Goal: Task Accomplishment & Management: Use online tool/utility

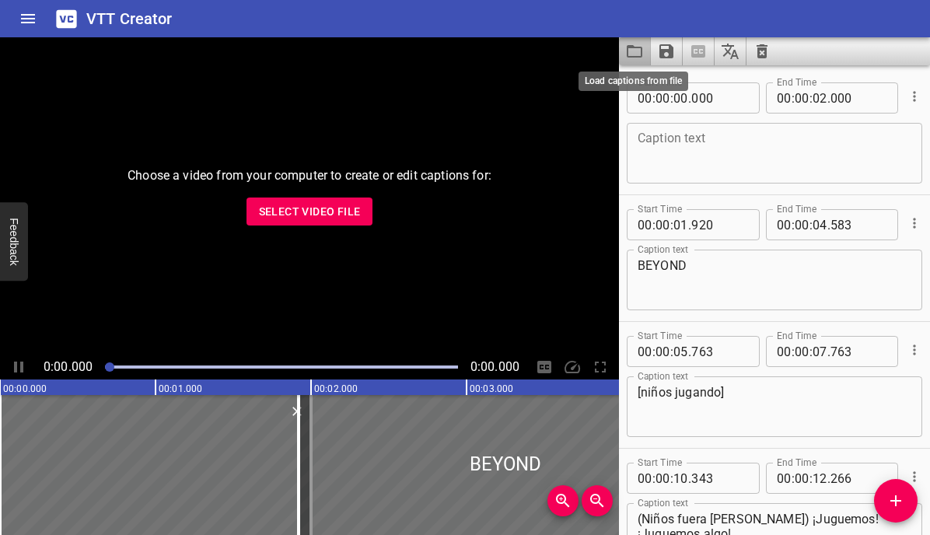
click at [632, 53] on icon "Load captions from file" at bounding box center [634, 51] width 19 height 19
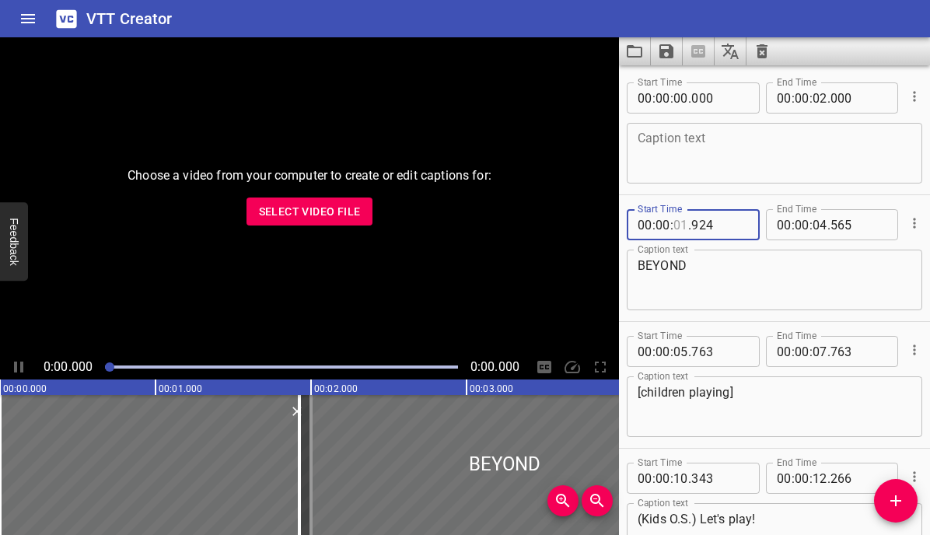
click at [686, 223] on input "number" at bounding box center [681, 224] width 15 height 31
type input "02"
type input "924"
click at [825, 225] on input "number" at bounding box center [820, 224] width 15 height 31
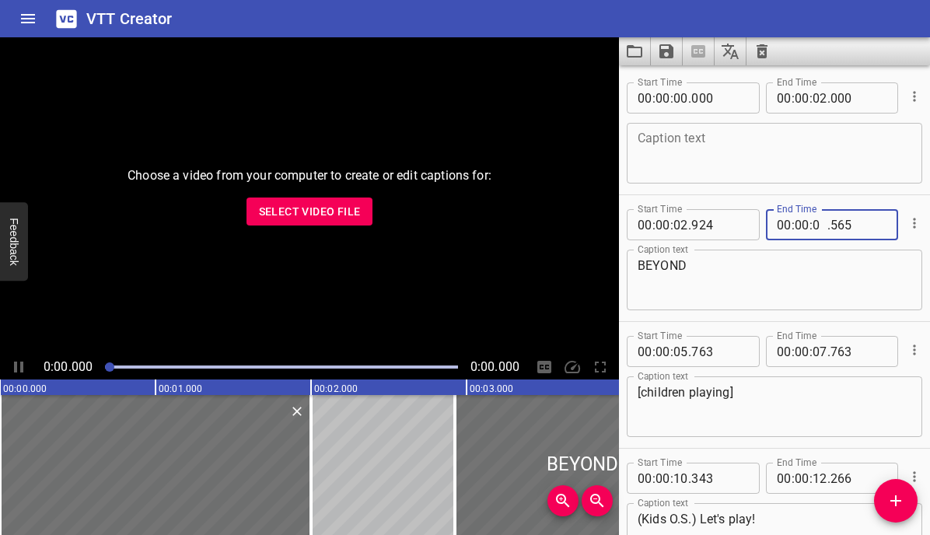
type input "05"
type input "565"
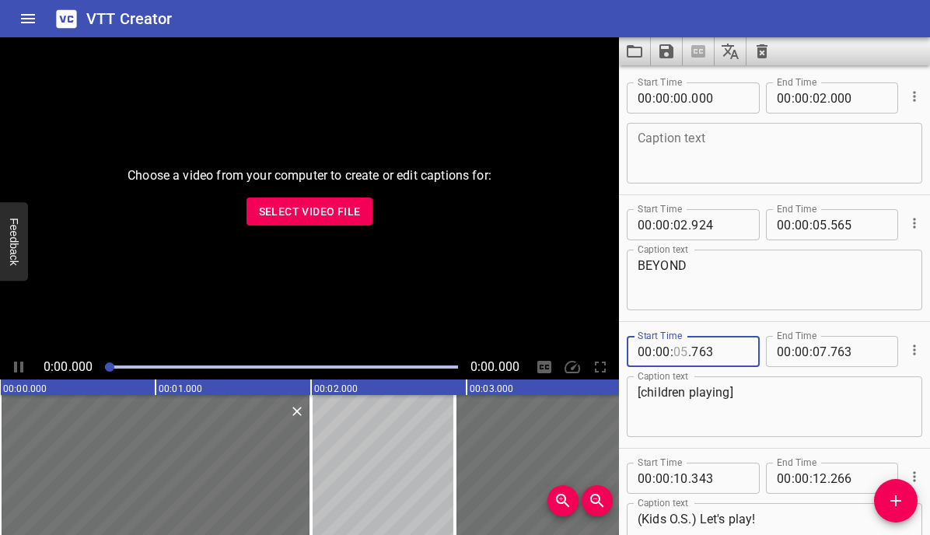
click at [687, 354] on input "number" at bounding box center [681, 351] width 15 height 31
type input "06"
type input "763"
click at [827, 351] on input "number" at bounding box center [820, 351] width 15 height 31
type input "08"
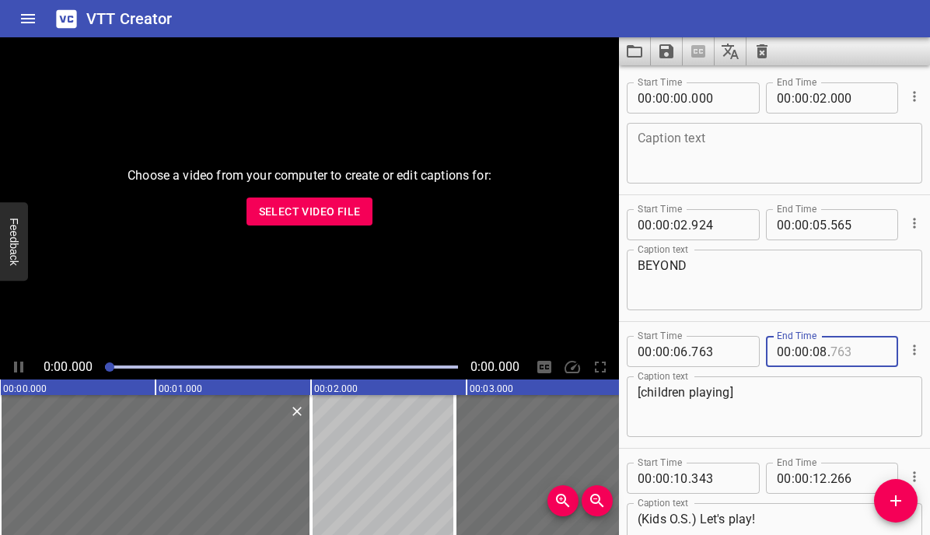
type input "763"
click at [688, 478] on input "number" at bounding box center [681, 478] width 15 height 31
type input "11"
type input "343"
click at [826, 480] on input "number" at bounding box center [820, 478] width 15 height 31
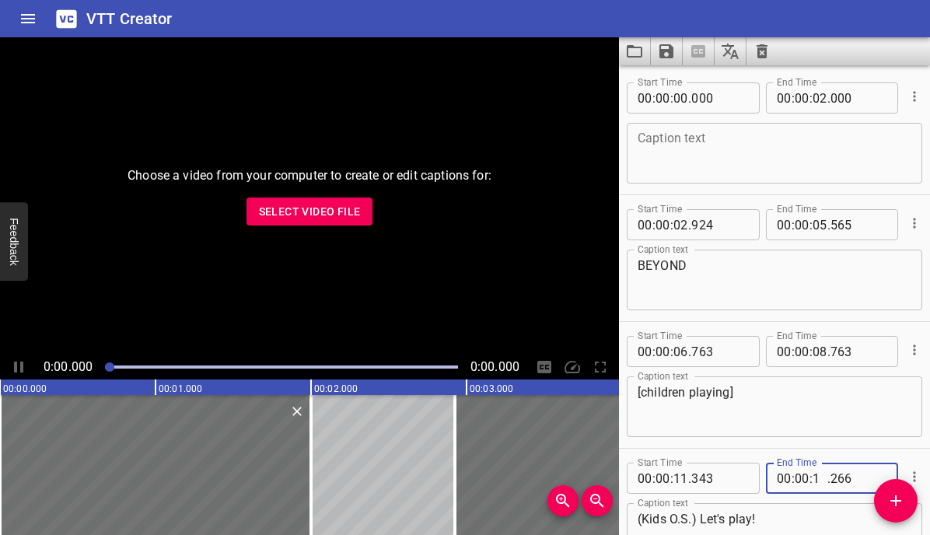
type input "13"
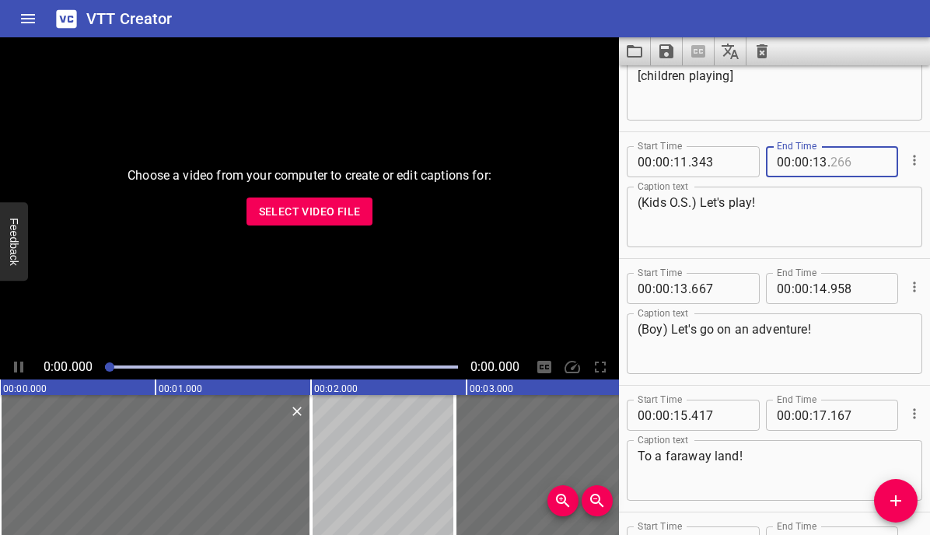
scroll to position [330, 0]
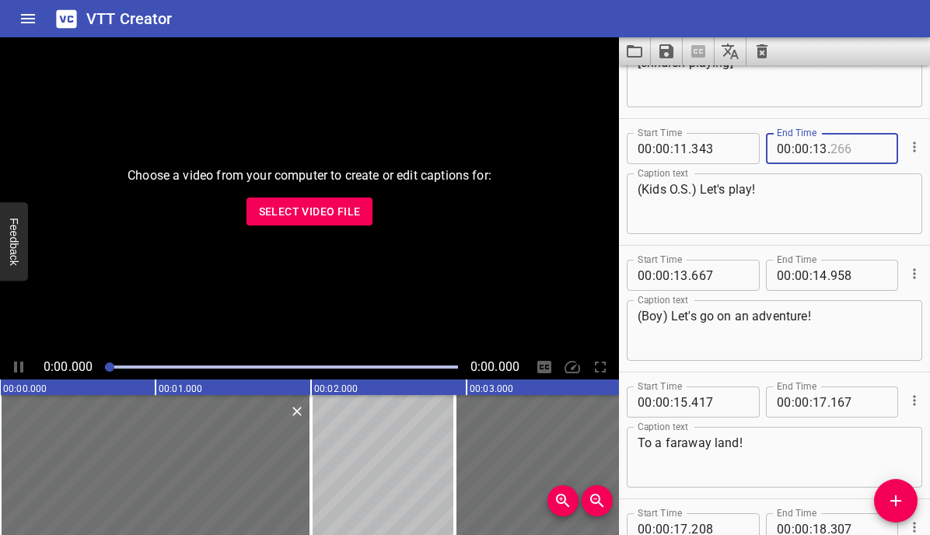
type input "266"
click at [684, 280] on input "number" at bounding box center [681, 275] width 15 height 31
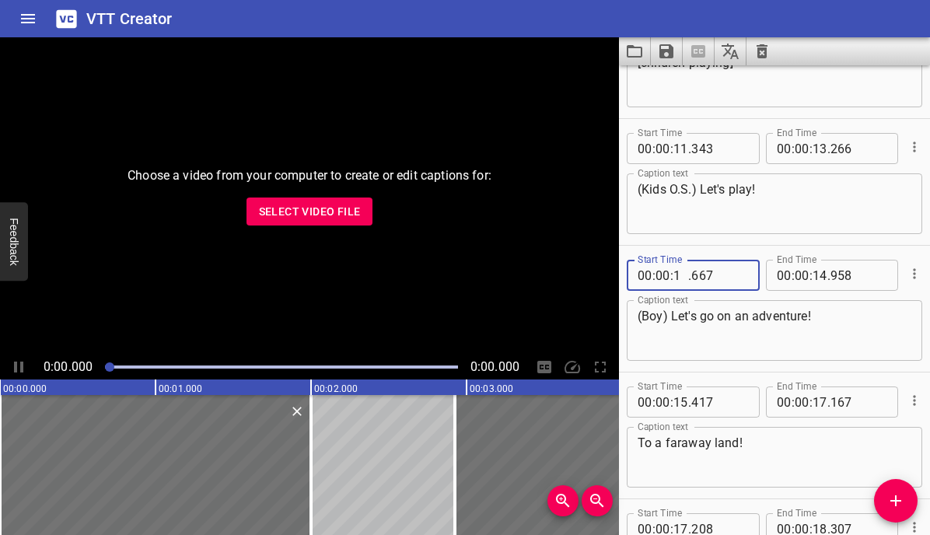
type input "14"
type input "667"
click at [821, 276] on input "number" at bounding box center [820, 275] width 15 height 31
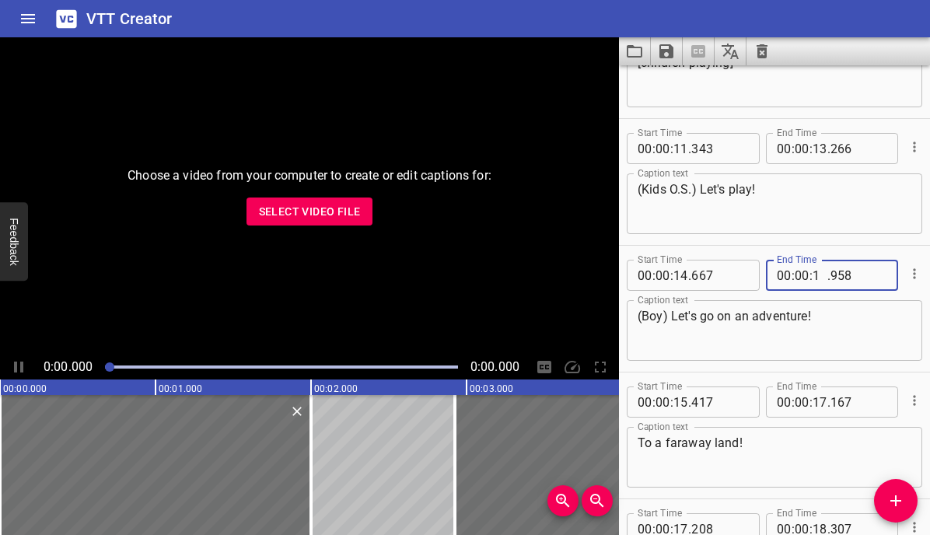
type input "15"
type input "958"
click at [681, 402] on input "number" at bounding box center [681, 402] width 15 height 31
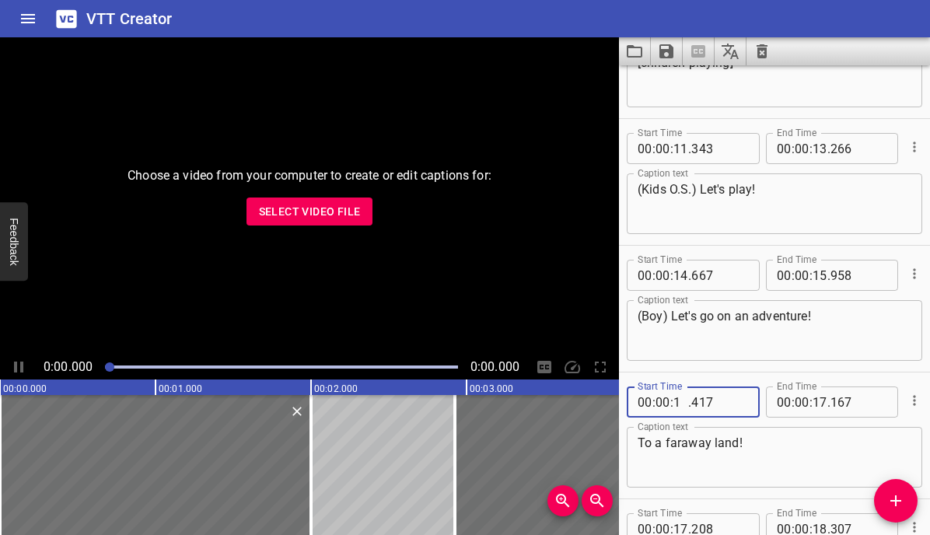
type input "16"
type input "417"
click at [821, 401] on input "number" at bounding box center [820, 402] width 15 height 31
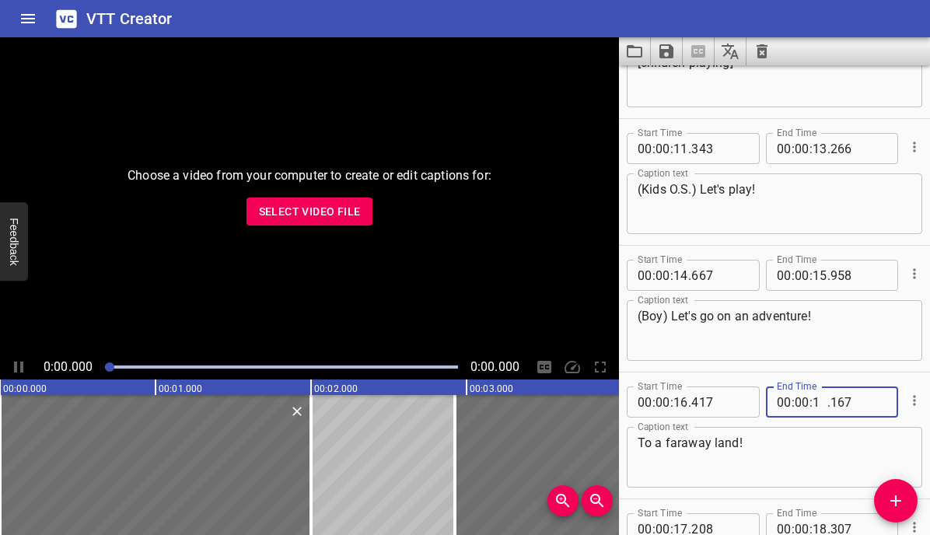
type input "18"
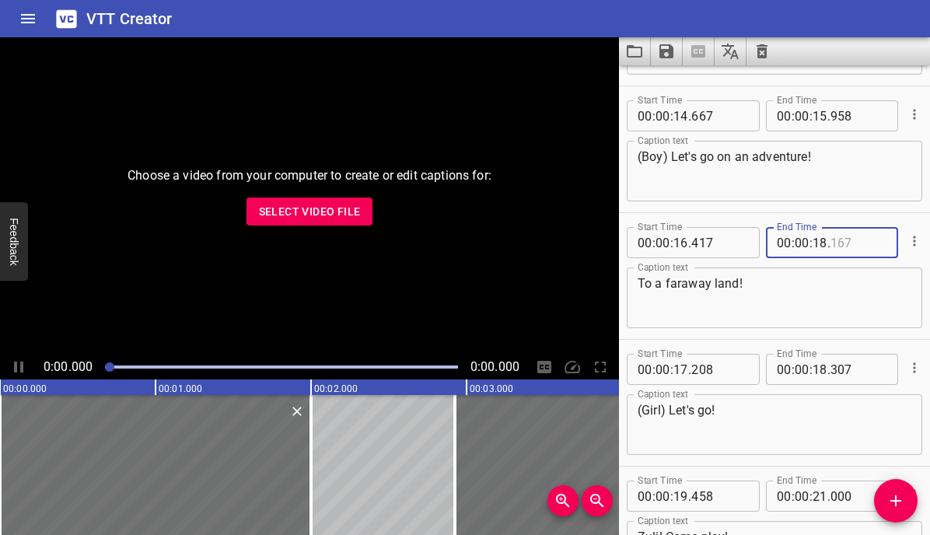
scroll to position [505, 0]
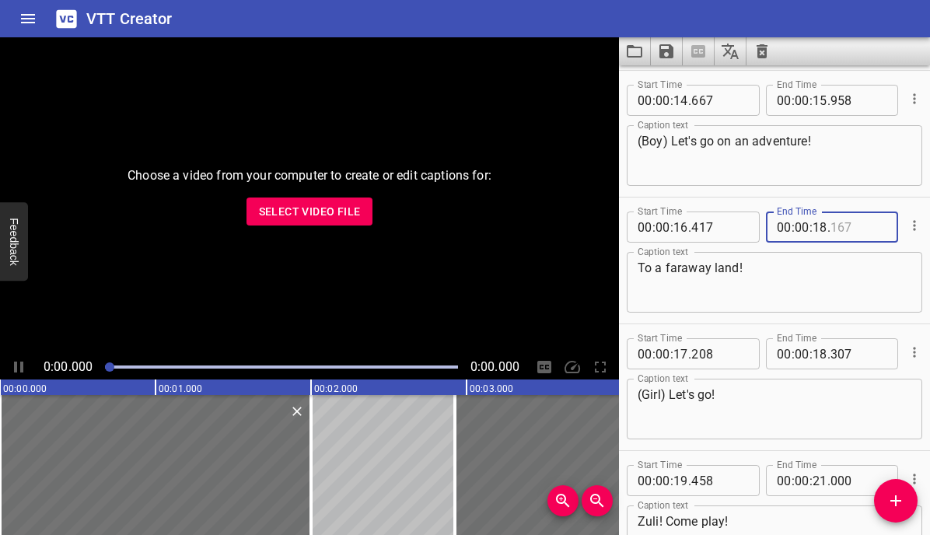
type input "167"
click at [682, 354] on input "number" at bounding box center [681, 353] width 15 height 31
type input "18"
type input "208"
click at [815, 354] on input "number" at bounding box center [820, 353] width 15 height 31
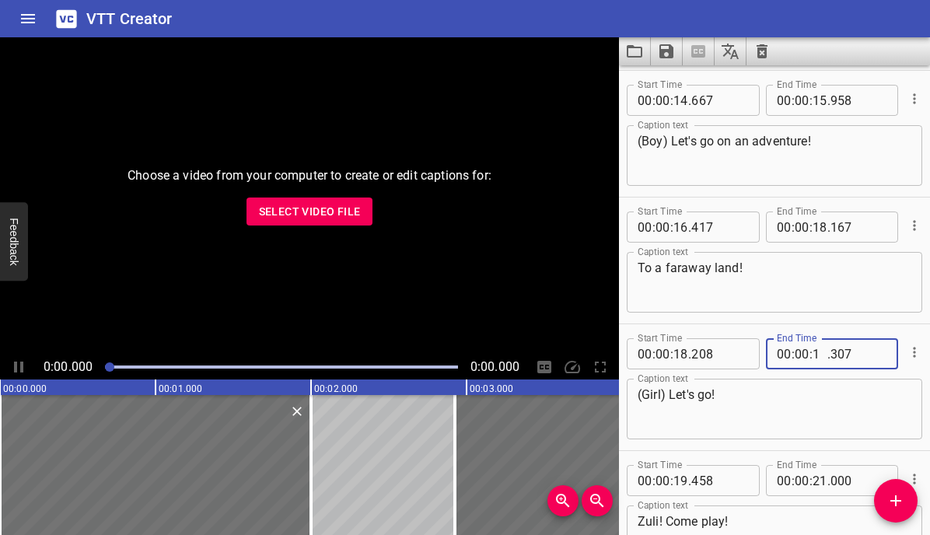
type input "19"
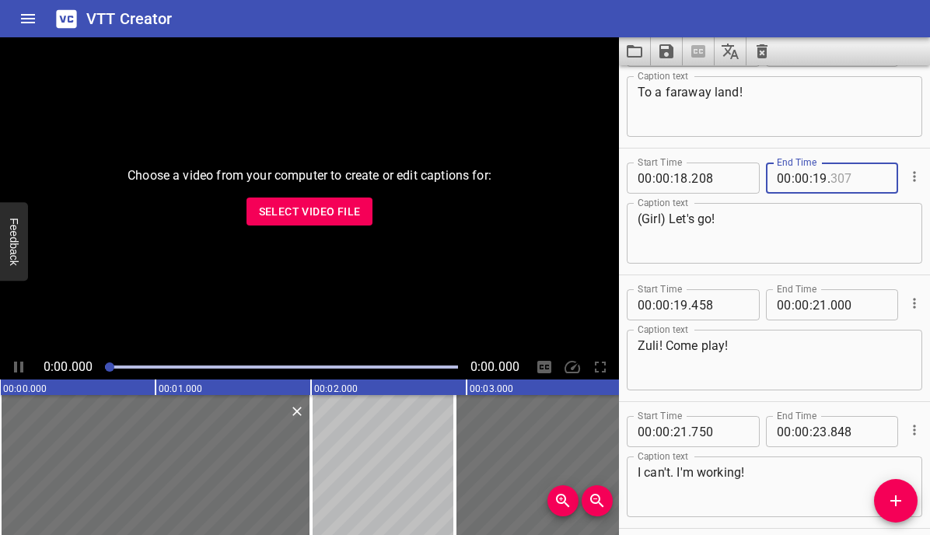
type input "307"
click at [678, 306] on input "number" at bounding box center [681, 304] width 15 height 31
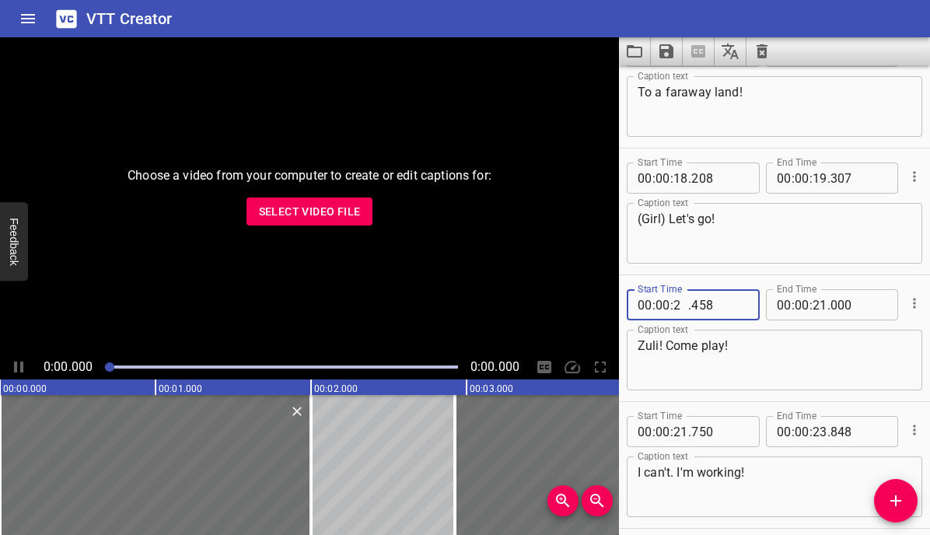
type input "20"
type input "458"
click at [817, 305] on input "number" at bounding box center [820, 304] width 15 height 31
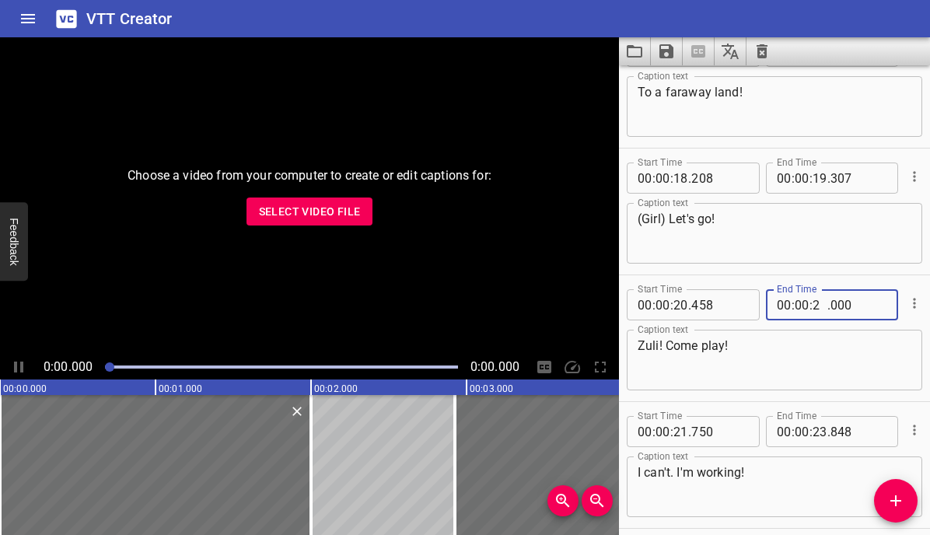
type input "22"
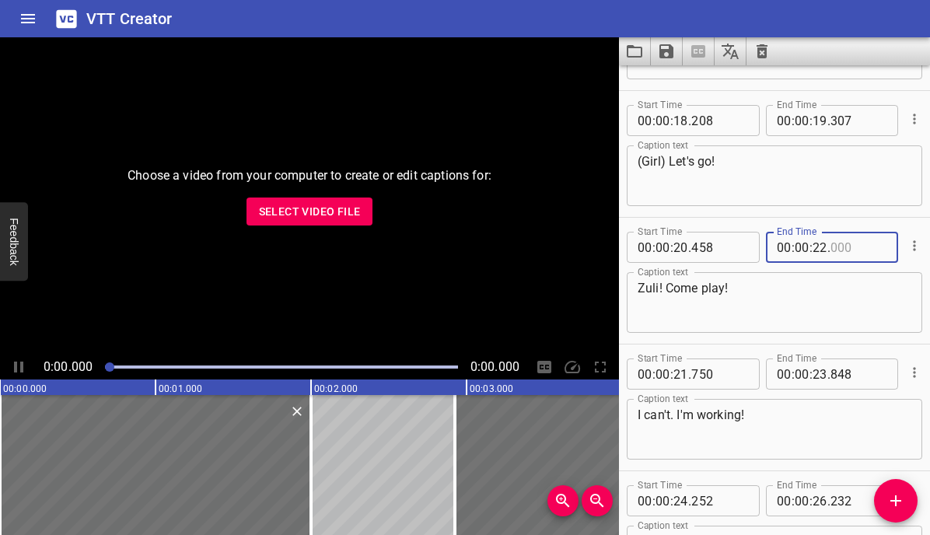
scroll to position [751, 0]
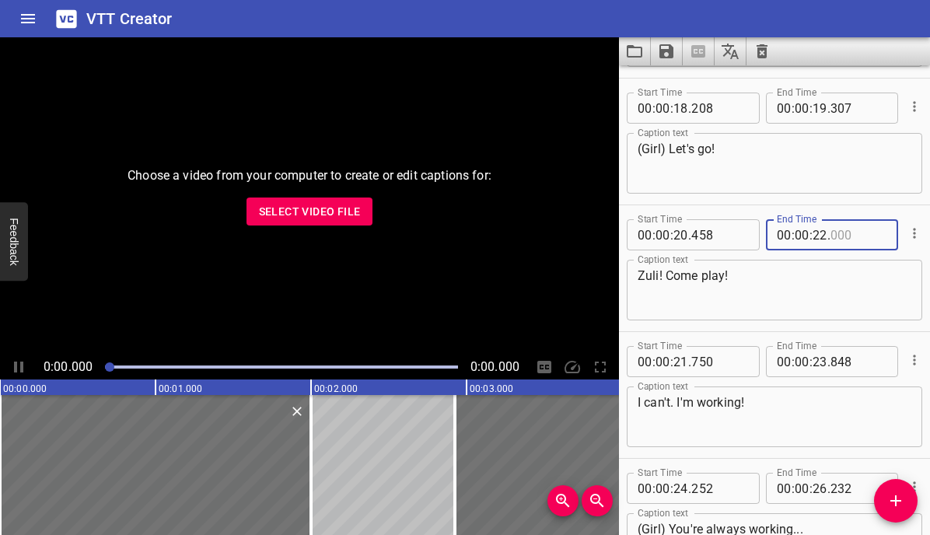
type input "000"
click at [682, 355] on input "number" at bounding box center [681, 361] width 15 height 31
type input "22"
type input "750"
click at [814, 363] on input "number" at bounding box center [820, 361] width 15 height 31
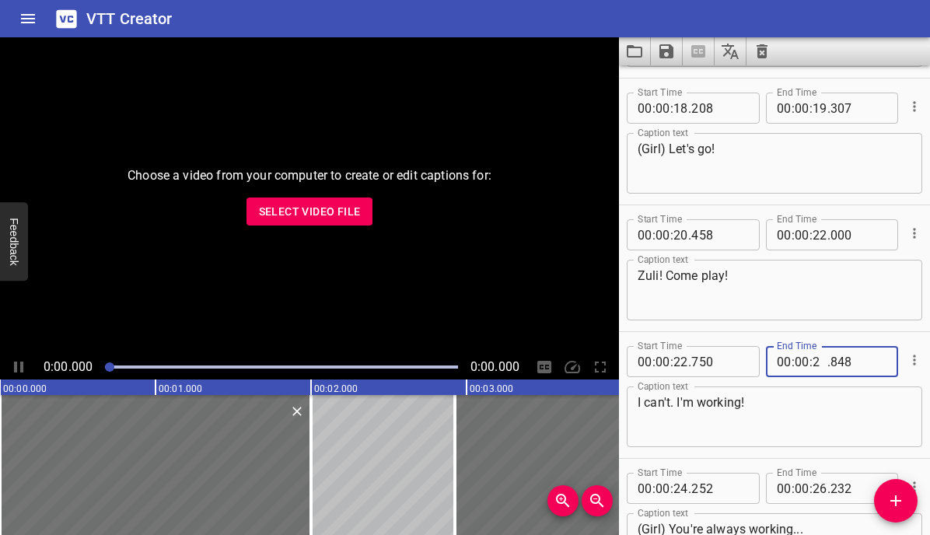
type input "24"
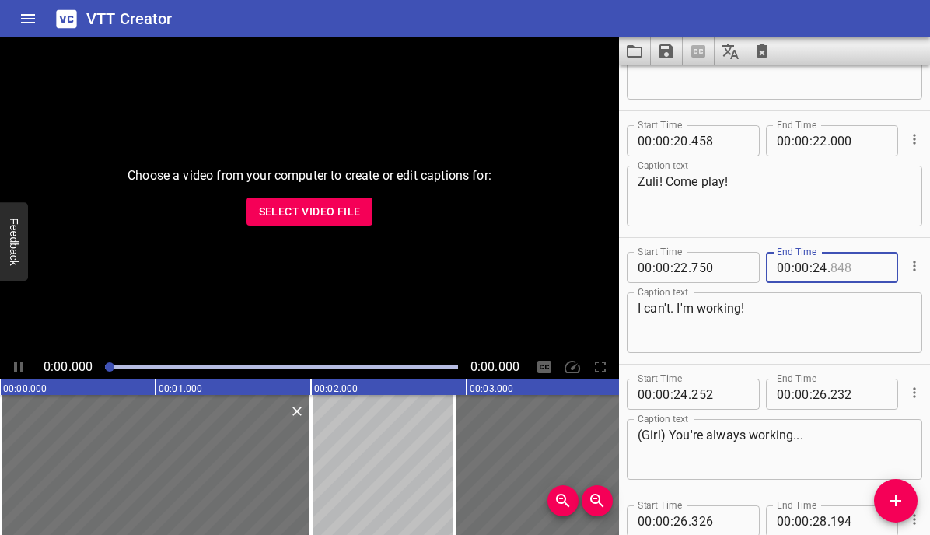
scroll to position [885, 0]
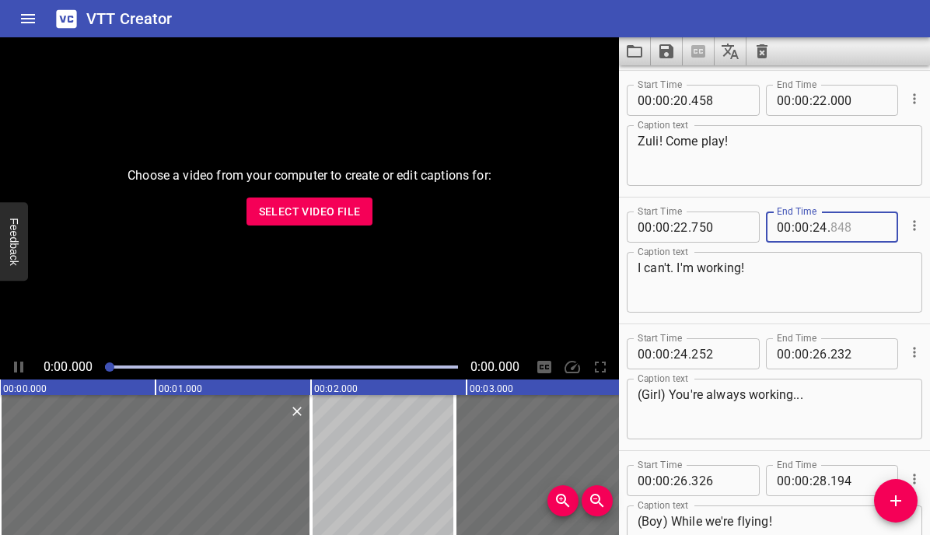
type input "848"
click at [686, 356] on input "number" at bounding box center [681, 353] width 15 height 31
type input "25"
type input "252"
click at [816, 356] on input "number" at bounding box center [820, 353] width 15 height 31
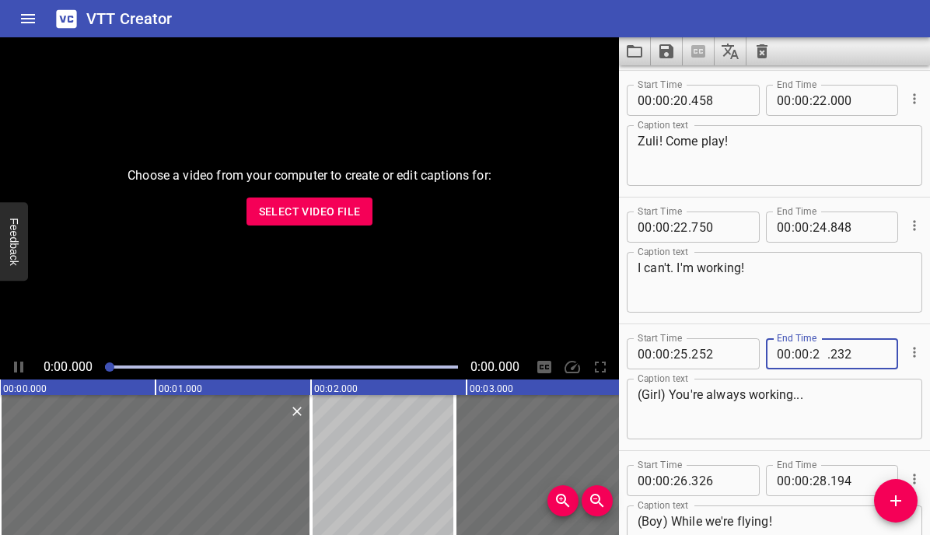
type input "27"
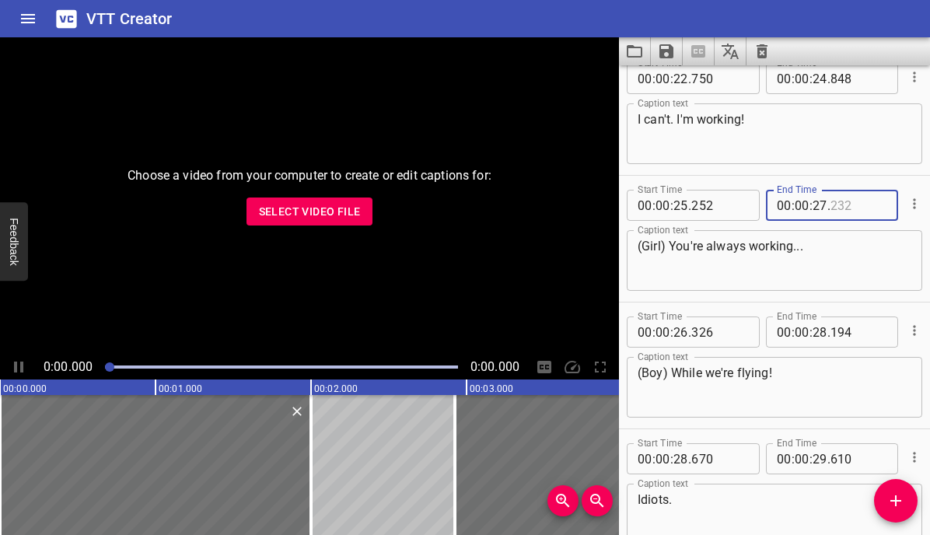
scroll to position [1038, 0]
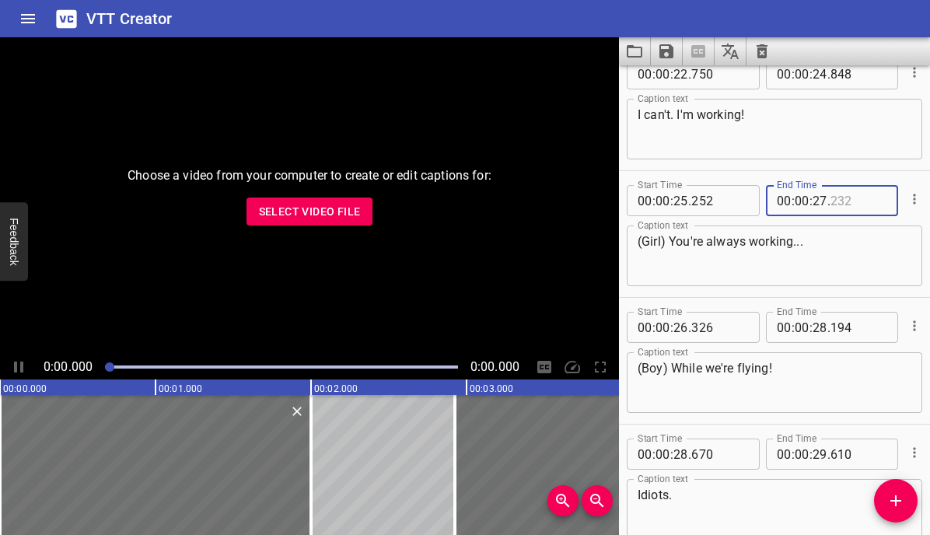
type input "232"
click at [677, 332] on input "number" at bounding box center [681, 327] width 15 height 31
type input "27"
type input "326"
click at [821, 326] on input "number" at bounding box center [820, 327] width 15 height 31
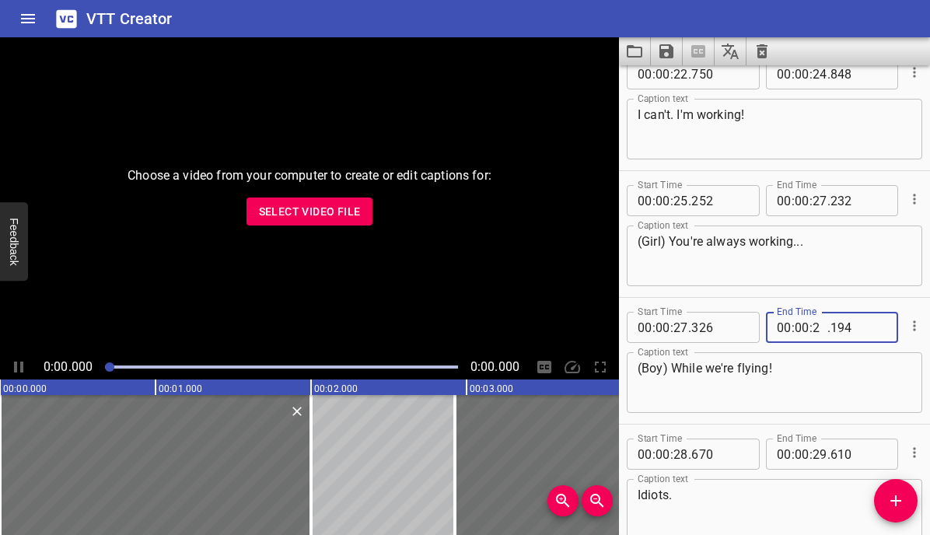
type input "29"
type input "194"
click at [681, 454] on input "number" at bounding box center [681, 454] width 15 height 31
type input "29"
type input "670"
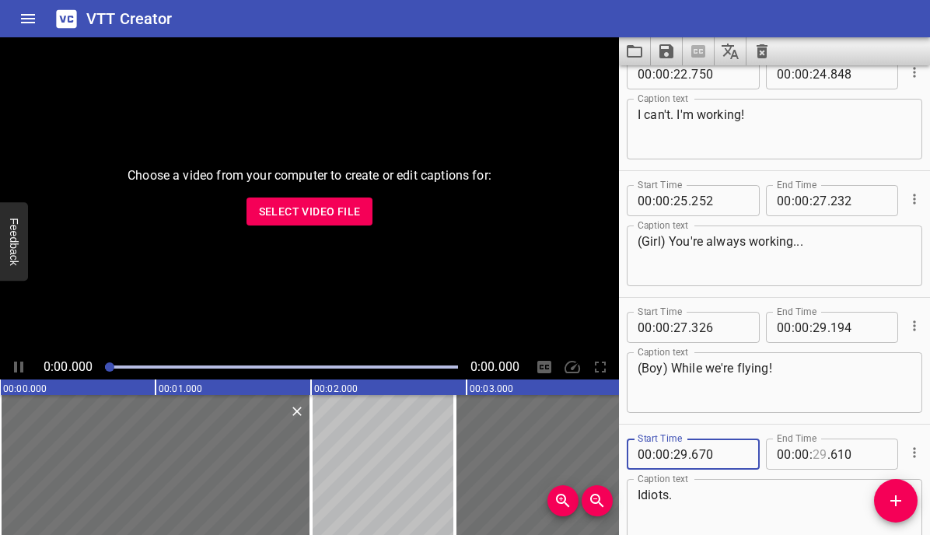
click at [818, 453] on input "number" at bounding box center [820, 454] width 15 height 31
type input "30"
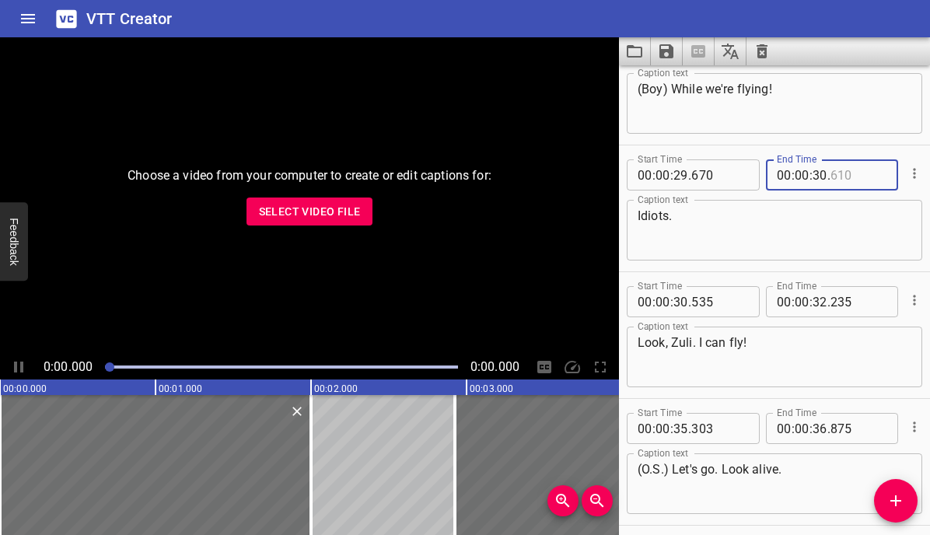
scroll to position [1322, 0]
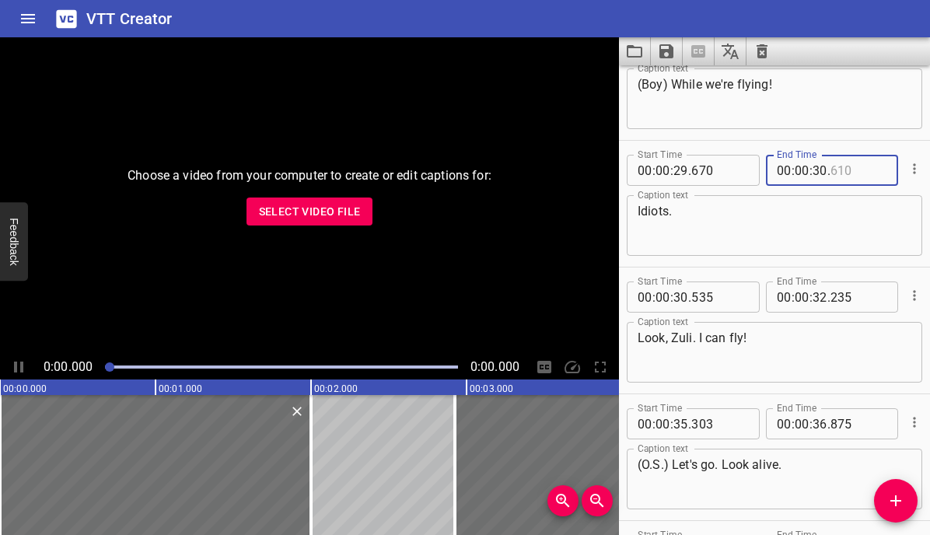
type input "610"
click at [685, 300] on input "number" at bounding box center [681, 297] width 15 height 31
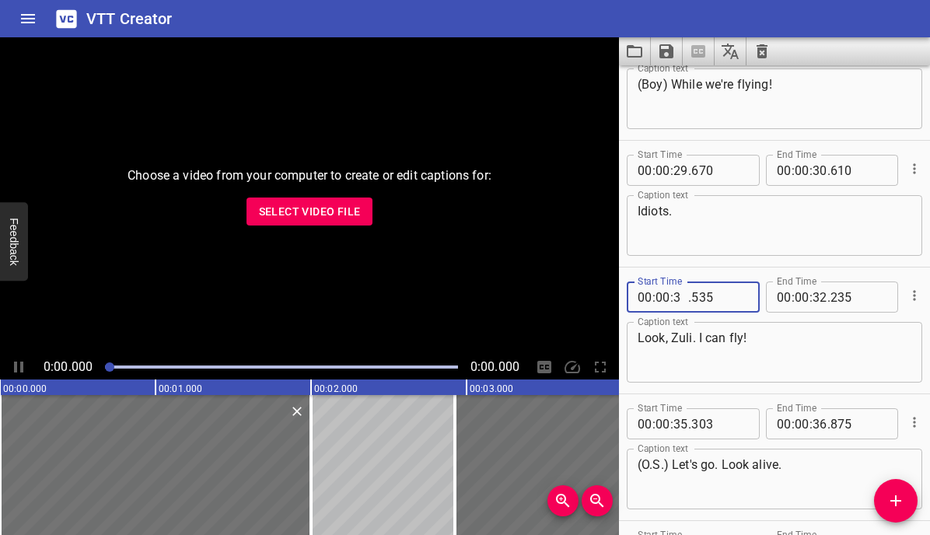
type input "31"
type input "535"
click at [819, 298] on input "number" at bounding box center [820, 297] width 15 height 31
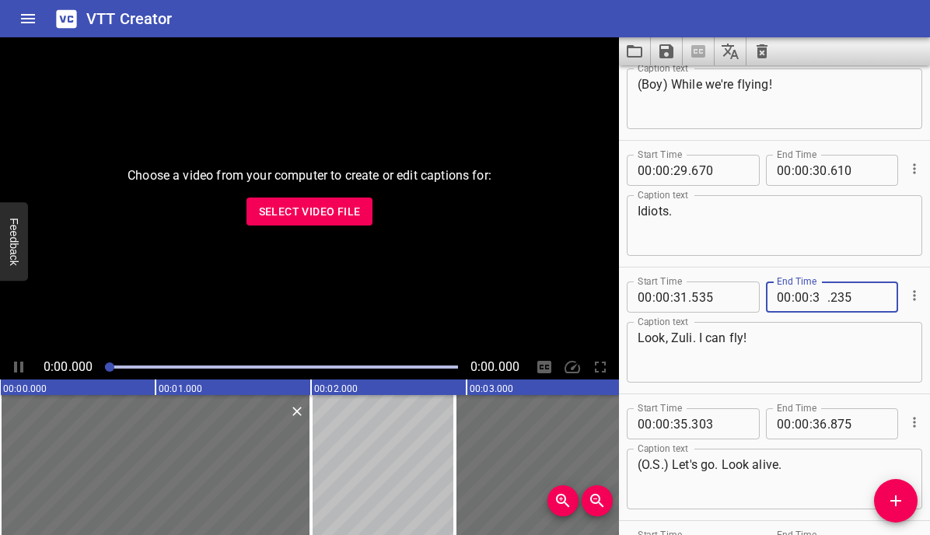
type input "33"
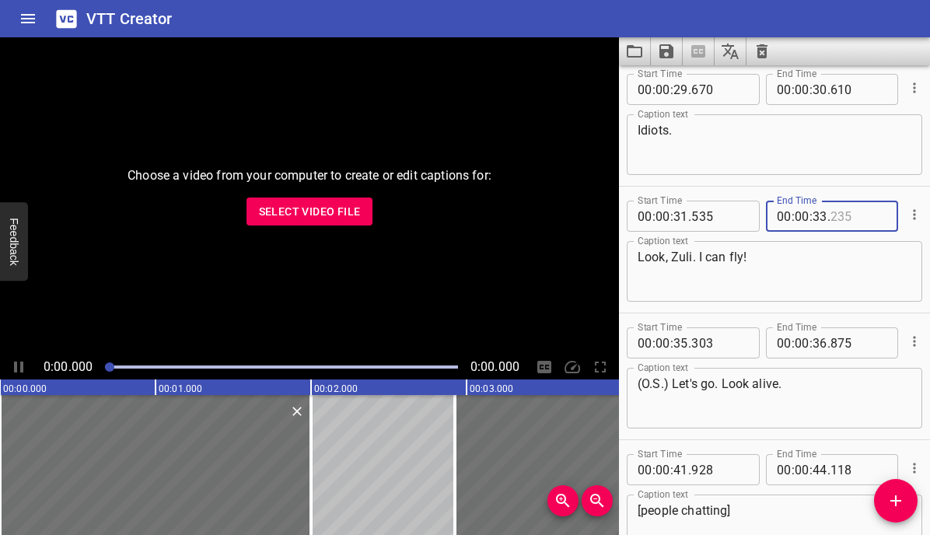
scroll to position [1419, 0]
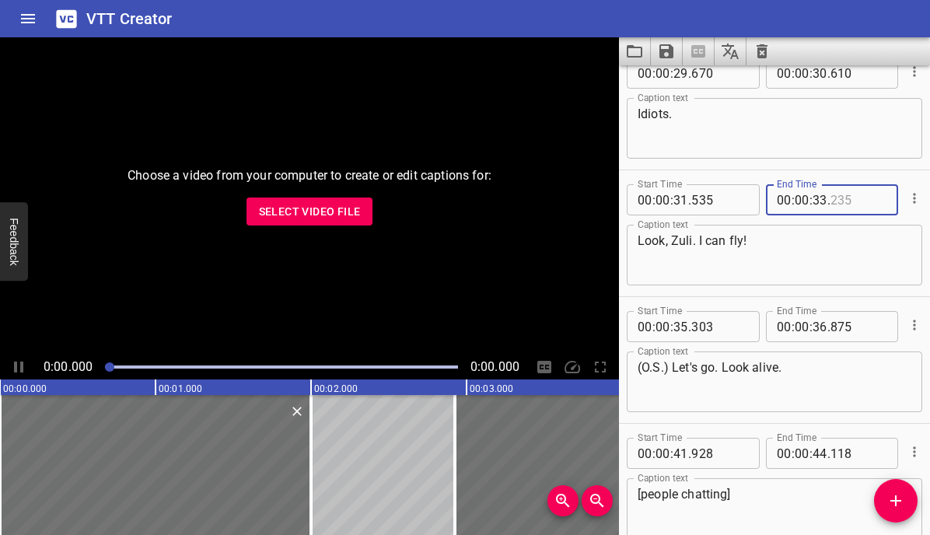
type input "235"
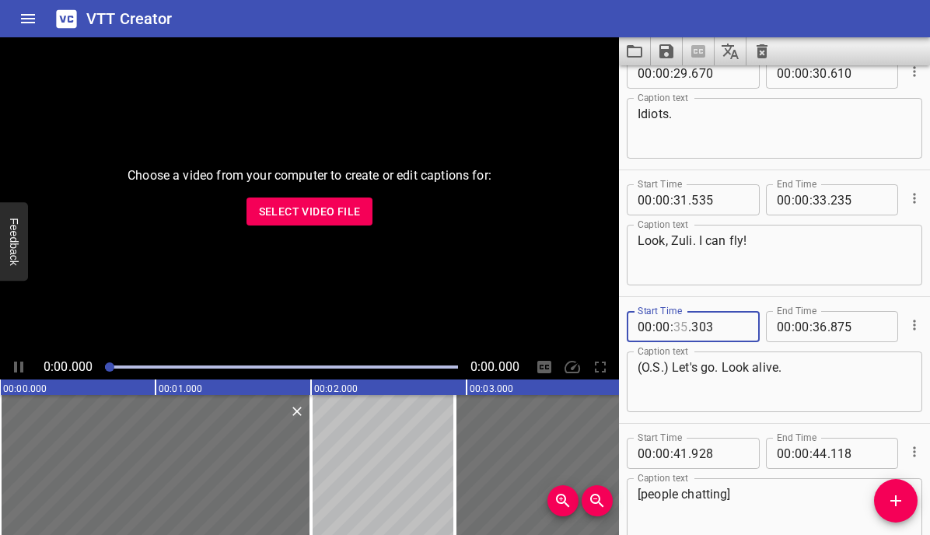
click at [677, 328] on input "number" at bounding box center [681, 326] width 15 height 31
type input "36"
type input "303"
click at [822, 329] on input "number" at bounding box center [820, 326] width 15 height 31
type input "37"
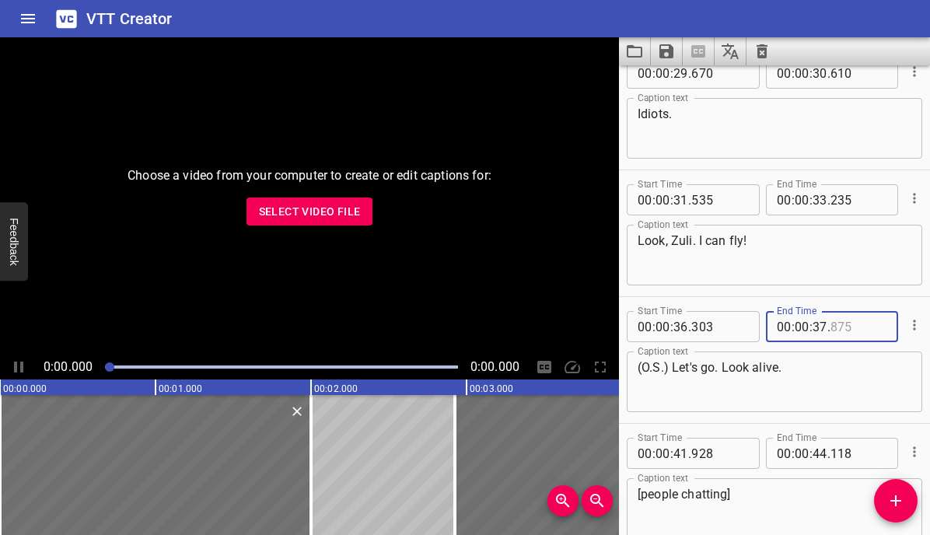
scroll to position [1513, 0]
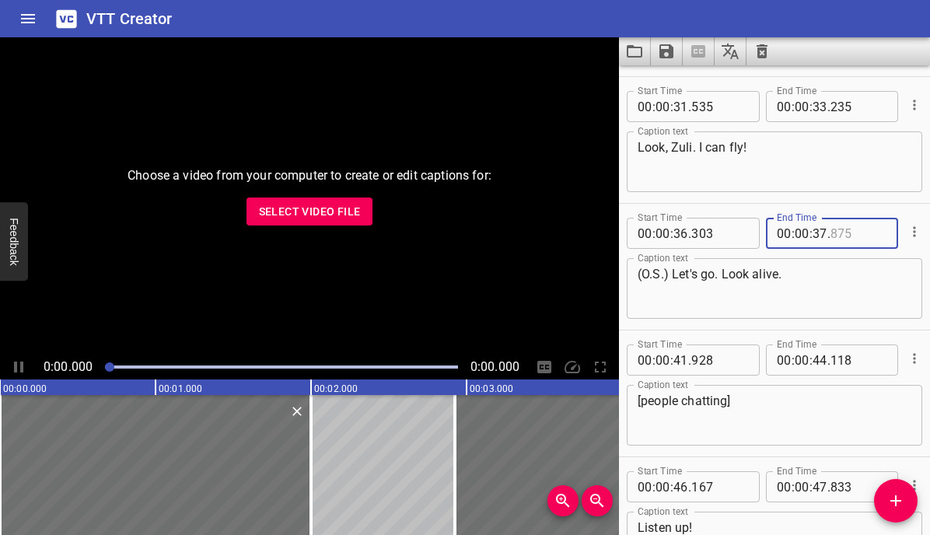
type input "875"
click at [676, 358] on input "number" at bounding box center [681, 360] width 15 height 31
type input "42"
type input "928"
click at [816, 363] on input "number" at bounding box center [820, 360] width 15 height 31
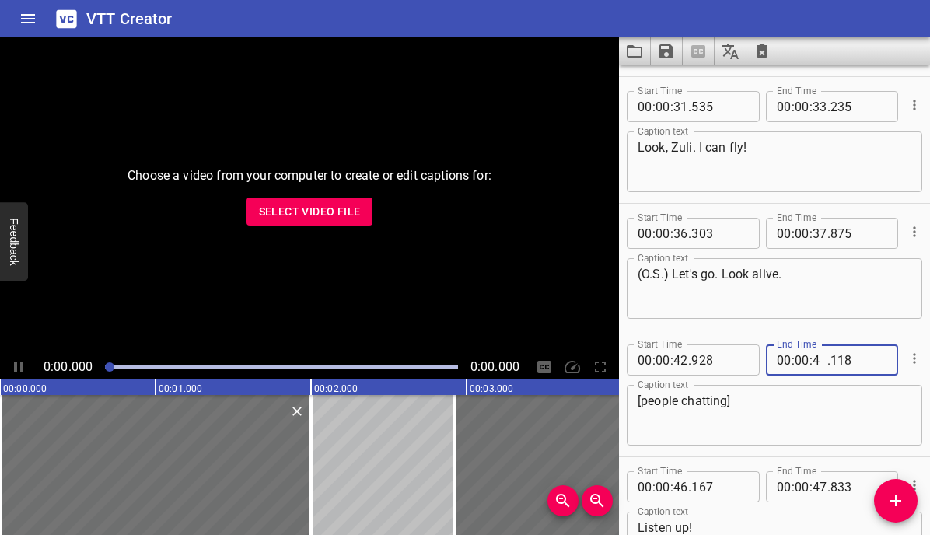
type input "45"
type input "118"
click at [683, 485] on input "number" at bounding box center [681, 486] width 15 height 31
type input "47"
type input "167"
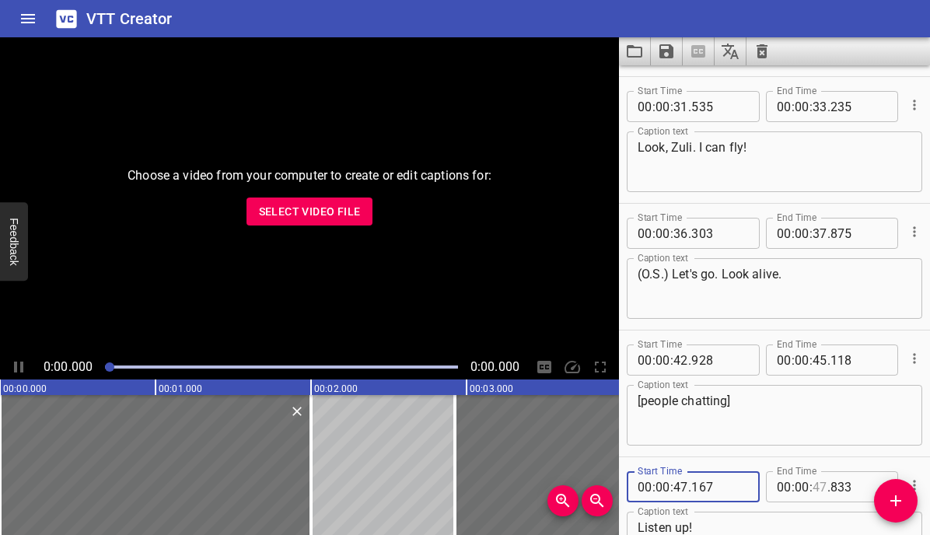
click at [817, 487] on input "number" at bounding box center [820, 486] width 15 height 31
type input "48"
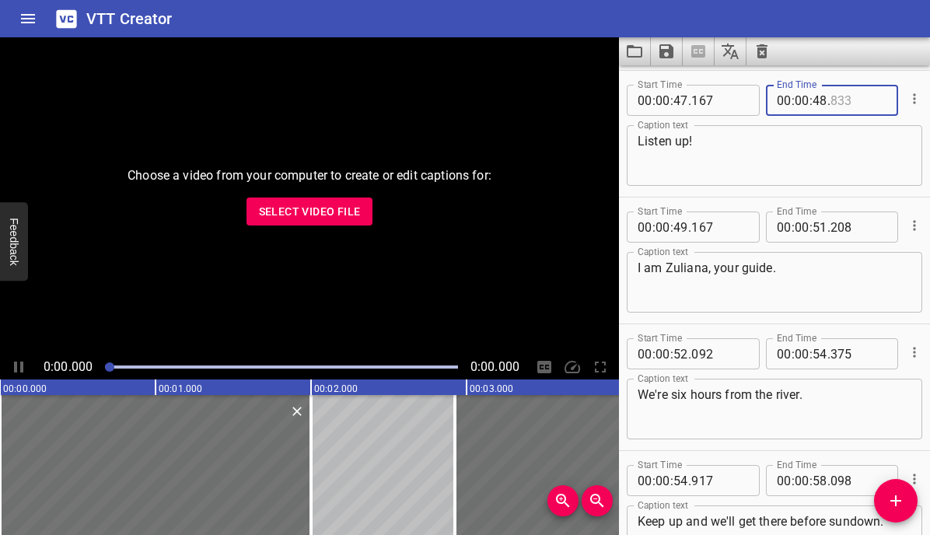
scroll to position [1908, 0]
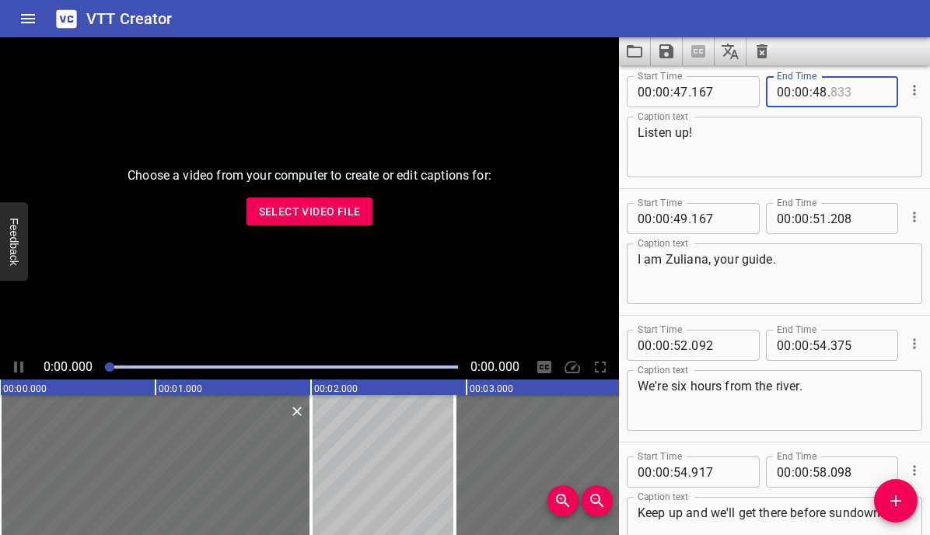
type input "833"
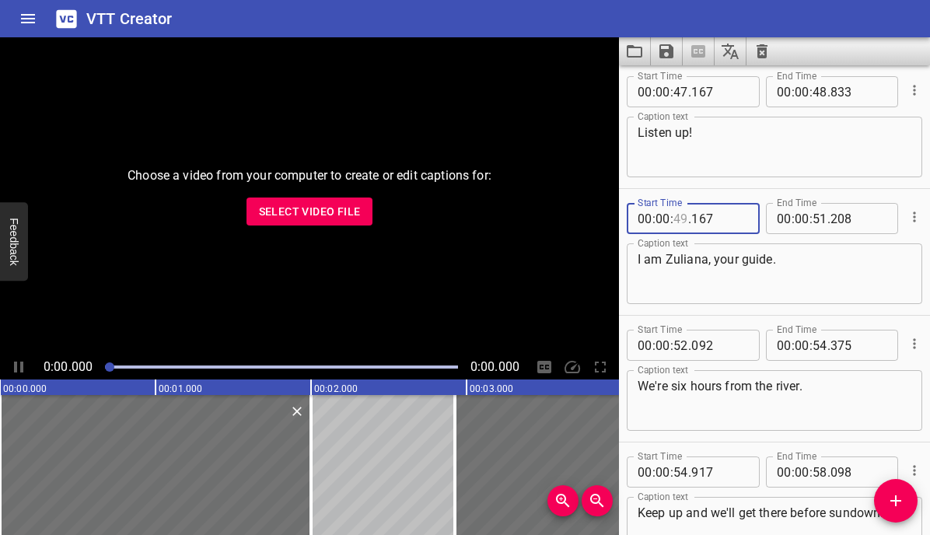
click at [683, 222] on input "number" at bounding box center [681, 218] width 15 height 31
type input "50"
type input "167"
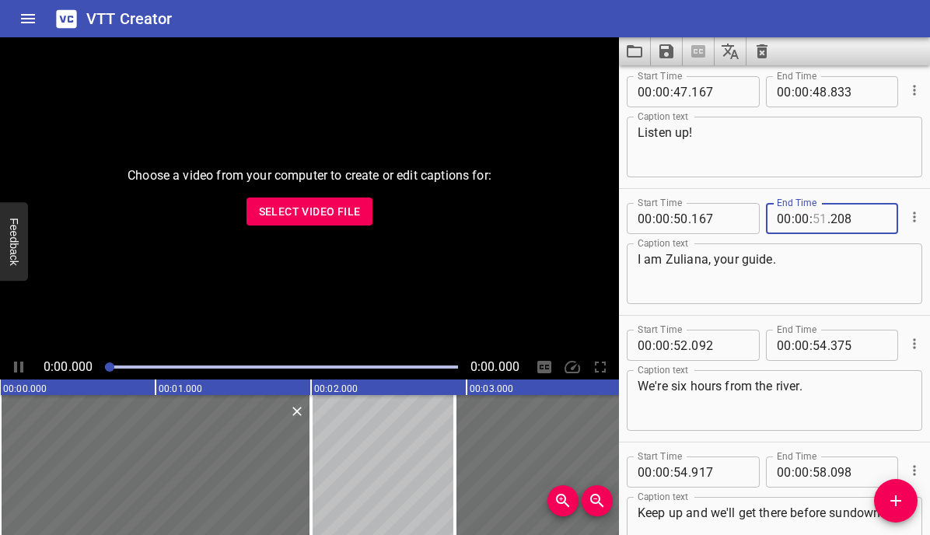
click at [821, 221] on input "number" at bounding box center [820, 218] width 15 height 31
type input "52"
type input "208"
click at [684, 351] on input "number" at bounding box center [681, 345] width 15 height 31
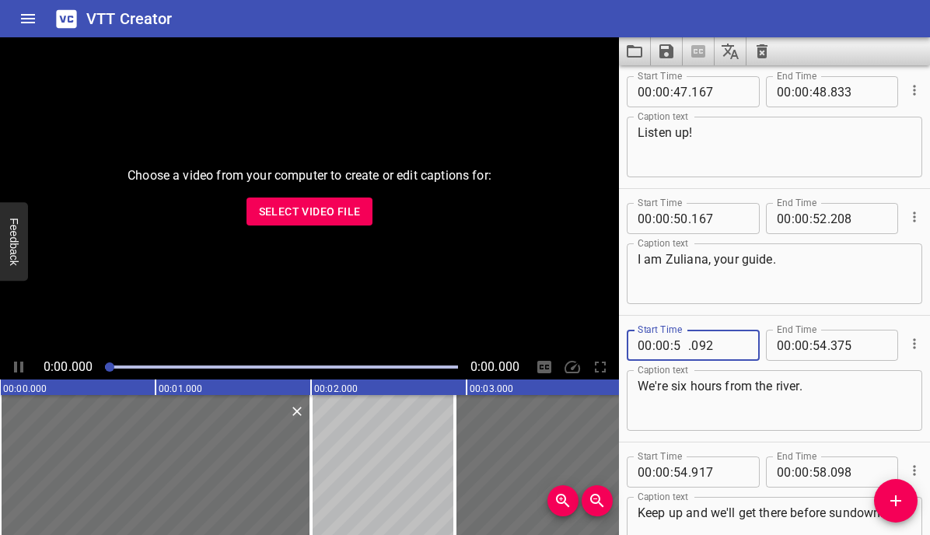
type input "53"
type input "092"
click at [818, 348] on input "number" at bounding box center [820, 345] width 15 height 31
type input "55"
type input "375"
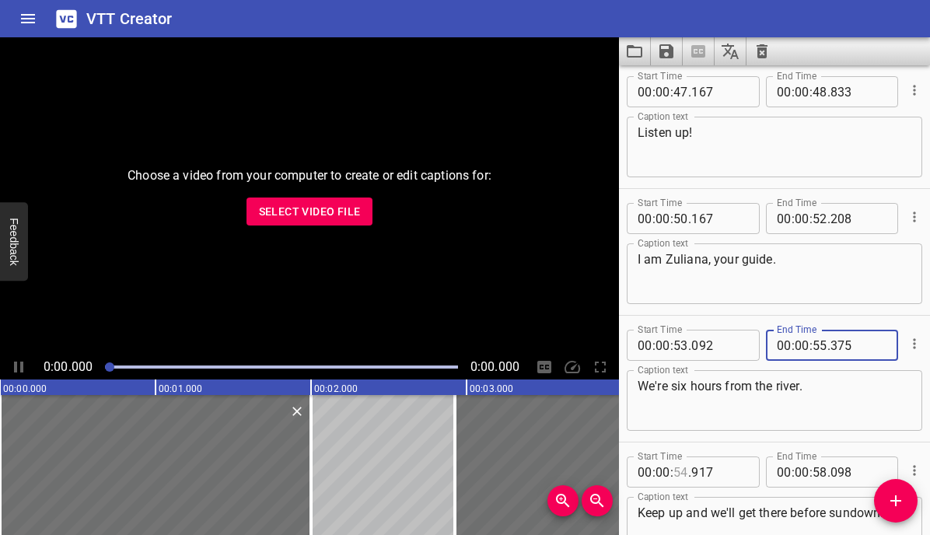
click at [684, 471] on input "number" at bounding box center [681, 472] width 15 height 31
type input "55"
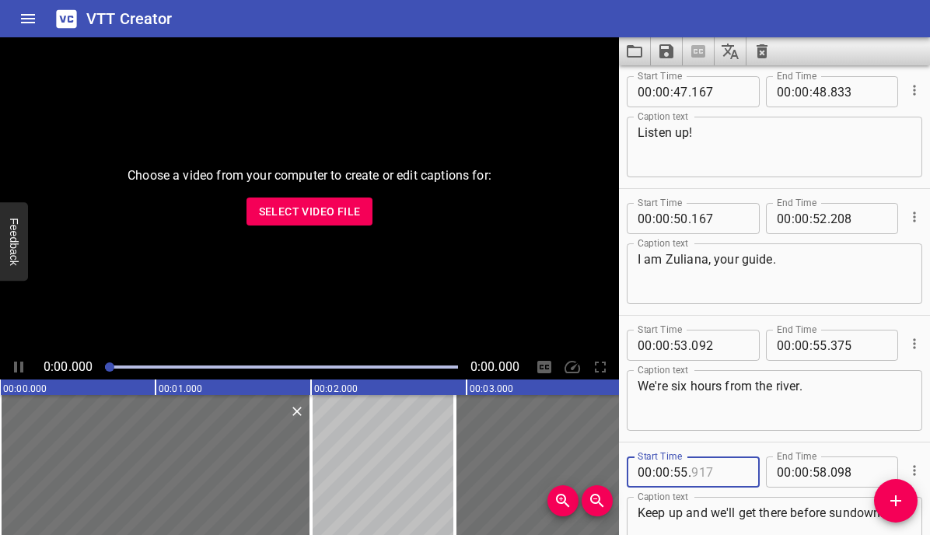
type input "917"
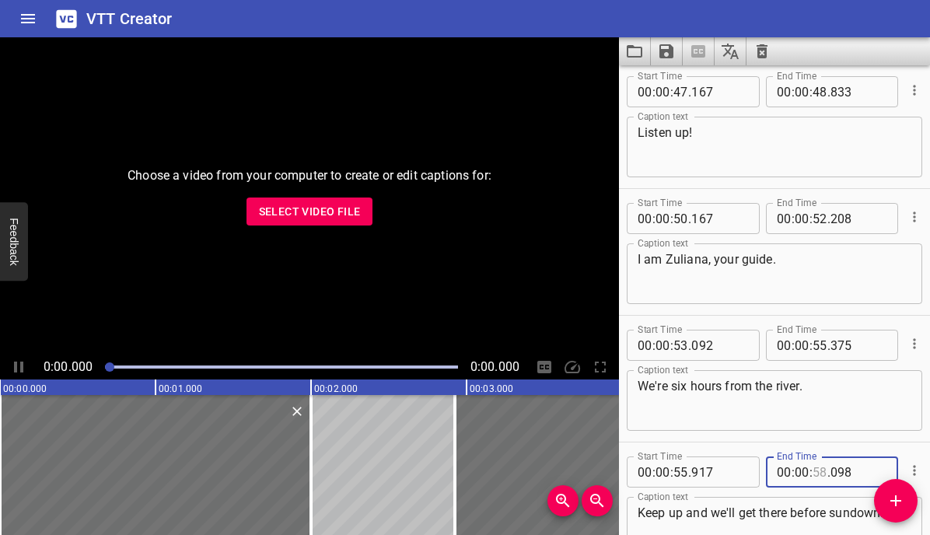
click at [825, 471] on input "number" at bounding box center [820, 472] width 15 height 31
type input "59"
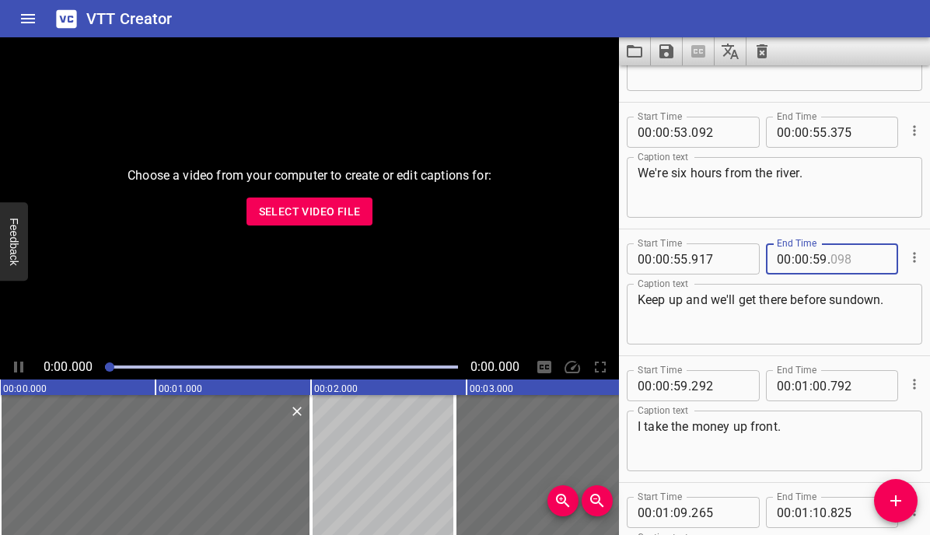
scroll to position [2127, 0]
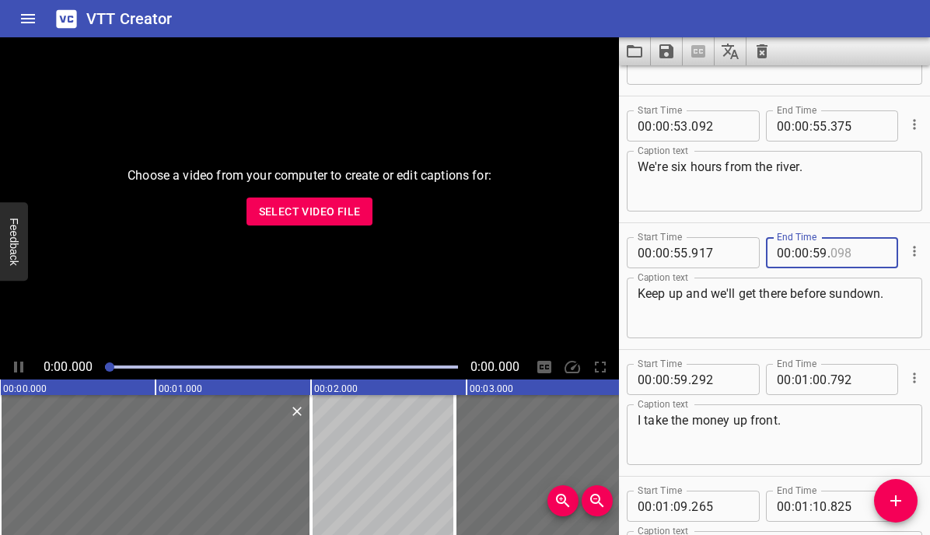
type input "098"
click at [684, 379] on input "number" at bounding box center [681, 379] width 15 height 31
type input "59"
click at [662, 380] on input "number" at bounding box center [663, 379] width 15 height 31
type input "01"
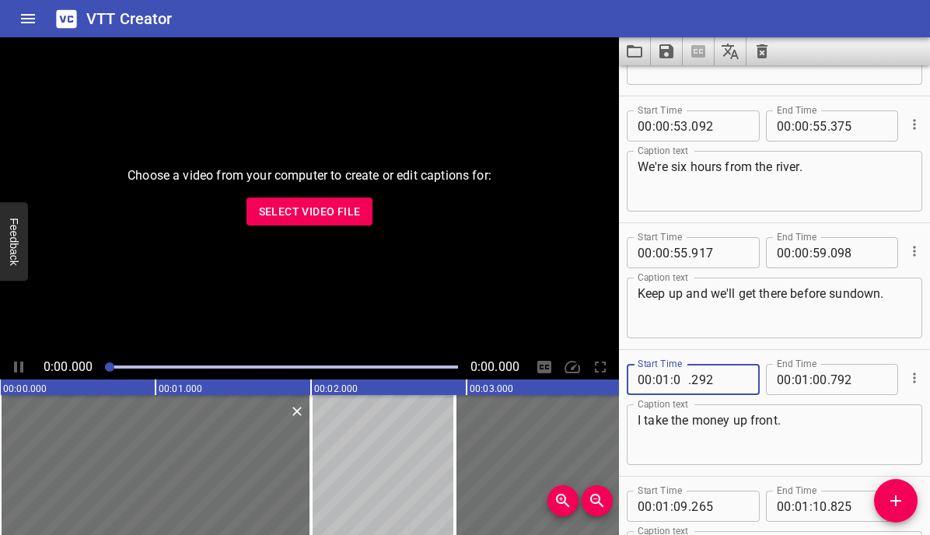
type input "00"
type input "292"
click at [812, 382] on span ":" at bounding box center [811, 379] width 3 height 31
click at [823, 380] on input "number" at bounding box center [820, 379] width 15 height 31
type input "01"
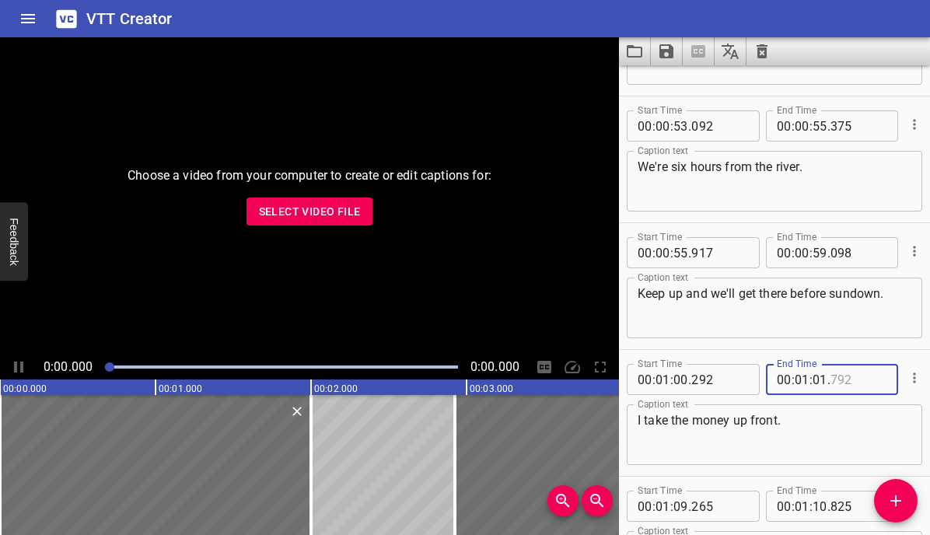
type input "792"
click at [805, 432] on textarea "I take the money up front." at bounding box center [775, 435] width 274 height 44
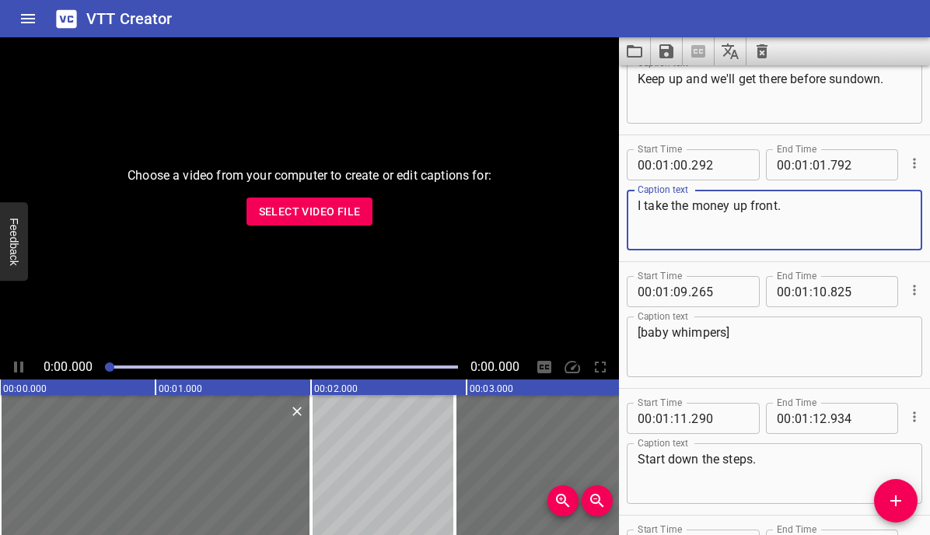
scroll to position [2345, 0]
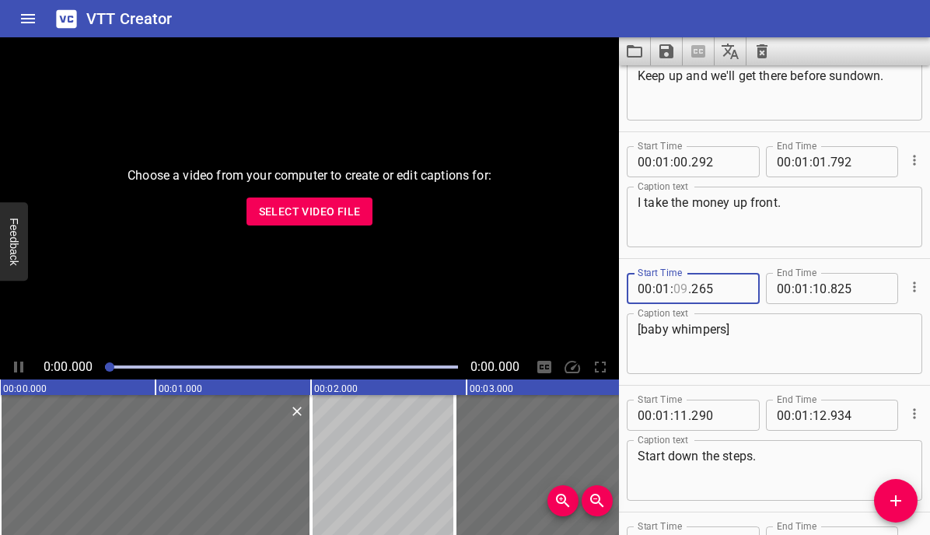
click at [679, 291] on input "number" at bounding box center [681, 288] width 15 height 31
type input "10"
type input "265"
click at [820, 289] on input "number" at bounding box center [820, 288] width 15 height 31
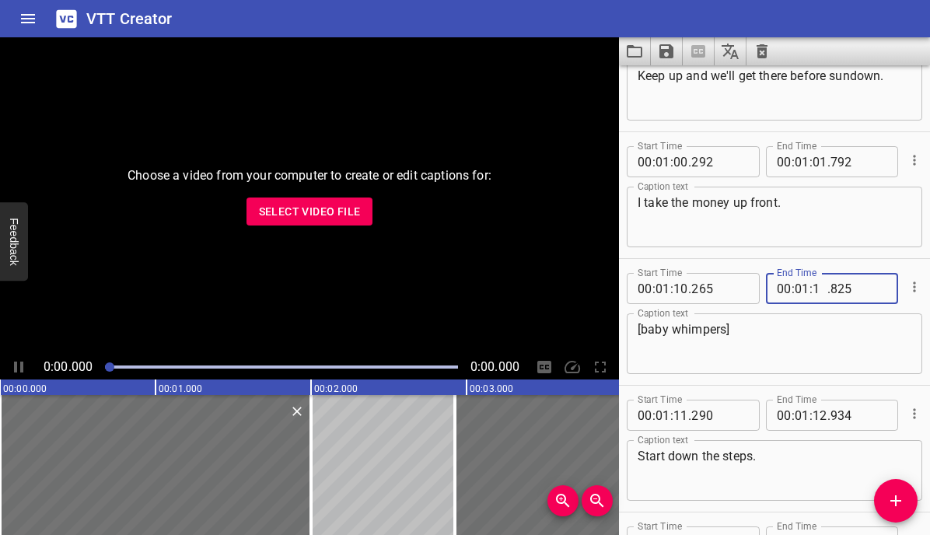
type input "12"
type input "825"
click at [682, 415] on input "number" at bounding box center [681, 415] width 15 height 31
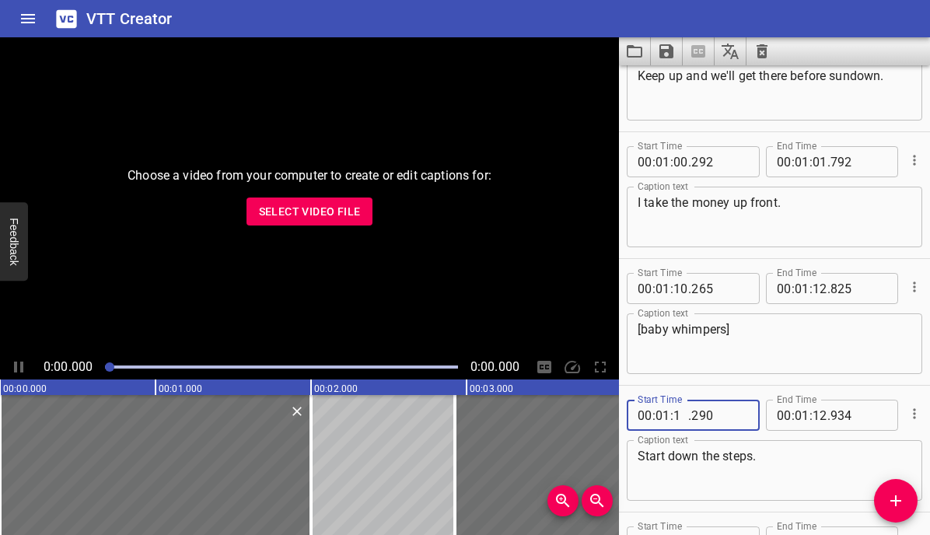
type input "12"
type input "290"
click at [821, 417] on input "number" at bounding box center [820, 415] width 15 height 31
type input "13"
type input "934"
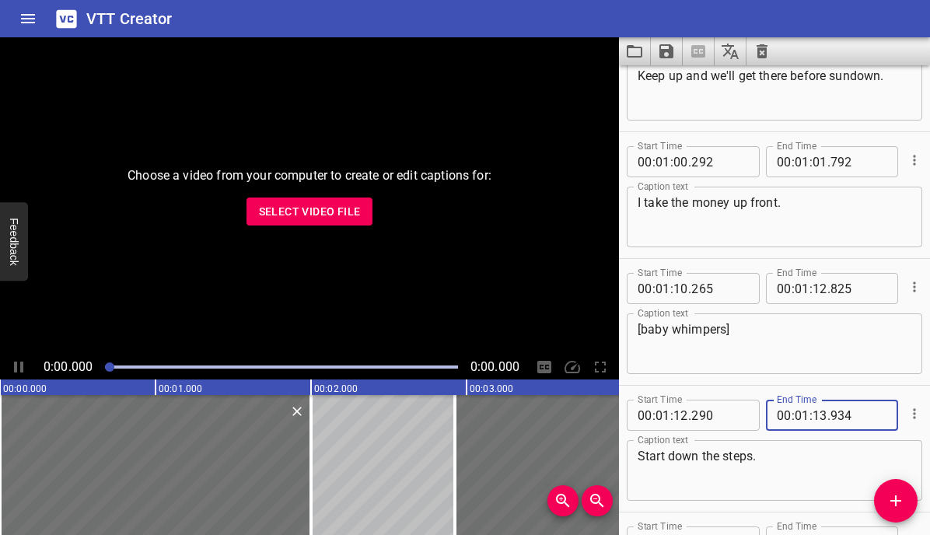
click at [803, 452] on textarea "Start down the steps." at bounding box center [775, 471] width 274 height 44
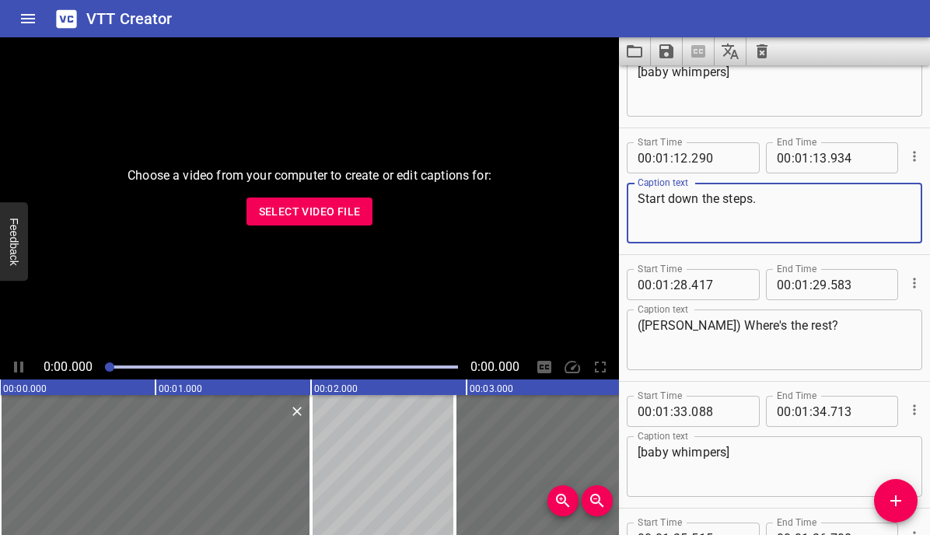
scroll to position [2630, 0]
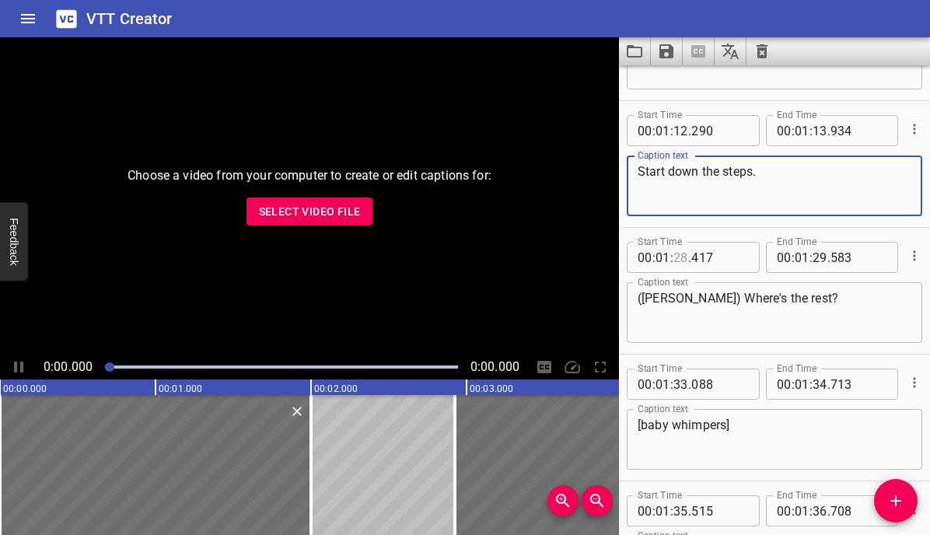
click at [681, 257] on input "number" at bounding box center [681, 257] width 15 height 31
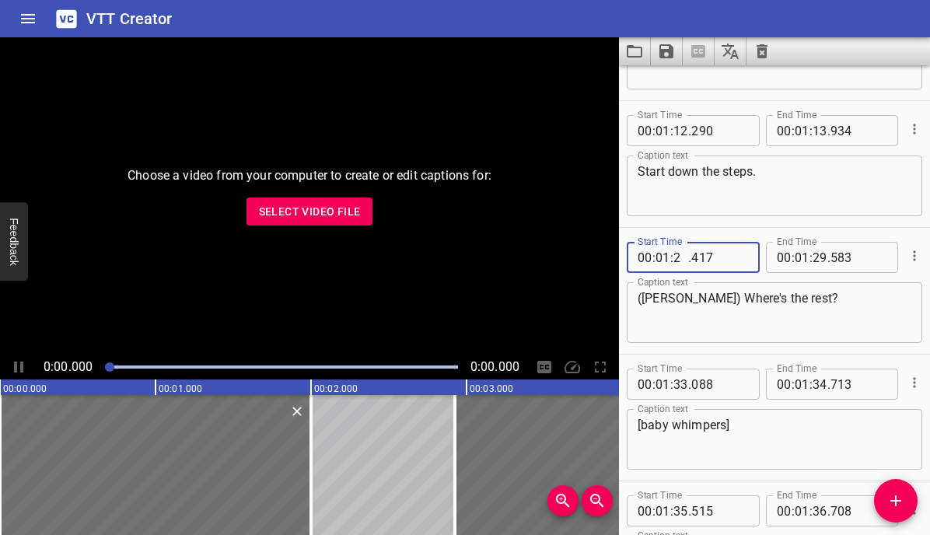
type input "29"
type input "417"
click at [820, 261] on input "number" at bounding box center [820, 257] width 15 height 31
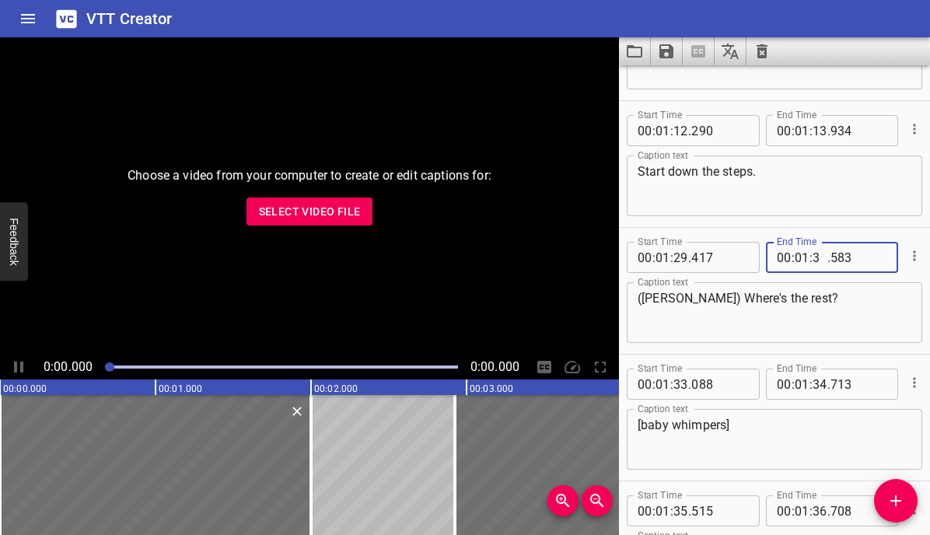
type input "30"
type input "583"
click at [676, 387] on input "number" at bounding box center [681, 384] width 15 height 31
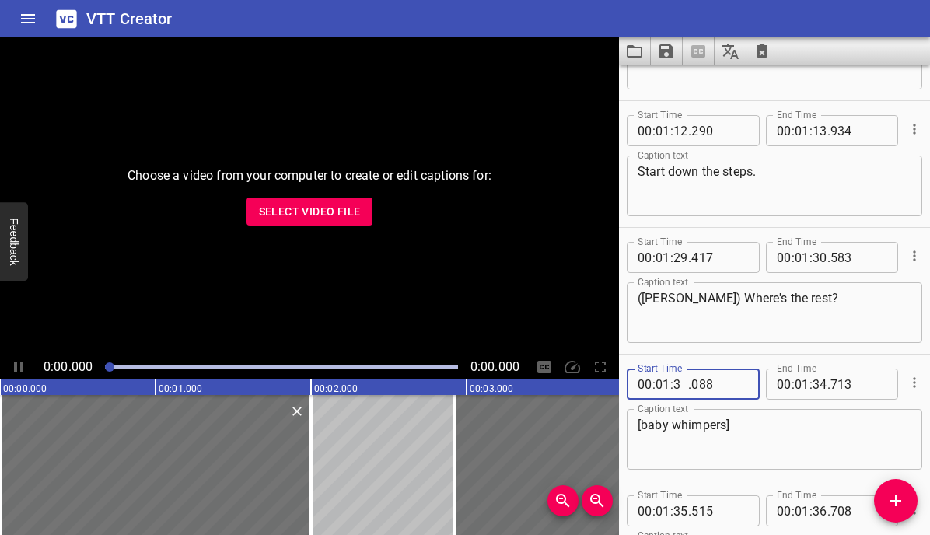
type input "34"
type input "088"
click at [823, 385] on input "number" at bounding box center [820, 384] width 15 height 31
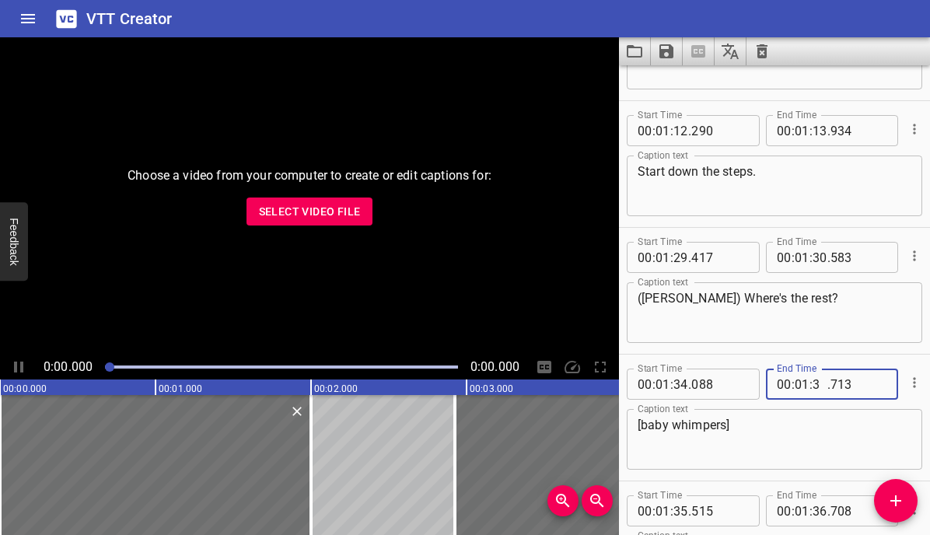
type input "35"
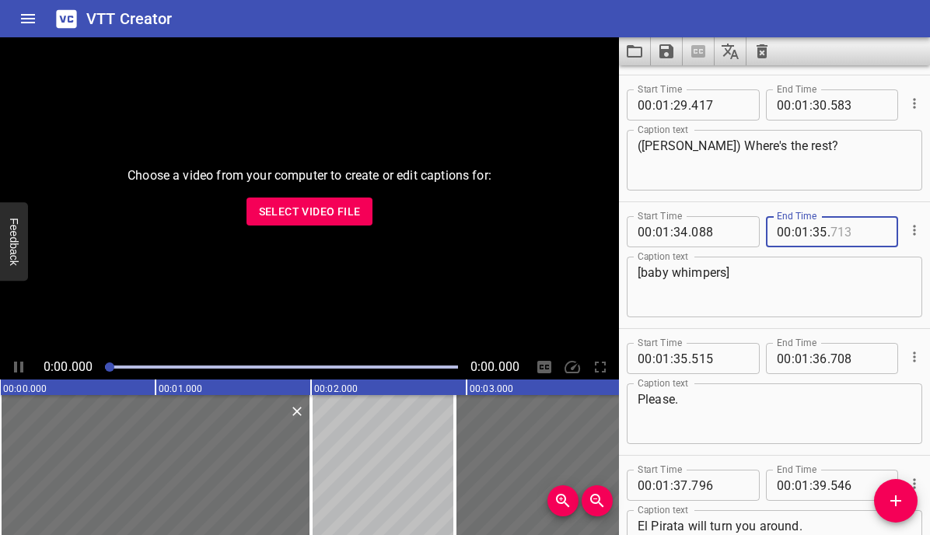
scroll to position [2803, 0]
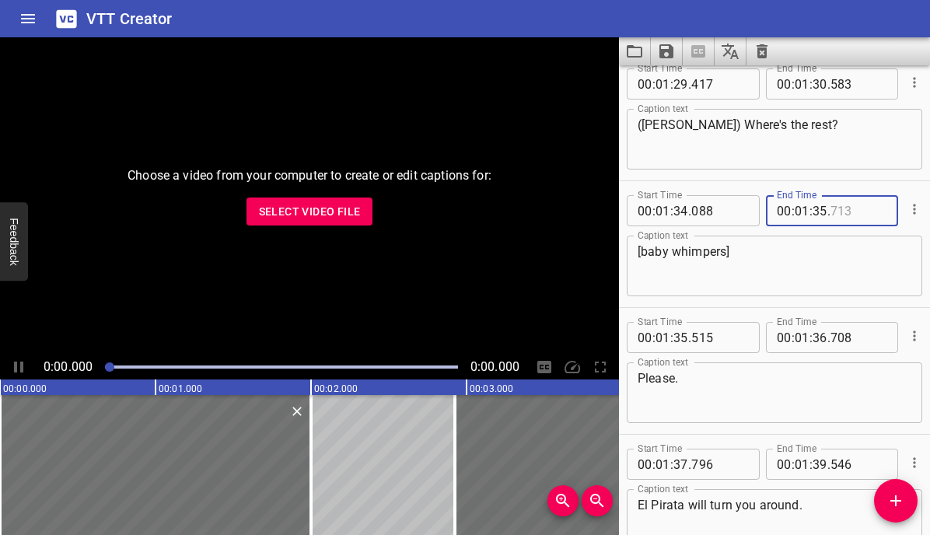
type input "713"
click at [676, 338] on input "number" at bounding box center [681, 337] width 15 height 31
type input "36"
type input "515"
click at [822, 338] on input "number" at bounding box center [820, 337] width 15 height 31
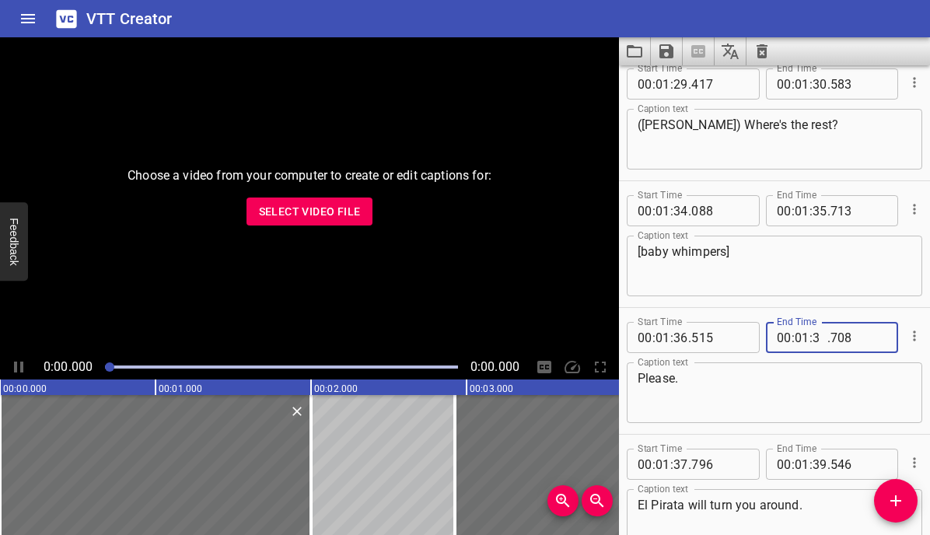
type input "37"
type input "708"
click at [680, 464] on input "number" at bounding box center [681, 464] width 15 height 31
type input "38"
type input "796"
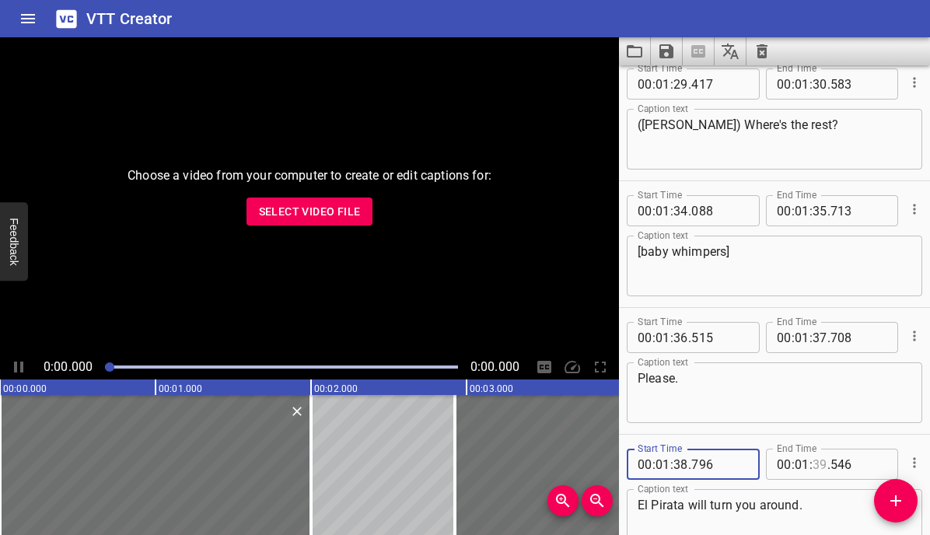
click at [822, 464] on input "number" at bounding box center [820, 464] width 15 height 31
type input "40"
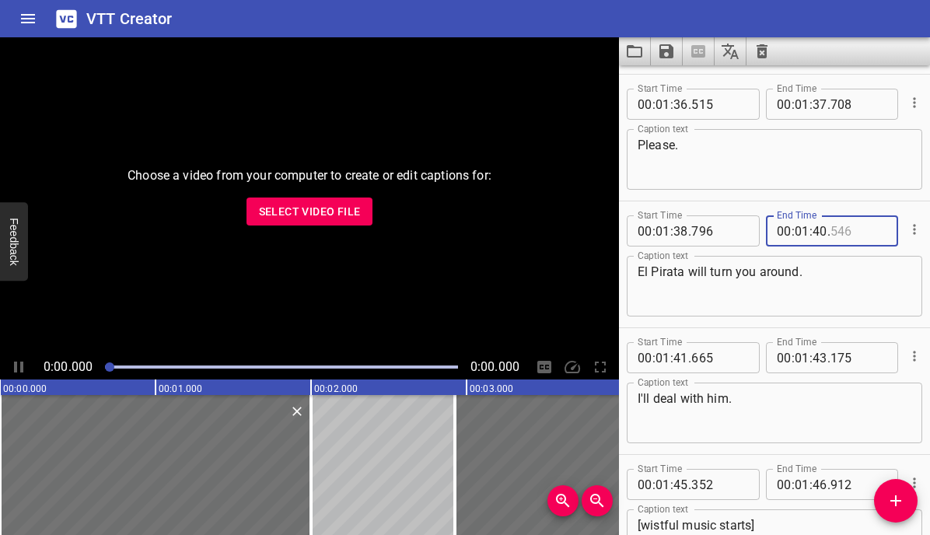
scroll to position [3042, 0]
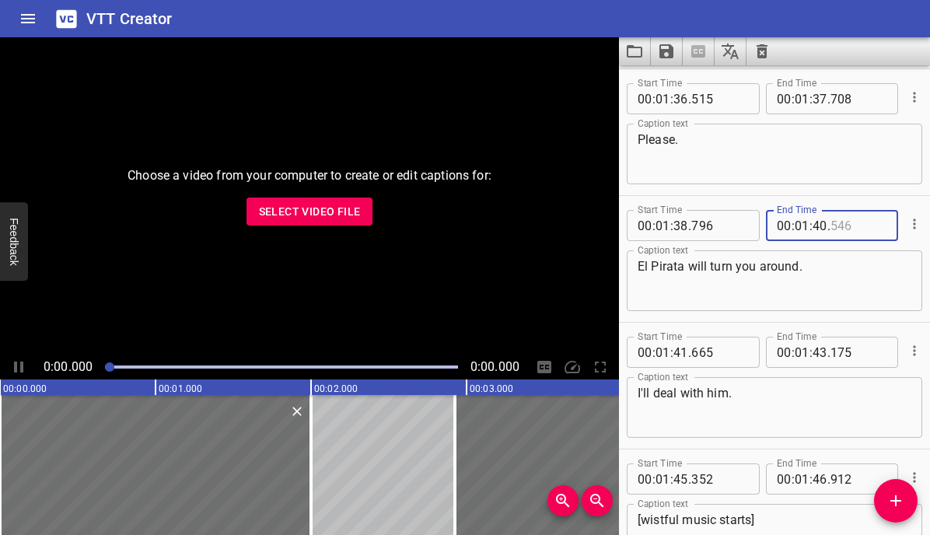
type input "546"
click at [682, 349] on input "number" at bounding box center [681, 352] width 15 height 31
type input "42"
type input "665"
click at [817, 356] on input "number" at bounding box center [820, 352] width 15 height 31
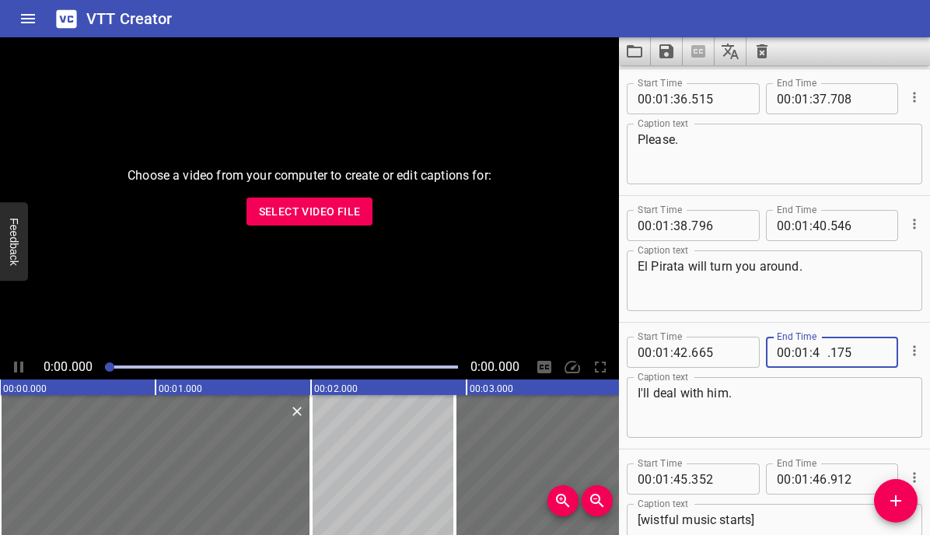
type input "44"
type input "175"
drag, startPoint x: 817, startPoint y: 356, endPoint x: 680, endPoint y: 479, distance: 184.5
type input "46"
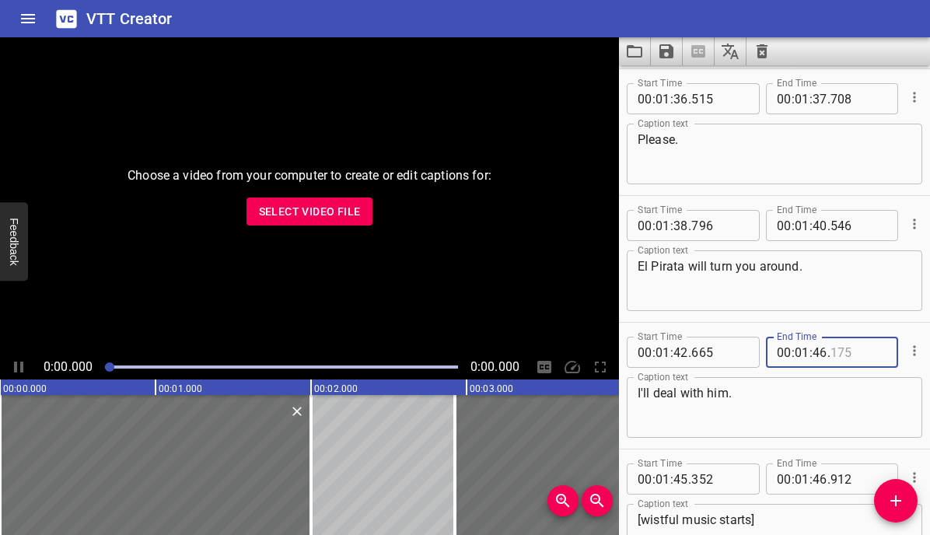
type input "175"
click at [819, 349] on input "number" at bounding box center [820, 352] width 15 height 31
type input "44"
type input "175"
click at [802, 383] on div "I'll deal with him. Caption text" at bounding box center [775, 407] width 296 height 61
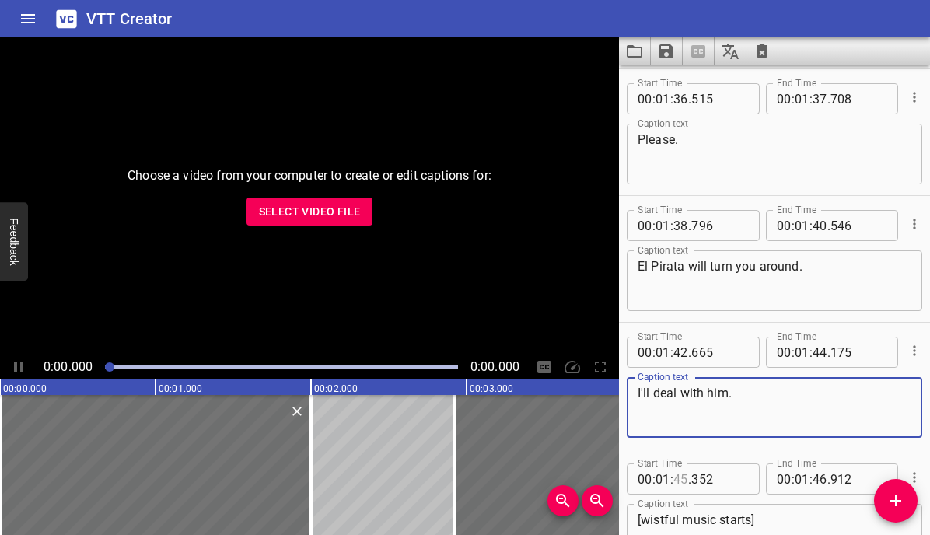
click at [678, 476] on input "number" at bounding box center [681, 479] width 15 height 31
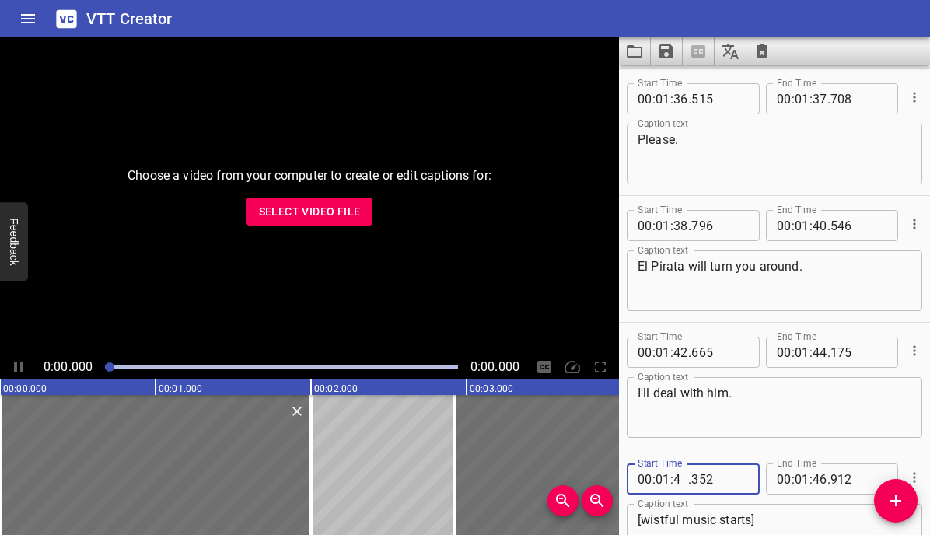
type input "46"
type input "352"
click at [820, 479] on input "number" at bounding box center [820, 479] width 15 height 31
type input "47"
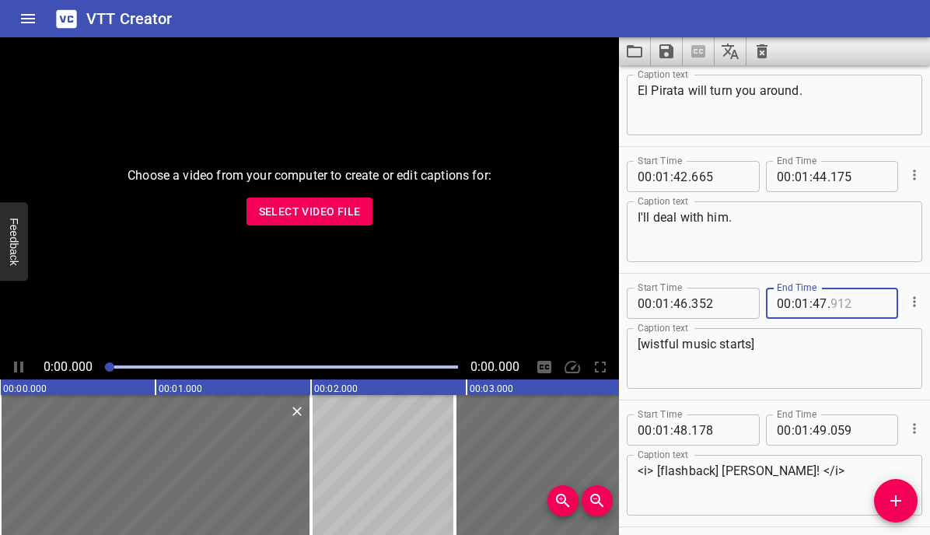
scroll to position [3218, 0]
type input "912"
click at [682, 426] on input "number" at bounding box center [681, 429] width 15 height 31
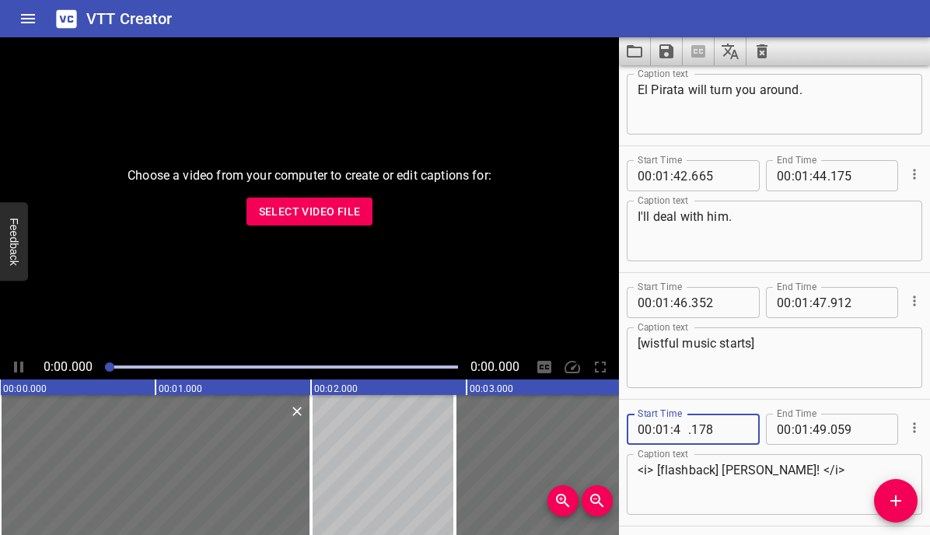
type input "49"
type input "178"
click at [819, 432] on input "number" at bounding box center [820, 429] width 15 height 31
type input "50"
type input "059"
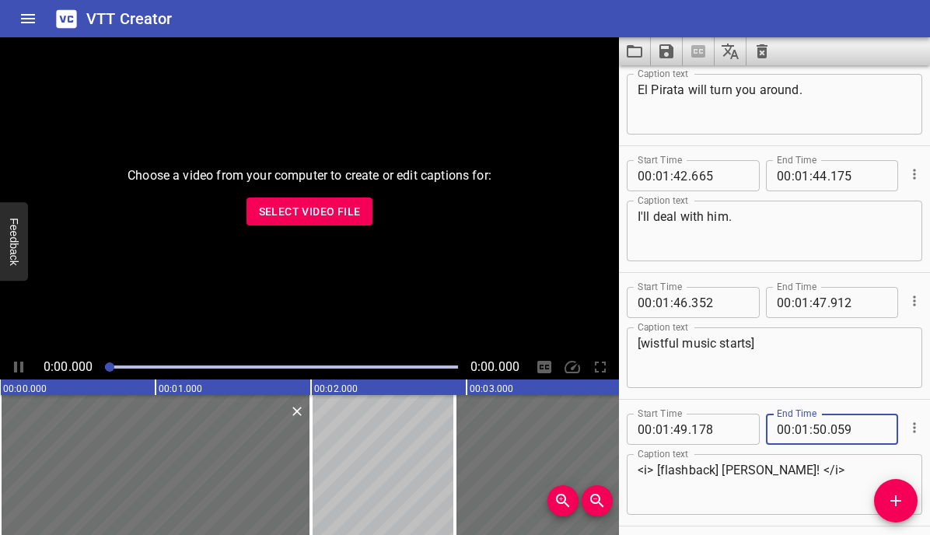
click at [786, 476] on textarea "<i> [flashback] [PERSON_NAME]! </i>" at bounding box center [775, 485] width 274 height 44
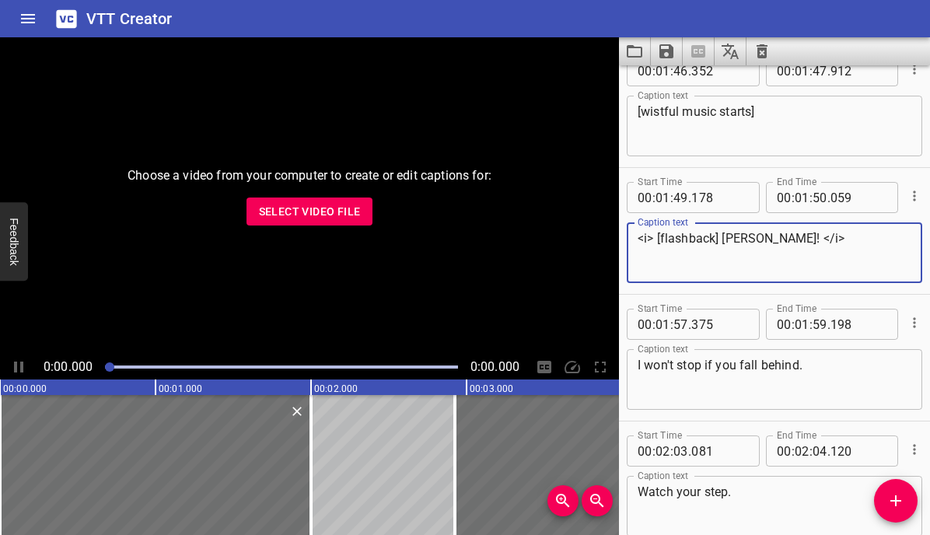
scroll to position [3466, 0]
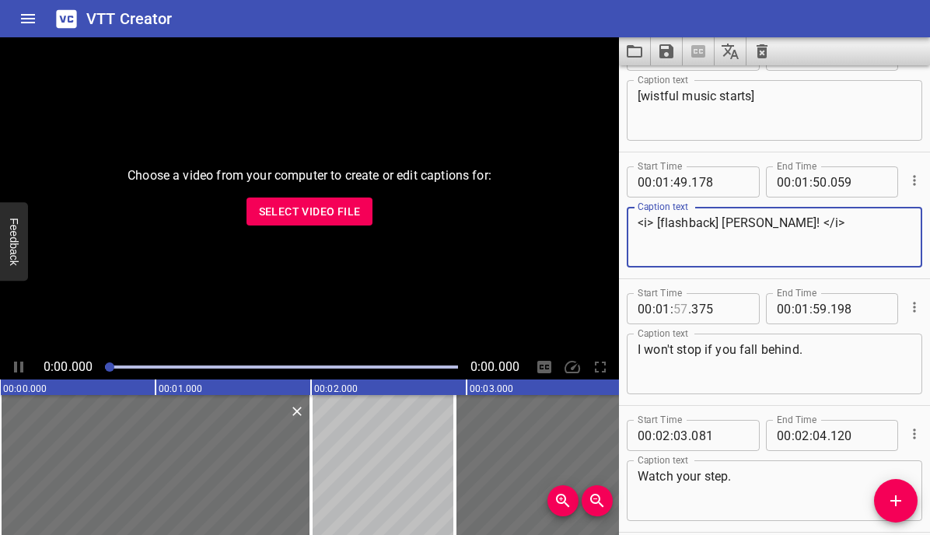
click at [681, 309] on input "number" at bounding box center [681, 308] width 15 height 31
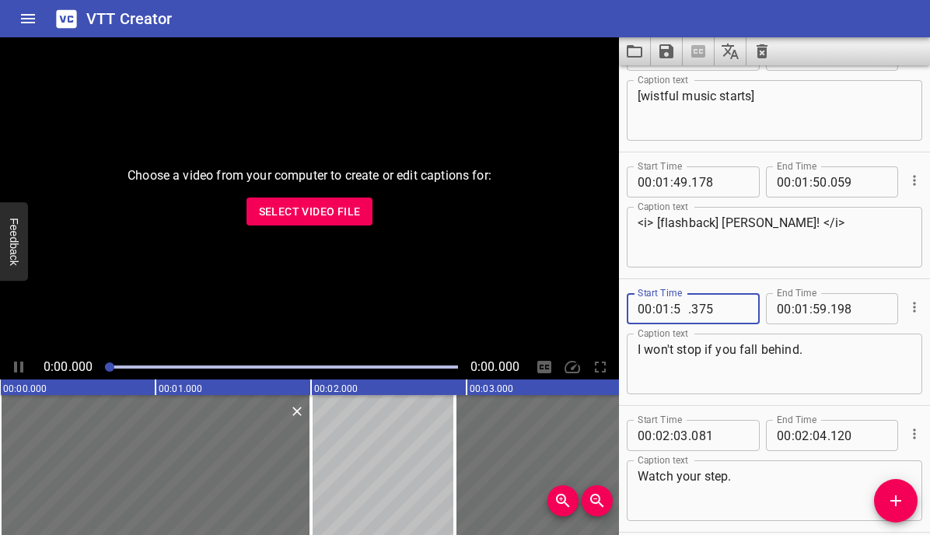
type input "58"
type input "375"
click at [803, 307] on input "number" at bounding box center [802, 308] width 15 height 31
type input "02"
type input "00"
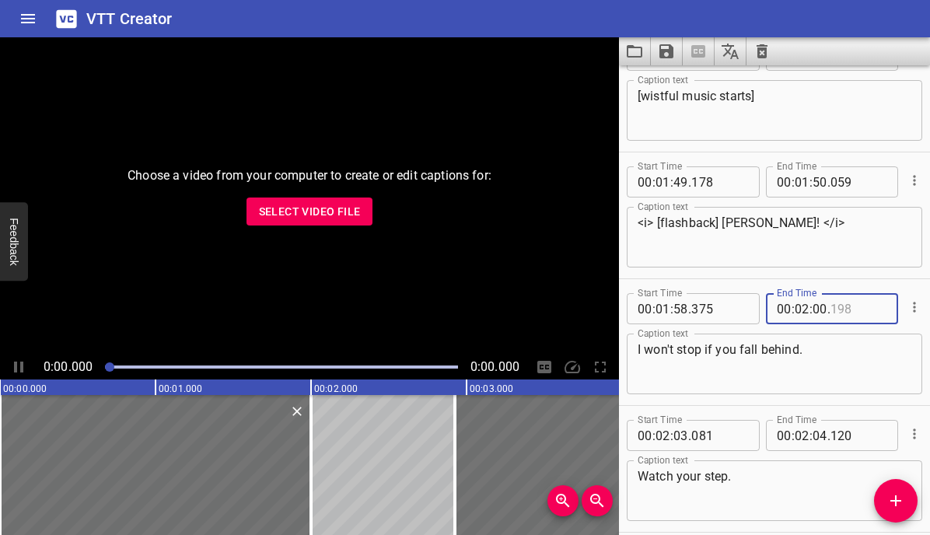
type input "198"
click at [824, 338] on div "I won't stop if you fall behind. Caption text" at bounding box center [775, 364] width 296 height 61
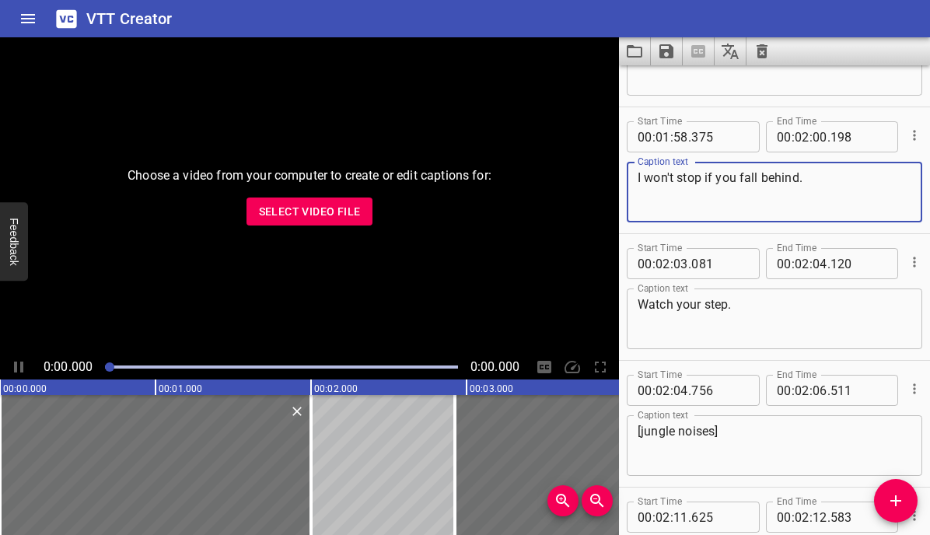
scroll to position [3647, 0]
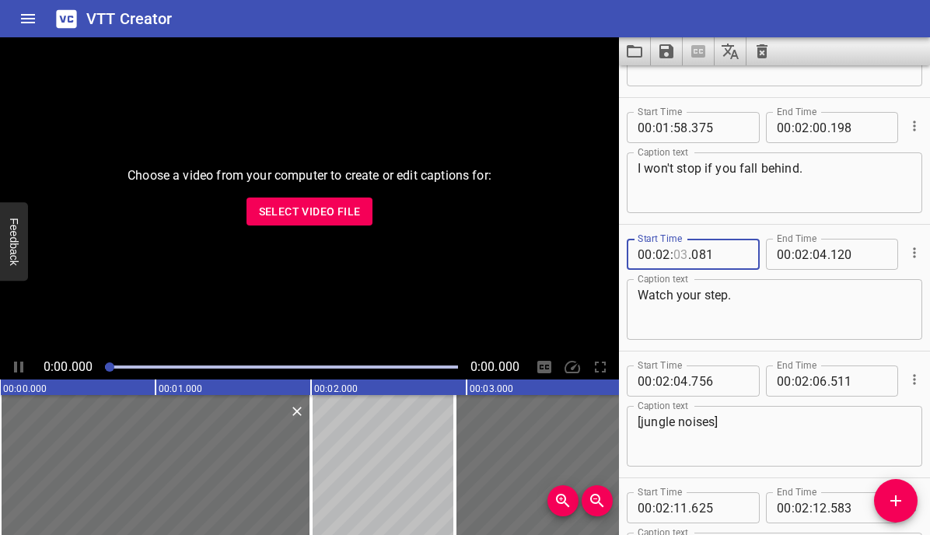
click at [686, 253] on input "number" at bounding box center [681, 254] width 15 height 31
type input "04"
type input "081"
click at [821, 252] on input "number" at bounding box center [820, 254] width 15 height 31
type input "05"
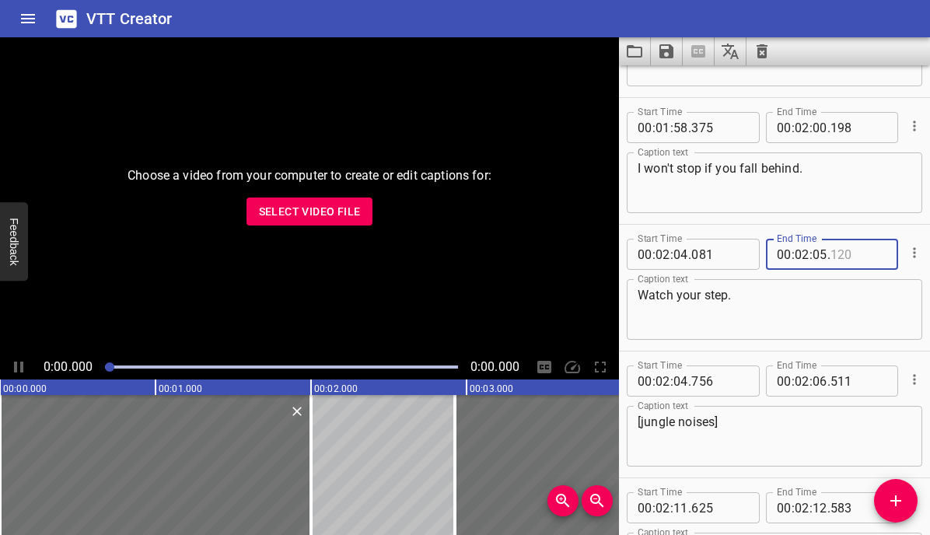
type input "120"
click at [680, 380] on input "number" at bounding box center [681, 381] width 15 height 31
type input "05"
type input "756"
click at [821, 380] on input "number" at bounding box center [820, 381] width 15 height 31
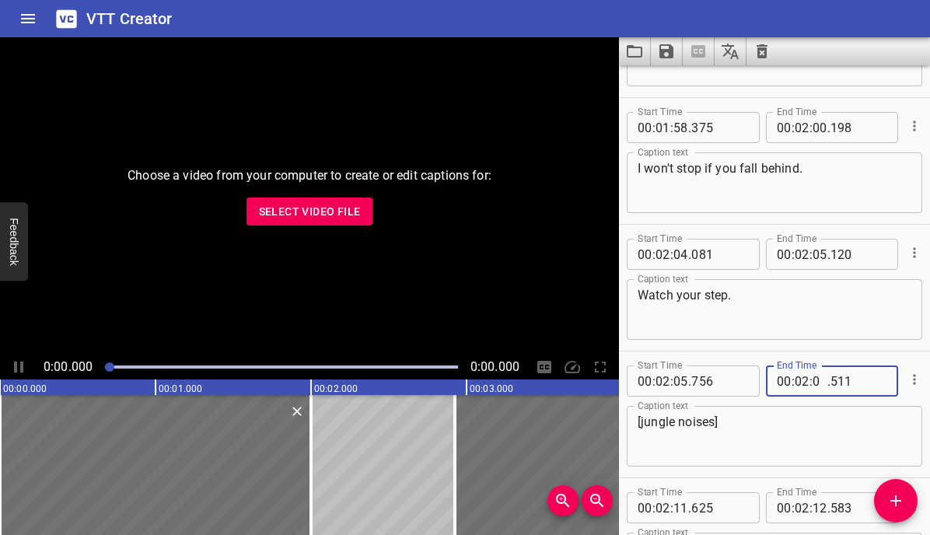
type input "07"
type input "511"
click at [682, 506] on input "number" at bounding box center [681, 507] width 15 height 31
type input "12"
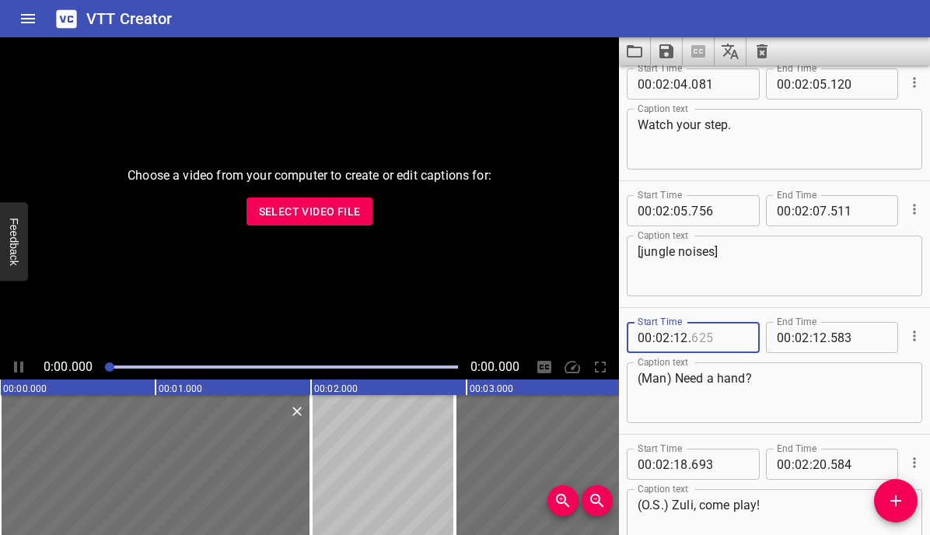
type input "625"
click at [821, 341] on input "number" at bounding box center [820, 337] width 15 height 31
type input "13"
type input "583"
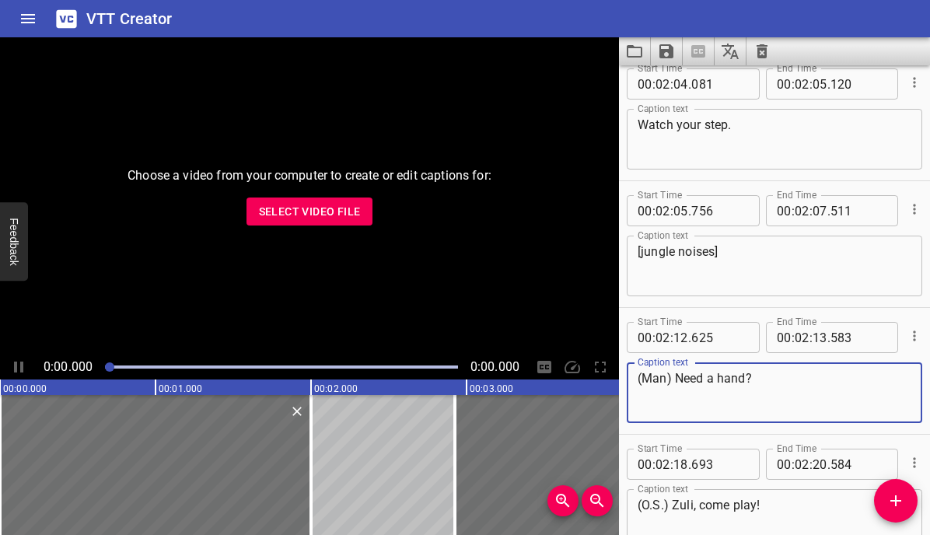
click at [807, 386] on textarea "(Man) Need a hand?" at bounding box center [775, 393] width 274 height 44
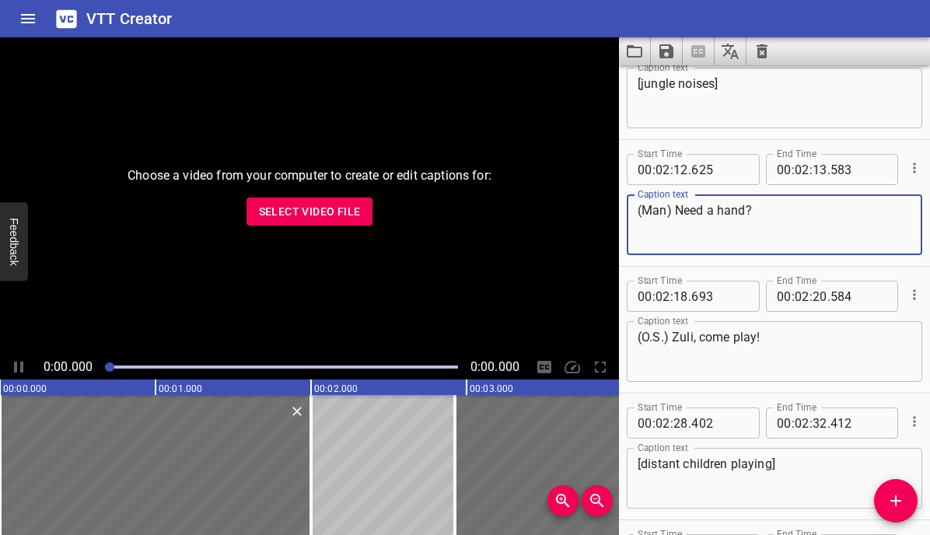
scroll to position [4004, 0]
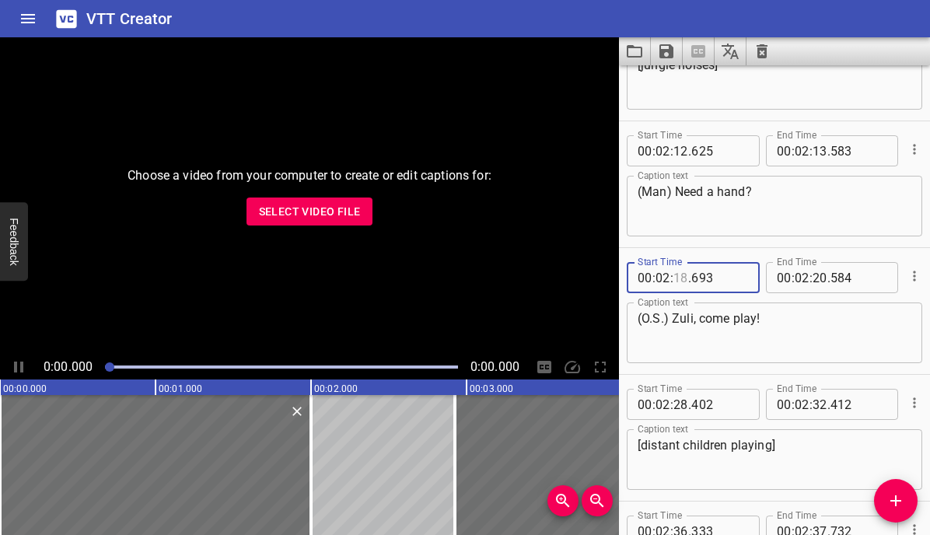
click at [679, 280] on input "number" at bounding box center [681, 277] width 15 height 31
type input "19"
type input "693"
click at [819, 283] on input "number" at bounding box center [820, 277] width 15 height 31
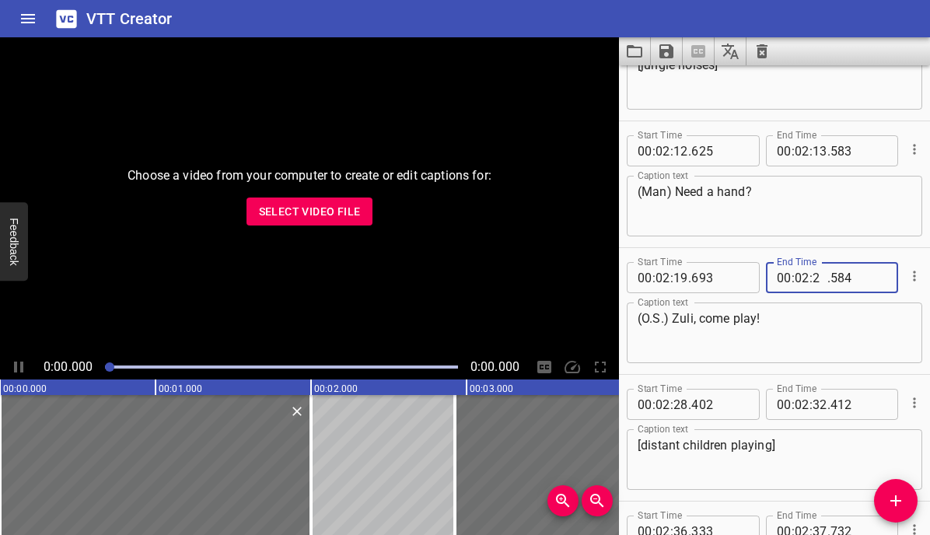
type input "21"
type input "584"
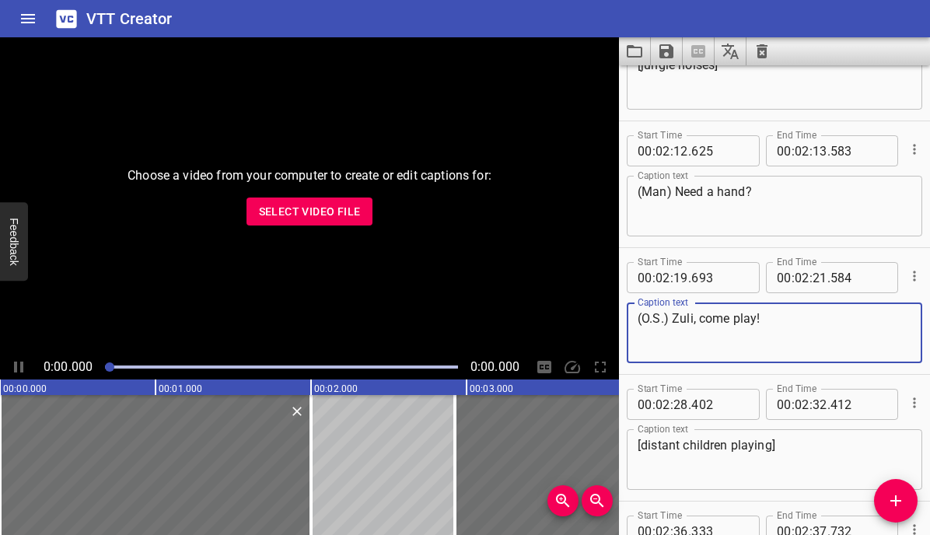
click at [794, 341] on textarea "(O.S.) Zuli, come play!" at bounding box center [775, 333] width 274 height 44
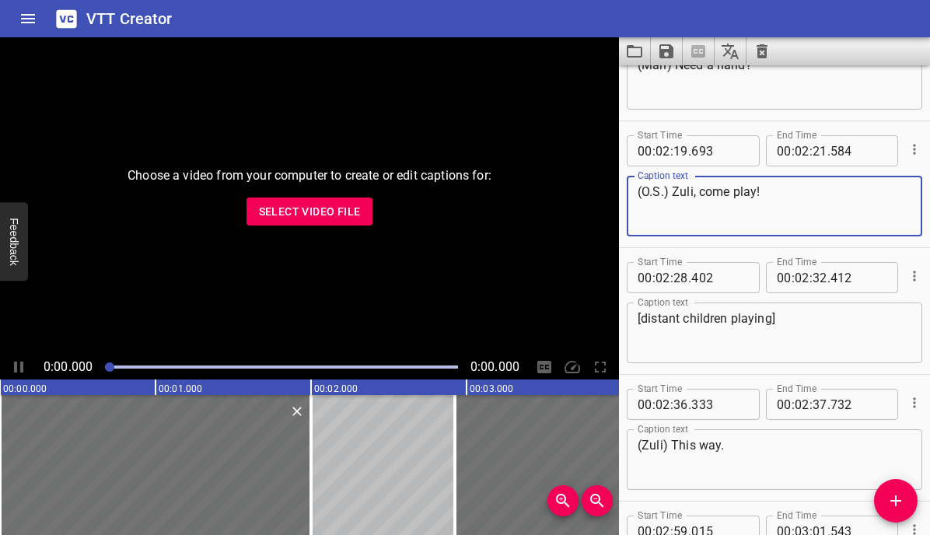
scroll to position [4159, 0]
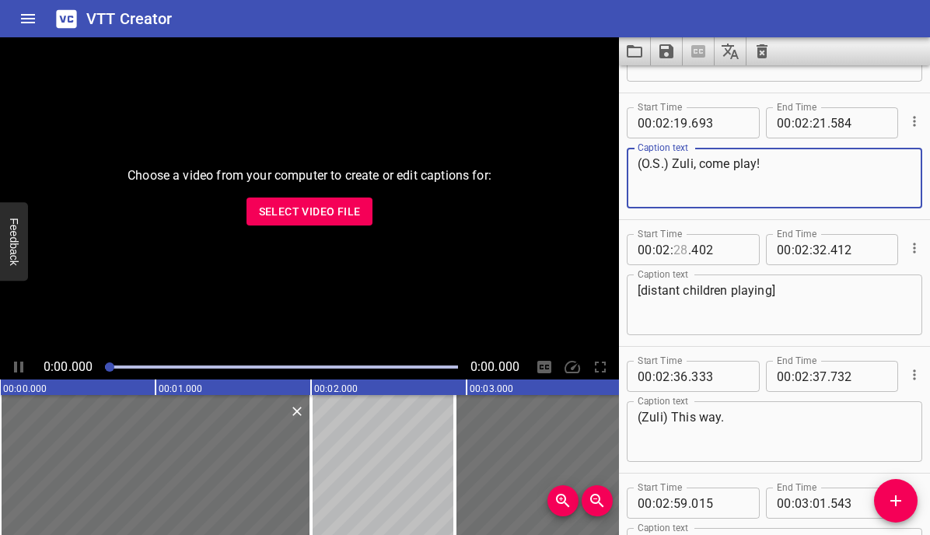
click at [677, 252] on input "number" at bounding box center [681, 249] width 15 height 31
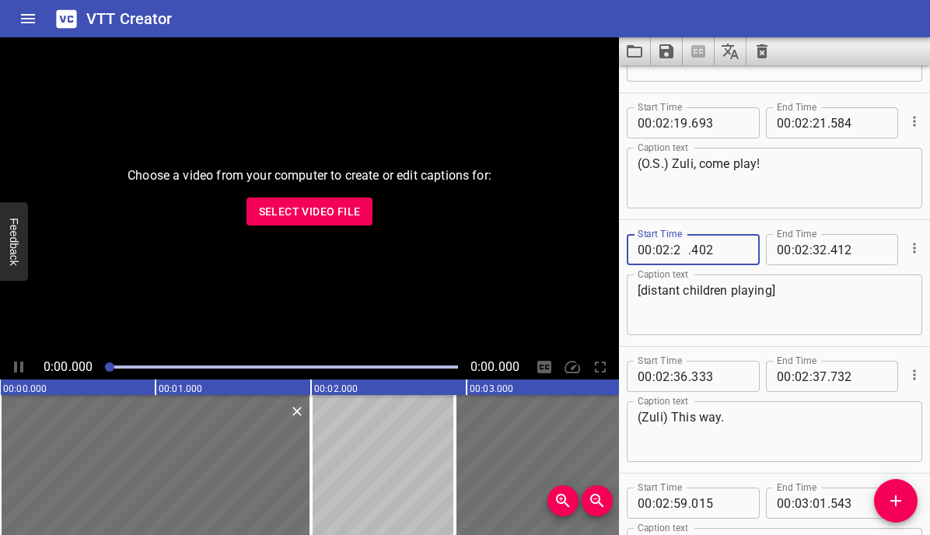
type input "29"
type input "402"
click at [817, 250] on input "number" at bounding box center [820, 249] width 15 height 31
type input "33"
type input "412"
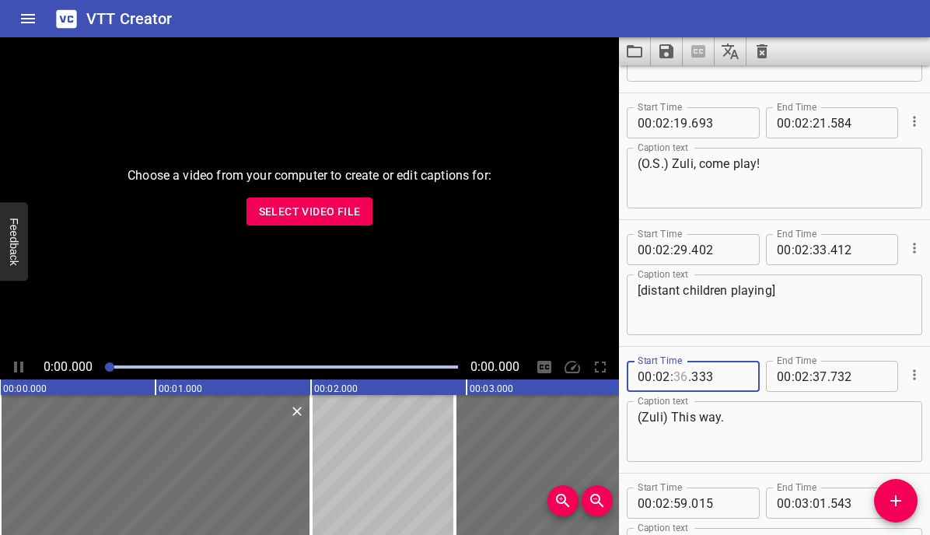
click at [683, 380] on input "number" at bounding box center [681, 376] width 15 height 31
type input "37"
type input "333"
click at [820, 376] on input "number" at bounding box center [820, 376] width 15 height 31
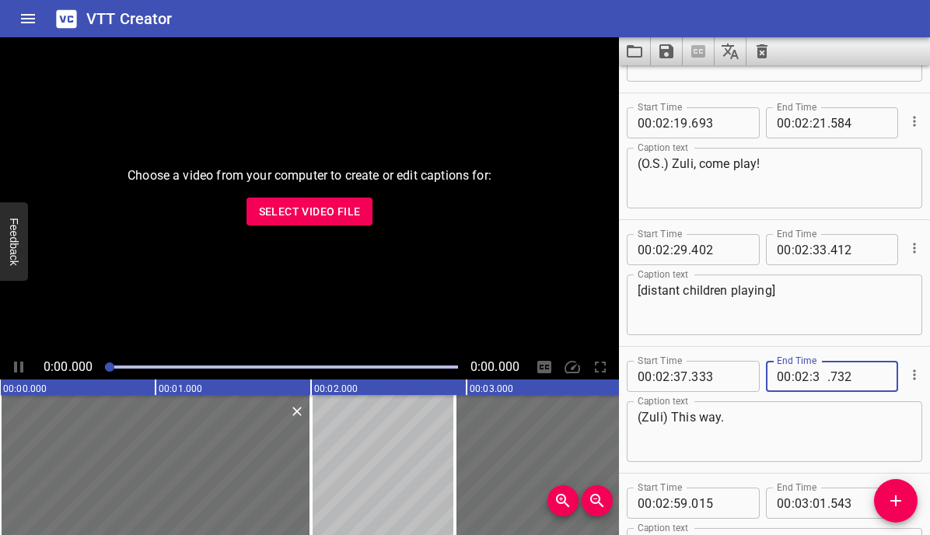
type input "38"
type input "732"
click at [787, 446] on textarea "(Zuli) This way." at bounding box center [775, 432] width 274 height 44
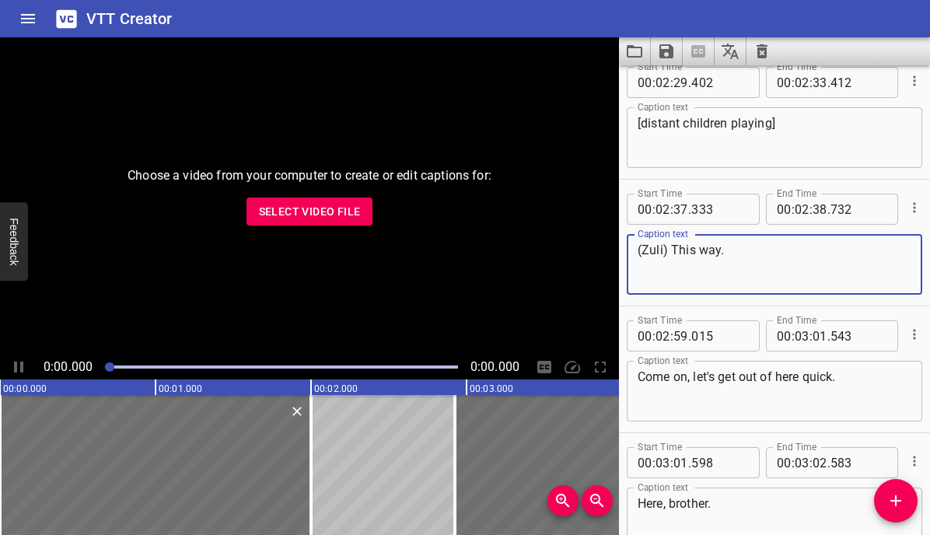
scroll to position [4373, 0]
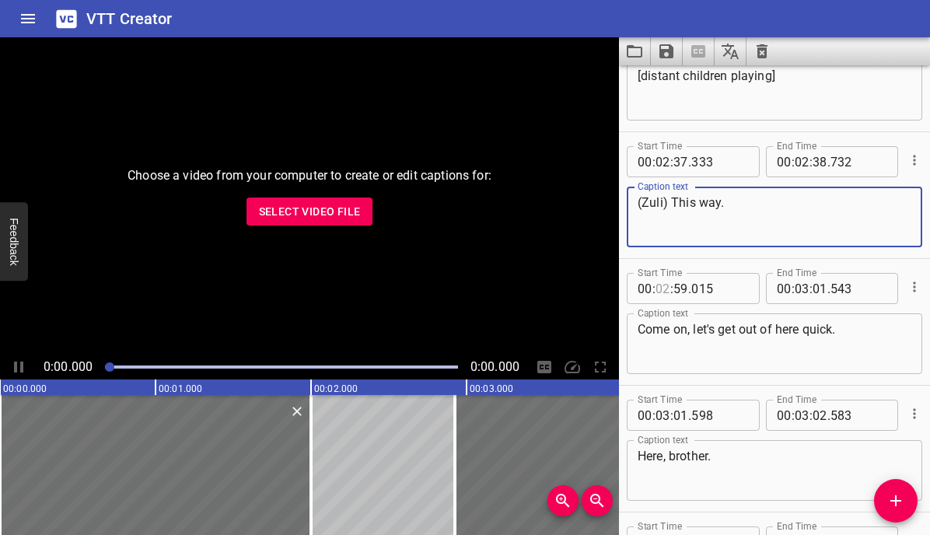
click at [661, 288] on input "number" at bounding box center [663, 288] width 15 height 31
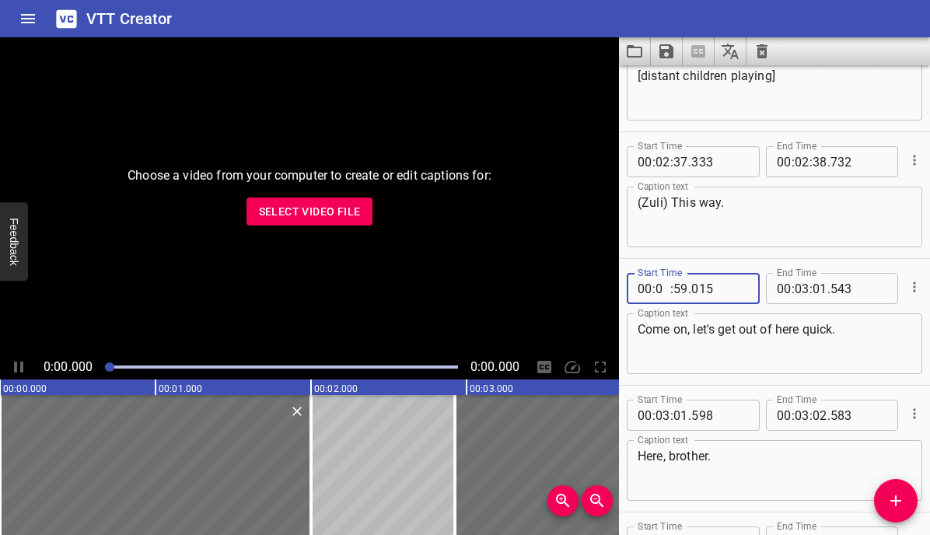
type input "03"
type input "00"
type input "015"
click at [814, 285] on input "number" at bounding box center [820, 288] width 15 height 31
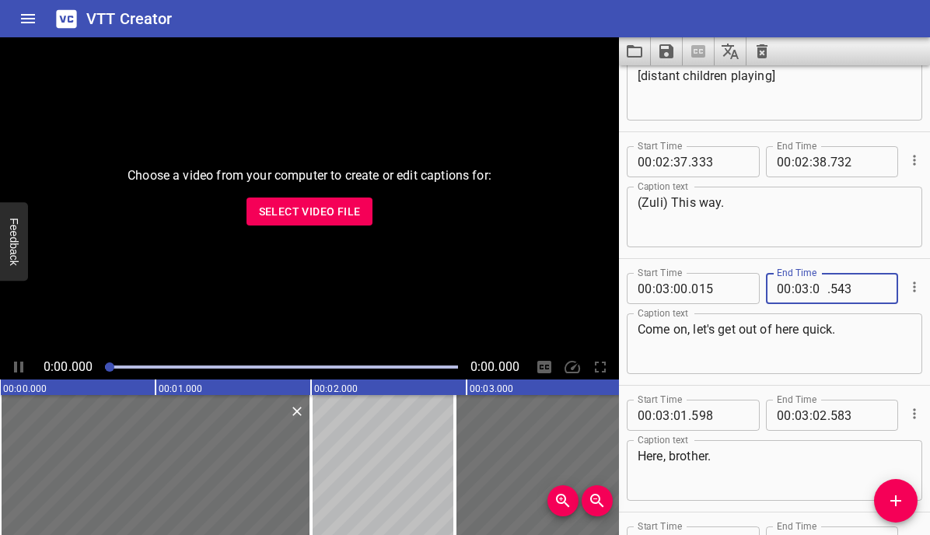
type input "02"
type input "543"
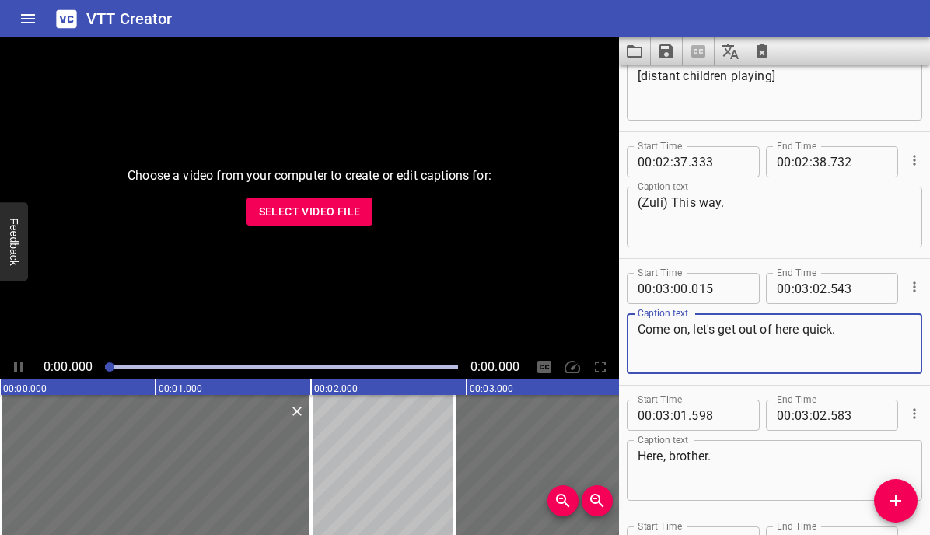
click at [812, 331] on textarea "Come on, let's get out of here quick." at bounding box center [775, 344] width 274 height 44
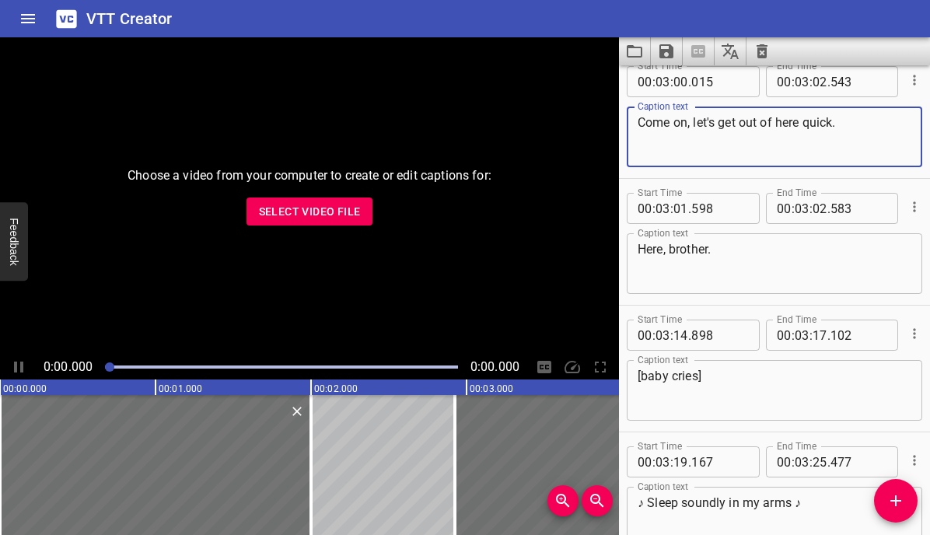
scroll to position [4586, 0]
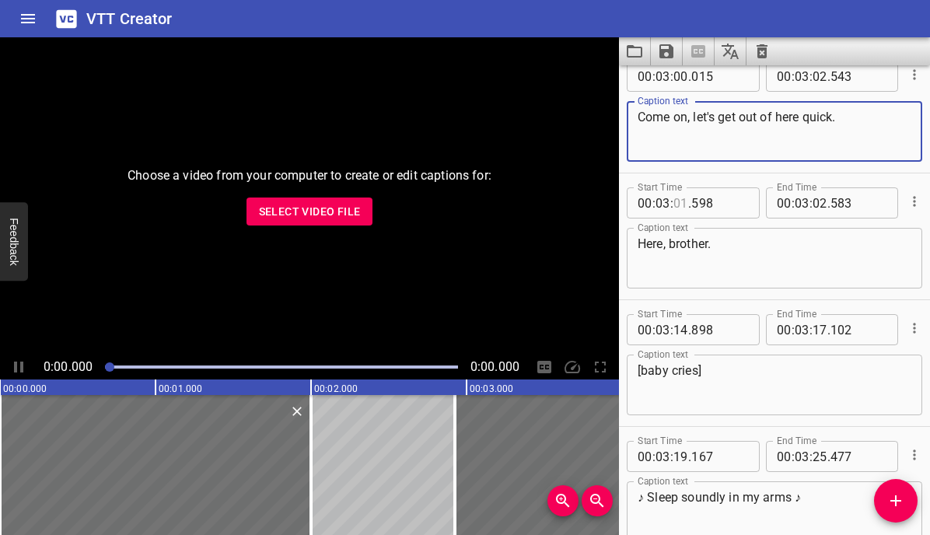
click at [678, 203] on input "number" at bounding box center [681, 202] width 15 height 31
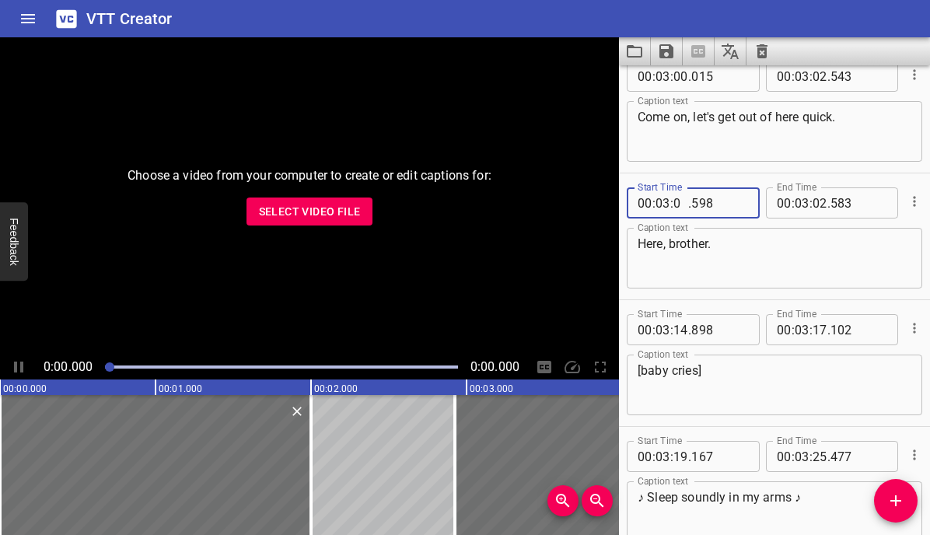
type input "02"
type input "598"
click at [819, 199] on input "number" at bounding box center [820, 202] width 15 height 31
type input "03"
type input "583"
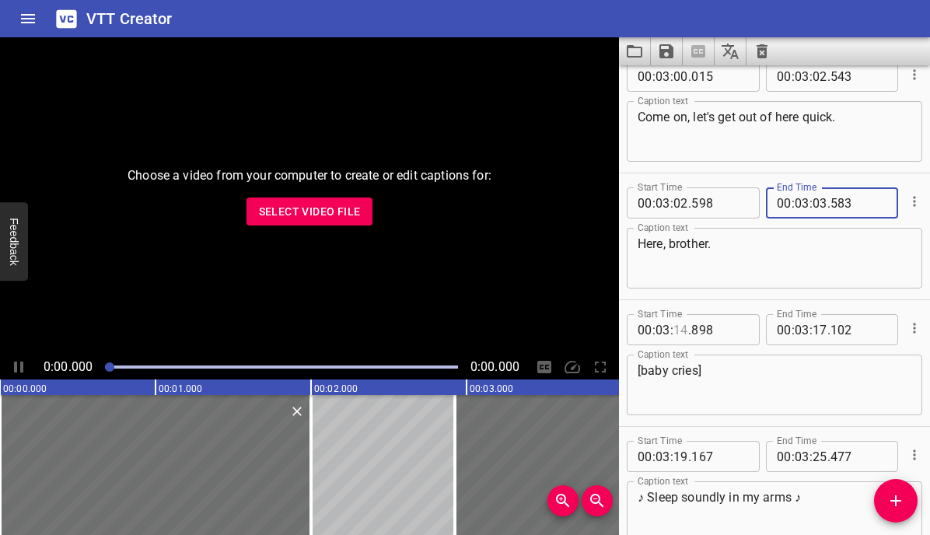
click at [683, 330] on input "number" at bounding box center [681, 329] width 15 height 31
type input "15"
type input "898"
click at [821, 331] on input "number" at bounding box center [820, 329] width 15 height 31
type input "18"
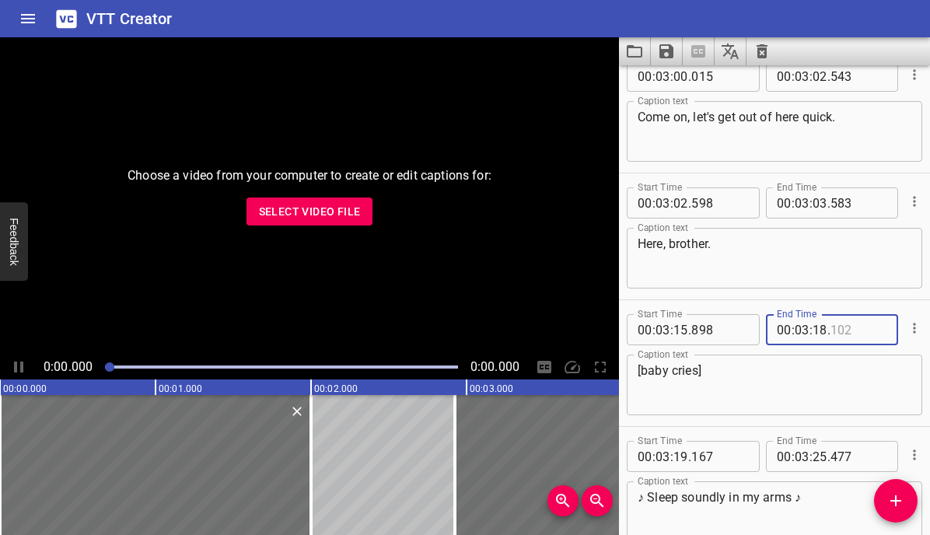
type input "102"
click at [677, 456] on input "number" at bounding box center [681, 456] width 15 height 31
type input "20"
type input "167"
click at [817, 456] on input "number" at bounding box center [820, 456] width 15 height 31
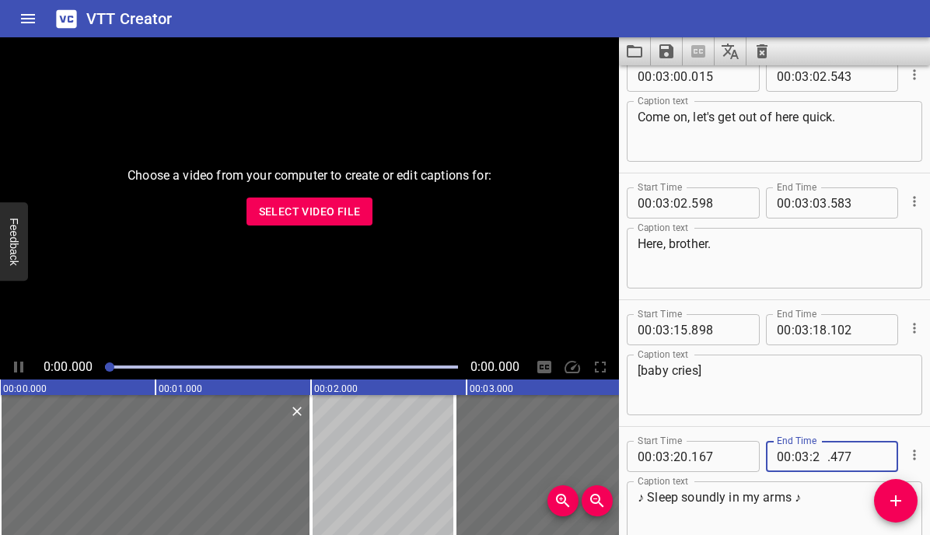
type input "26"
type input "477"
click at [796, 495] on textarea "♪ Sleep soundly in my arms ♪" at bounding box center [775, 512] width 274 height 44
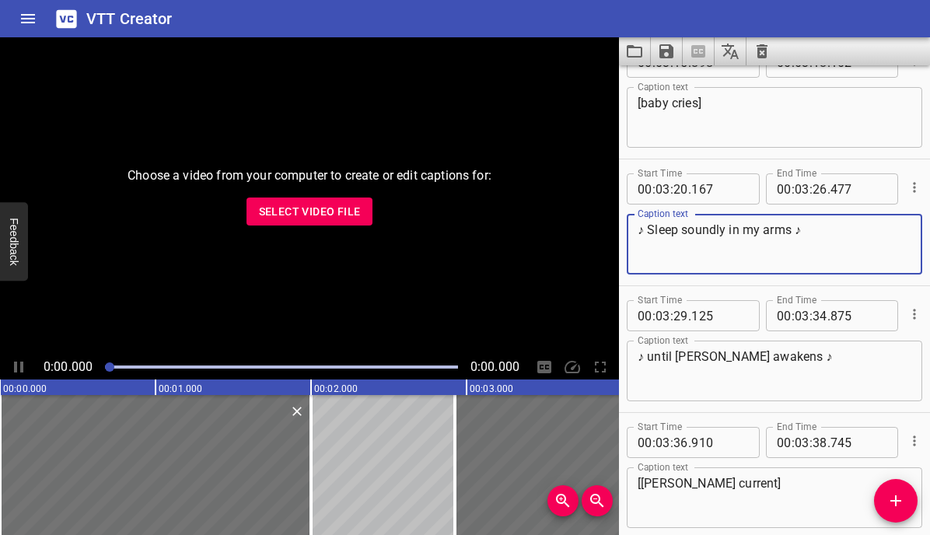
scroll to position [4866, 0]
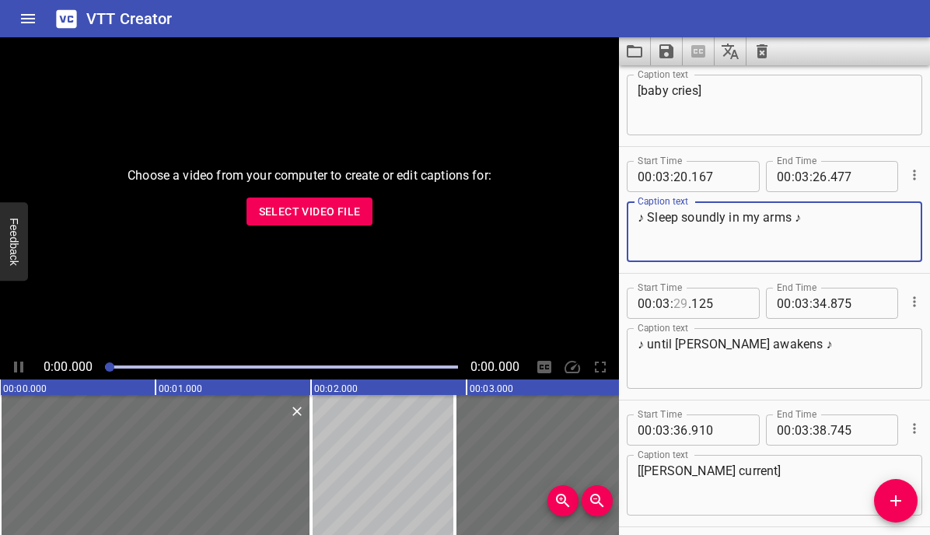
click at [678, 309] on input "number" at bounding box center [681, 303] width 15 height 31
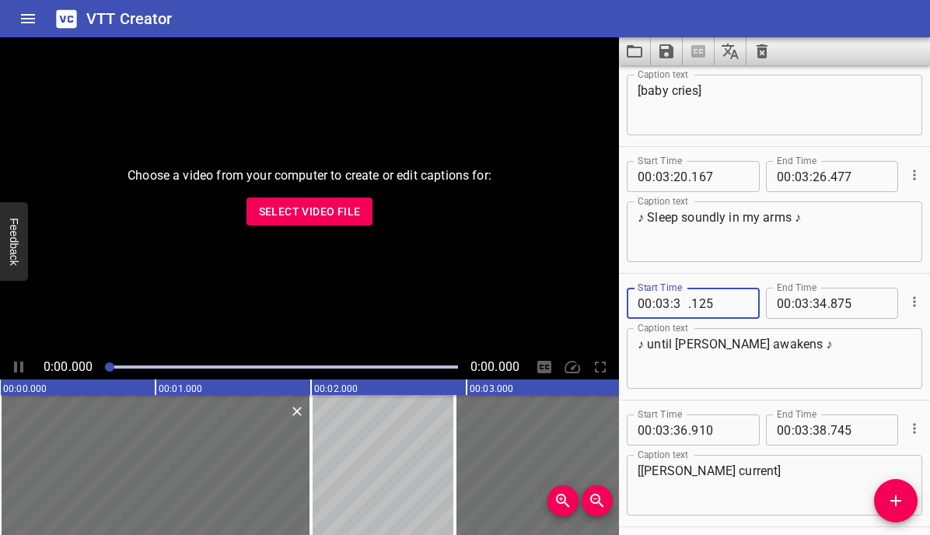
type input "30"
type input "125"
click at [820, 306] on input "number" at bounding box center [820, 303] width 15 height 31
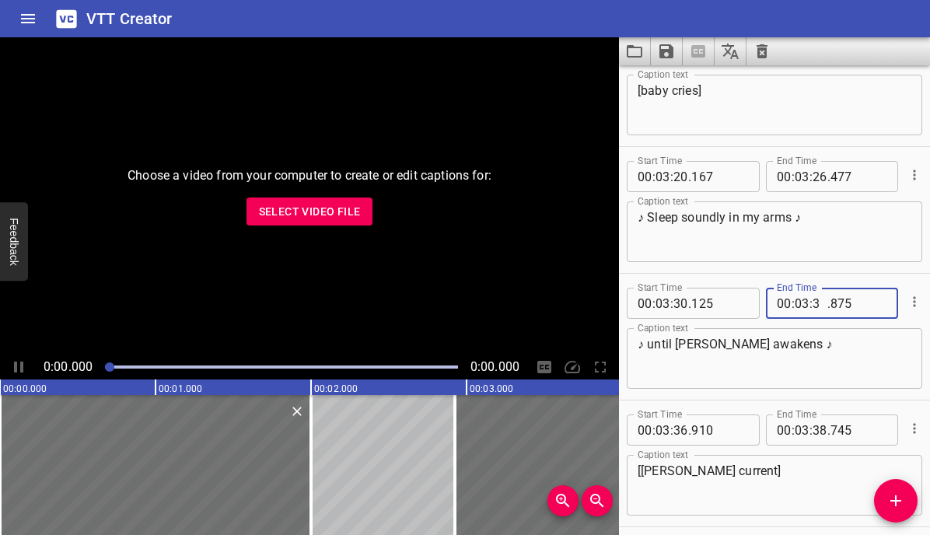
type input "35"
type input "875"
click at [801, 359] on textarea "♪ until [PERSON_NAME] awakens ♪" at bounding box center [775, 359] width 274 height 44
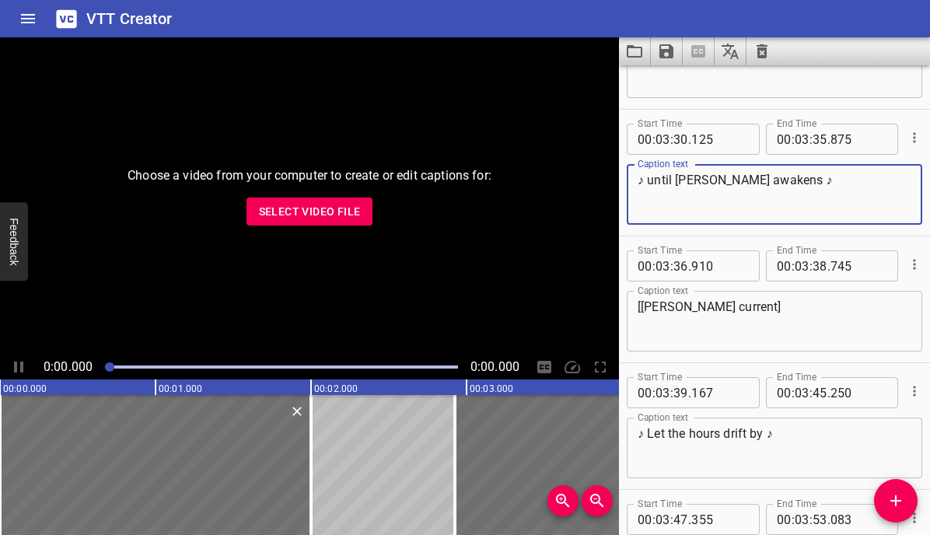
scroll to position [5036, 0]
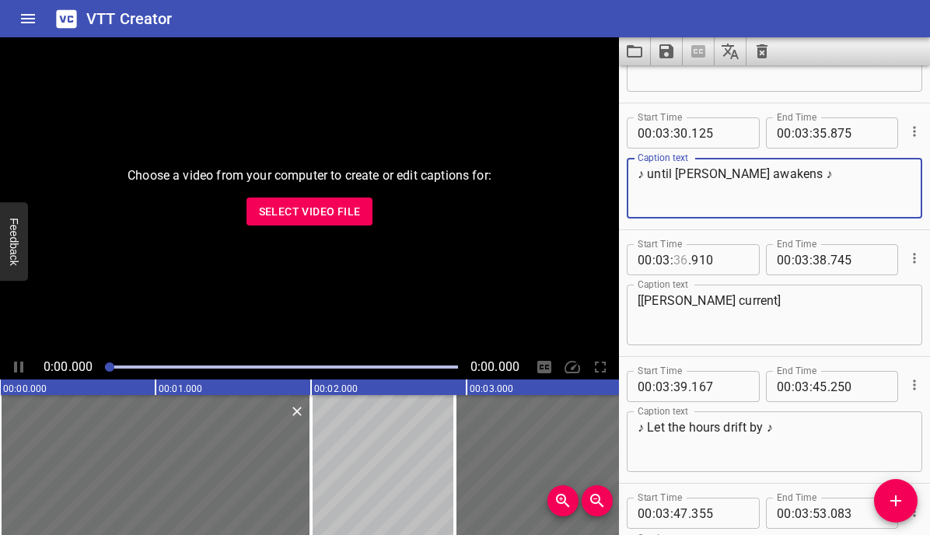
click at [683, 260] on input "number" at bounding box center [681, 259] width 15 height 31
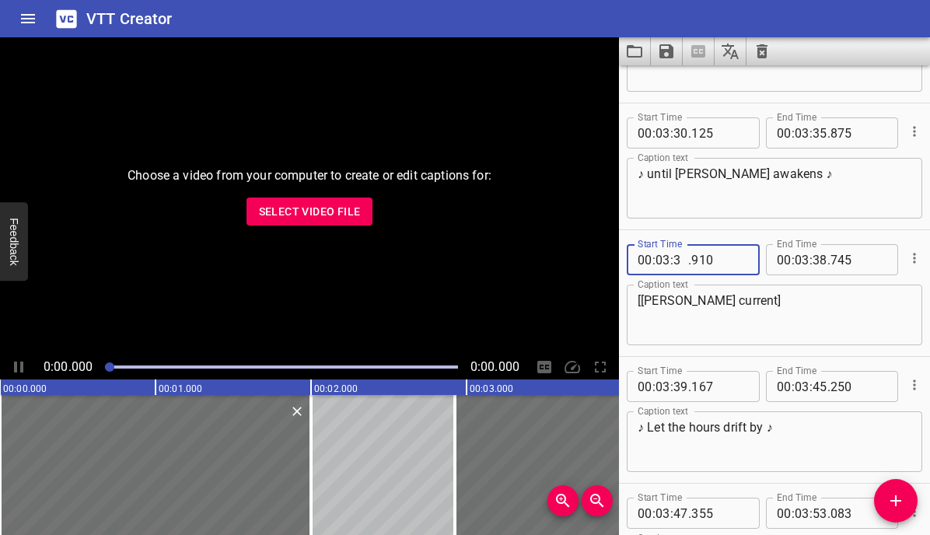
type input "37"
type input "910"
click at [821, 261] on input "number" at bounding box center [820, 259] width 15 height 31
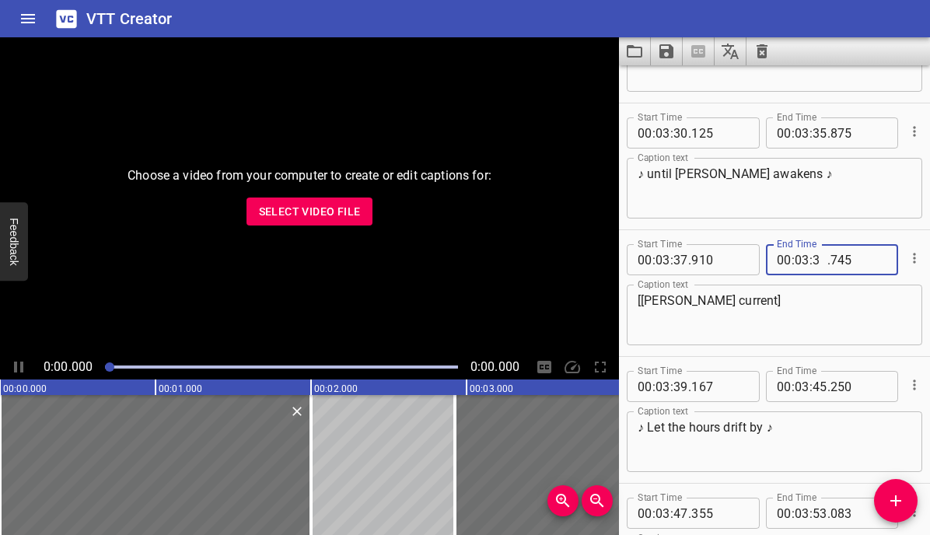
type input "39"
type input "745"
click at [809, 324] on textarea "[[PERSON_NAME] current]" at bounding box center [775, 315] width 274 height 44
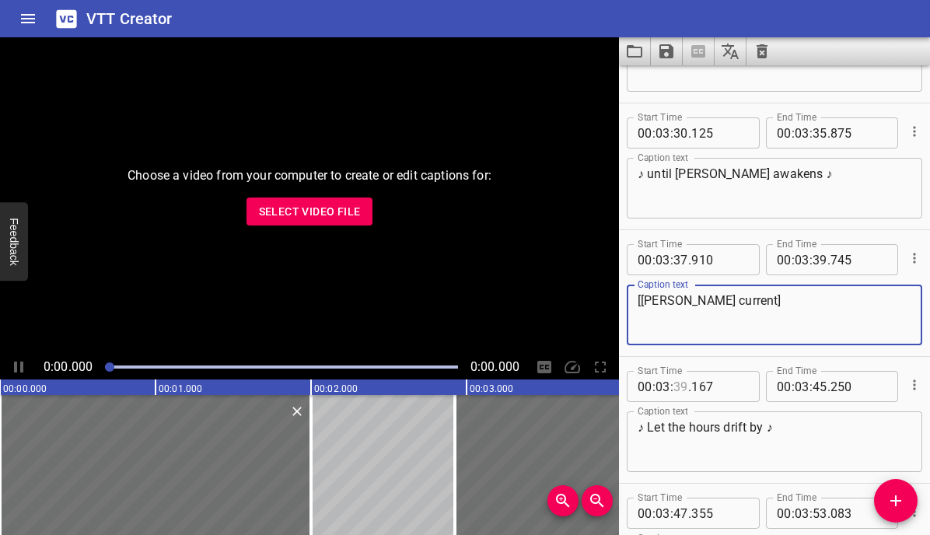
click at [678, 385] on input "number" at bounding box center [681, 386] width 15 height 31
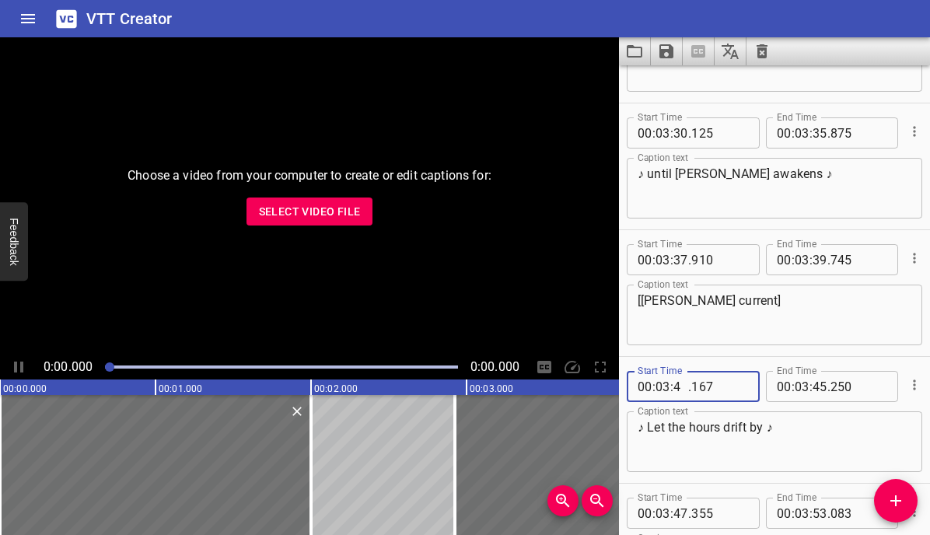
type input "40"
type input "167"
click at [821, 387] on input "number" at bounding box center [820, 386] width 15 height 31
type input "46"
type input "250"
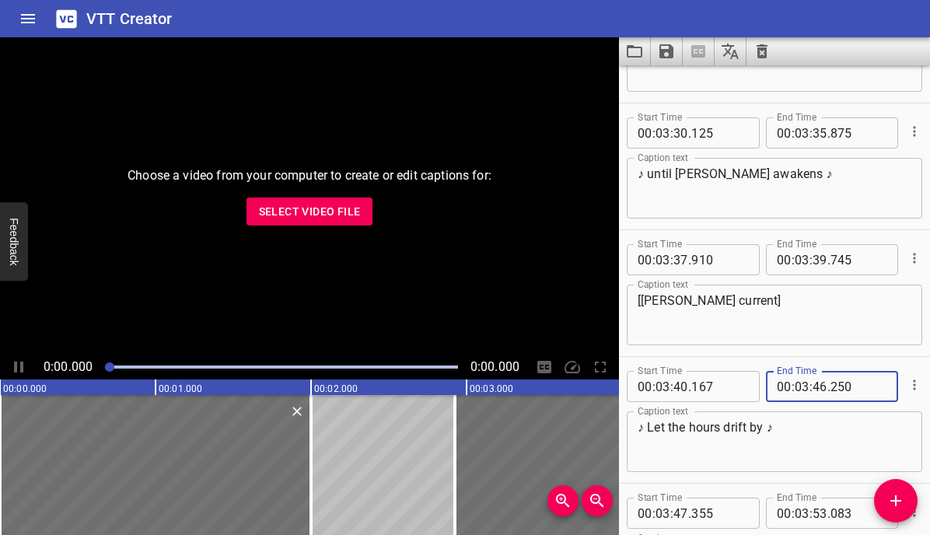
click at [812, 417] on div "♪ Let the hours drift by ♪ Caption text" at bounding box center [775, 441] width 296 height 61
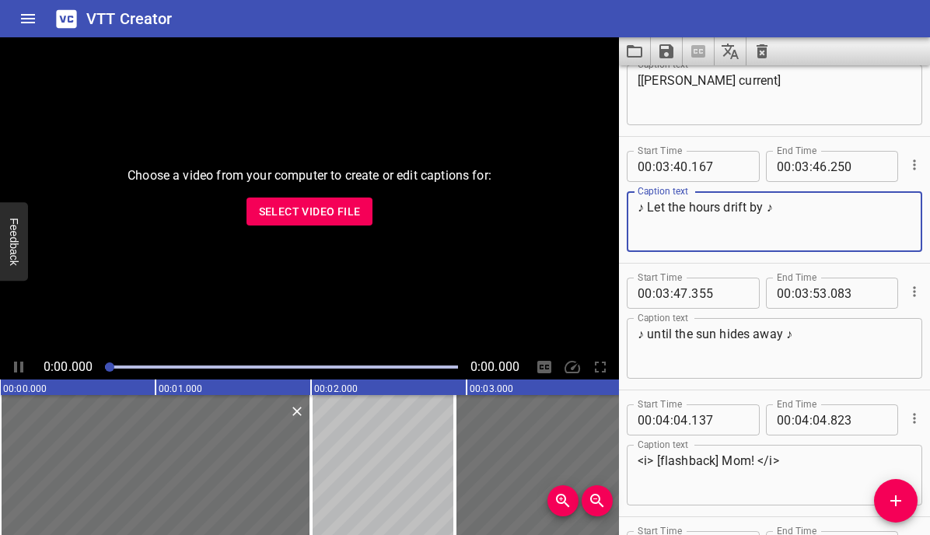
scroll to position [5268, 0]
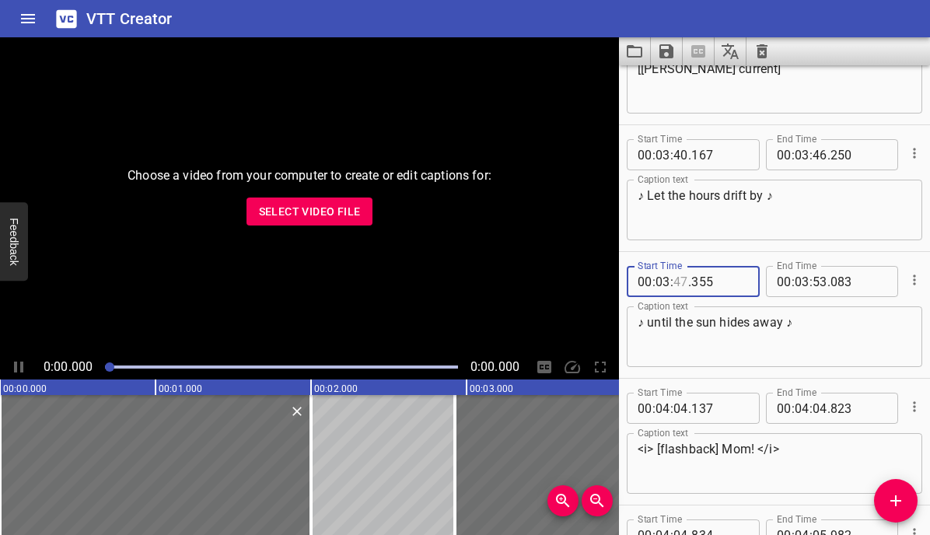
click at [687, 284] on input "number" at bounding box center [681, 281] width 15 height 31
type input "48"
type input "355"
click at [819, 284] on input "number" at bounding box center [820, 281] width 15 height 31
type input "54"
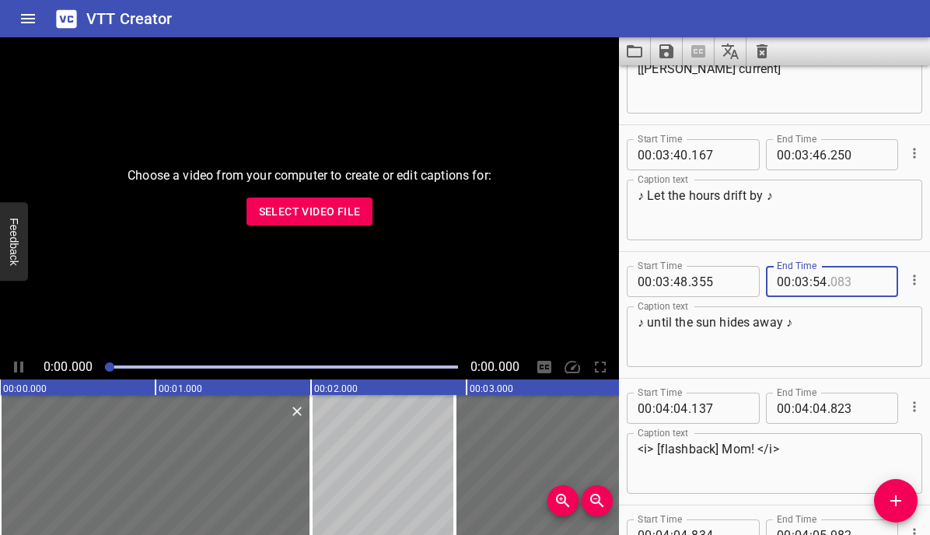
type input "083"
click at [681, 409] on input "number" at bounding box center [681, 408] width 15 height 31
type input "05"
type input "137"
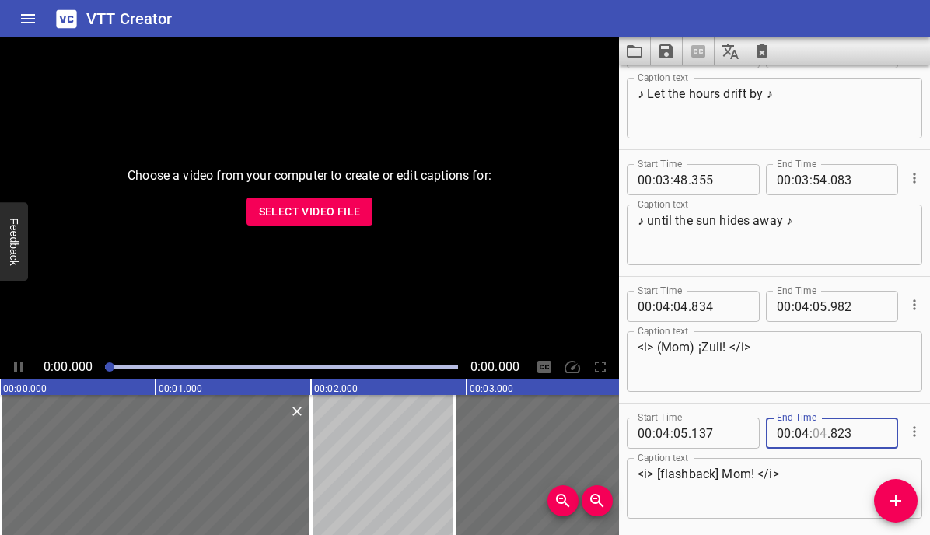
scroll to position [5377, 0]
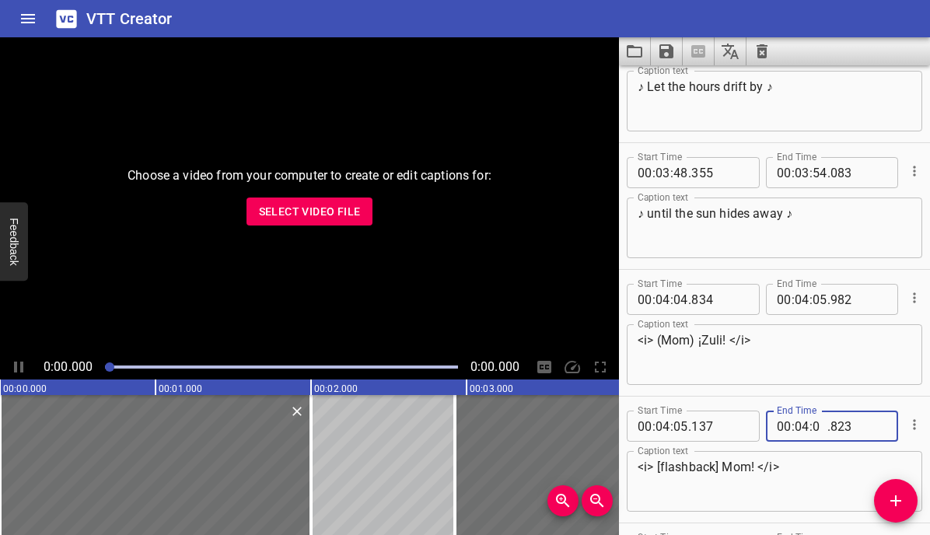
type input "05"
type input "823"
click at [680, 302] on input "number" at bounding box center [681, 299] width 15 height 31
type input "05"
type input "834"
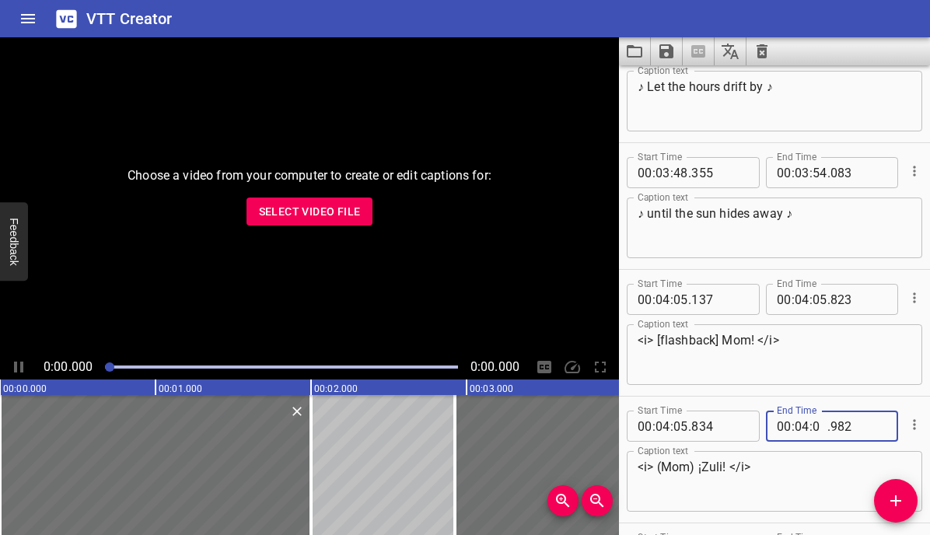
type input "06"
type input "982"
click at [767, 479] on textarea "<i> (Mom) ¡Zuli! </i>" at bounding box center [775, 482] width 274 height 44
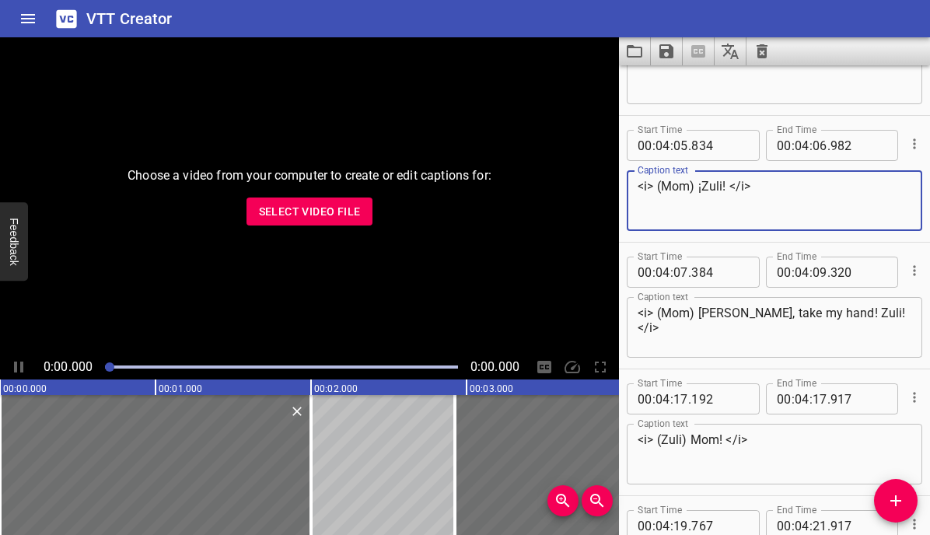
scroll to position [5658, 0]
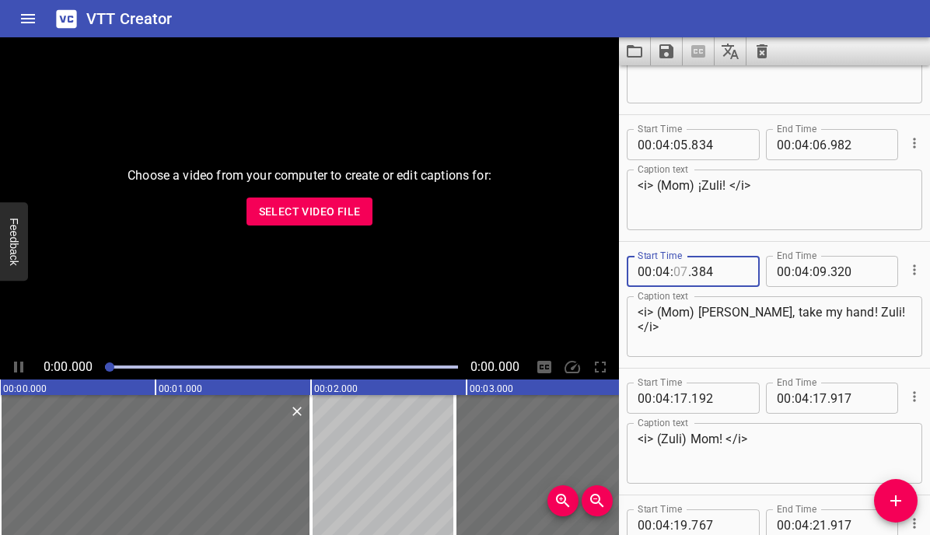
click at [682, 272] on input "number" at bounding box center [681, 271] width 15 height 31
type input "08"
type input "384"
click at [819, 272] on input "number" at bounding box center [820, 271] width 15 height 31
click at [681, 397] on input "number" at bounding box center [681, 398] width 15 height 31
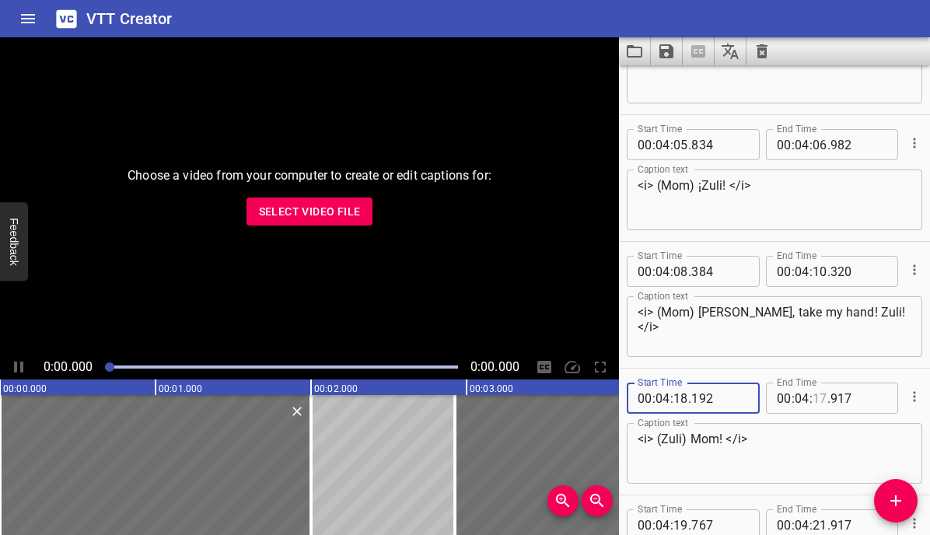
click at [823, 401] on input "number" at bounding box center [820, 398] width 15 height 31
click at [796, 460] on textarea "<i> (Zuli) Mom! </i>" at bounding box center [775, 454] width 274 height 44
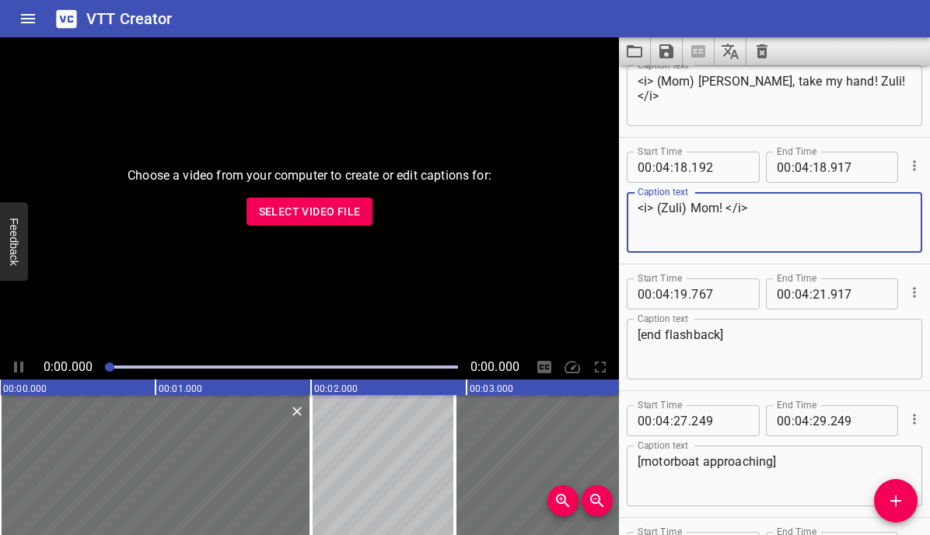
scroll to position [5890, 0]
click at [675, 294] on input "number" at bounding box center [681, 293] width 15 height 31
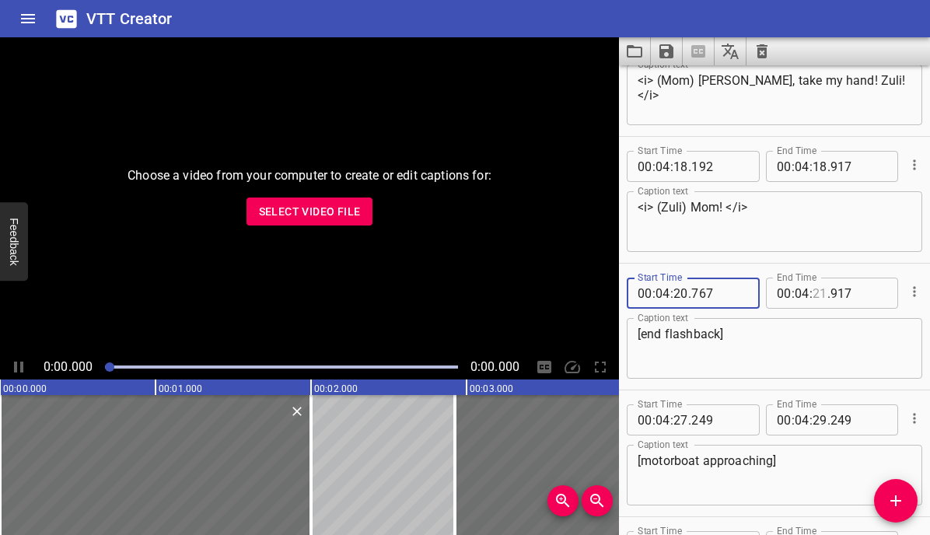
click at [818, 296] on input "number" at bounding box center [820, 293] width 15 height 31
click at [798, 340] on textarea "[end flashback]" at bounding box center [775, 349] width 274 height 44
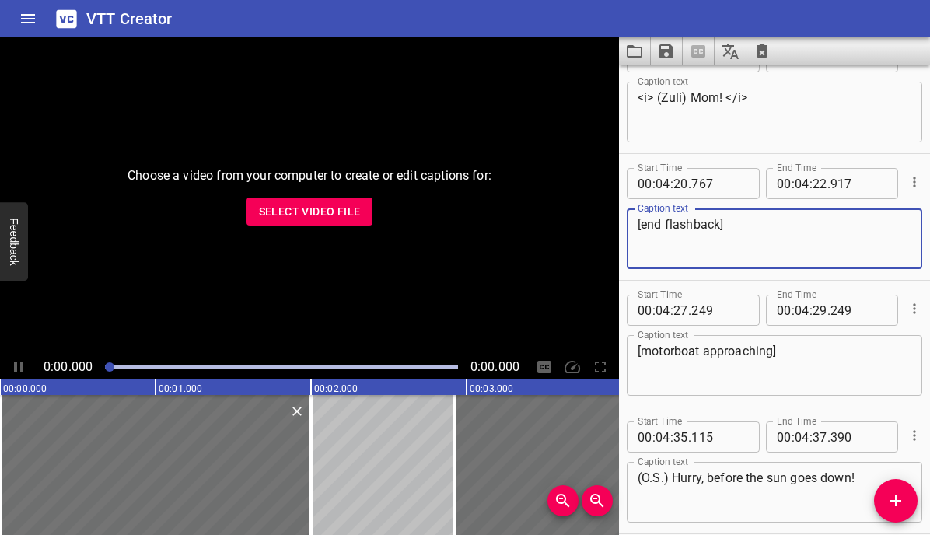
scroll to position [6019, 0]
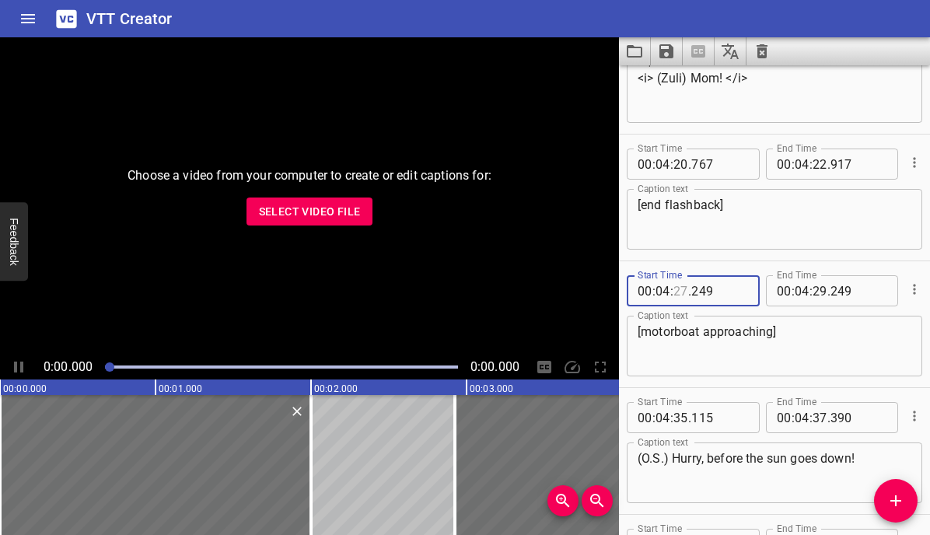
click at [681, 293] on input "number" at bounding box center [681, 290] width 15 height 31
click at [818, 291] on input "number" at bounding box center [820, 290] width 15 height 31
click at [681, 416] on input "number" at bounding box center [681, 417] width 15 height 31
click at [820, 415] on input "number" at bounding box center [820, 417] width 15 height 31
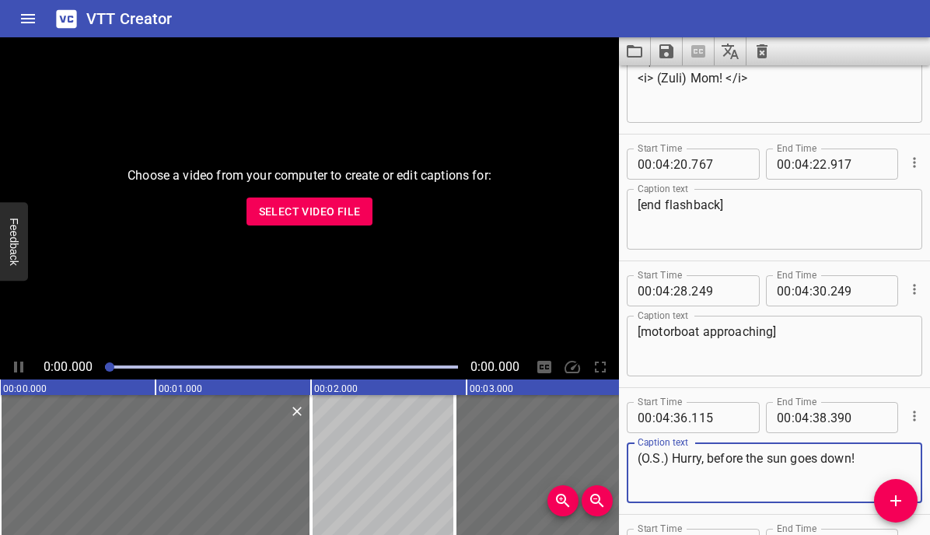
click at [802, 464] on textarea "(O.S.) Hurry, before the sun goes down!" at bounding box center [775, 473] width 274 height 44
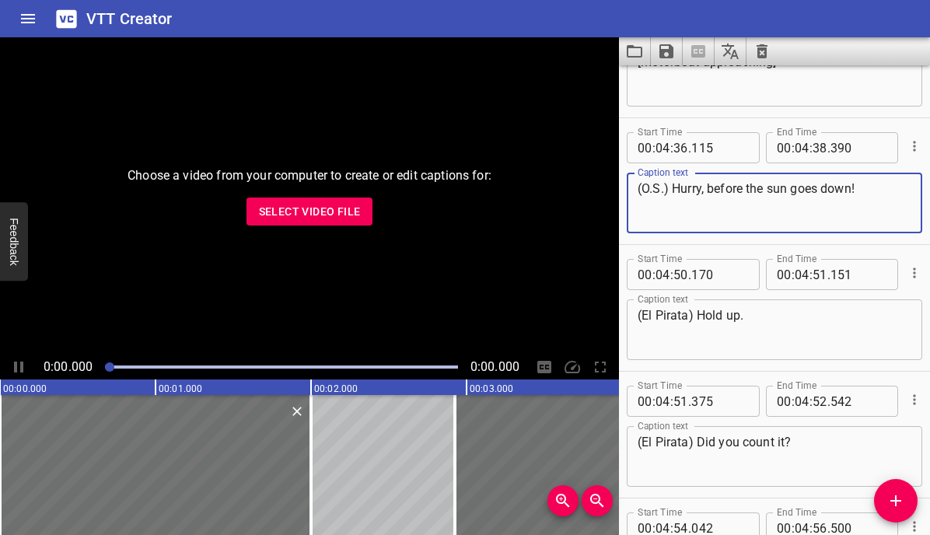
scroll to position [6290, 0]
click at [677, 271] on input "number" at bounding box center [681, 273] width 15 height 31
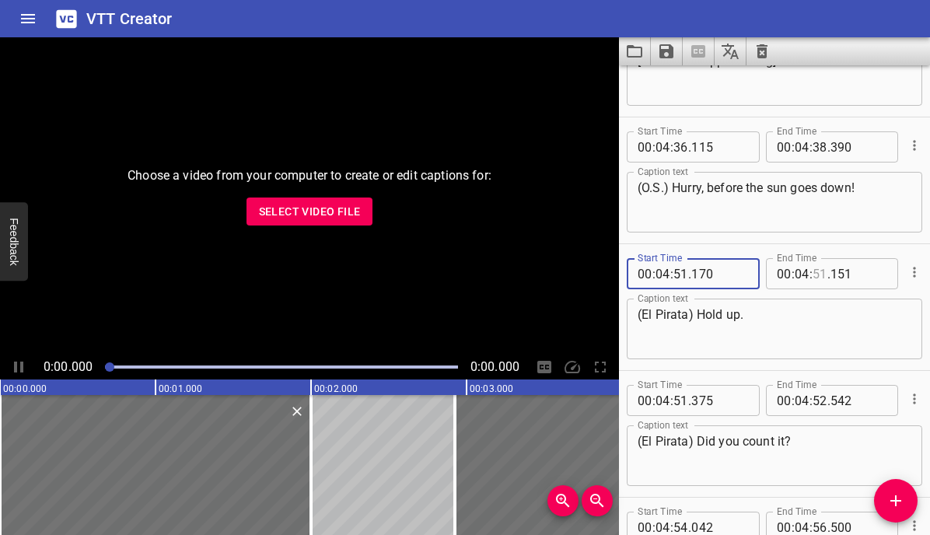
click at [814, 274] on input "number" at bounding box center [820, 273] width 15 height 31
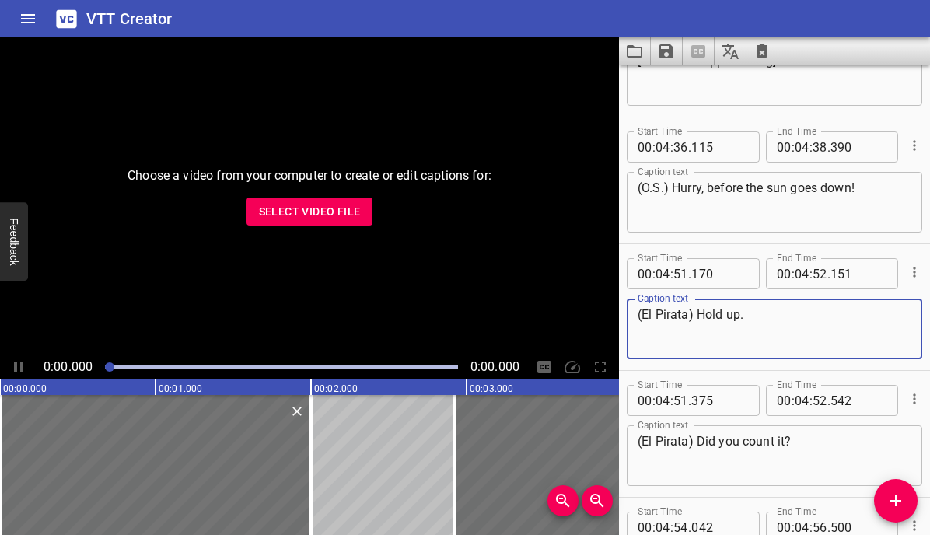
click at [793, 319] on textarea "(El Pirata) Hold up." at bounding box center [775, 329] width 274 height 44
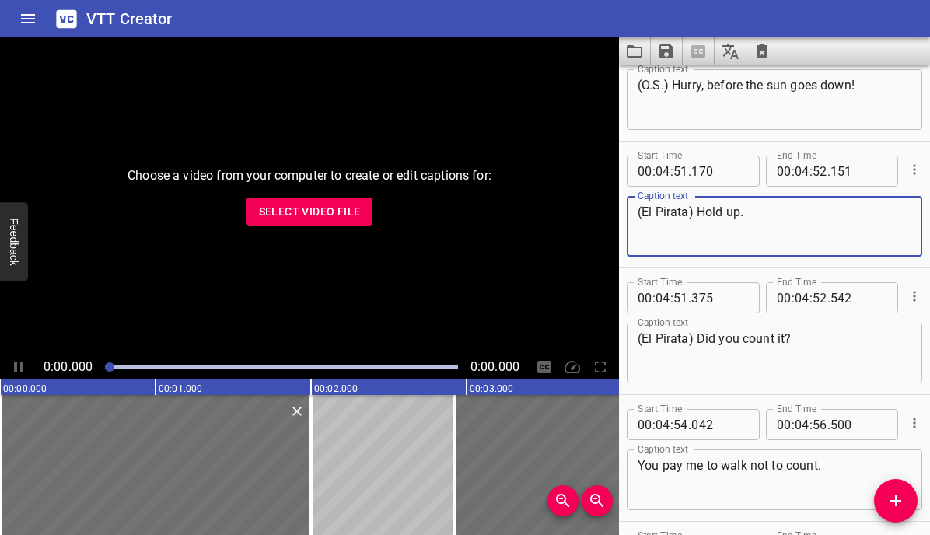
scroll to position [6403, 0]
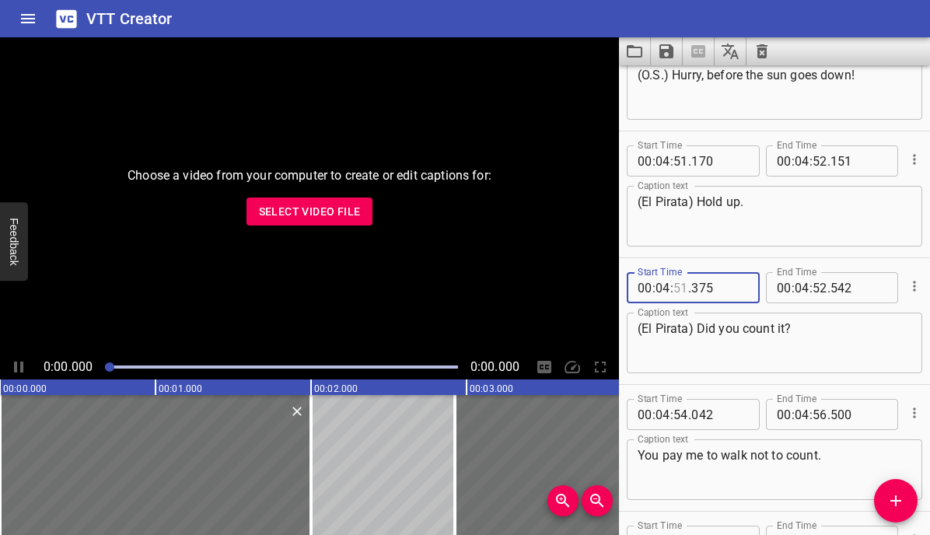
click at [681, 286] on input "number" at bounding box center [681, 287] width 15 height 31
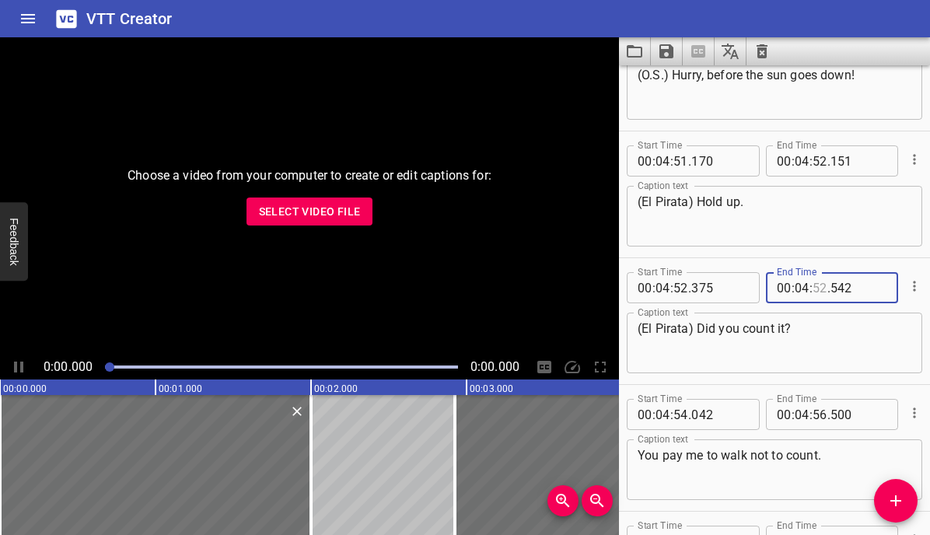
click at [824, 289] on input "number" at bounding box center [820, 287] width 15 height 31
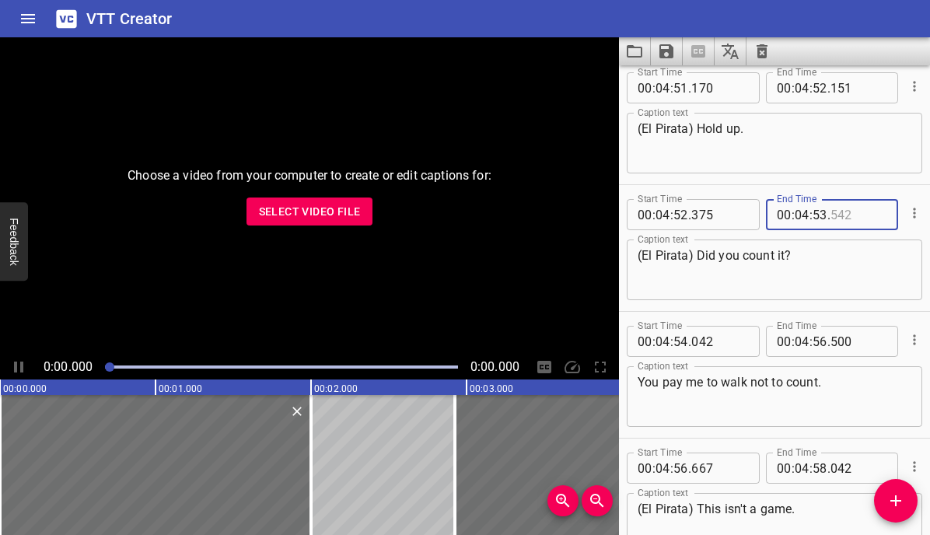
scroll to position [6487, 0]
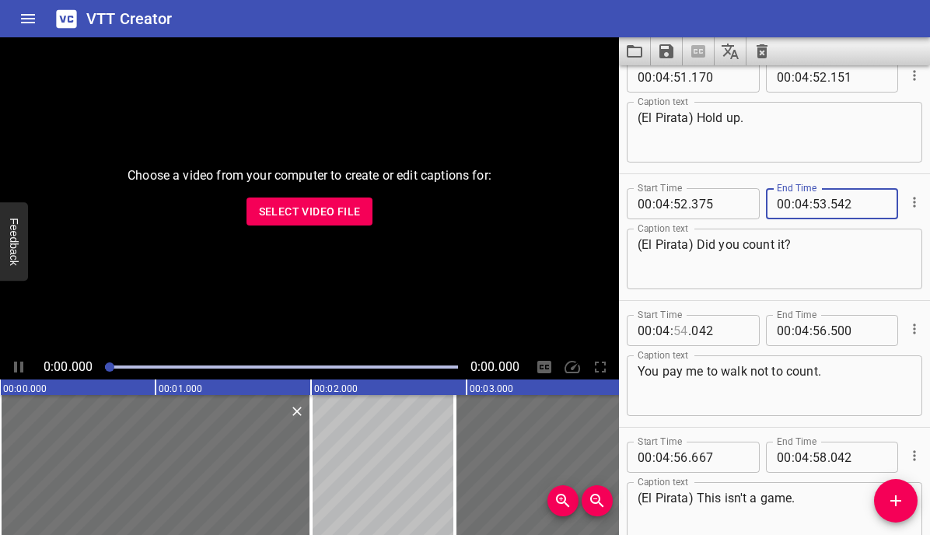
click at [684, 331] on input "number" at bounding box center [681, 330] width 15 height 31
click at [817, 330] on input "number" at bounding box center [820, 330] width 15 height 31
click at [677, 455] on input "number" at bounding box center [681, 457] width 15 height 31
click at [816, 455] on input "number" at bounding box center [820, 457] width 15 height 31
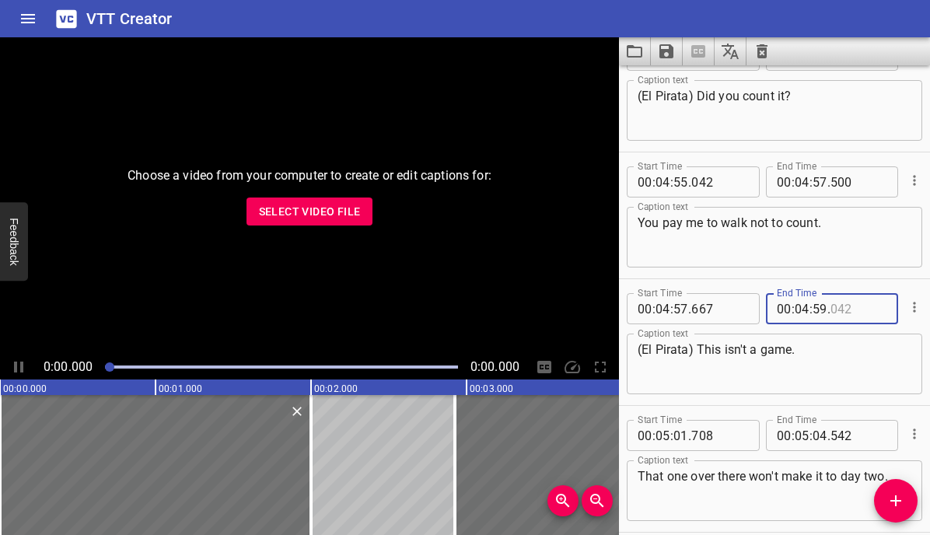
scroll to position [6637, 0]
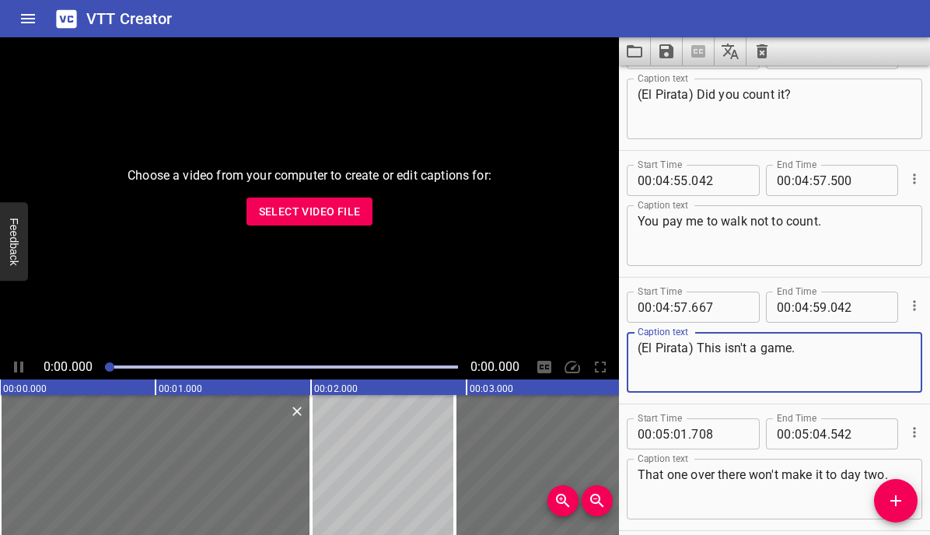
click at [831, 366] on textarea "(El Pirata) This isn't a game." at bounding box center [775, 363] width 274 height 44
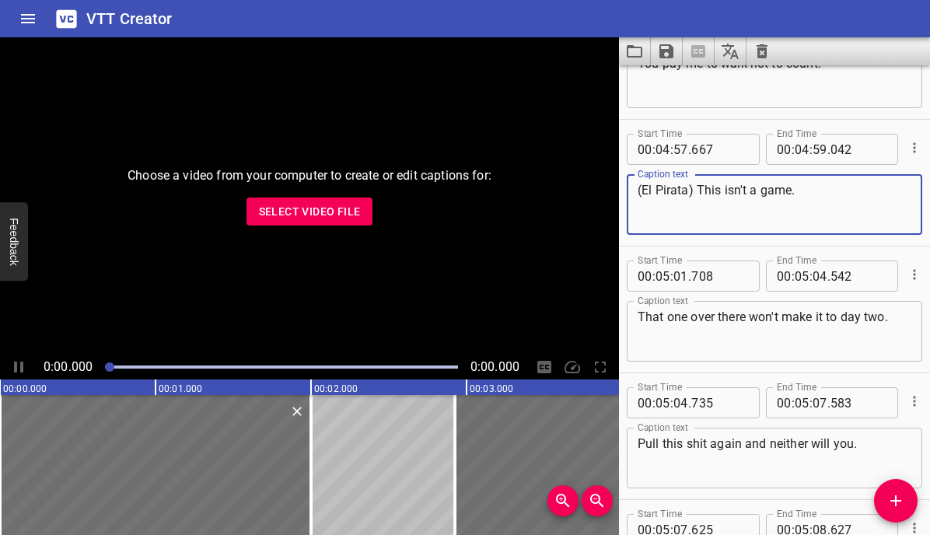
scroll to position [6795, 0]
click at [681, 275] on input "number" at bounding box center [681, 275] width 15 height 31
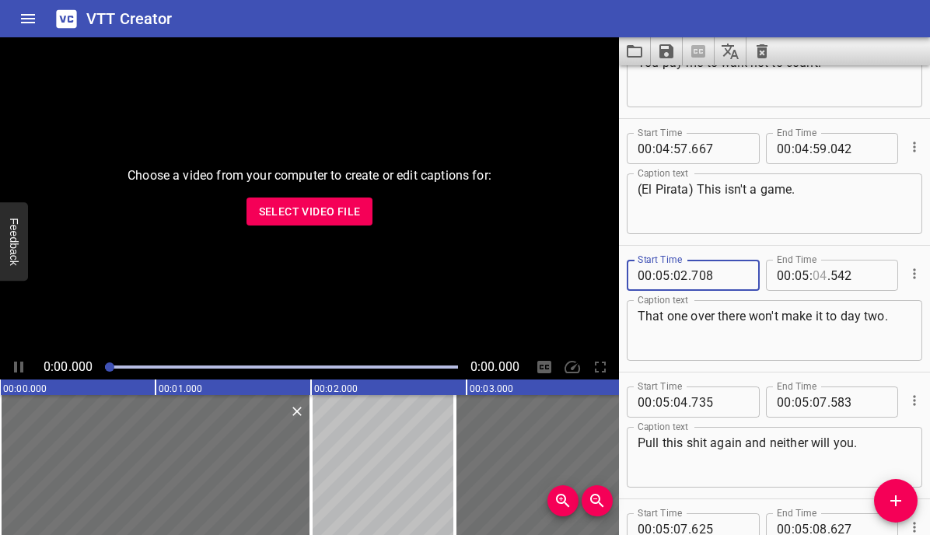
click at [819, 275] on input "number" at bounding box center [820, 275] width 15 height 31
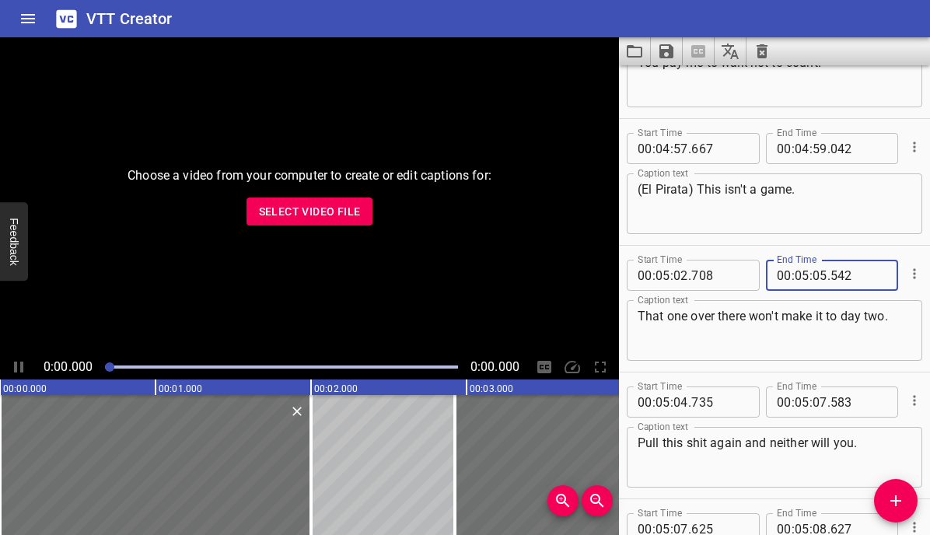
click at [799, 335] on textarea "That one over there won't make it to day two." at bounding box center [775, 331] width 274 height 44
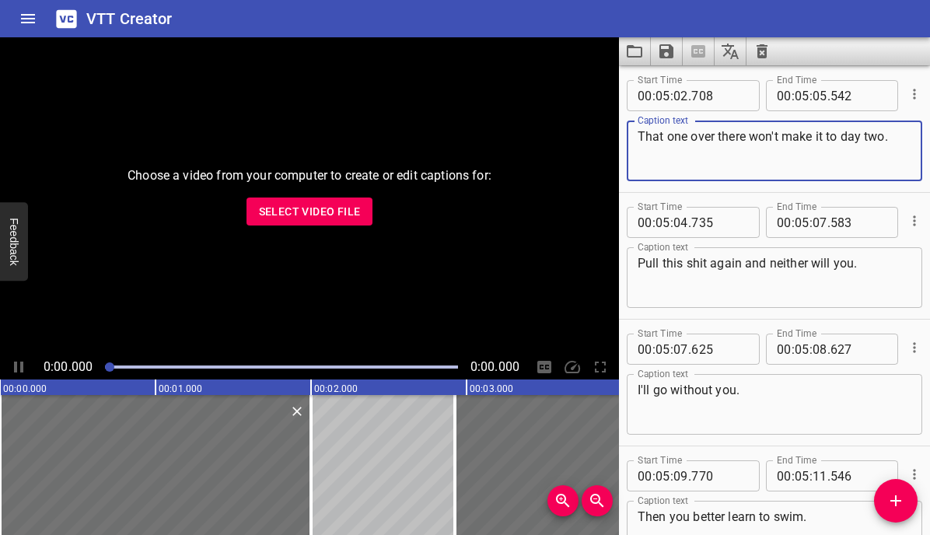
scroll to position [7007, 0]
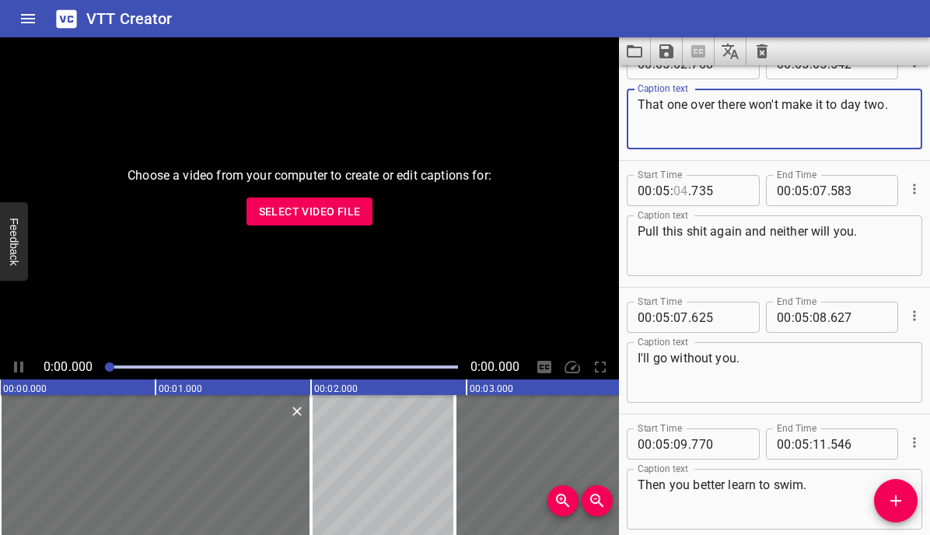
click at [681, 194] on input "number" at bounding box center [681, 190] width 15 height 31
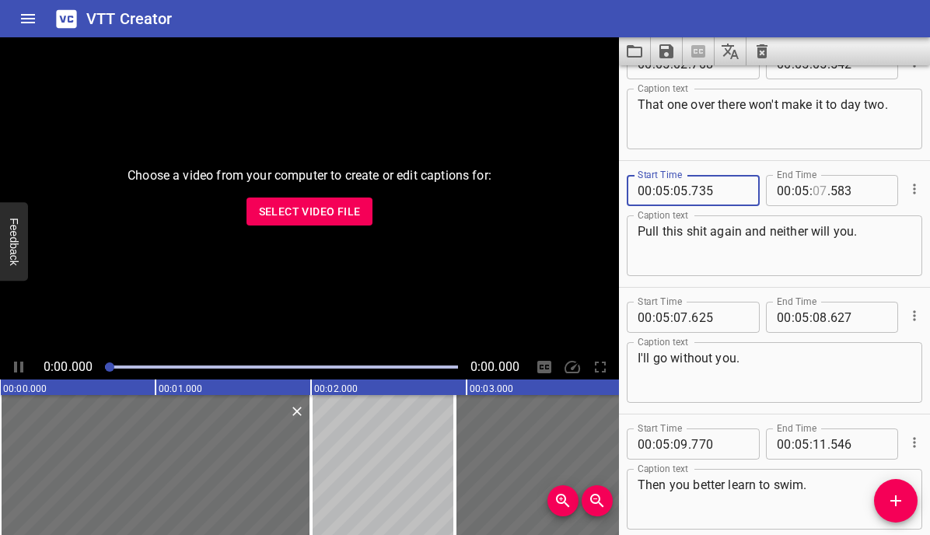
click at [816, 191] on input "number" at bounding box center [820, 190] width 15 height 31
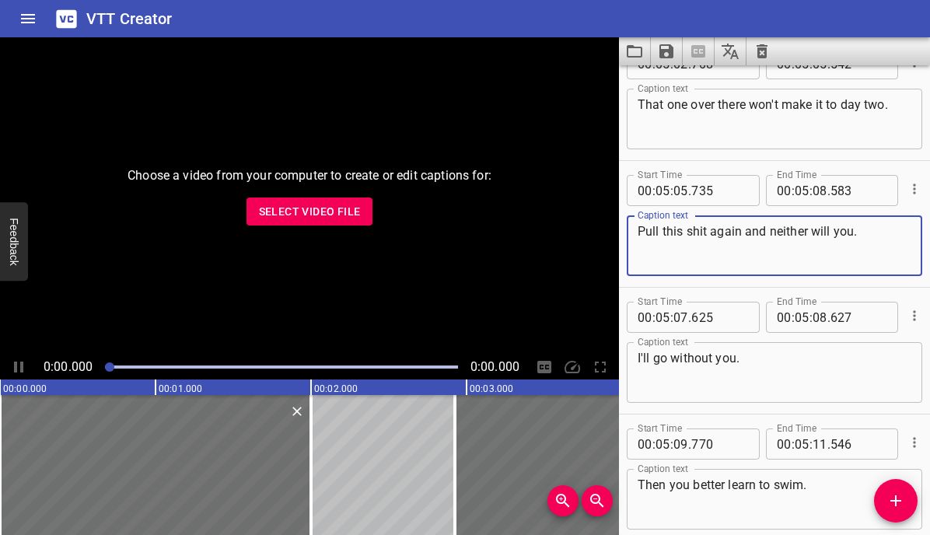
click at [799, 230] on textarea "Pull this shit again and neither will you." at bounding box center [775, 246] width 274 height 44
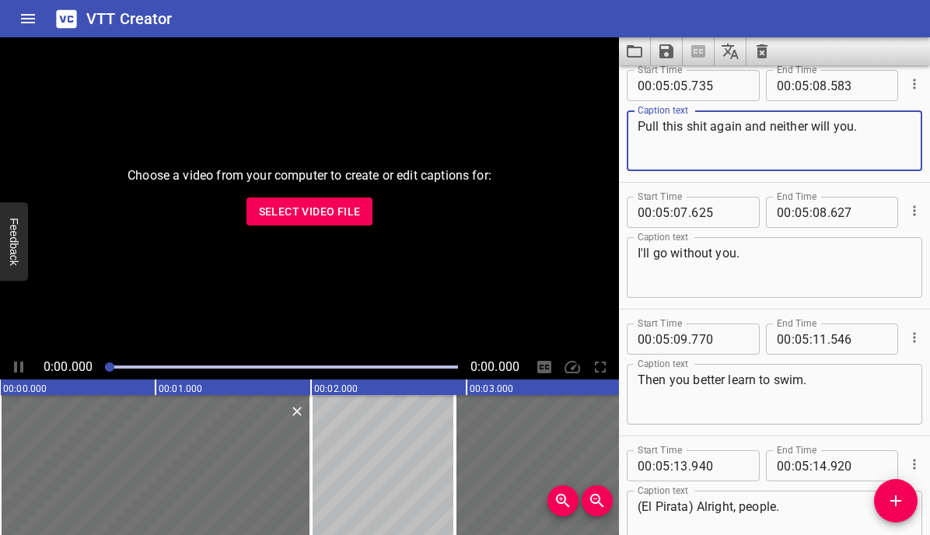
scroll to position [7149, 0]
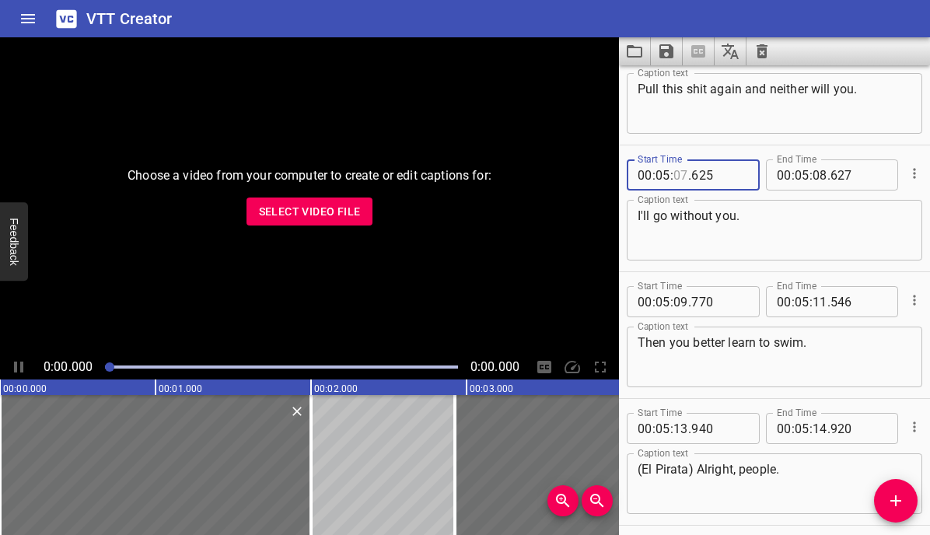
click at [681, 175] on input "number" at bounding box center [681, 174] width 15 height 31
click at [818, 177] on input "number" at bounding box center [820, 174] width 15 height 31
click at [680, 299] on input "number" at bounding box center [681, 301] width 15 height 31
click at [821, 303] on input "number" at bounding box center [820, 301] width 15 height 31
click at [801, 351] on textarea "Then you better learn to swim." at bounding box center [775, 357] width 274 height 44
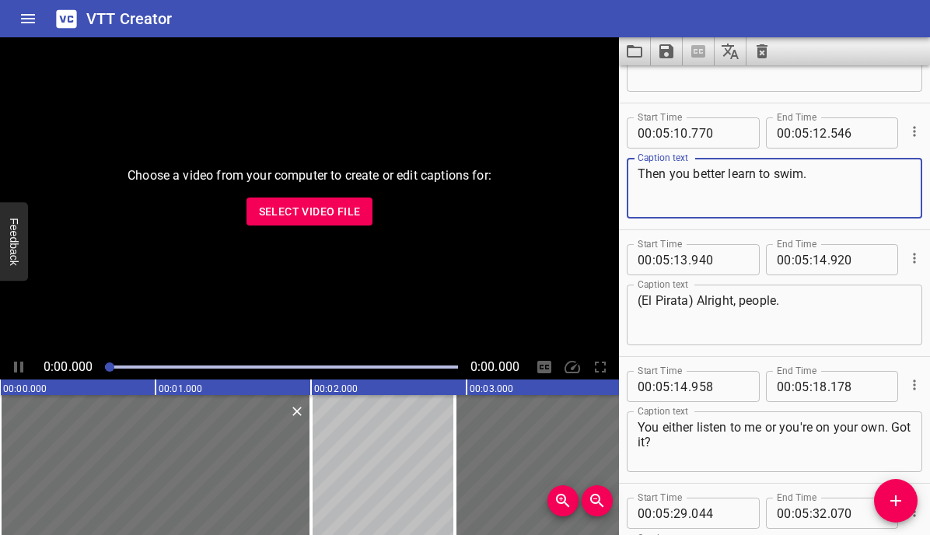
scroll to position [7341, 0]
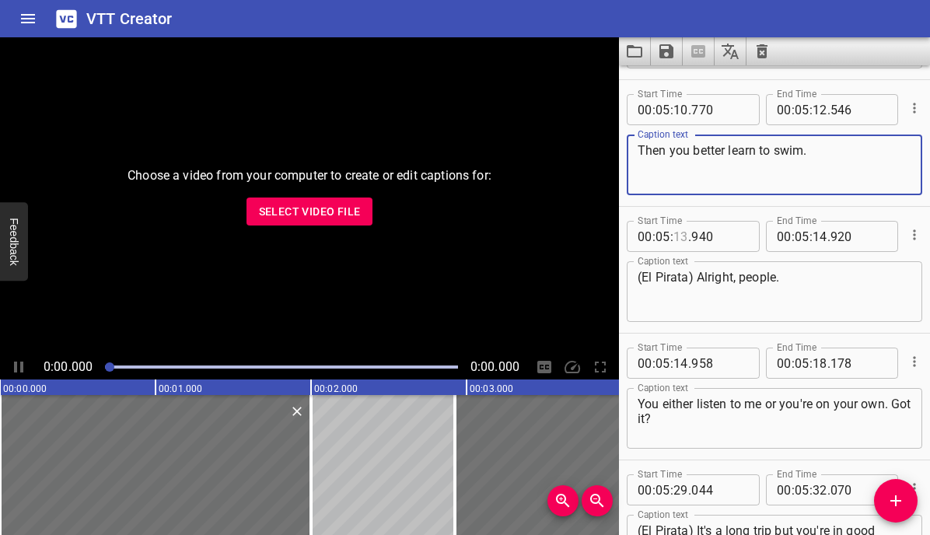
click at [682, 235] on input "number" at bounding box center [681, 236] width 15 height 31
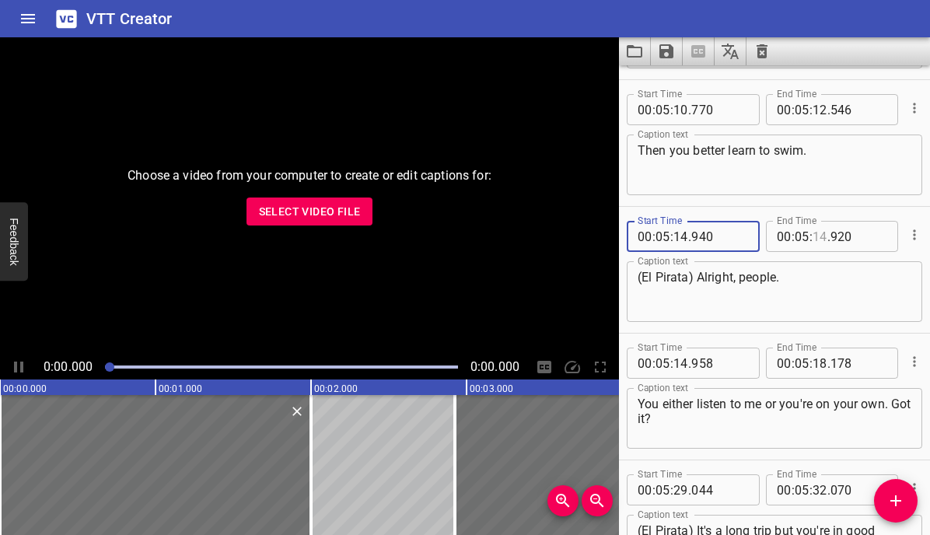
click at [820, 235] on input "number" at bounding box center [820, 236] width 15 height 31
click at [679, 364] on input "number" at bounding box center [681, 363] width 15 height 31
click at [820, 363] on input "number" at bounding box center [820, 363] width 15 height 31
click at [793, 429] on textarea "You either listen to me or you're on your own. Got it?" at bounding box center [775, 419] width 274 height 44
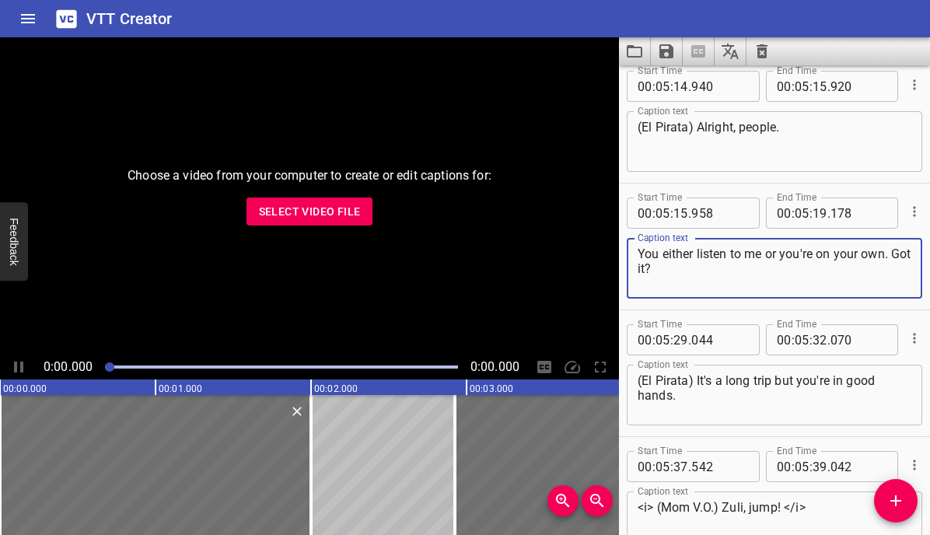
scroll to position [7493, 0]
click at [675, 335] on input "number" at bounding box center [681, 338] width 15 height 31
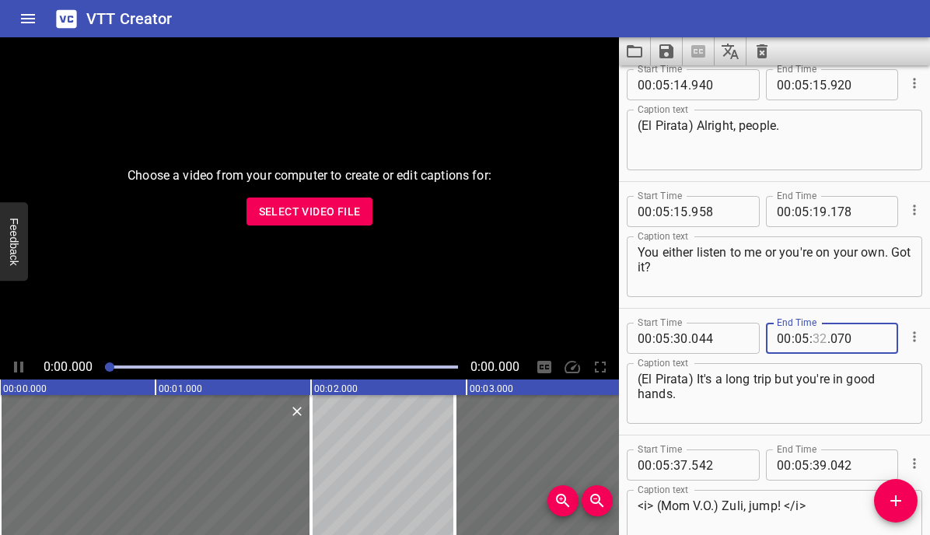
click at [815, 341] on input "number" at bounding box center [820, 338] width 15 height 31
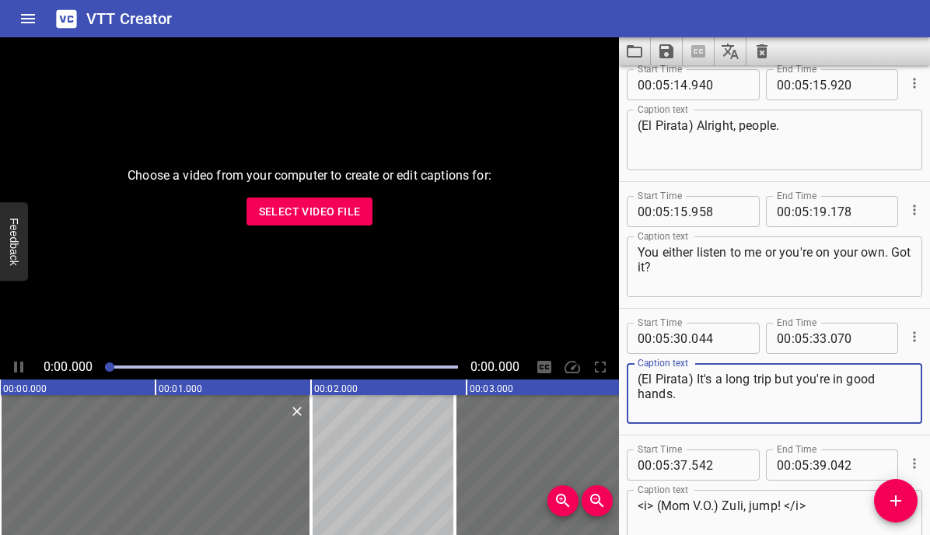
click at [789, 394] on textarea "(El Pirata) It's a long trip but you're in good hands." at bounding box center [775, 394] width 274 height 44
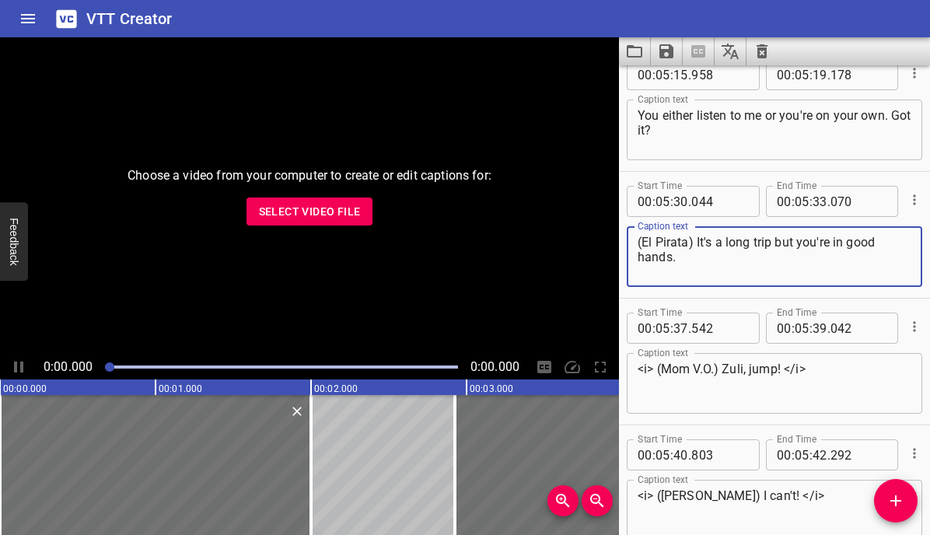
scroll to position [7631, 0]
click at [682, 328] on input "number" at bounding box center [681, 327] width 15 height 31
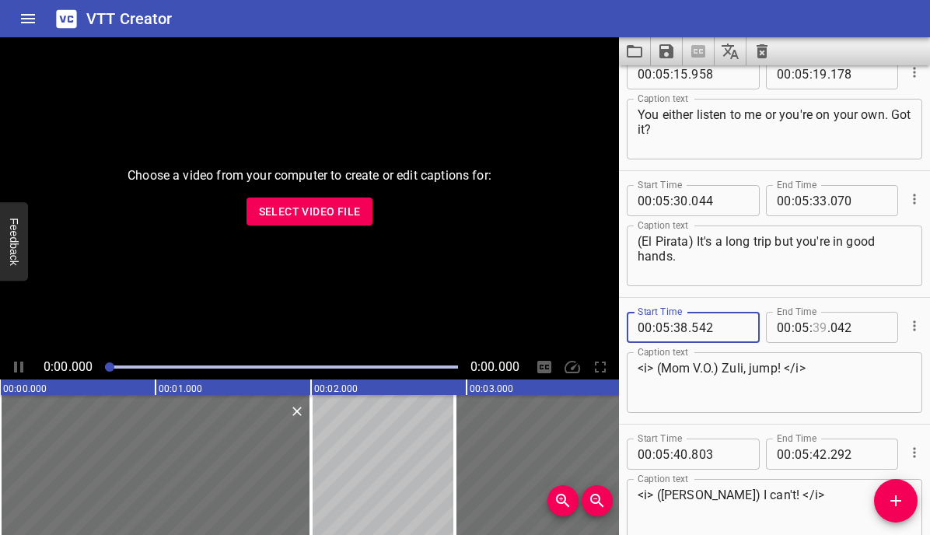
click at [819, 329] on input "number" at bounding box center [820, 327] width 15 height 31
click at [807, 387] on textarea "<i> (Mom V.O.) Zuli, jump! </i>" at bounding box center [775, 383] width 274 height 44
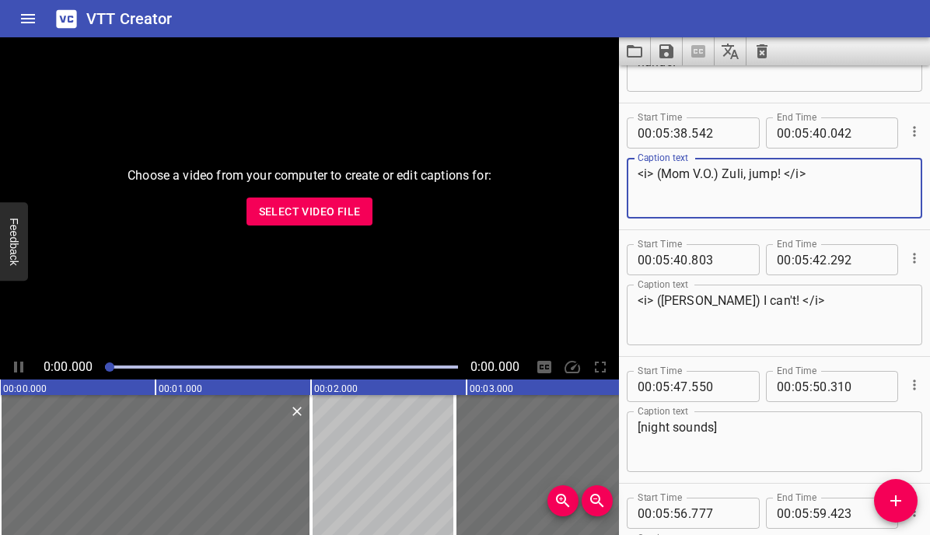
scroll to position [7827, 0]
click at [680, 261] on input "number" at bounding box center [681, 258] width 15 height 31
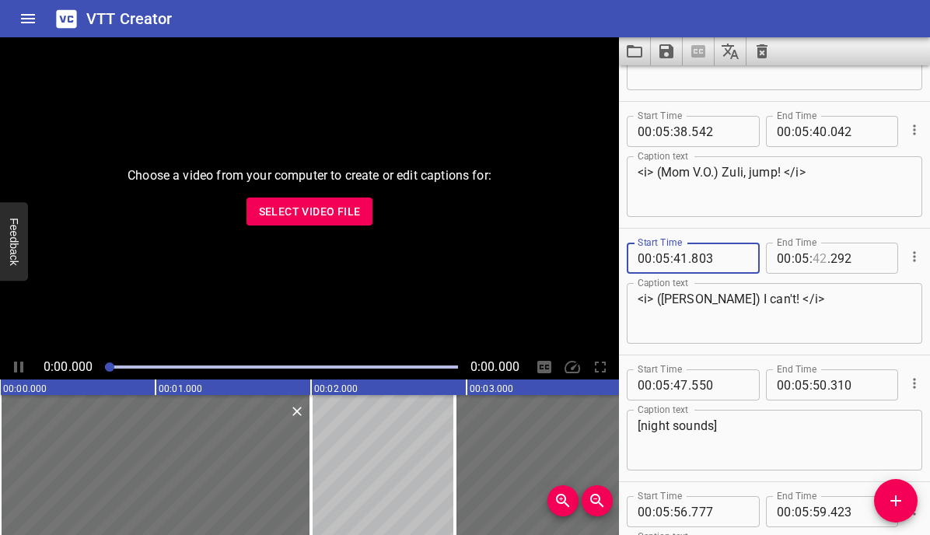
click at [815, 259] on input "number" at bounding box center [820, 258] width 15 height 31
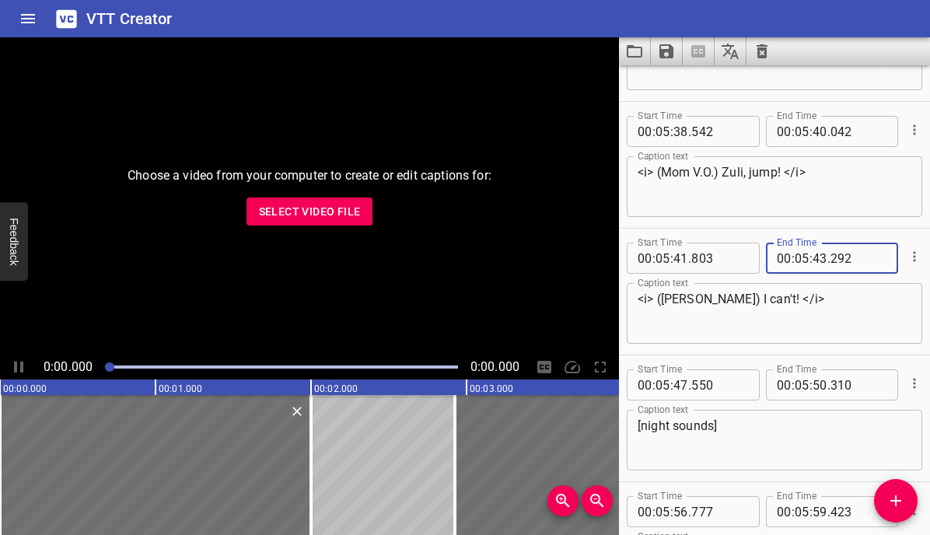
click at [815, 325] on textarea "<i> ([PERSON_NAME]) I can't! </i>" at bounding box center [775, 314] width 274 height 44
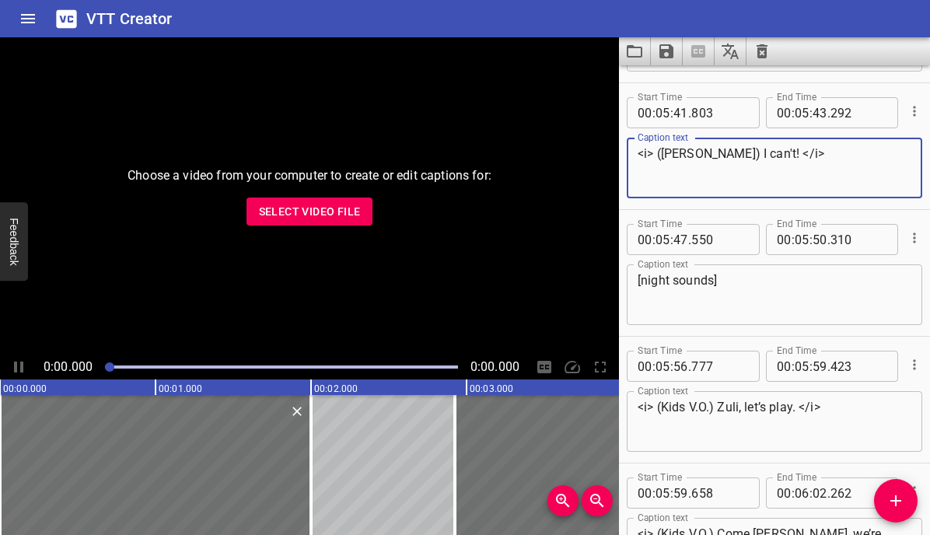
scroll to position [7973, 0]
click at [679, 237] on input "number" at bounding box center [681, 238] width 15 height 31
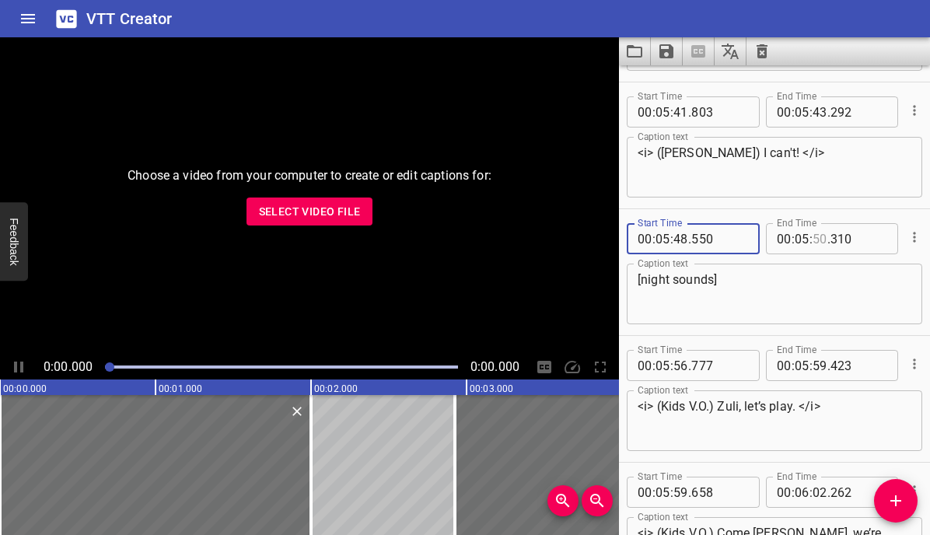
click at [821, 240] on input "number" at bounding box center [820, 238] width 15 height 31
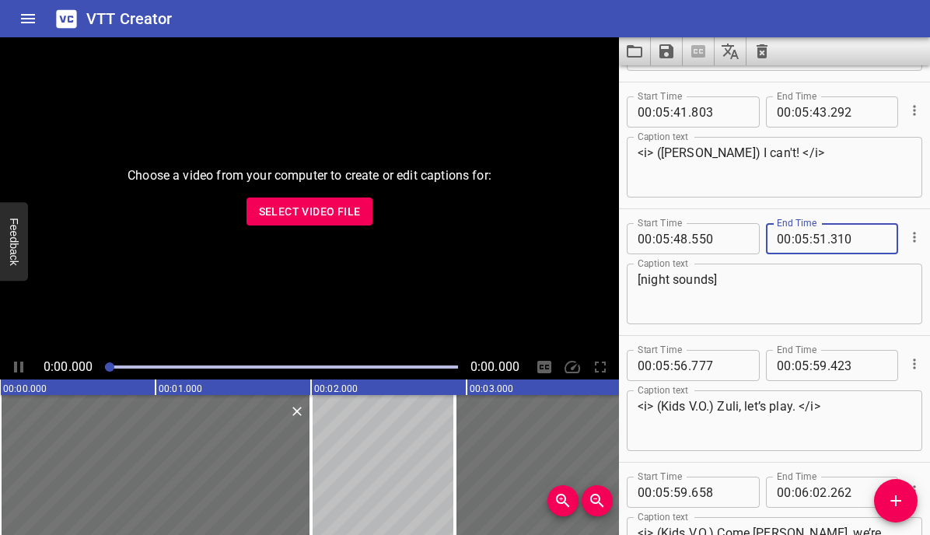
click at [805, 289] on textarea "[night sounds]" at bounding box center [775, 294] width 274 height 44
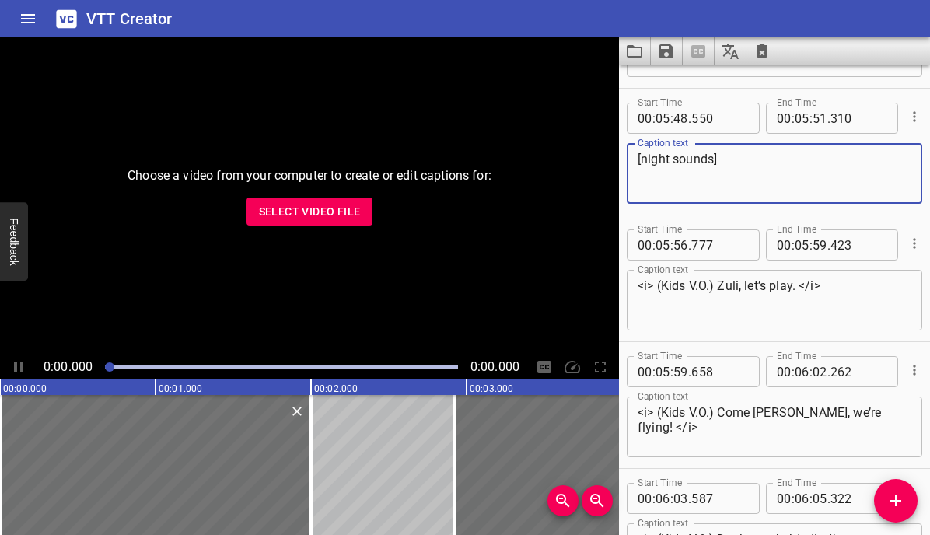
scroll to position [8120, 0]
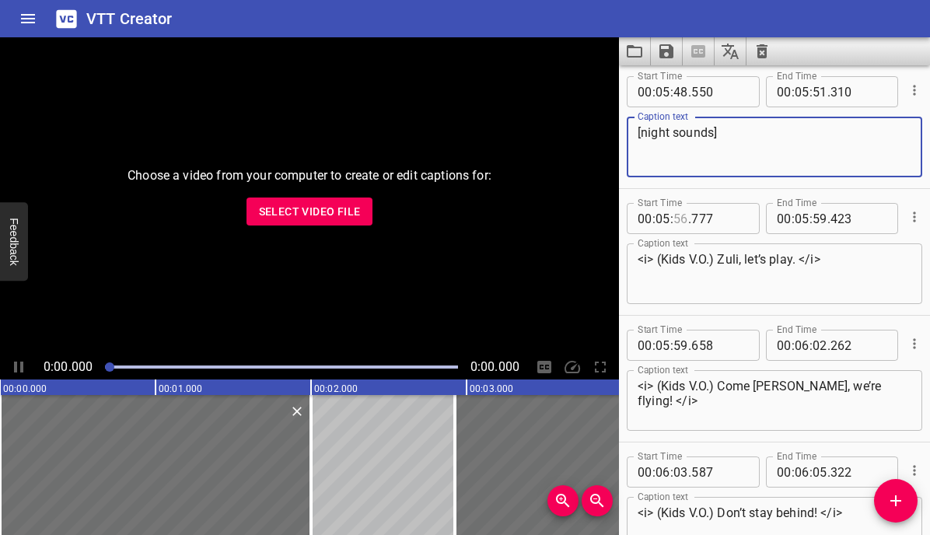
click at [681, 222] on input "number" at bounding box center [681, 218] width 15 height 31
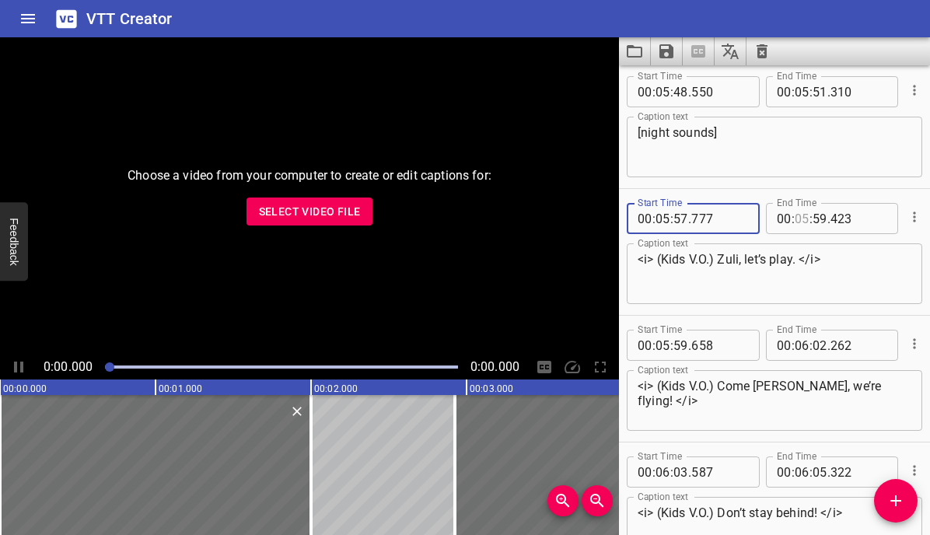
click at [800, 221] on input "number" at bounding box center [802, 218] width 15 height 31
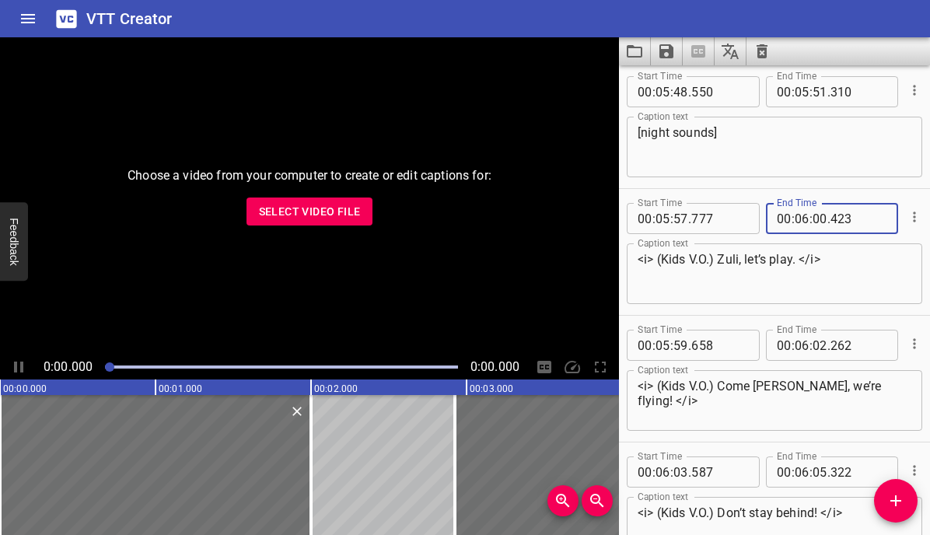
click at [784, 263] on textarea "<i> (Kids V.O.) Zuli, let’s play. </i>" at bounding box center [775, 274] width 274 height 44
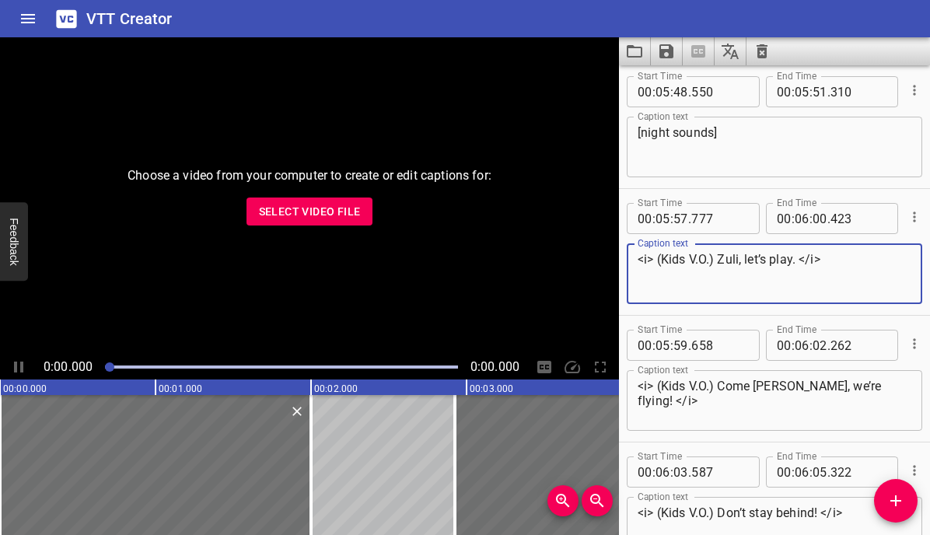
scroll to position [8280, 0]
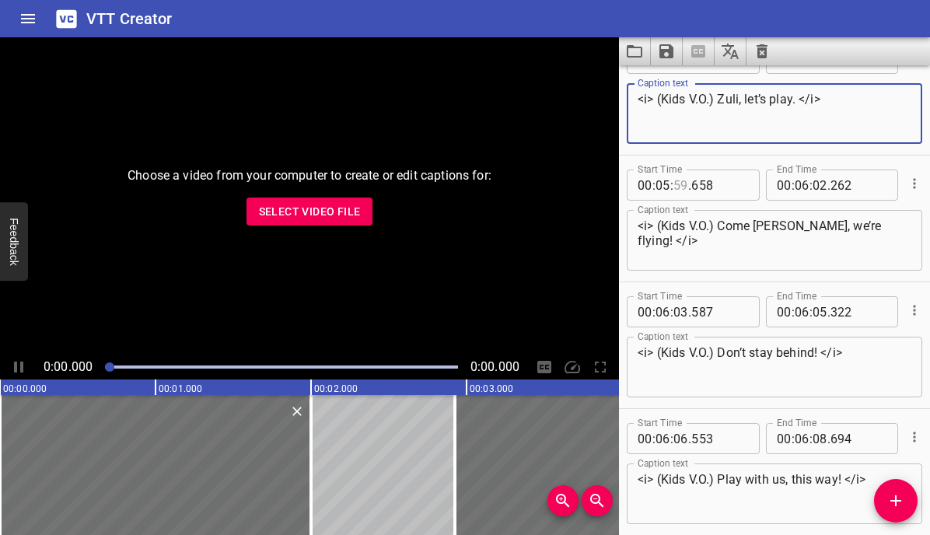
click at [680, 187] on input "number" at bounding box center [681, 185] width 15 height 31
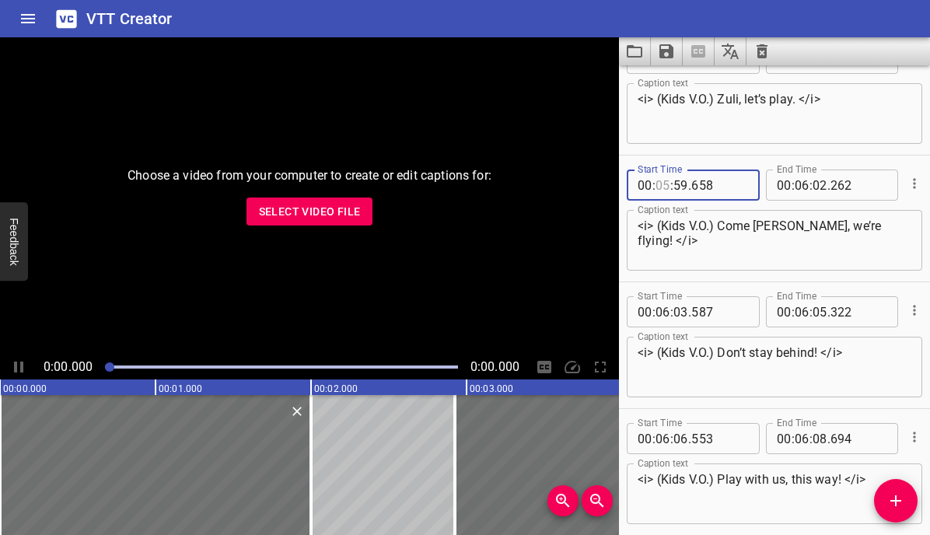
click at [661, 187] on input "number" at bounding box center [663, 185] width 15 height 31
click at [820, 185] on input "number" at bounding box center [820, 185] width 15 height 31
click at [805, 226] on textarea "<i> (Kids V.O.) Come [PERSON_NAME], we’re flying! </i>" at bounding box center [775, 241] width 274 height 44
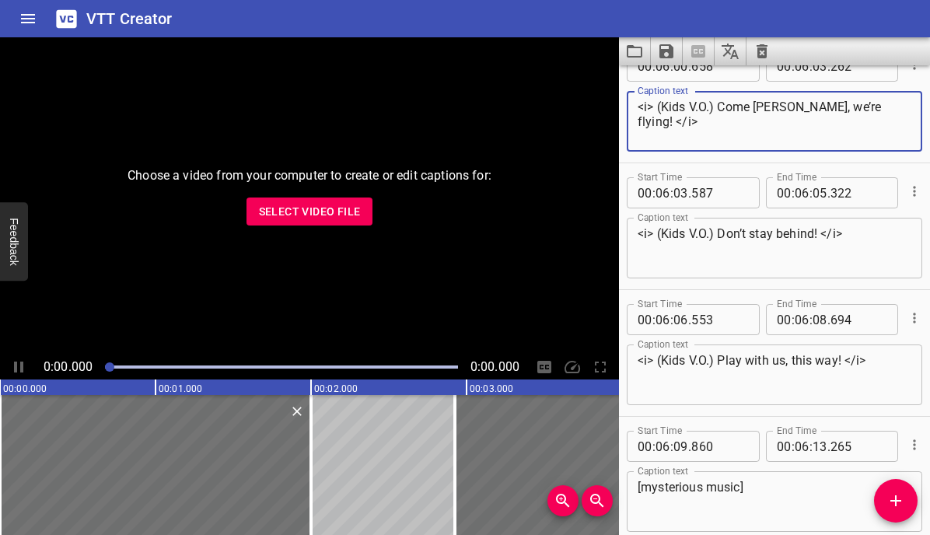
scroll to position [8402, 0]
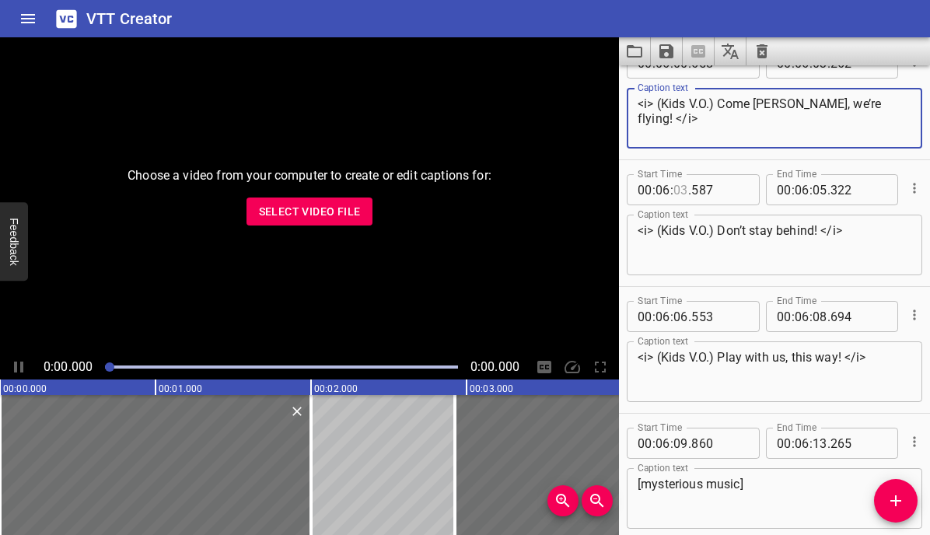
click at [684, 188] on input "number" at bounding box center [681, 189] width 15 height 31
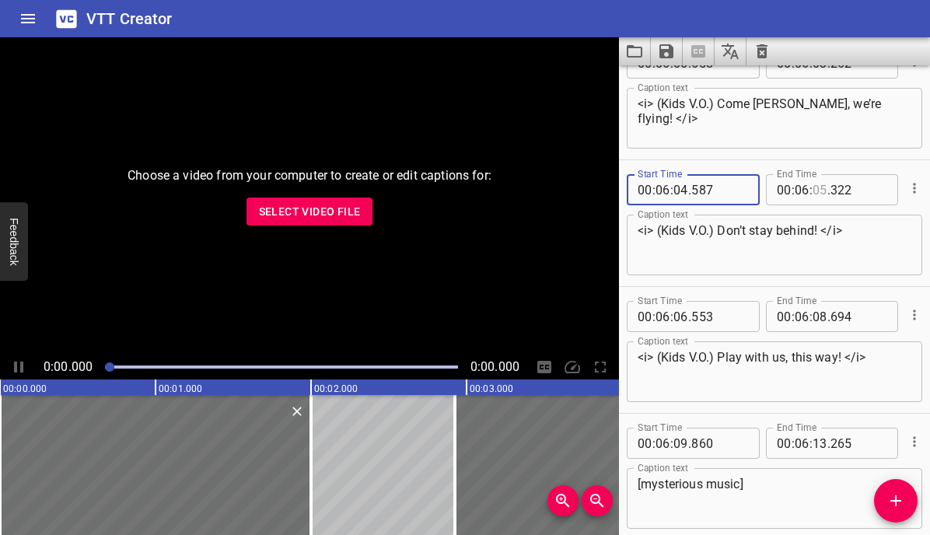
click at [818, 190] on input "number" at bounding box center [820, 189] width 15 height 31
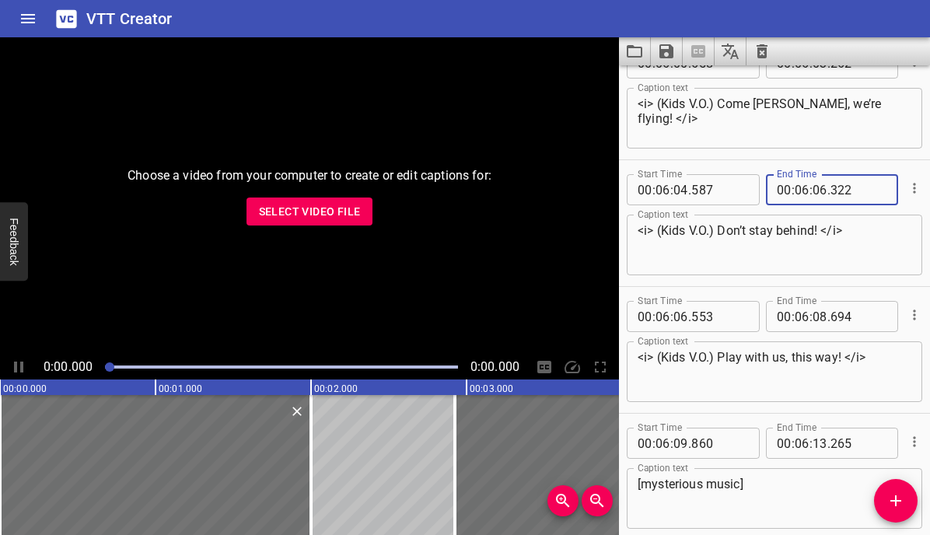
click at [794, 260] on textarea "<i> (Kids V.O.) Don’t stay behind! </i>" at bounding box center [775, 245] width 274 height 44
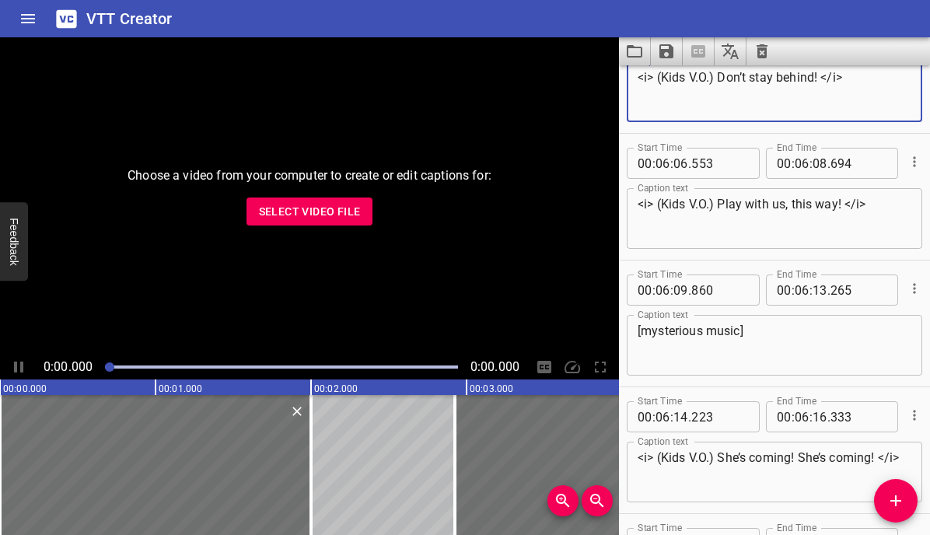
scroll to position [8557, 0]
click at [682, 163] on input "number" at bounding box center [681, 161] width 15 height 31
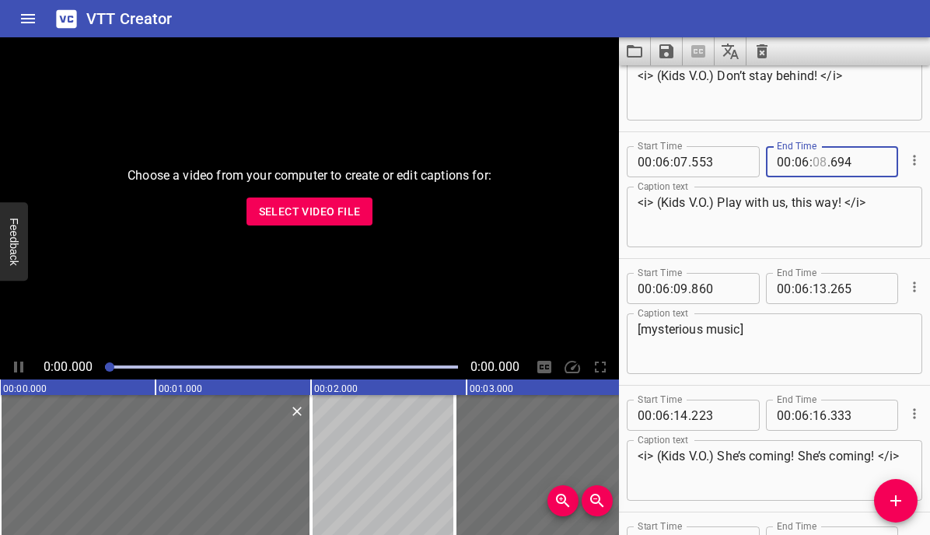
click at [822, 161] on input "number" at bounding box center [820, 161] width 15 height 31
click at [804, 202] on textarea "<i> (Kids V.O.) Play with us, this way! </i>" at bounding box center [775, 217] width 274 height 44
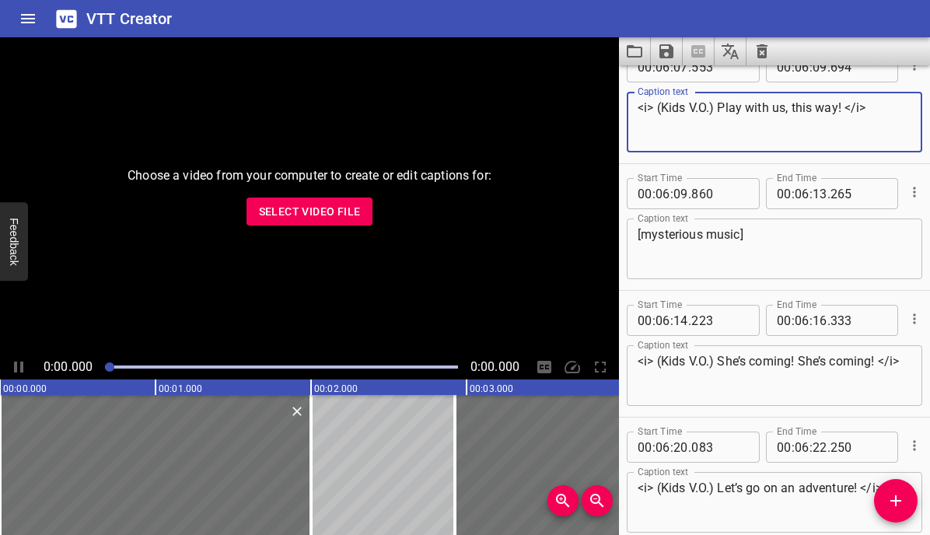
scroll to position [8685, 0]
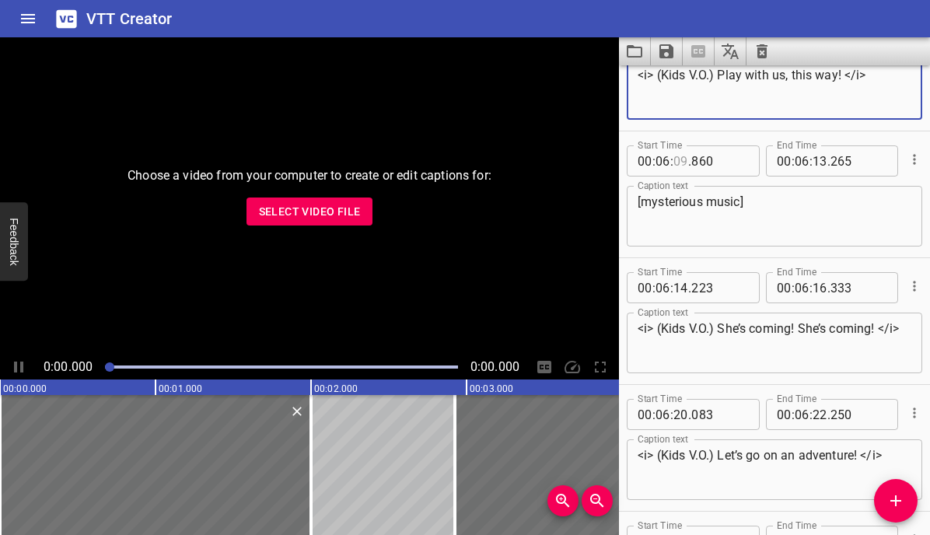
click at [678, 161] on input "number" at bounding box center [681, 160] width 15 height 31
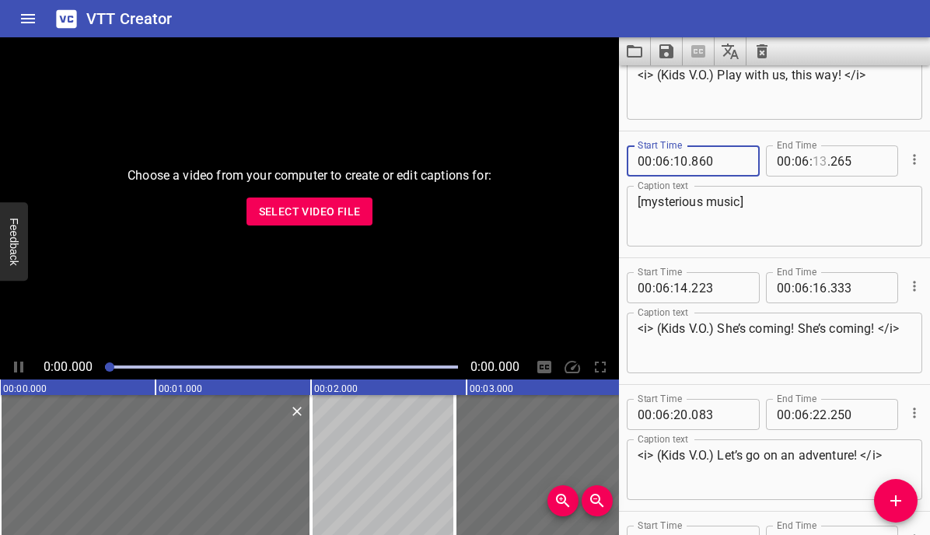
click at [821, 160] on input "number" at bounding box center [820, 160] width 15 height 31
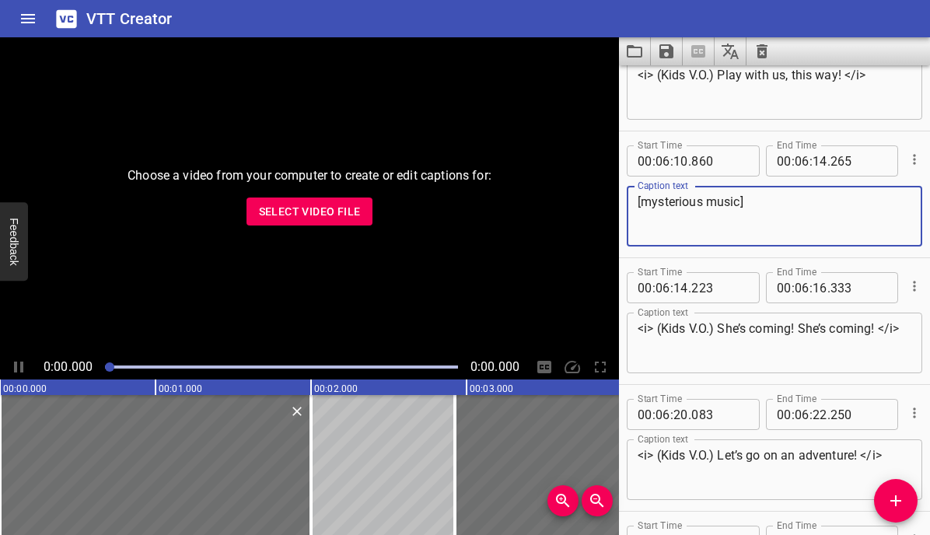
click at [798, 228] on textarea "[mysterious music]" at bounding box center [775, 216] width 274 height 44
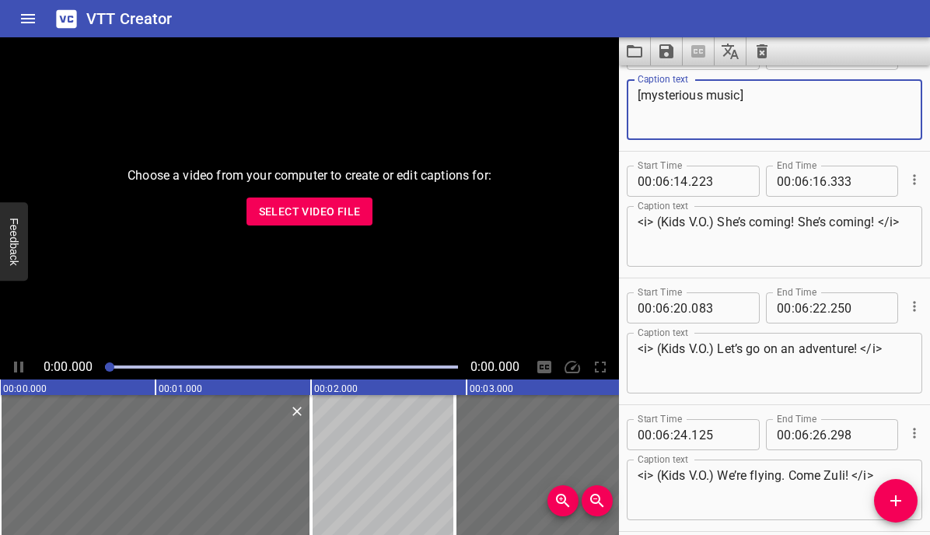
scroll to position [8818, 0]
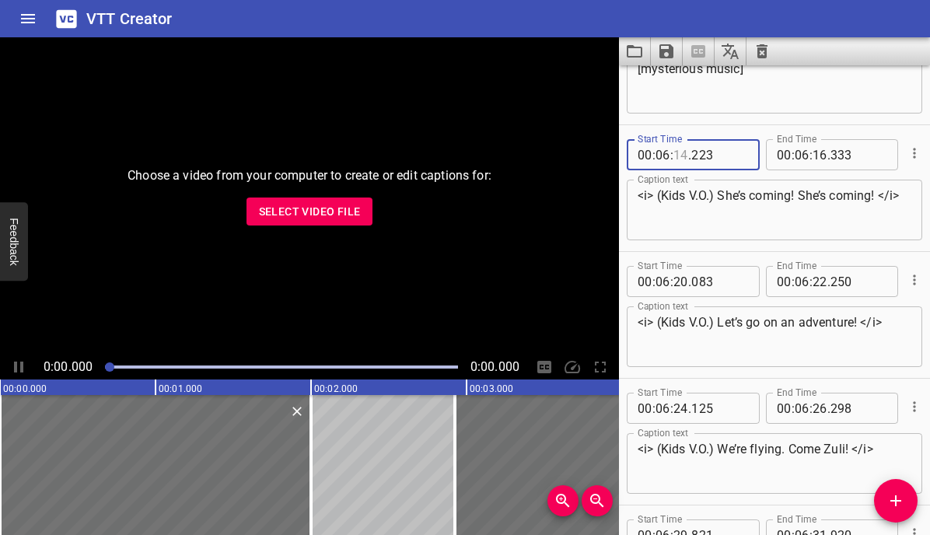
click at [683, 157] on input "number" at bounding box center [681, 154] width 15 height 31
click at [821, 156] on input "number" at bounding box center [820, 154] width 15 height 31
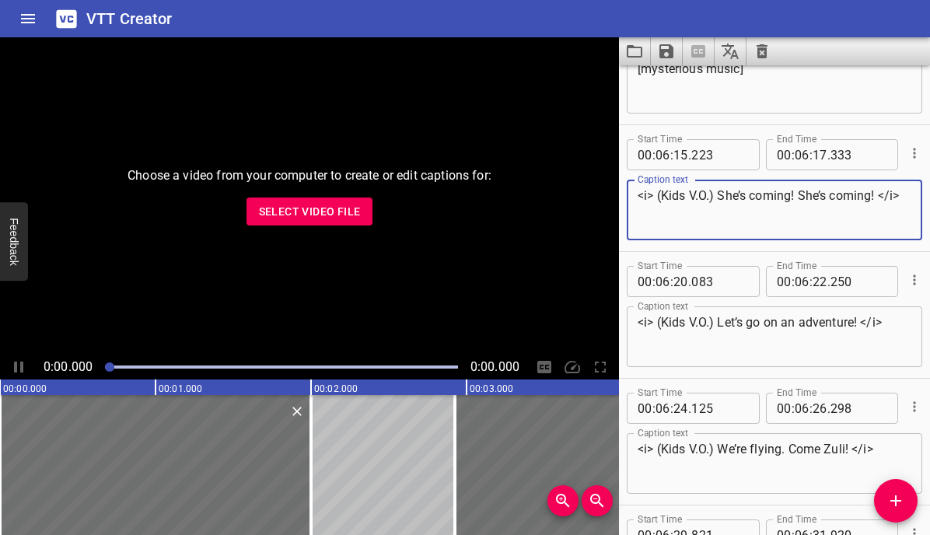
click at [808, 218] on textarea "<i> (Kids V.O.) She’s coming! She’s coming! </i>" at bounding box center [775, 210] width 274 height 44
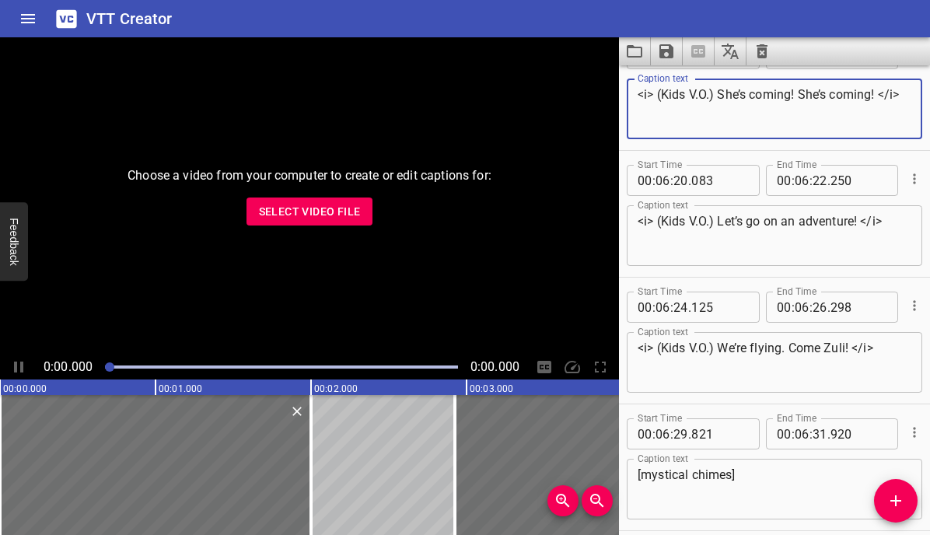
scroll to position [8924, 0]
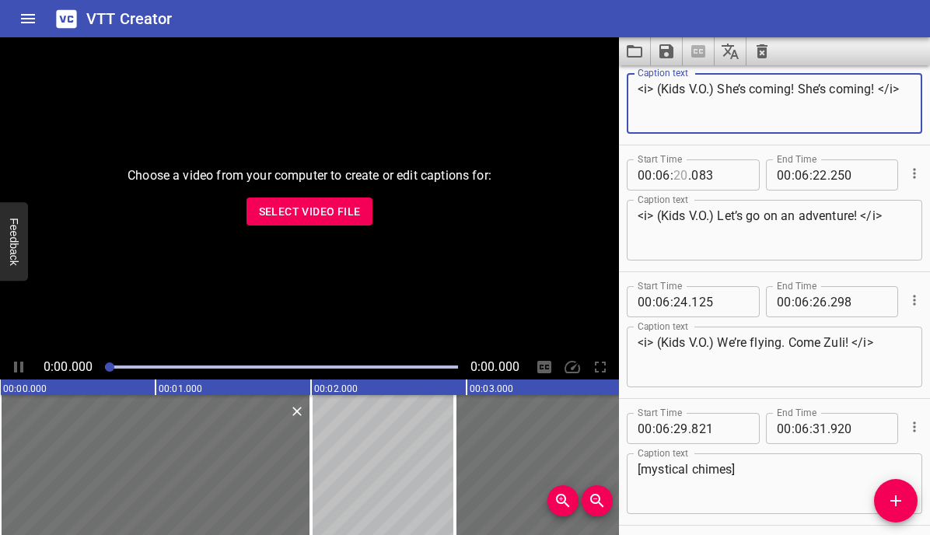
click at [684, 172] on input "number" at bounding box center [681, 174] width 15 height 31
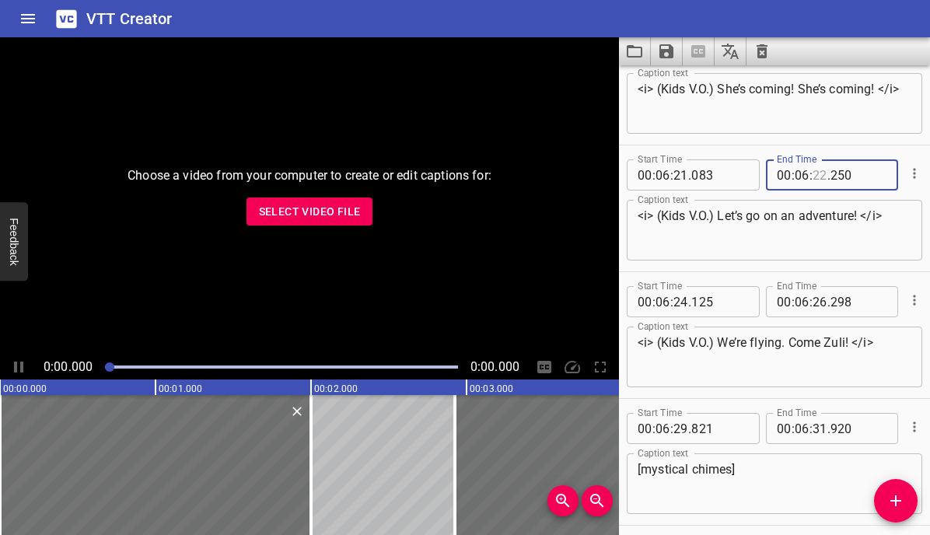
click at [817, 175] on input "number" at bounding box center [820, 174] width 15 height 31
drag, startPoint x: 817, startPoint y: 175, endPoint x: 800, endPoint y: 228, distance: 55.8
click at [800, 228] on div "Start Time 00 : 06 : 21 . 083 Start Time End Time 00 : 06 : . 250 End Time Capt…" at bounding box center [775, 208] width 296 height 110
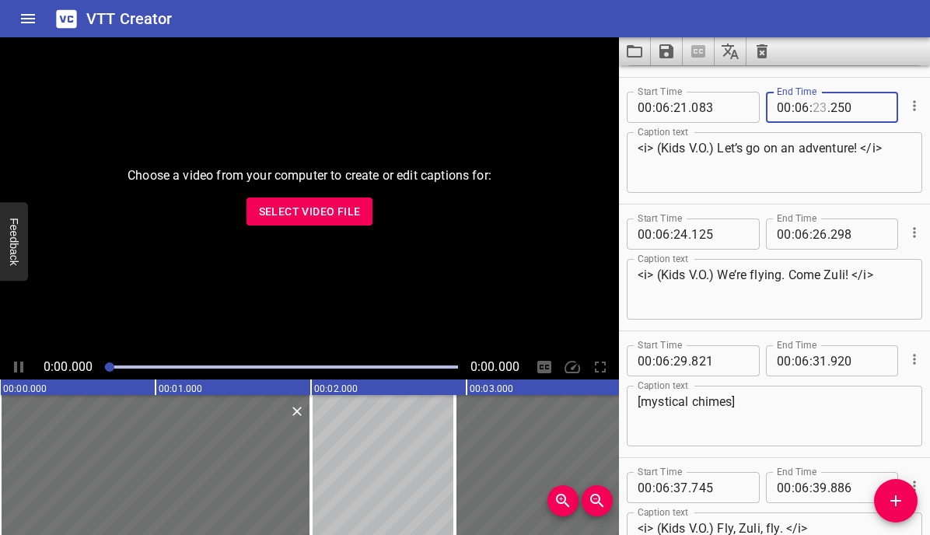
scroll to position [9014, 0]
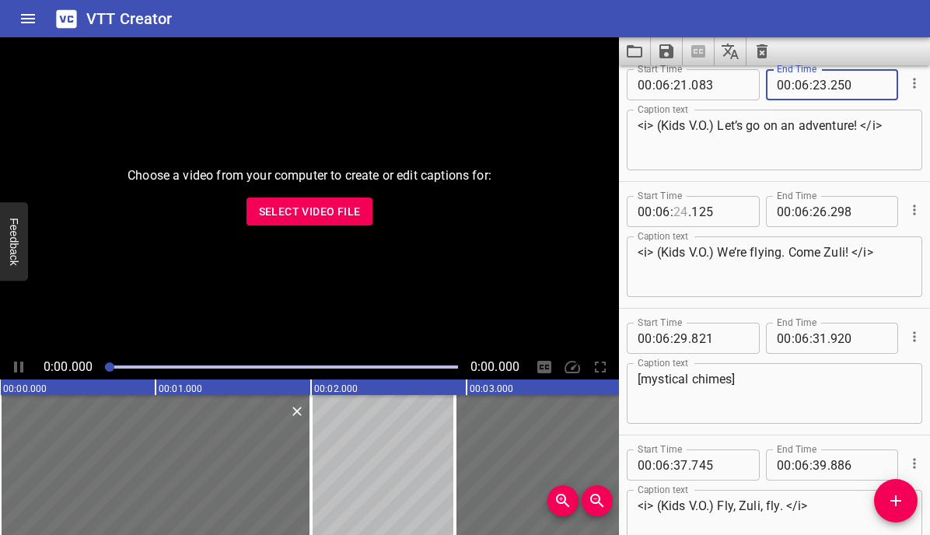
click at [681, 211] on input "number" at bounding box center [681, 211] width 15 height 31
click at [818, 212] on input "number" at bounding box center [820, 211] width 15 height 31
click at [796, 282] on textarea "<i> (Kids V.O.) We’re flying. Come Zuli! </i>" at bounding box center [775, 267] width 274 height 44
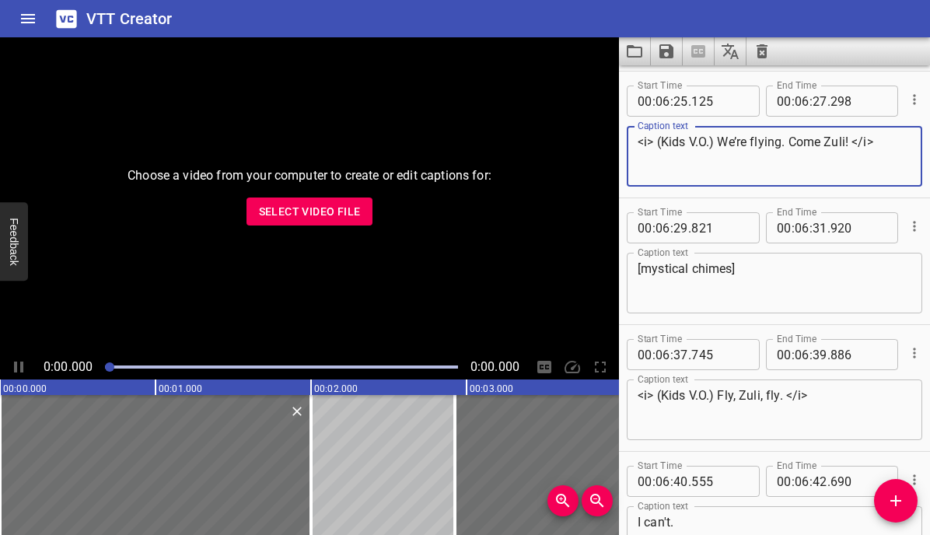
scroll to position [9130, 0]
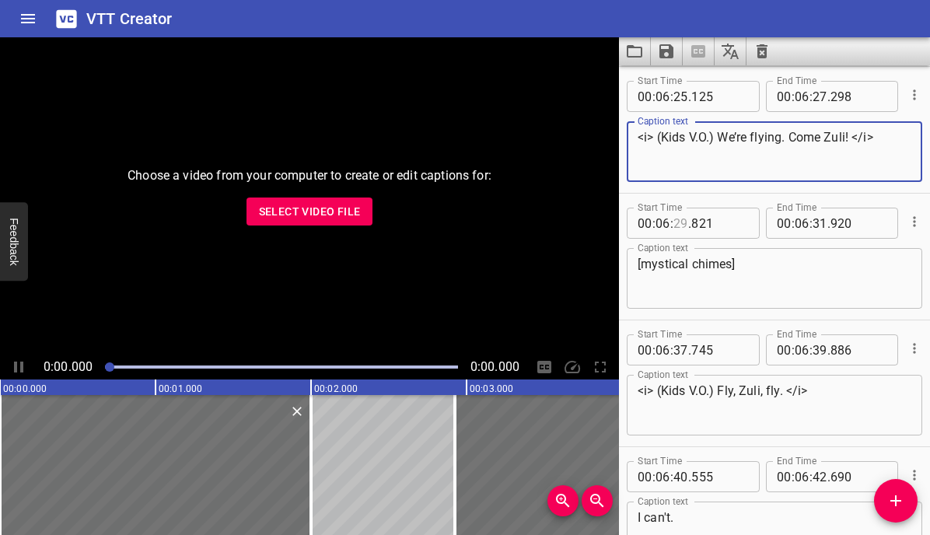
click at [681, 223] on input "number" at bounding box center [681, 223] width 15 height 31
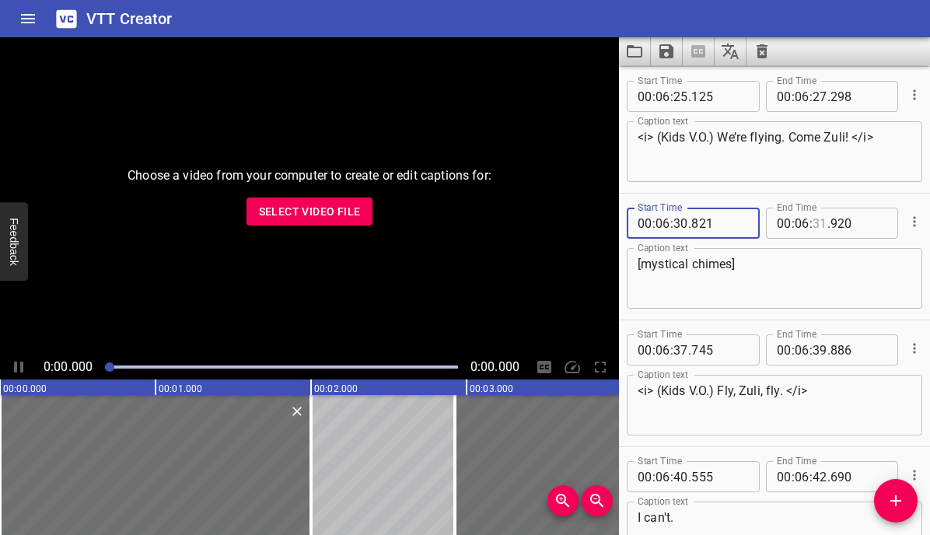
click at [821, 222] on input "number" at bounding box center [820, 223] width 15 height 31
click at [800, 276] on textarea "[mystical chimes]" at bounding box center [775, 279] width 274 height 44
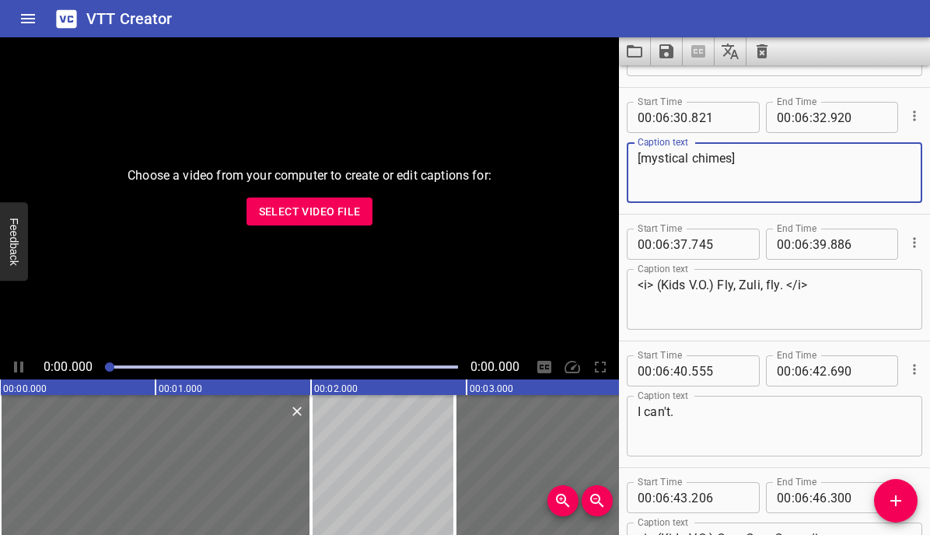
scroll to position [9251, 0]
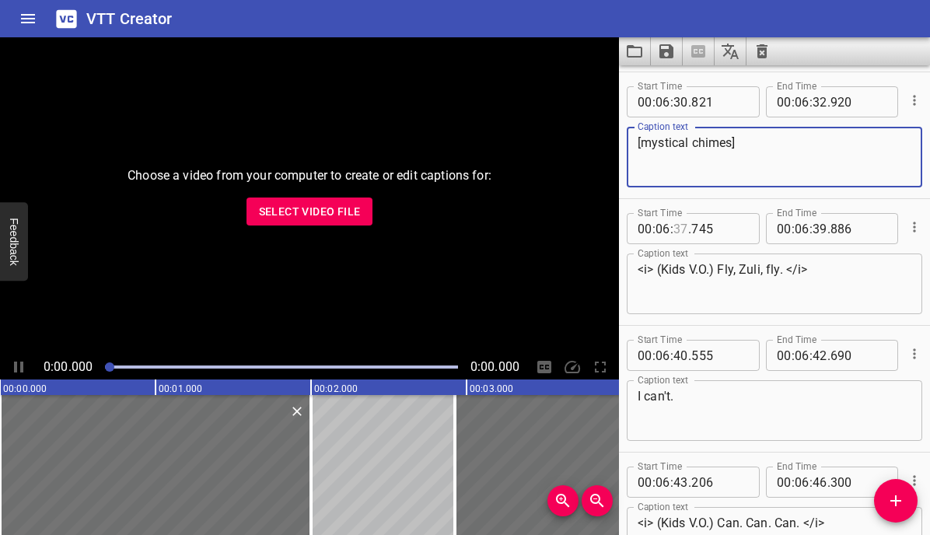
click at [683, 227] on input "number" at bounding box center [681, 228] width 15 height 31
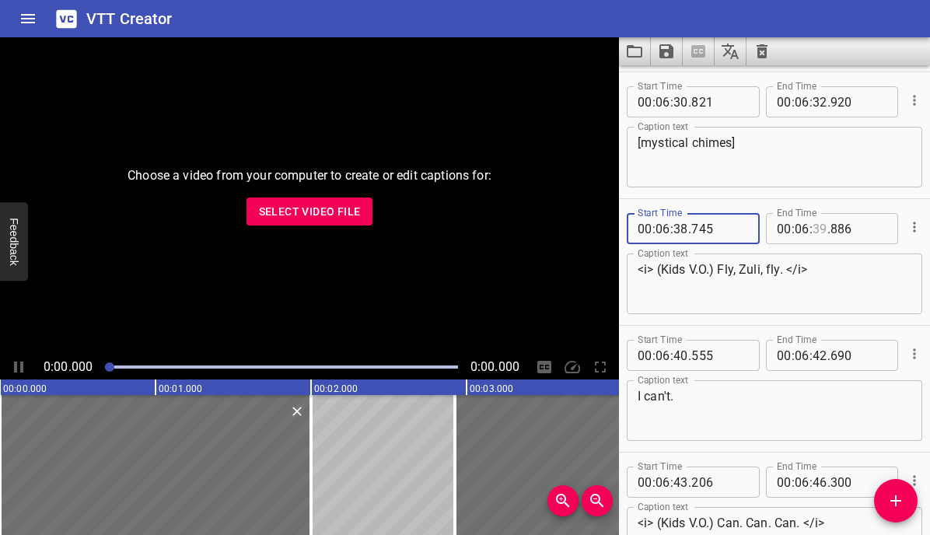
click at [821, 226] on input "number" at bounding box center [820, 228] width 15 height 31
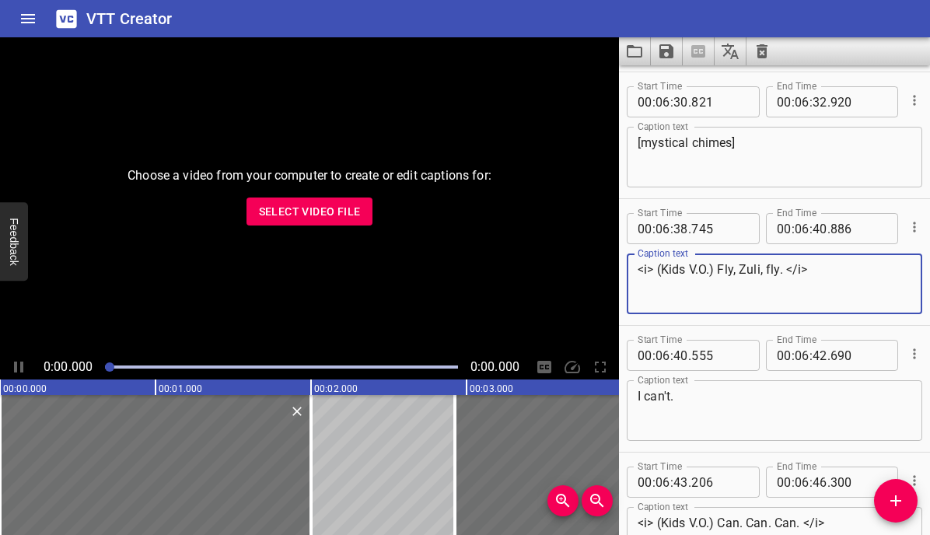
click at [818, 270] on textarea "<i> (Kids V.O.) Fly, Zuli, fly. </i>" at bounding box center [775, 284] width 274 height 44
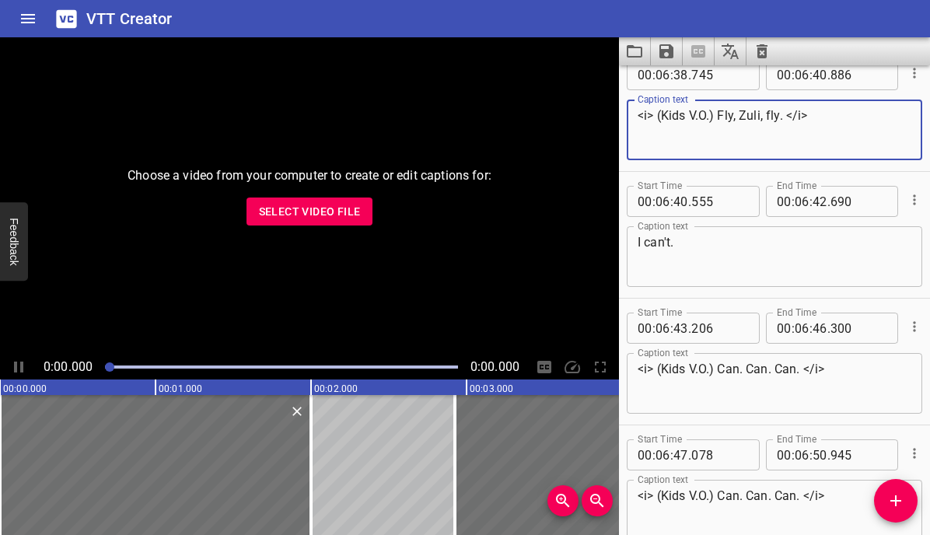
scroll to position [9416, 0]
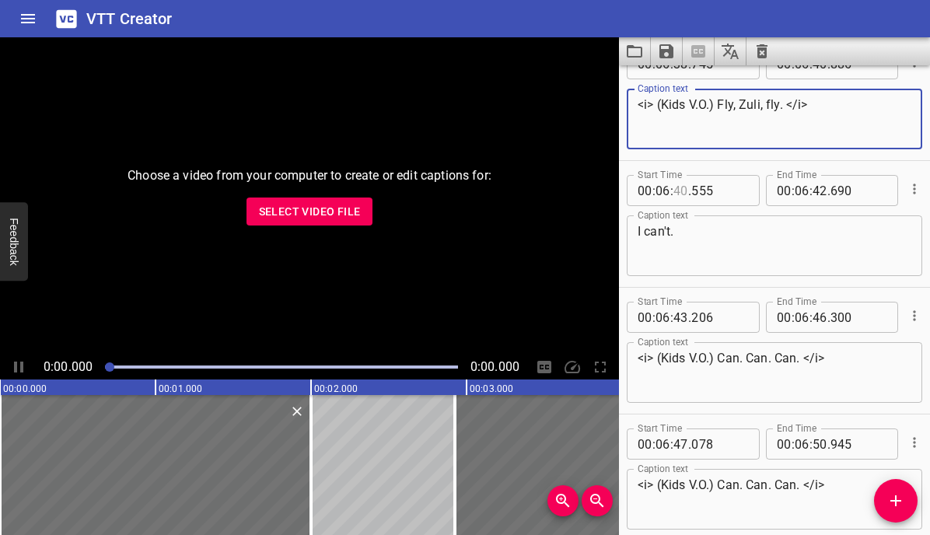
click at [677, 188] on input "number" at bounding box center [681, 190] width 15 height 31
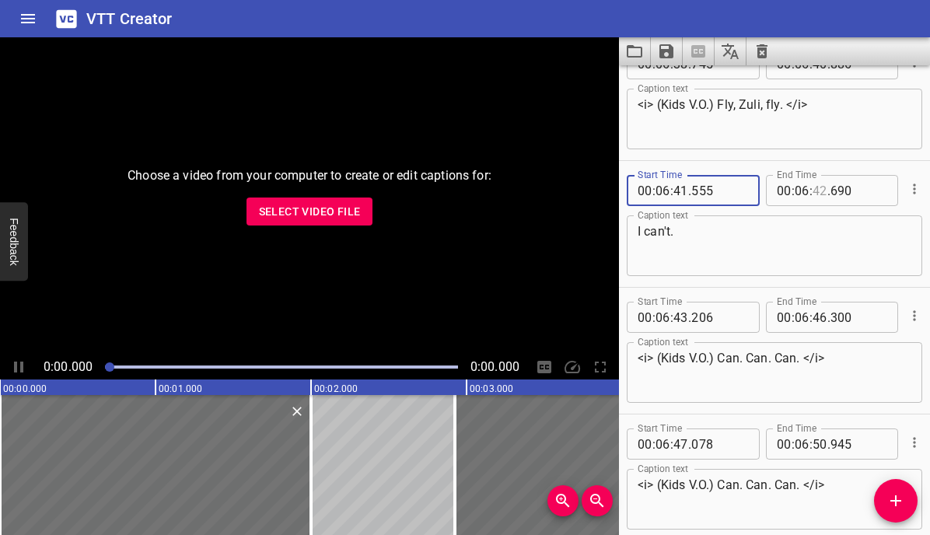
click at [826, 190] on input "number" at bounding box center [820, 190] width 15 height 31
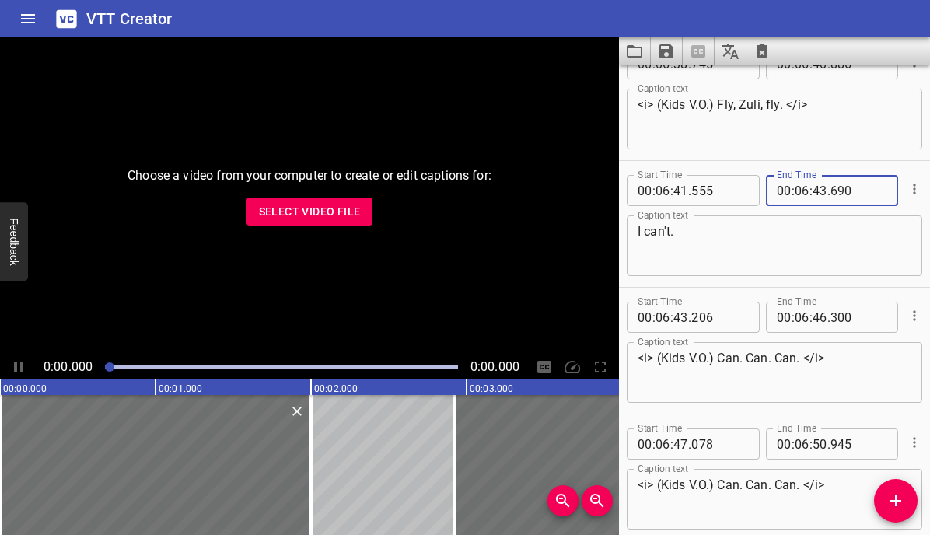
click at [799, 247] on textarea "I can't." at bounding box center [775, 246] width 274 height 44
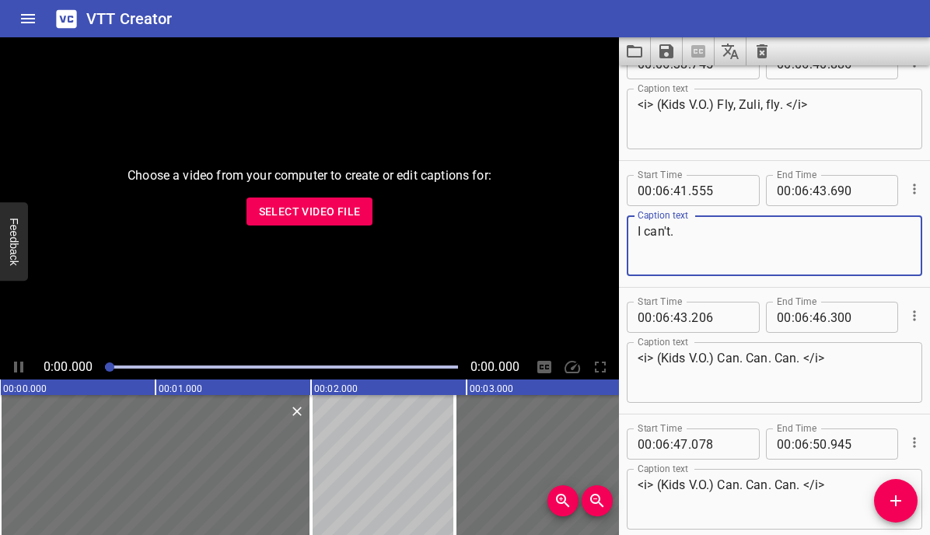
scroll to position [9541, 0]
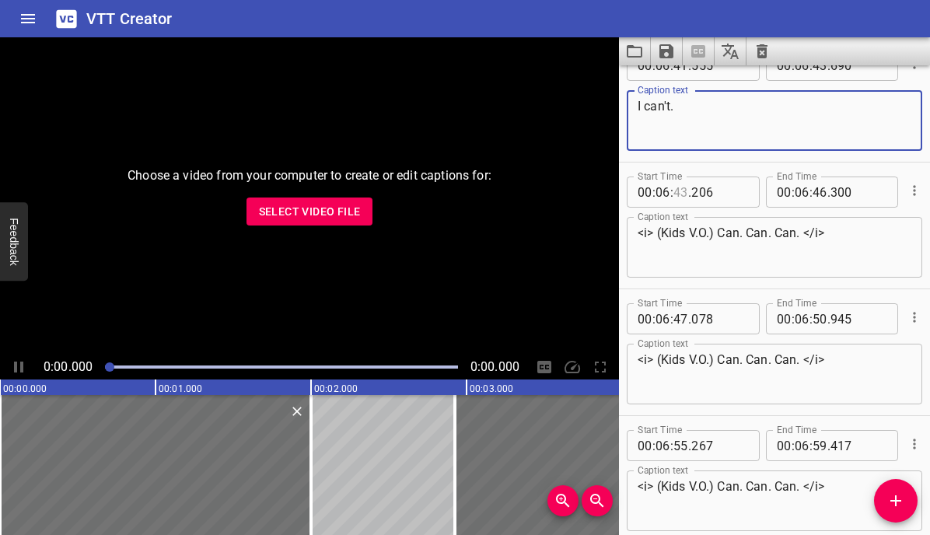
click at [680, 195] on input "number" at bounding box center [681, 192] width 15 height 31
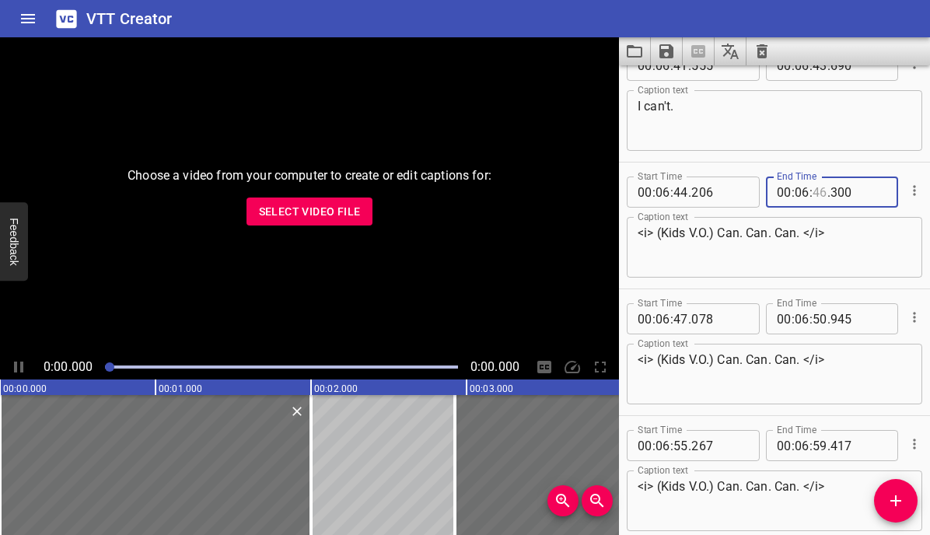
click at [821, 191] on input "number" at bounding box center [820, 192] width 15 height 31
click at [825, 257] on textarea "<i> (Kids V.O.) Can. Can. Can. </i>" at bounding box center [775, 248] width 274 height 44
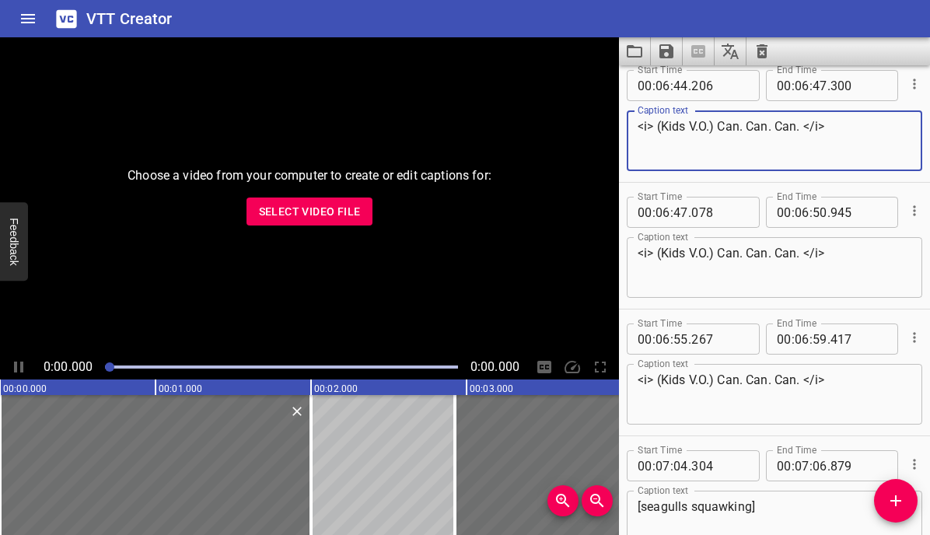
scroll to position [9648, 0]
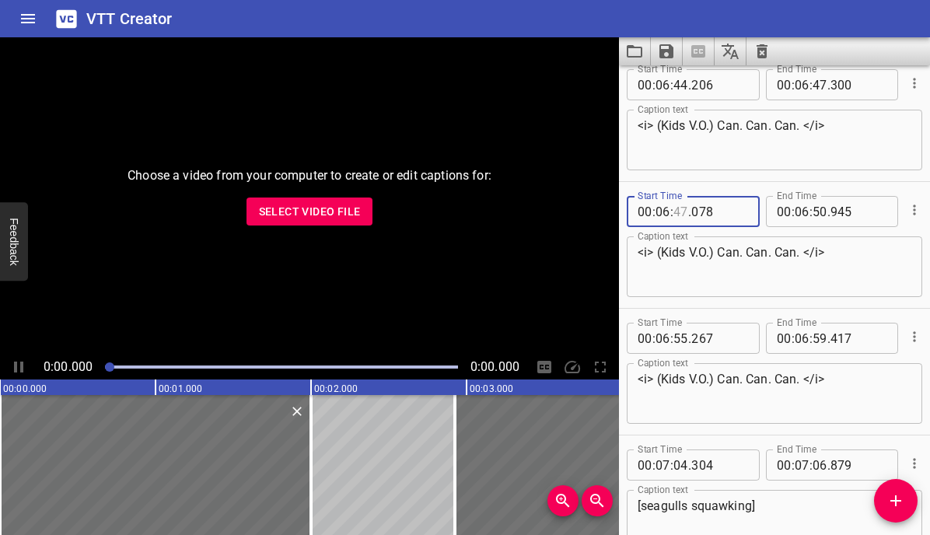
click at [676, 214] on input "number" at bounding box center [681, 211] width 15 height 31
click at [819, 213] on input "number" at bounding box center [820, 211] width 15 height 31
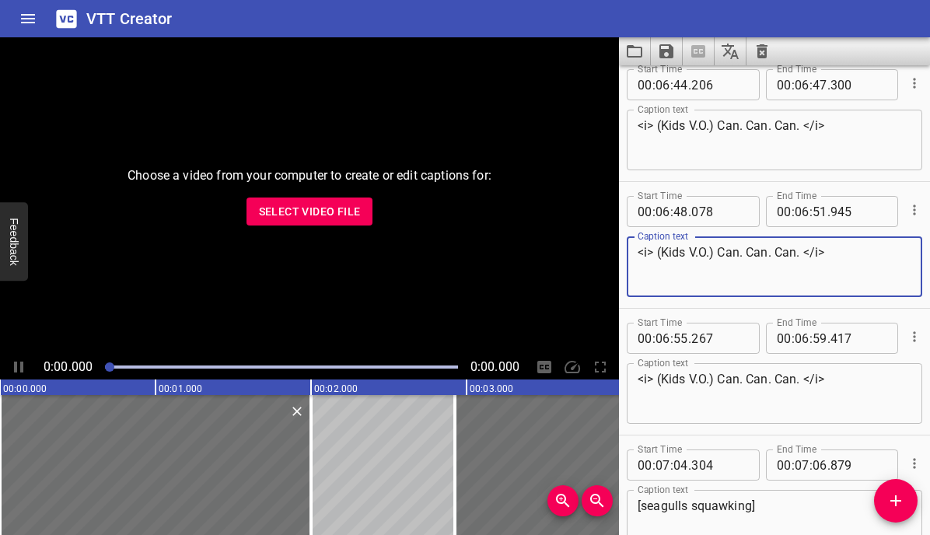
click at [817, 274] on textarea "<i> (Kids V.O.) Can. Can. Can. </i>" at bounding box center [775, 267] width 274 height 44
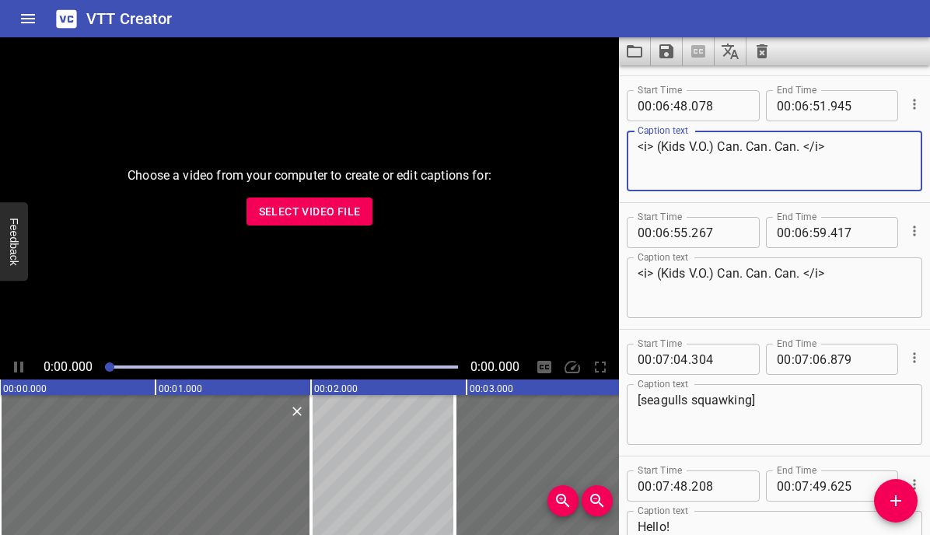
scroll to position [9755, 0]
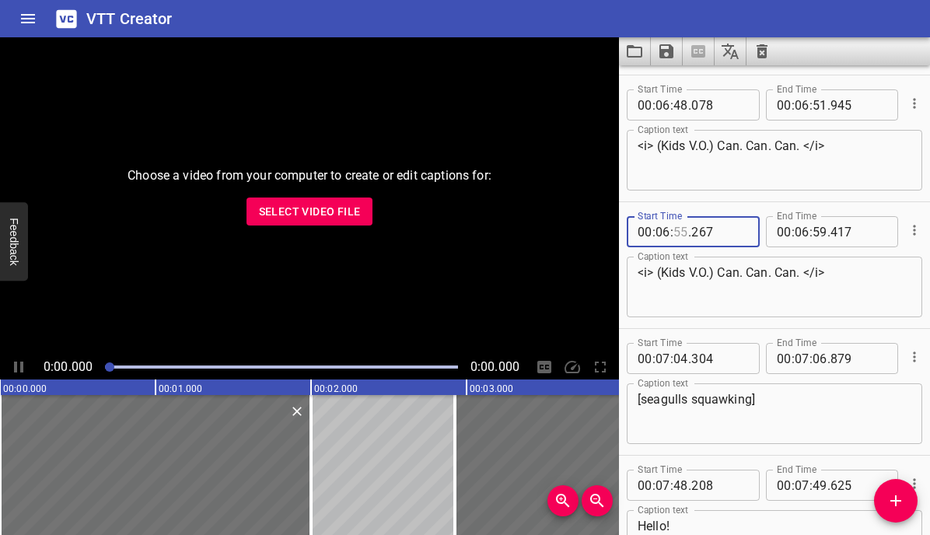
click at [678, 232] on input "number" at bounding box center [681, 231] width 15 height 31
click at [820, 232] on input "number" at bounding box center [820, 231] width 15 height 31
click at [804, 232] on input "number" at bounding box center [802, 231] width 15 height 31
click at [801, 279] on textarea "<i> (Kids V.O.) Can. Can. Can. </i>" at bounding box center [775, 287] width 274 height 44
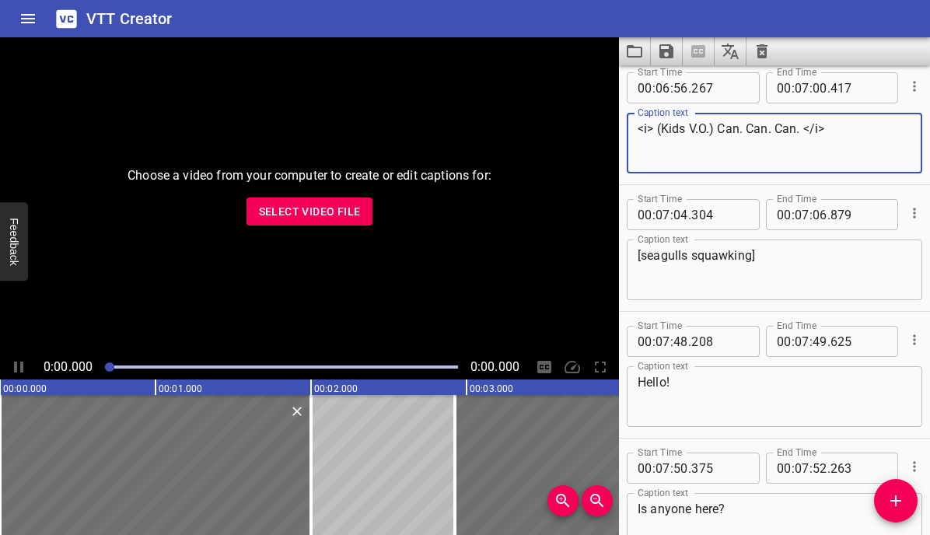
scroll to position [9902, 0]
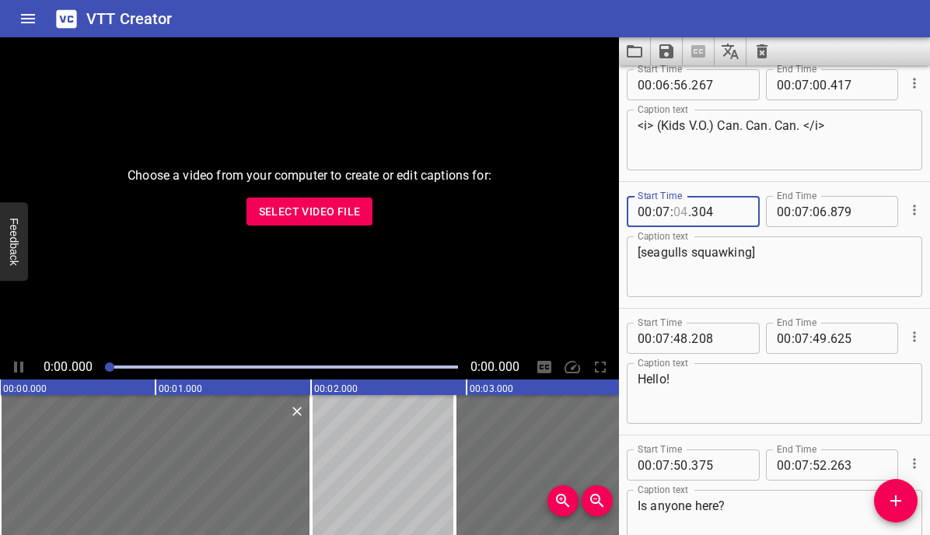
click at [682, 211] on input "number" at bounding box center [681, 211] width 15 height 31
click at [821, 210] on input "number" at bounding box center [820, 211] width 15 height 31
click at [682, 338] on input "number" at bounding box center [681, 338] width 15 height 31
click at [818, 334] on input "number" at bounding box center [820, 338] width 15 height 31
click at [680, 461] on input "number" at bounding box center [681, 465] width 15 height 31
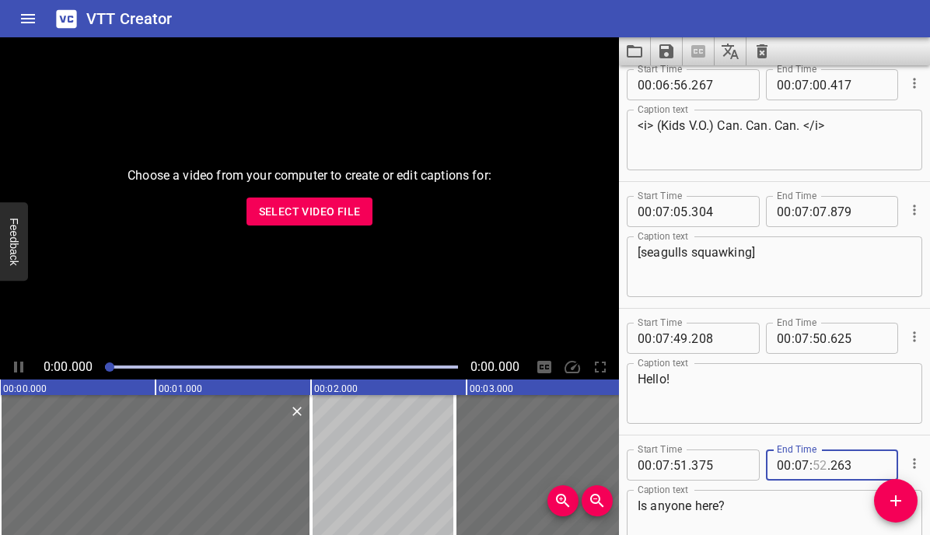
click at [814, 467] on input "number" at bounding box center [820, 465] width 15 height 31
click at [793, 516] on textarea "Is anyone here?" at bounding box center [775, 521] width 274 height 44
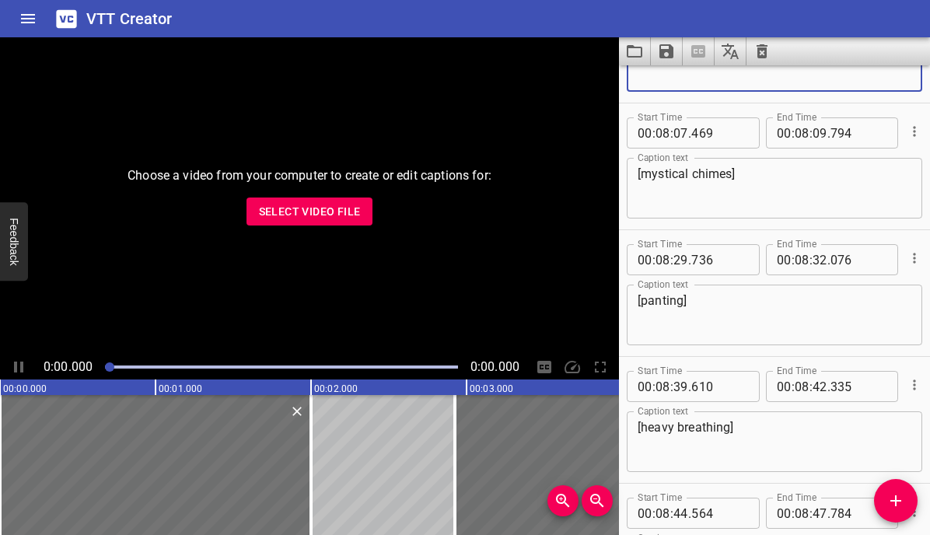
scroll to position [10369, 0]
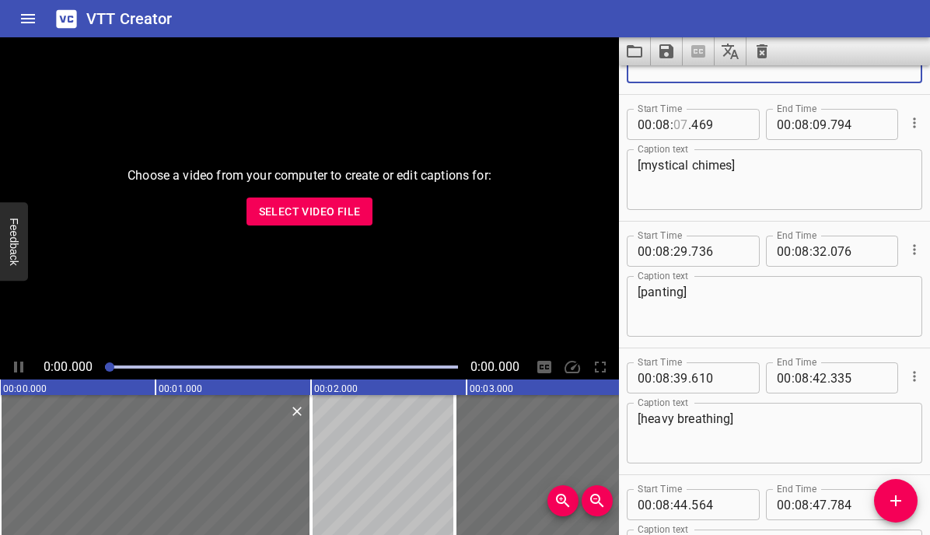
click at [676, 126] on input "number" at bounding box center [681, 124] width 15 height 31
click at [814, 124] on input "number" at bounding box center [820, 124] width 15 height 31
click at [682, 252] on input "number" at bounding box center [681, 251] width 15 height 31
click at [818, 250] on input "number" at bounding box center [820, 251] width 15 height 31
click at [683, 376] on input "number" at bounding box center [681, 377] width 15 height 31
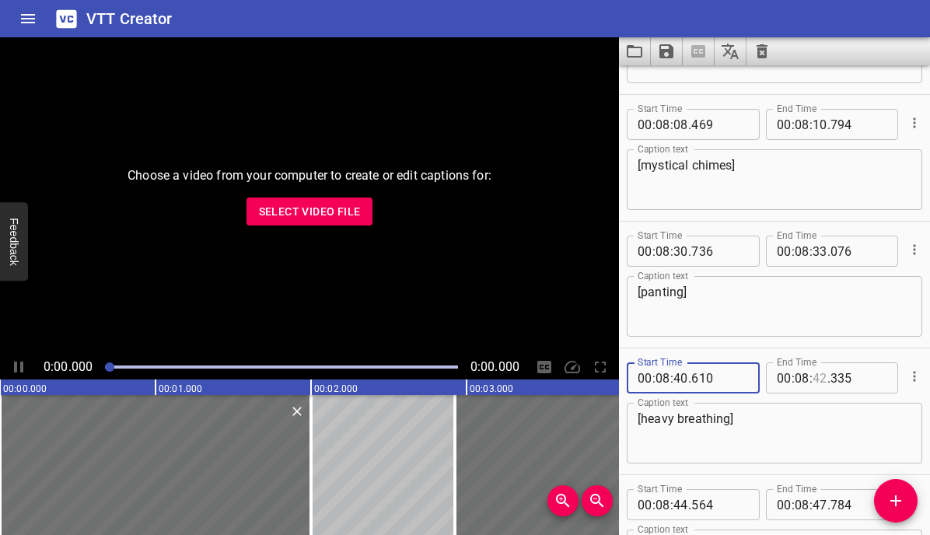
click at [822, 378] on input "number" at bounding box center [820, 377] width 15 height 31
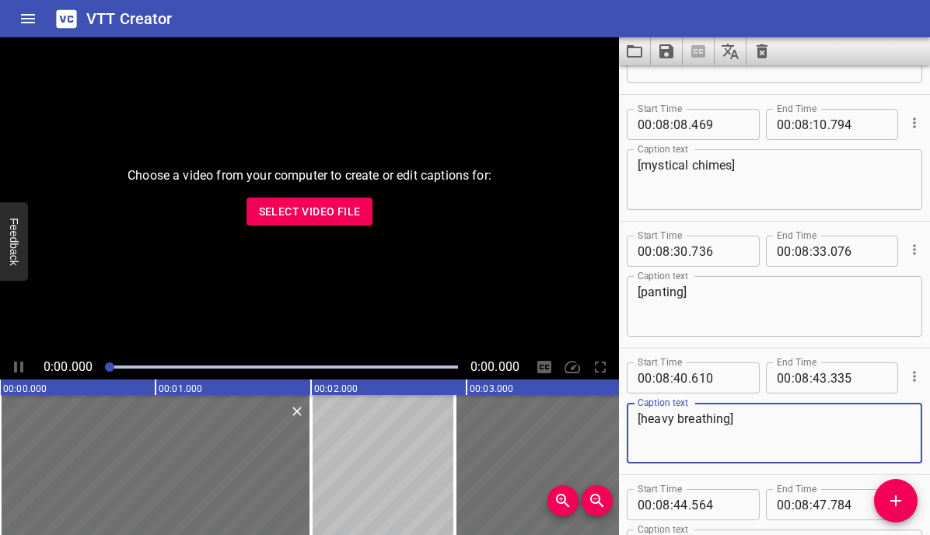
click at [782, 441] on textarea "[heavy breathing]" at bounding box center [775, 433] width 274 height 44
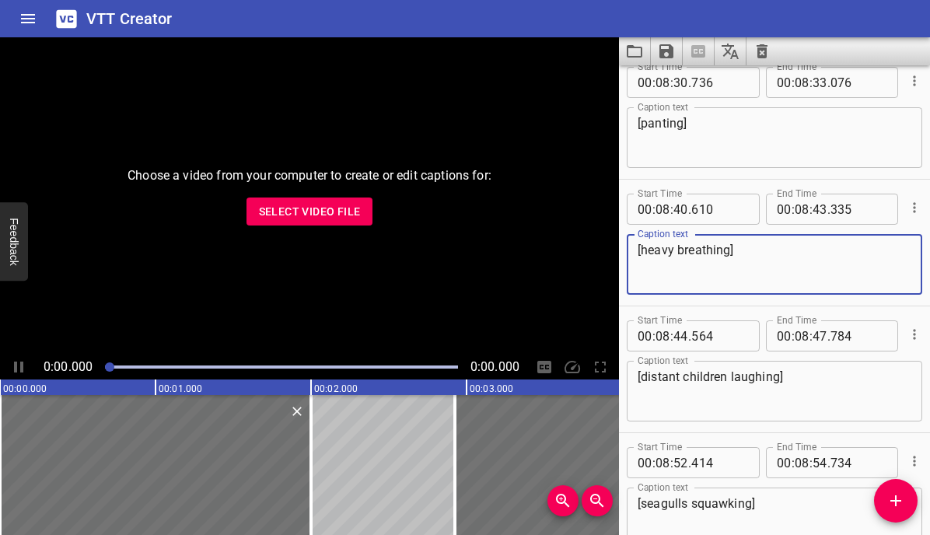
scroll to position [10570, 0]
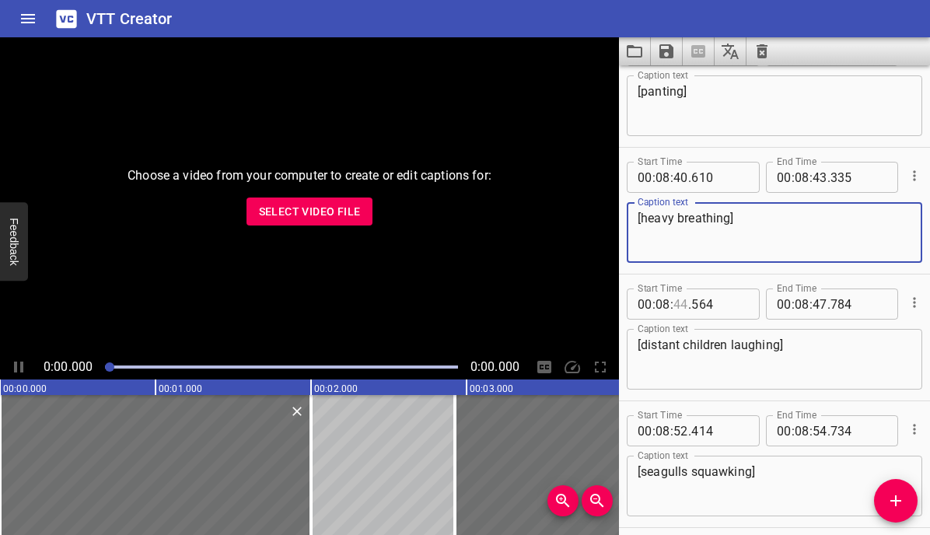
click at [682, 305] on input "number" at bounding box center [681, 304] width 15 height 31
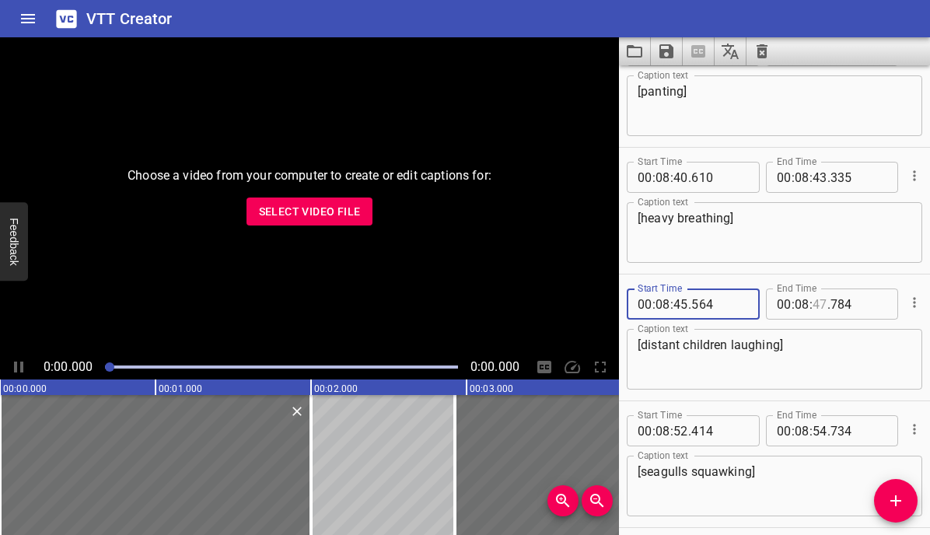
click at [820, 303] on input "number" at bounding box center [820, 304] width 15 height 31
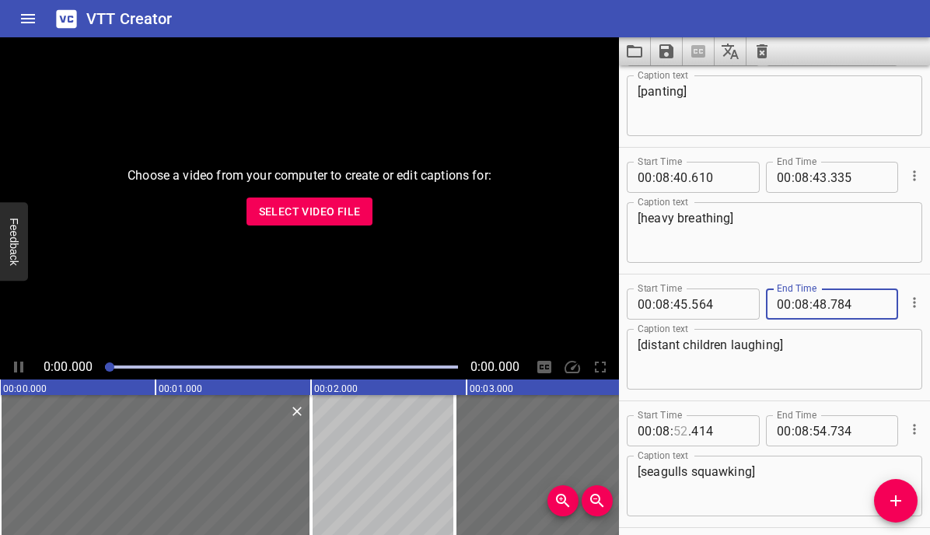
click at [683, 429] on input "number" at bounding box center [681, 430] width 15 height 31
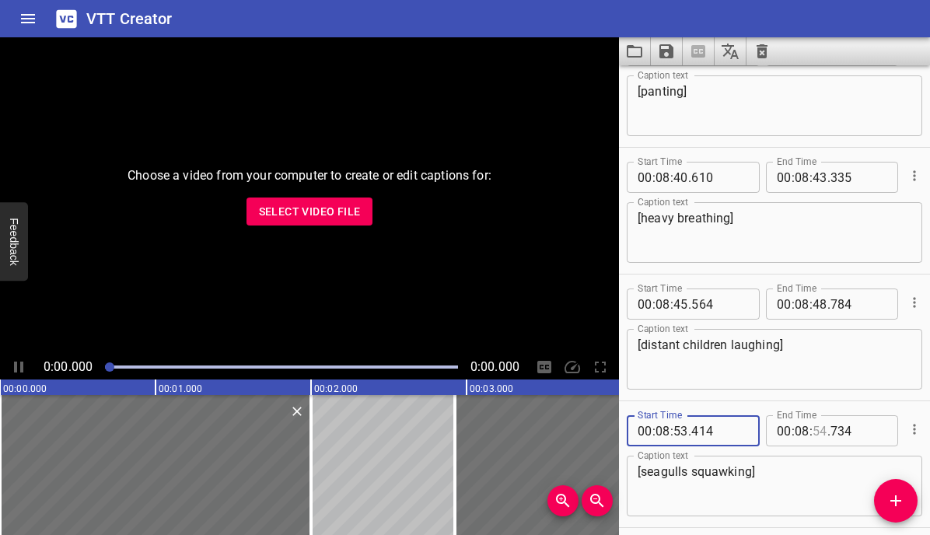
click at [820, 430] on input "number" at bounding box center [820, 430] width 15 height 31
click at [782, 479] on textarea "[seagulls squawking]" at bounding box center [775, 486] width 274 height 44
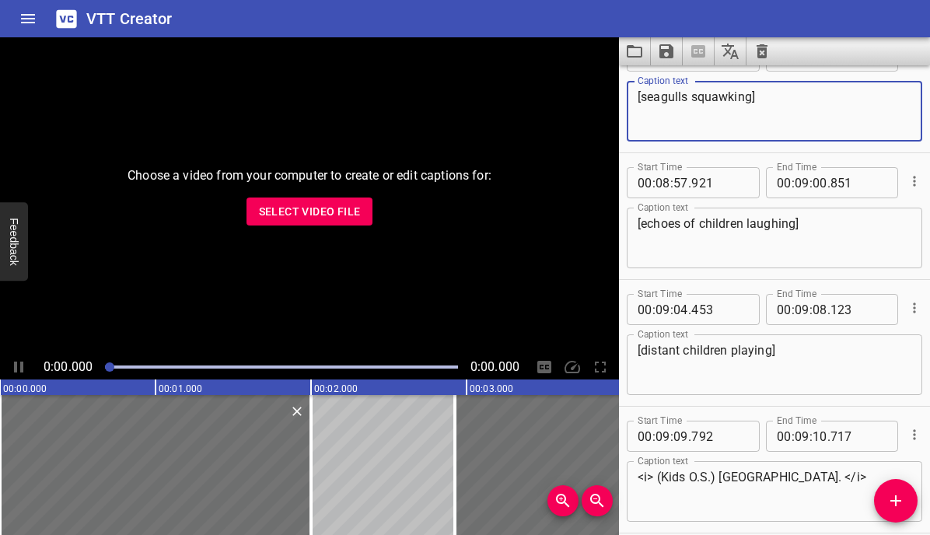
scroll to position [10946, 0]
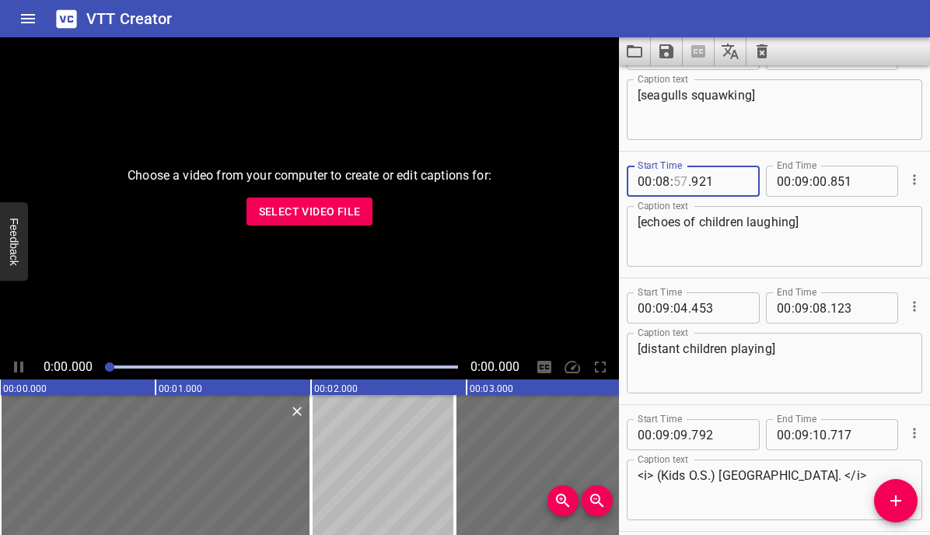
click at [681, 182] on input "number" at bounding box center [681, 181] width 15 height 31
click at [818, 184] on input "number" at bounding box center [820, 181] width 15 height 31
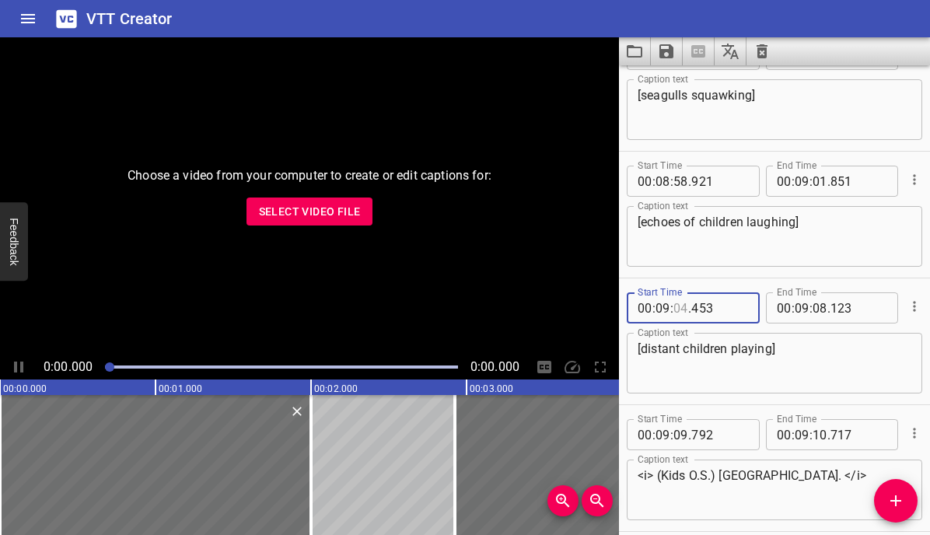
click at [684, 306] on input "number" at bounding box center [681, 307] width 15 height 31
click at [819, 303] on input "number" at bounding box center [820, 307] width 15 height 31
click at [678, 434] on input "number" at bounding box center [681, 434] width 15 height 31
click at [821, 439] on input "number" at bounding box center [820, 434] width 15 height 31
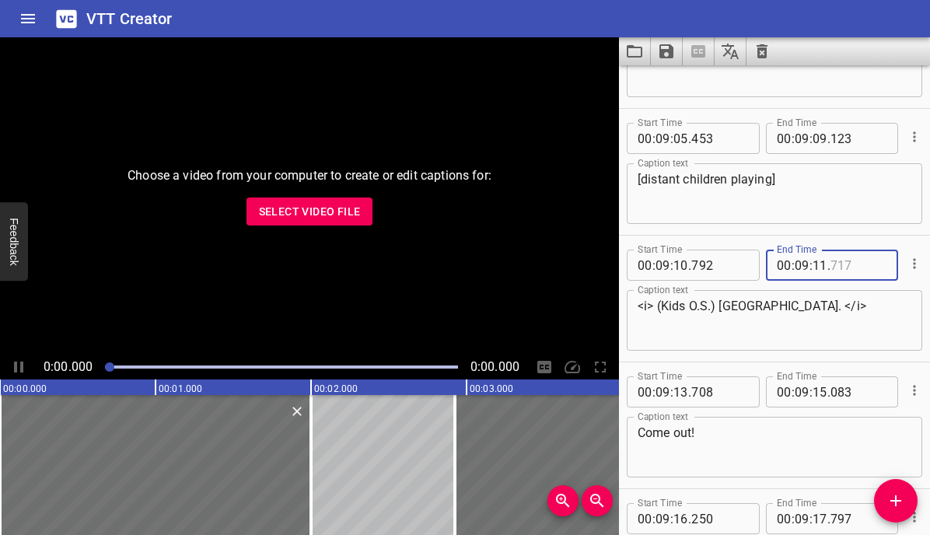
scroll to position [11132, 0]
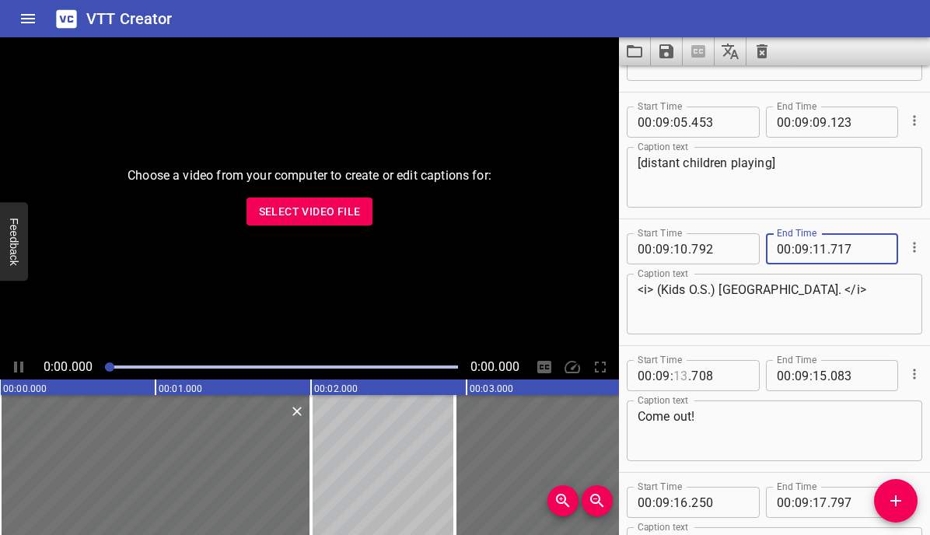
click at [678, 377] on input "number" at bounding box center [681, 375] width 15 height 31
click at [821, 379] on input "number" at bounding box center [820, 375] width 15 height 31
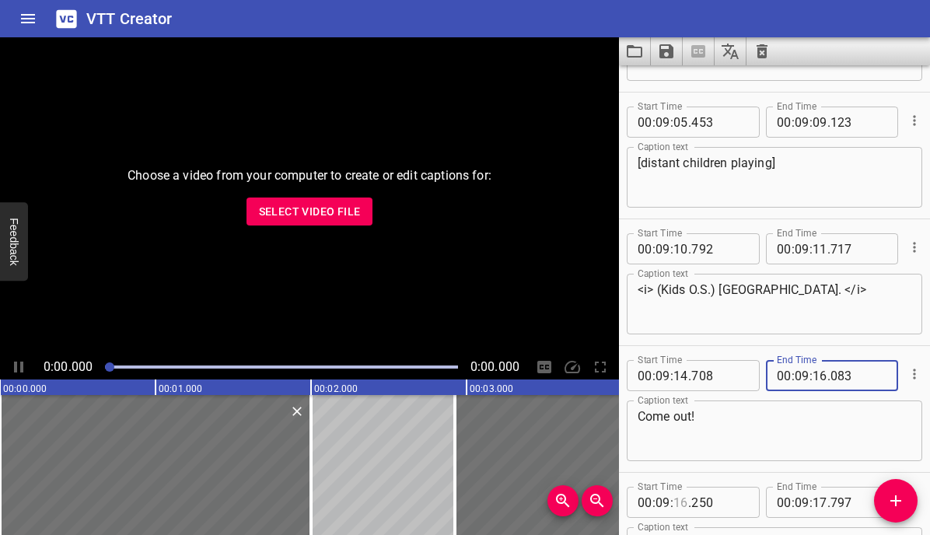
click at [683, 501] on input "number" at bounding box center [681, 502] width 15 height 31
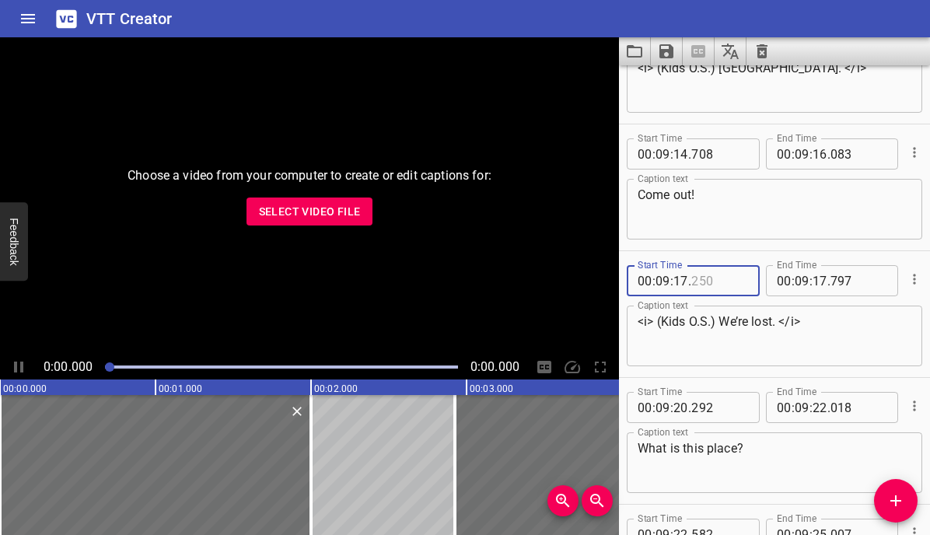
scroll to position [11359, 0]
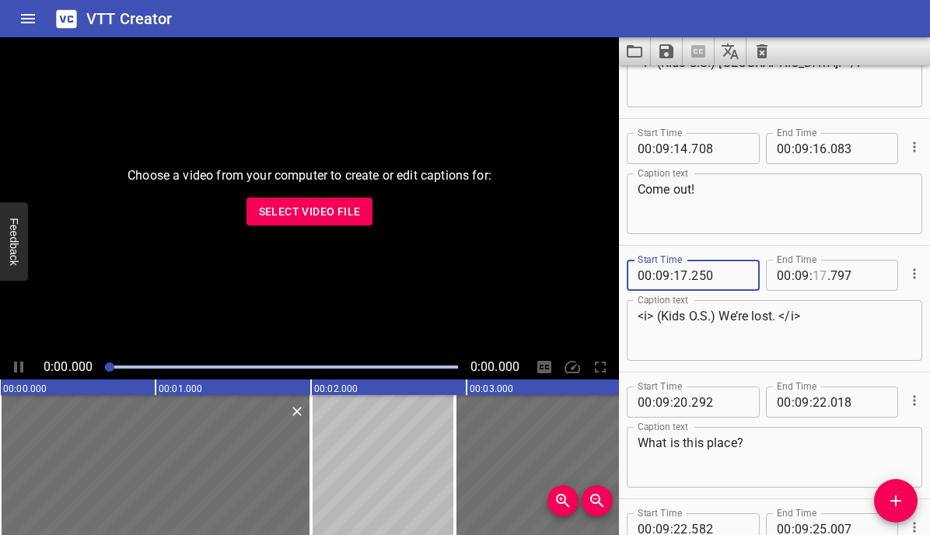
click at [821, 278] on input "number" at bounding box center [820, 275] width 15 height 31
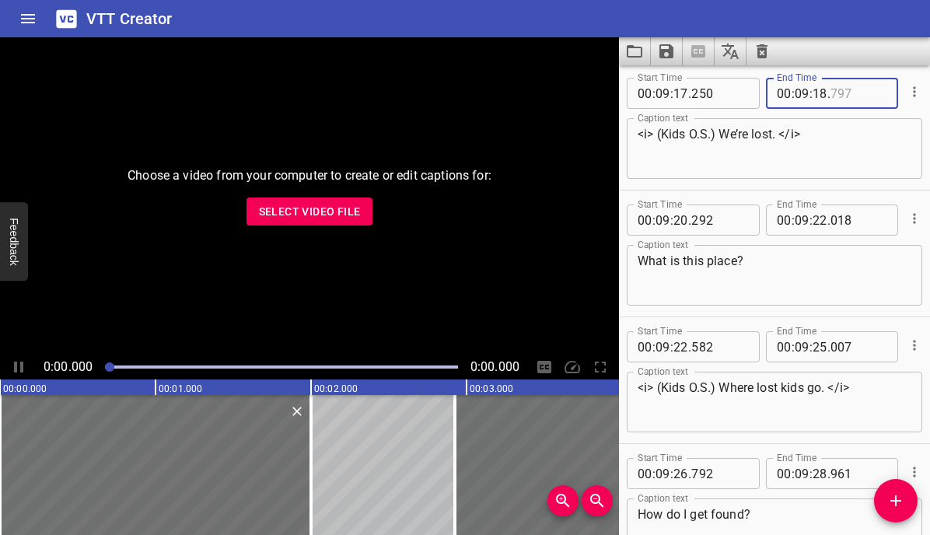
scroll to position [11558, 0]
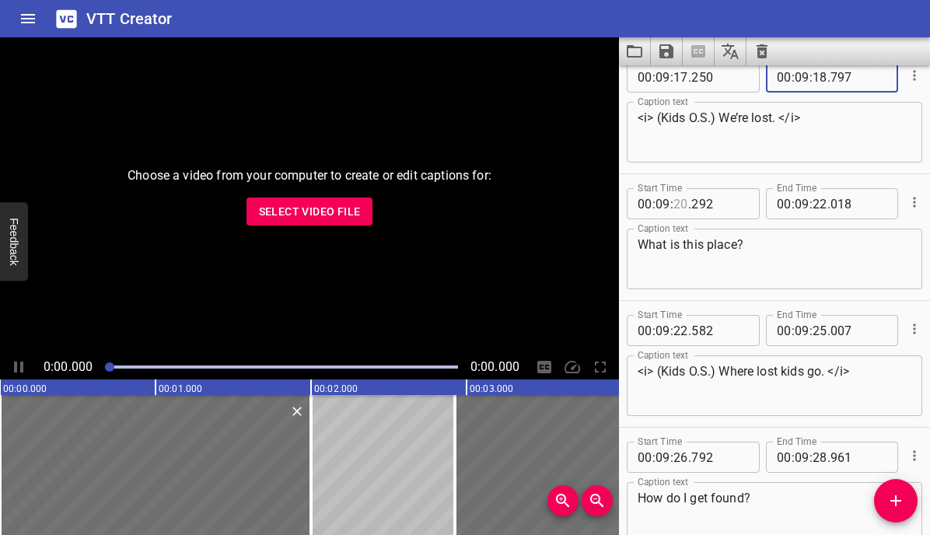
click at [682, 201] on input "number" at bounding box center [681, 203] width 15 height 31
click at [818, 201] on input "number" at bounding box center [820, 203] width 15 height 31
click at [680, 327] on input "number" at bounding box center [681, 330] width 15 height 31
click at [821, 330] on input "number" at bounding box center [820, 330] width 15 height 31
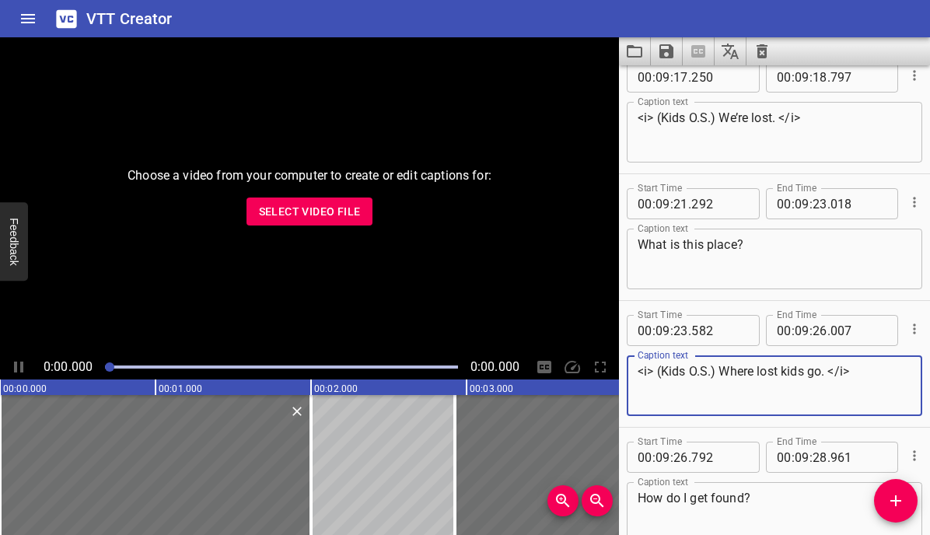
click at [759, 400] on textarea "<i> (Kids O.S.) Where lost kids go. </i>" at bounding box center [775, 386] width 274 height 44
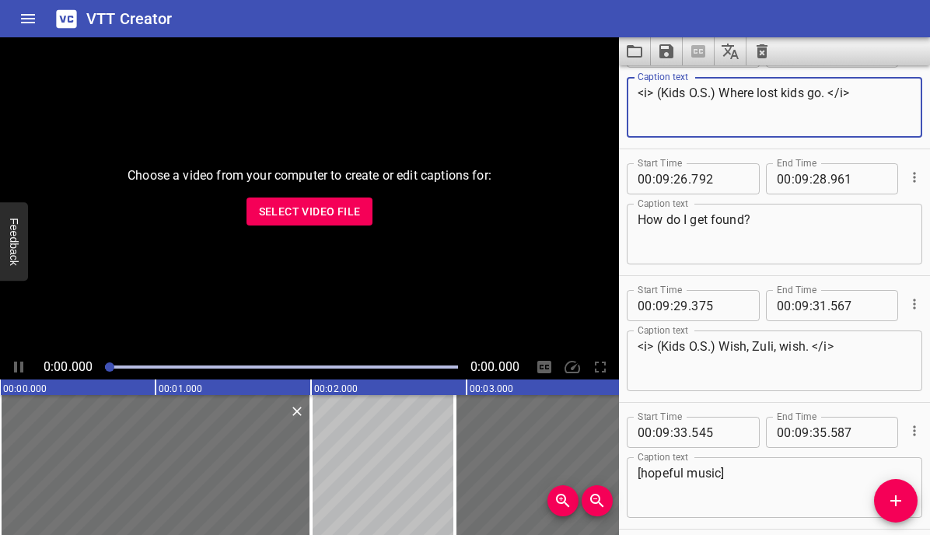
scroll to position [11843, 0]
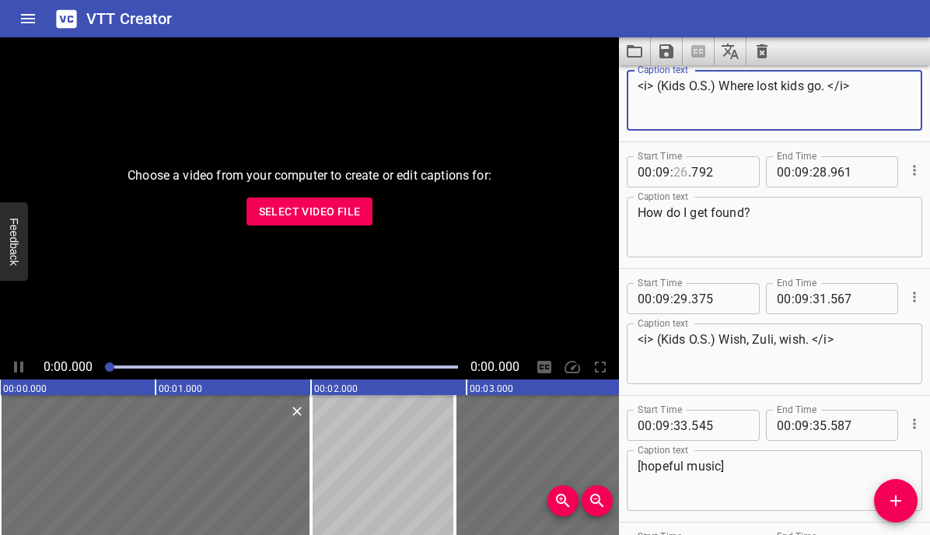
click at [677, 174] on input "number" at bounding box center [681, 171] width 15 height 31
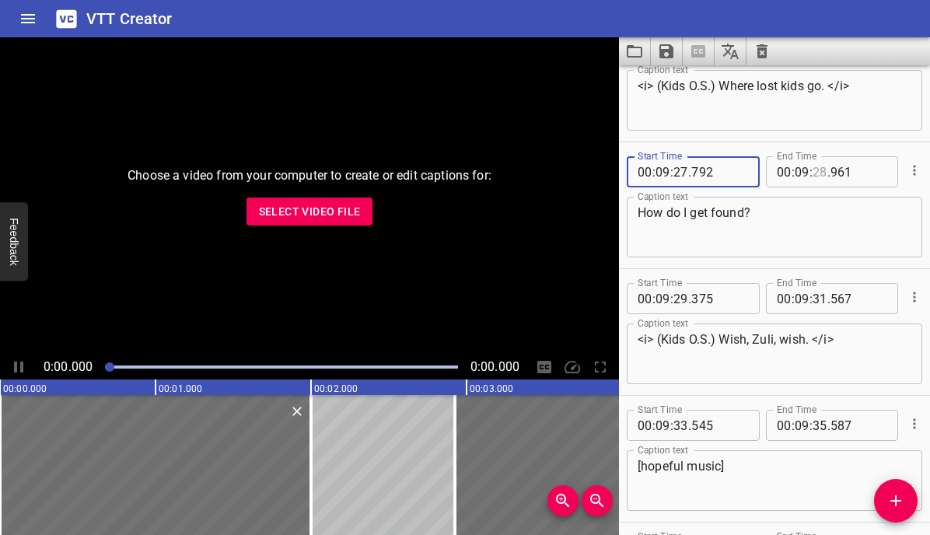
click at [820, 172] on input "number" at bounding box center [820, 171] width 15 height 31
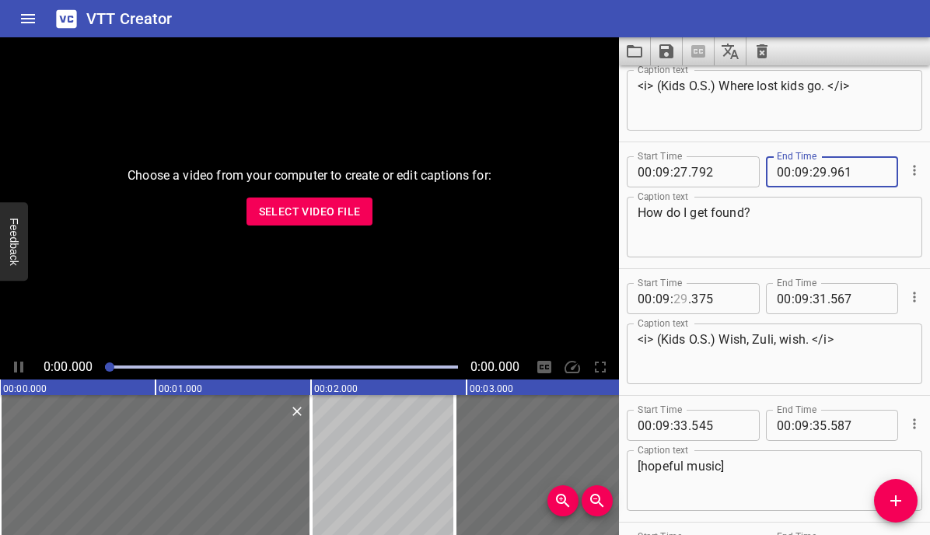
click at [680, 299] on input "number" at bounding box center [681, 298] width 15 height 31
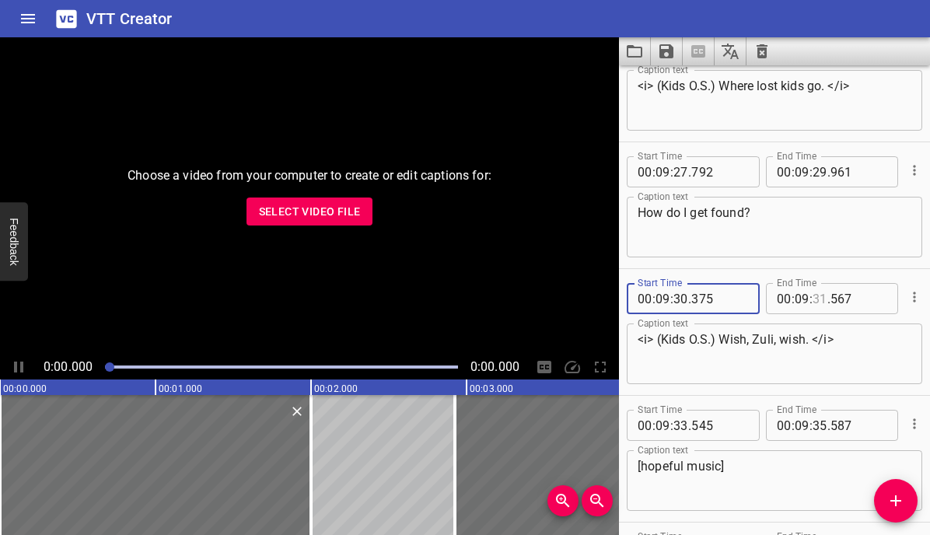
click at [821, 296] on input "number" at bounding box center [820, 298] width 15 height 31
click at [683, 423] on input "number" at bounding box center [681, 425] width 15 height 31
click at [822, 424] on input "number" at bounding box center [820, 425] width 15 height 31
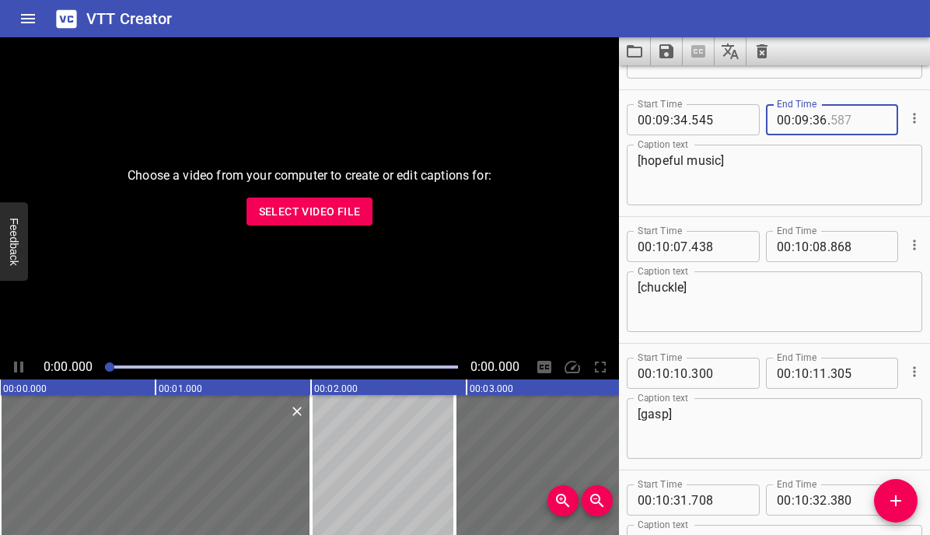
scroll to position [12178, 0]
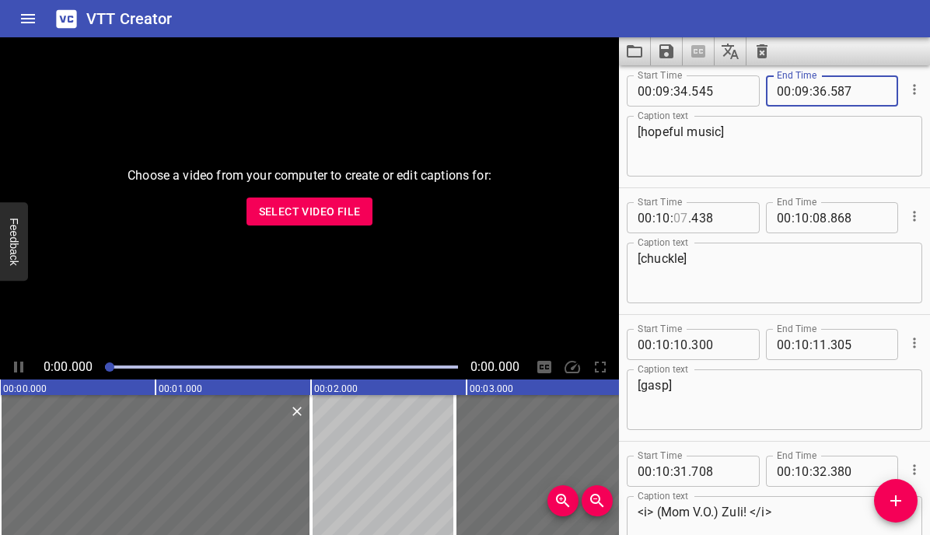
click at [681, 219] on input "number" at bounding box center [681, 217] width 15 height 31
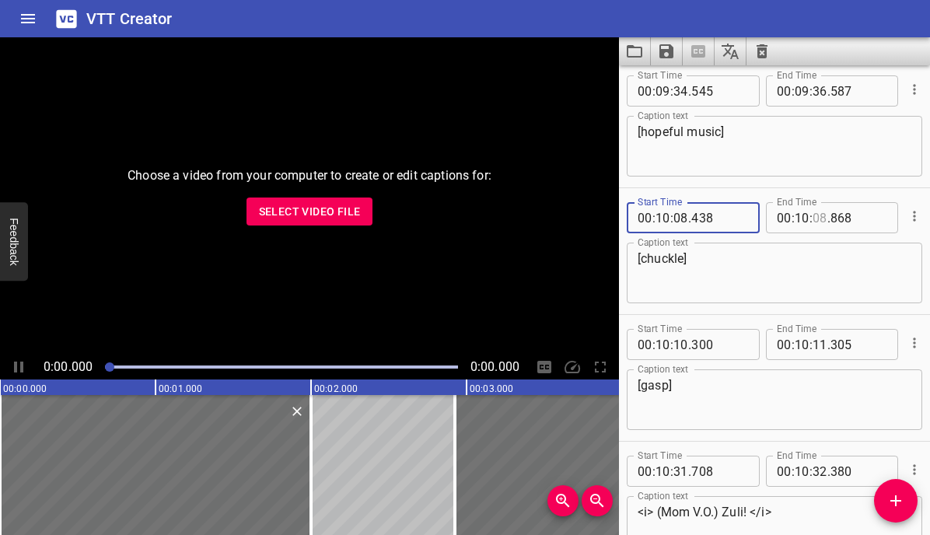
click at [818, 219] on input "number" at bounding box center [820, 217] width 15 height 31
click at [678, 346] on input "number" at bounding box center [681, 344] width 15 height 31
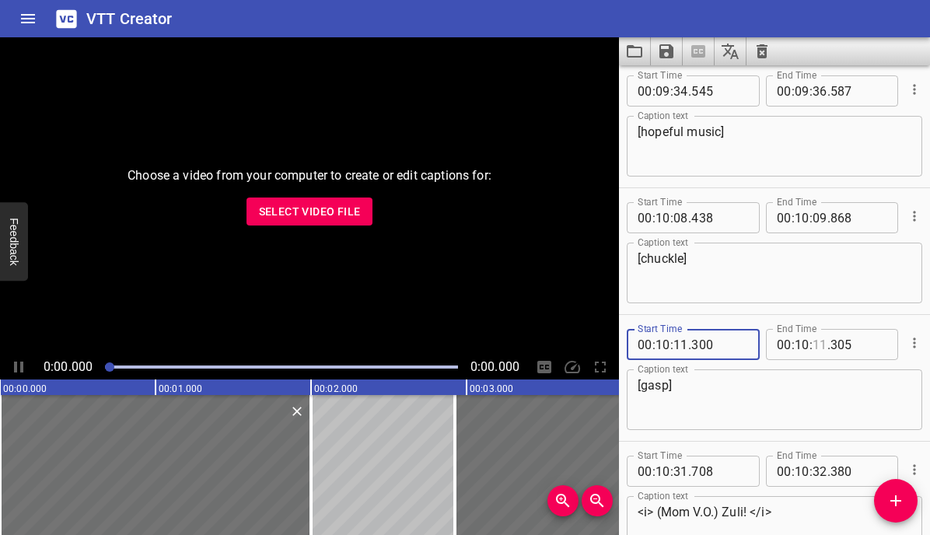
click at [818, 341] on input "number" at bounding box center [820, 344] width 15 height 31
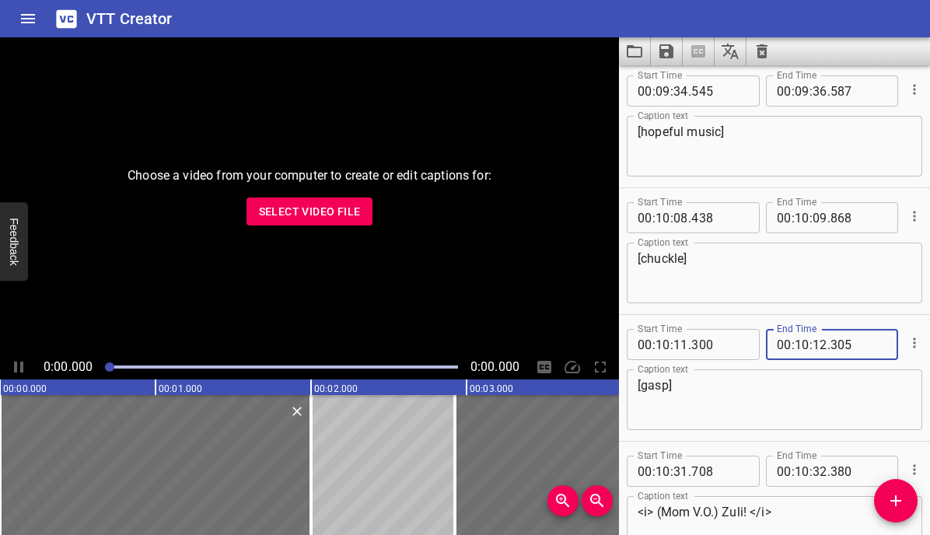
click at [779, 403] on textarea "[gasp]" at bounding box center [775, 400] width 274 height 44
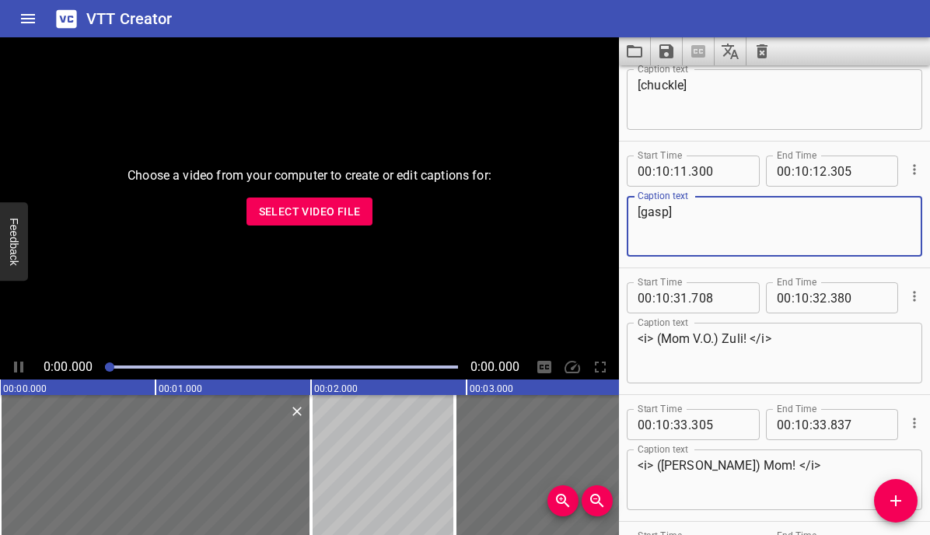
scroll to position [12352, 0]
click at [679, 299] on input "number" at bounding box center [681, 297] width 15 height 31
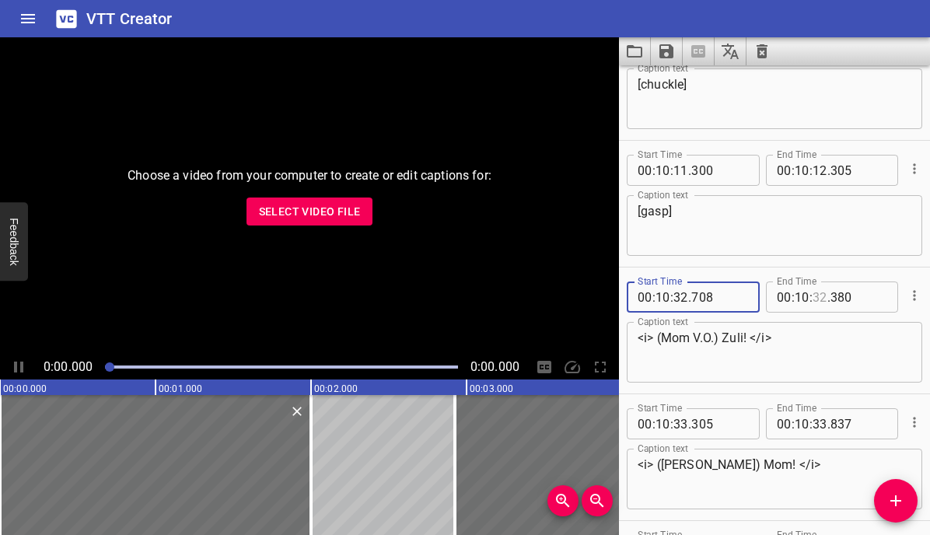
click at [819, 297] on input "number" at bounding box center [820, 297] width 15 height 31
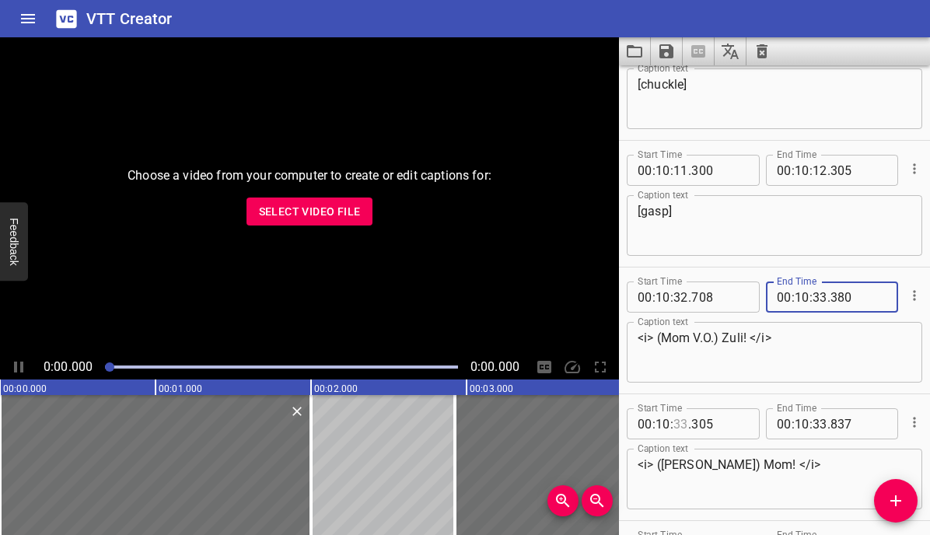
click at [683, 425] on input "number" at bounding box center [681, 423] width 15 height 31
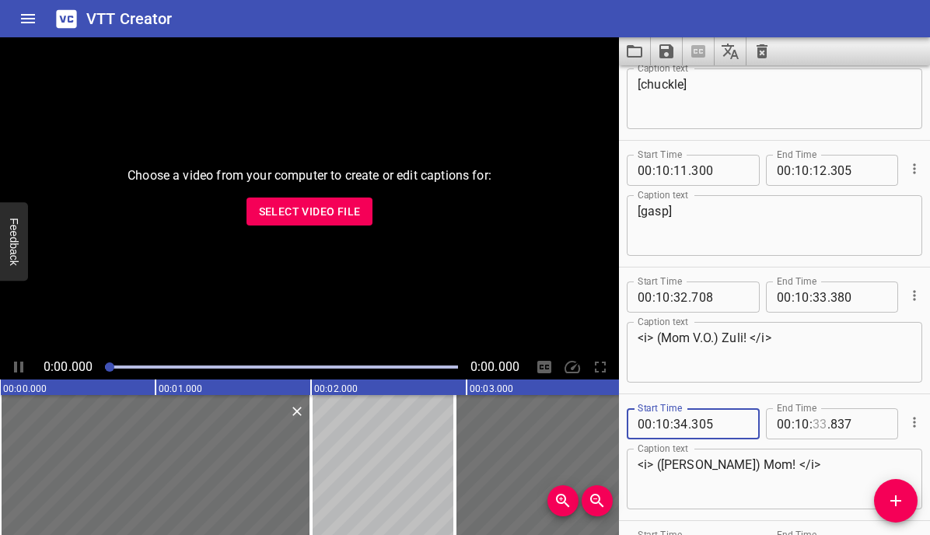
click at [820, 425] on input "number" at bounding box center [820, 423] width 15 height 31
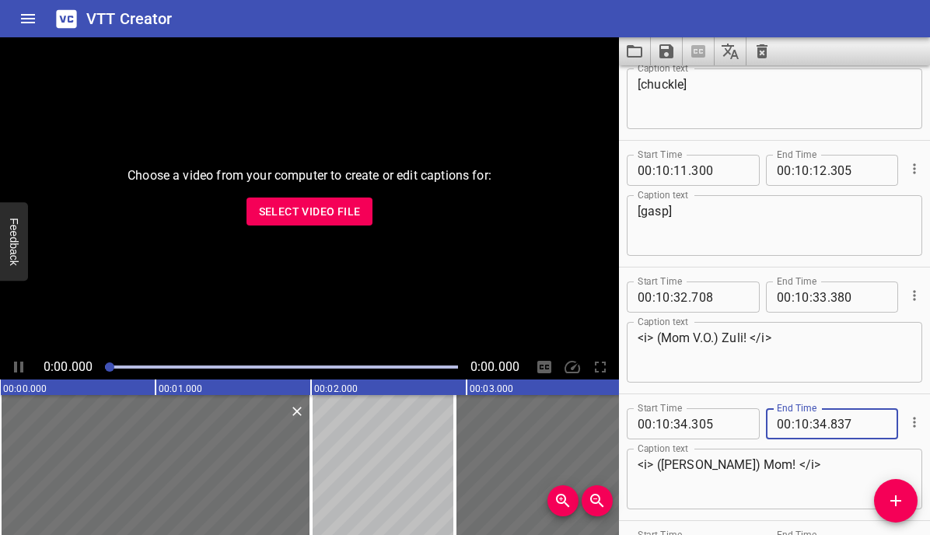
click at [805, 471] on textarea "<i> ([PERSON_NAME]) Mom! </i>" at bounding box center [775, 479] width 274 height 44
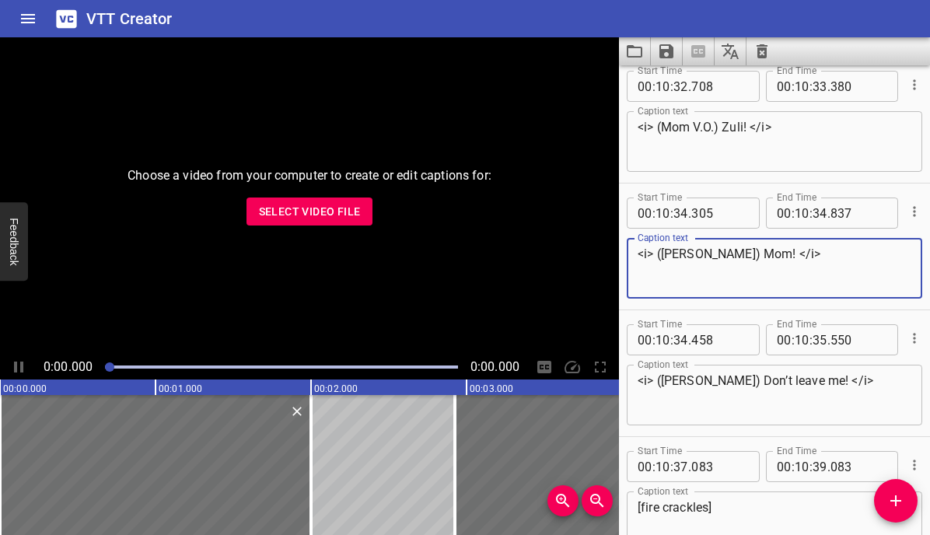
scroll to position [12598, 0]
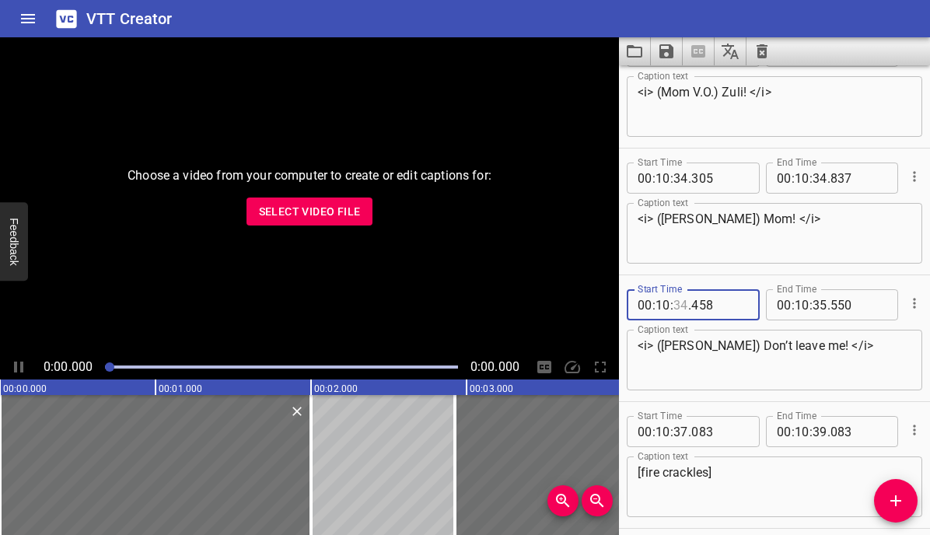
click at [679, 308] on input "number" at bounding box center [681, 304] width 15 height 31
click at [820, 307] on input "number" at bounding box center [820, 304] width 15 height 31
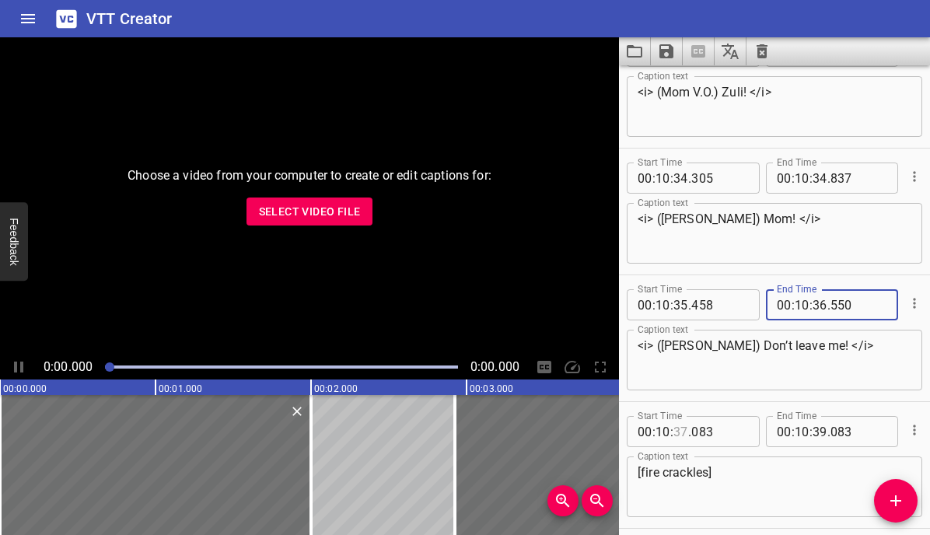
click at [681, 432] on input "number" at bounding box center [681, 431] width 15 height 31
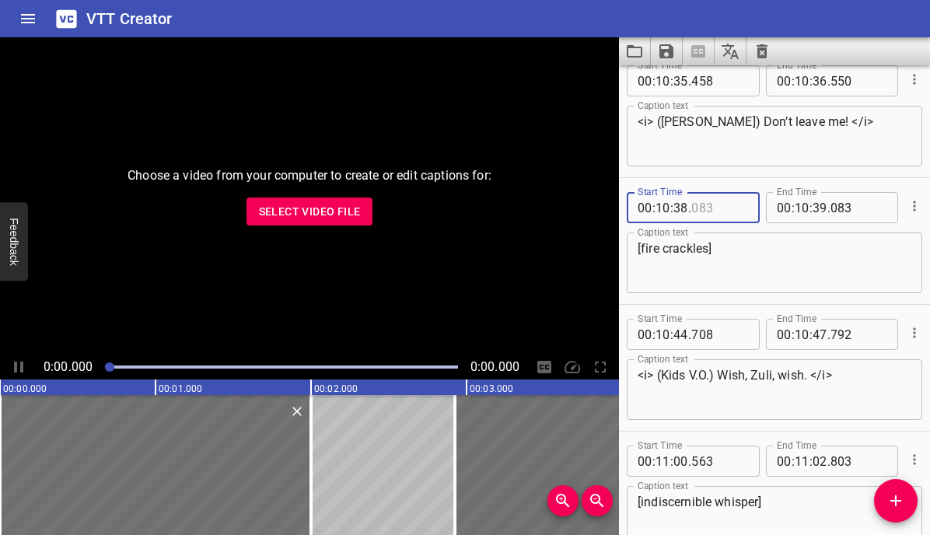
scroll to position [12833, 0]
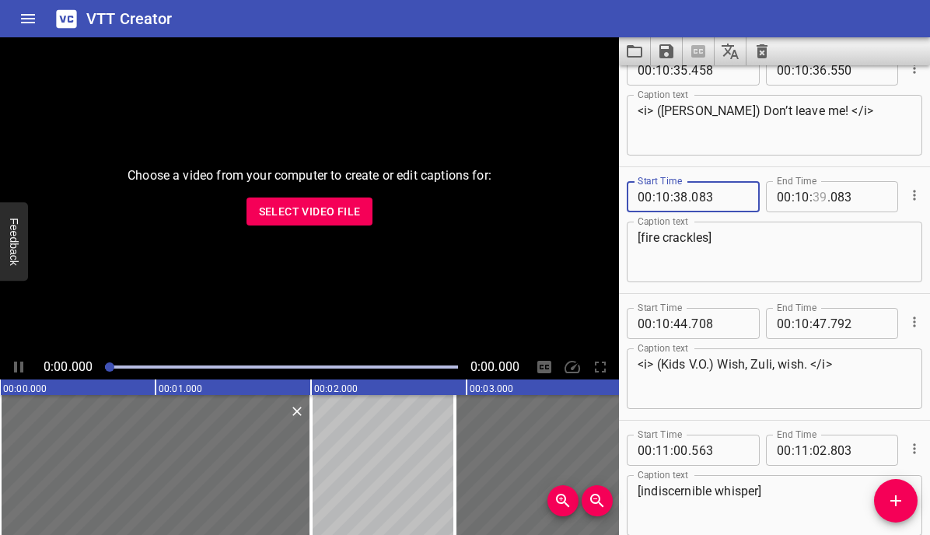
click at [821, 192] on input "number" at bounding box center [820, 196] width 15 height 31
click at [678, 325] on input "number" at bounding box center [681, 323] width 15 height 31
click at [684, 318] on input "number" at bounding box center [681, 323] width 15 height 31
click at [814, 322] on input "number" at bounding box center [820, 323] width 15 height 31
click at [677, 448] on input "number" at bounding box center [681, 450] width 15 height 31
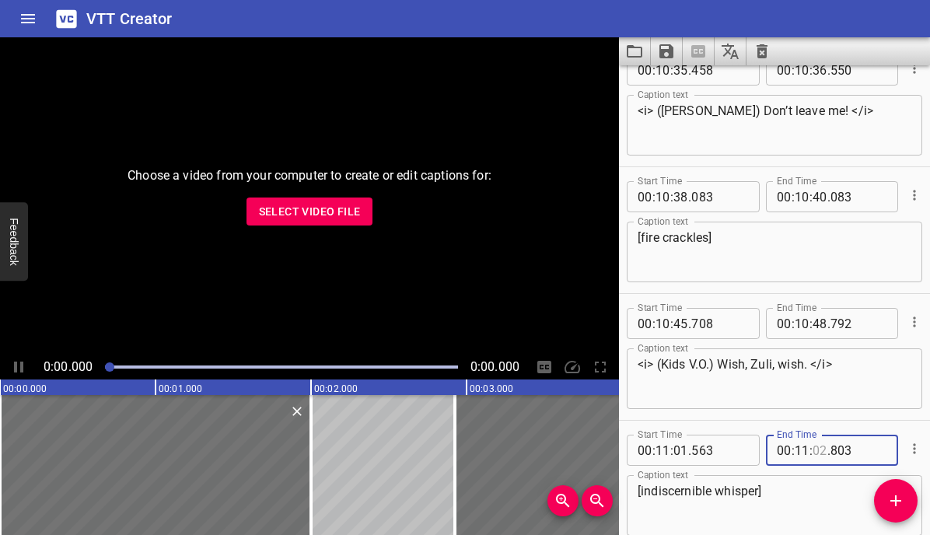
click at [824, 450] on input "number" at bounding box center [820, 450] width 15 height 31
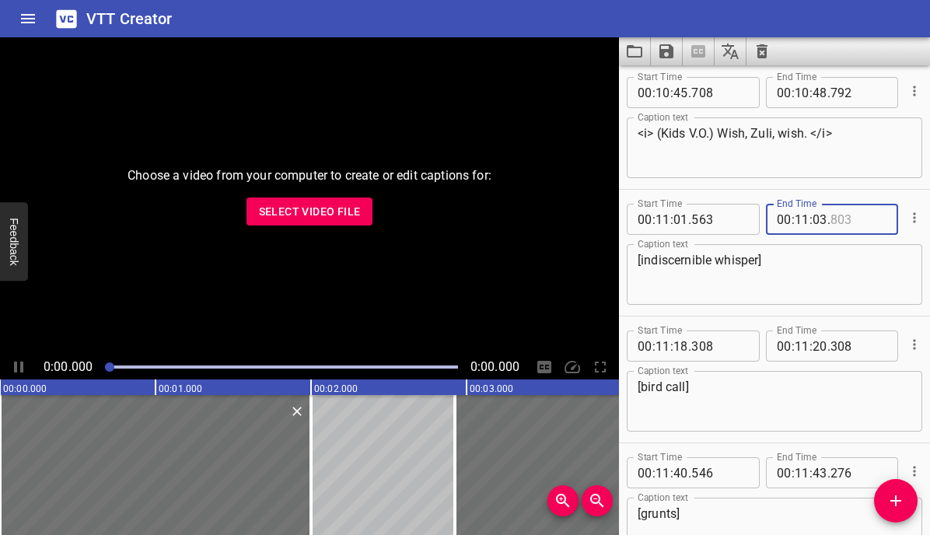
scroll to position [13068, 0]
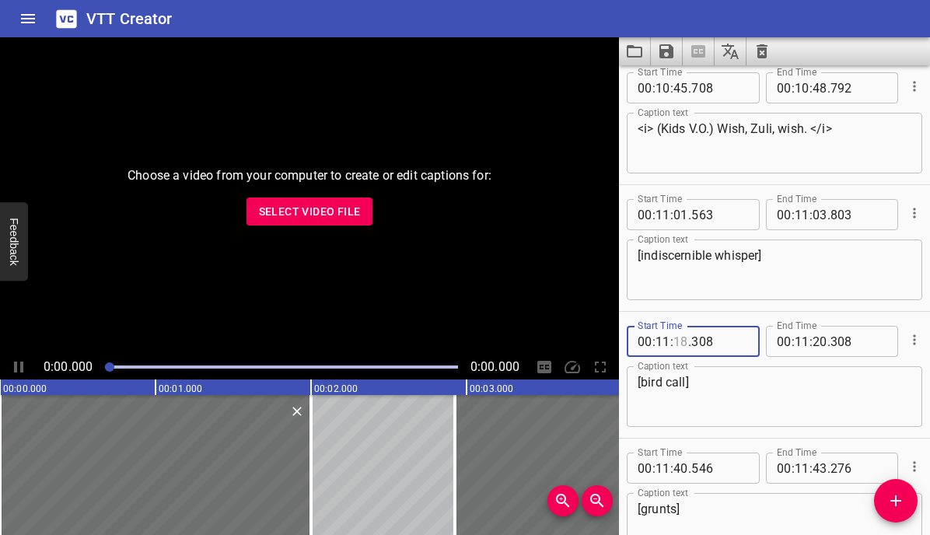
click at [684, 344] on input "number" at bounding box center [681, 341] width 15 height 31
click at [815, 338] on input "number" at bounding box center [820, 341] width 15 height 31
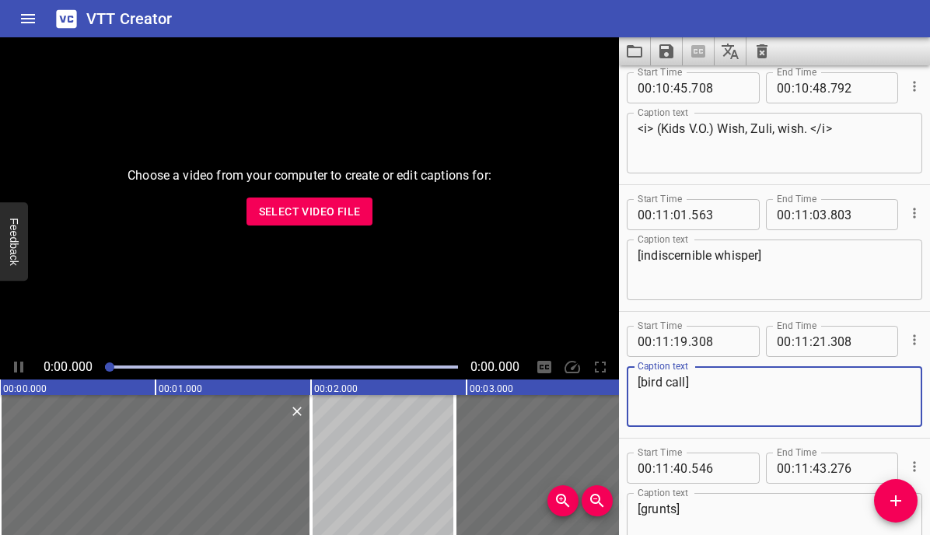
click at [787, 411] on textarea "[bird call]" at bounding box center [775, 397] width 274 height 44
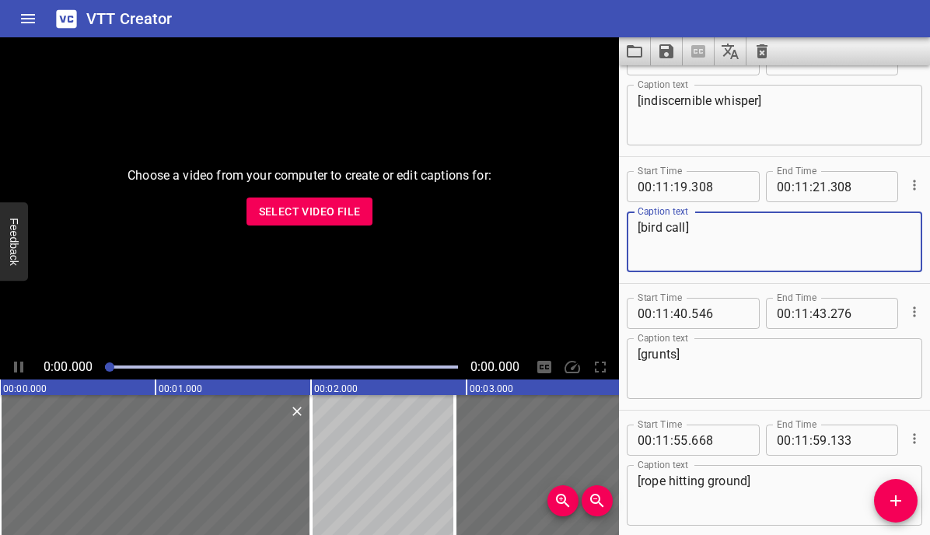
scroll to position [13273, 0]
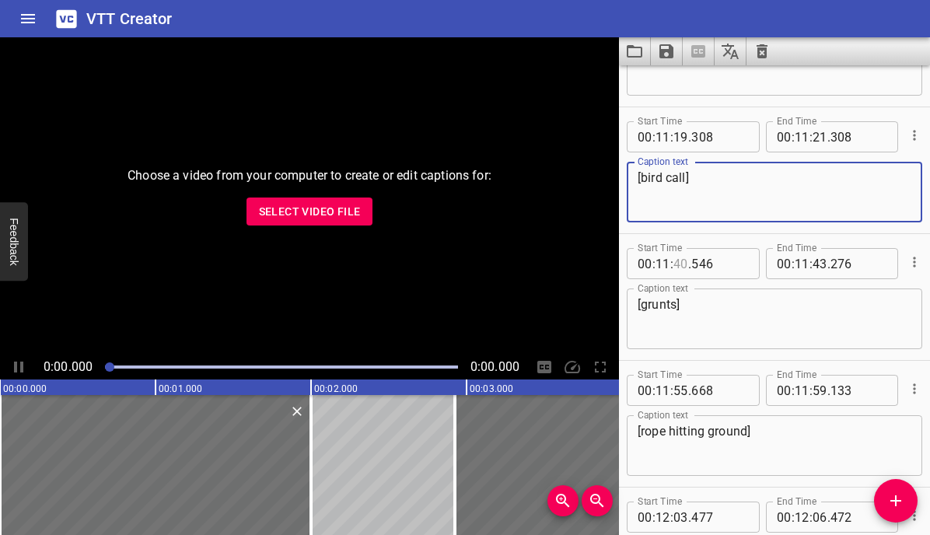
click at [677, 259] on input "number" at bounding box center [681, 263] width 15 height 31
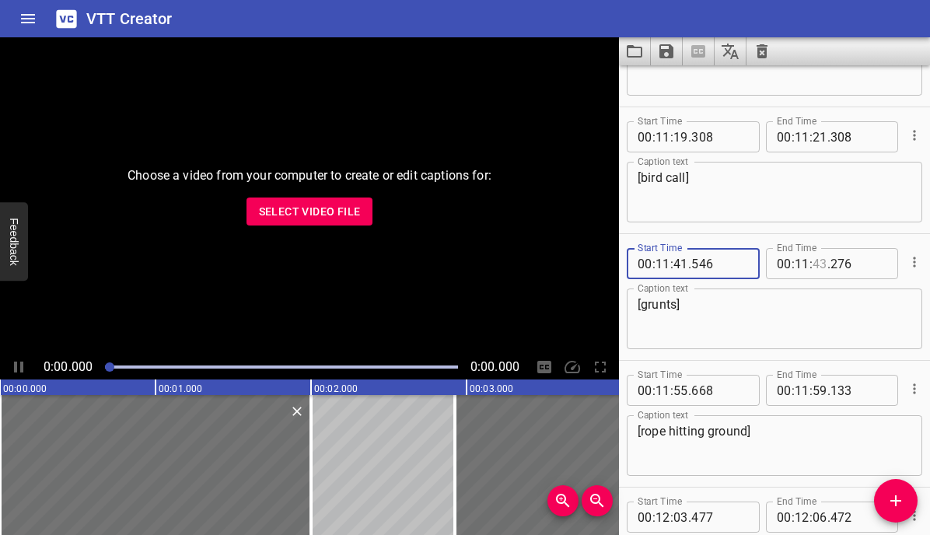
click at [822, 263] on input "number" at bounding box center [820, 263] width 15 height 31
click at [684, 390] on input "number" at bounding box center [681, 390] width 15 height 31
click at [821, 390] on input "number" at bounding box center [820, 390] width 15 height 31
click at [799, 392] on input "number" at bounding box center [802, 390] width 15 height 31
click at [806, 424] on textarea "[rope hitting ground]" at bounding box center [775, 446] width 274 height 44
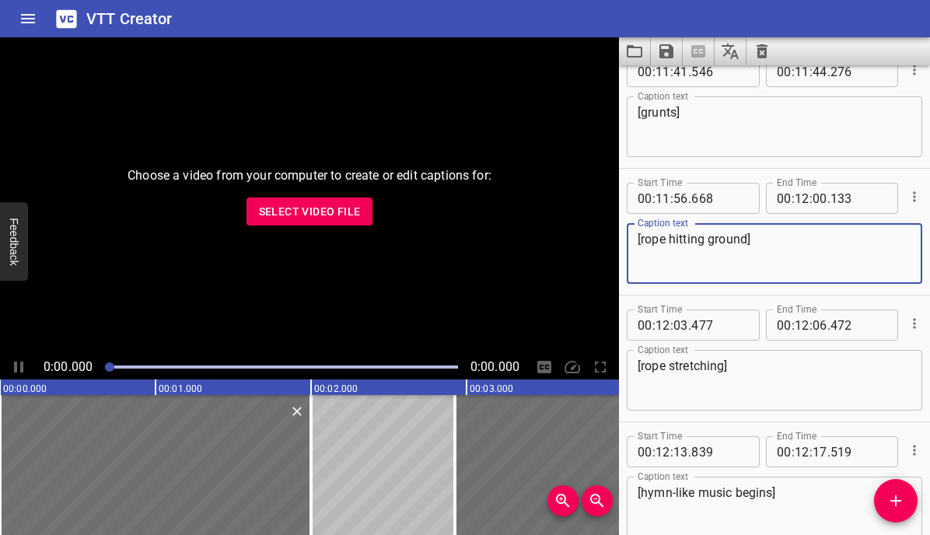
scroll to position [13469, 0]
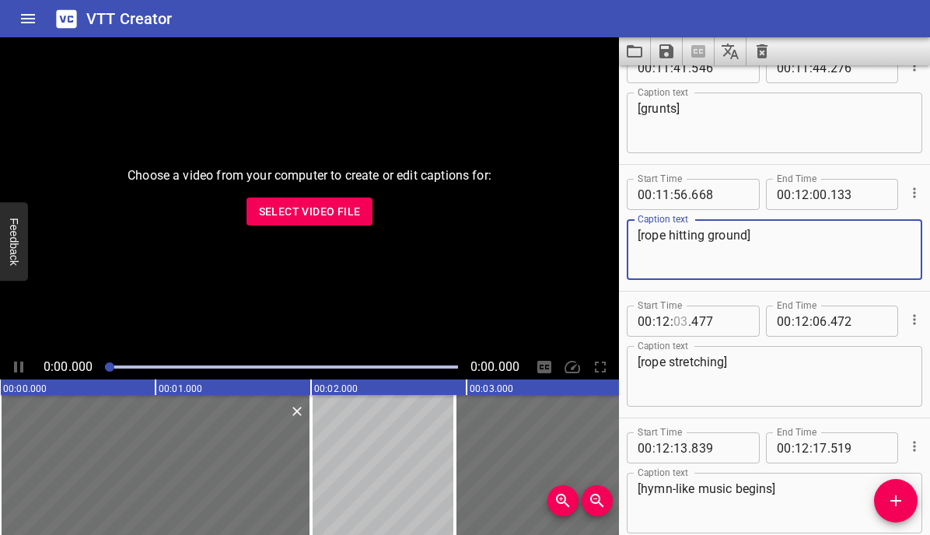
click at [680, 324] on input "number" at bounding box center [681, 321] width 15 height 31
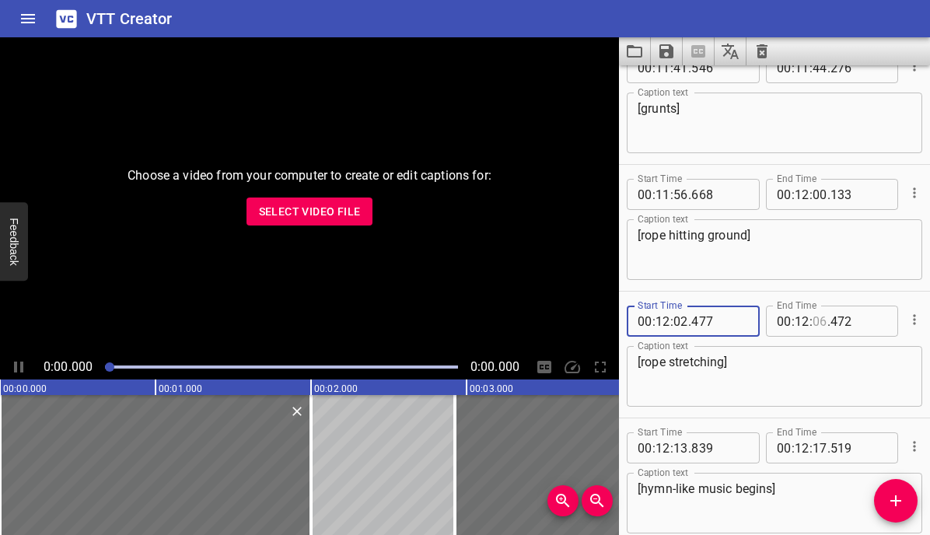
click at [817, 320] on input "number" at bounding box center [820, 321] width 15 height 31
click at [821, 320] on input "number" at bounding box center [820, 321] width 15 height 31
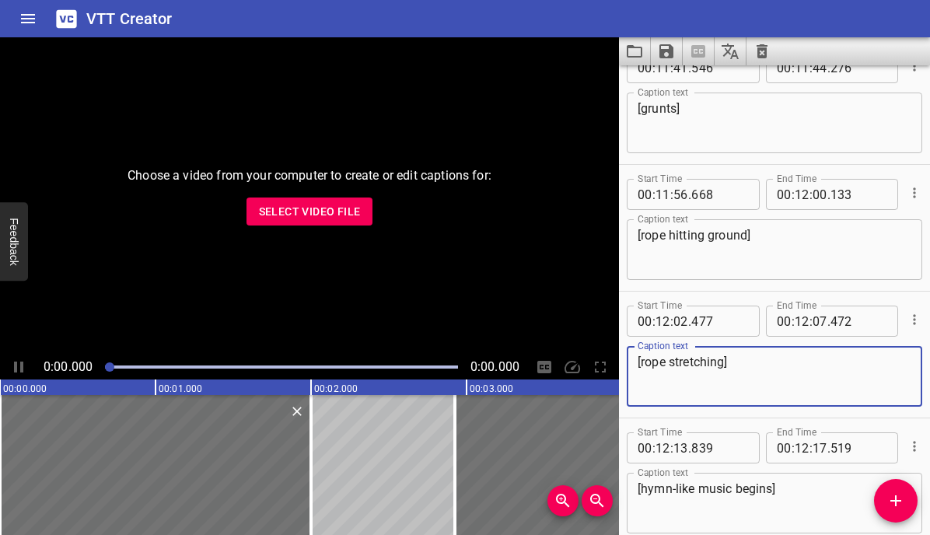
click at [753, 368] on textarea "[rope stretching]" at bounding box center [775, 377] width 274 height 44
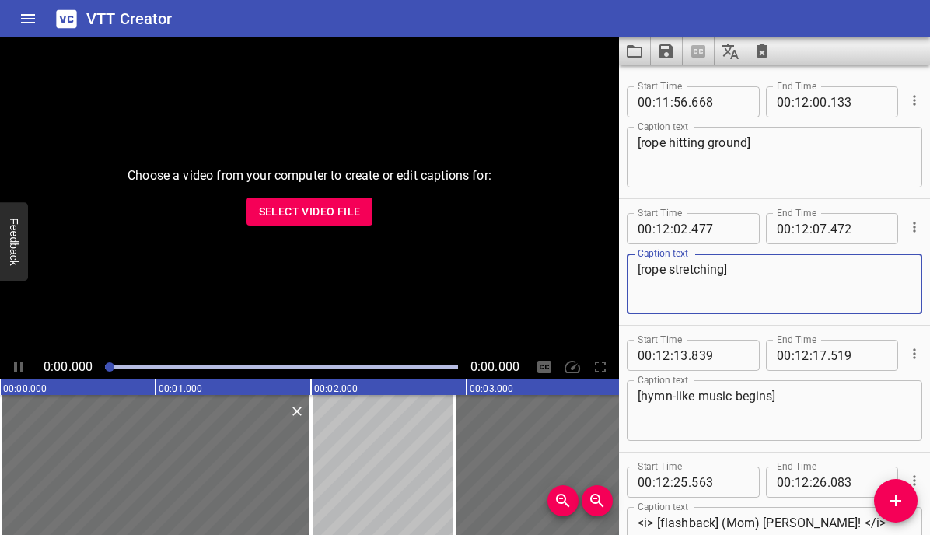
scroll to position [13590, 0]
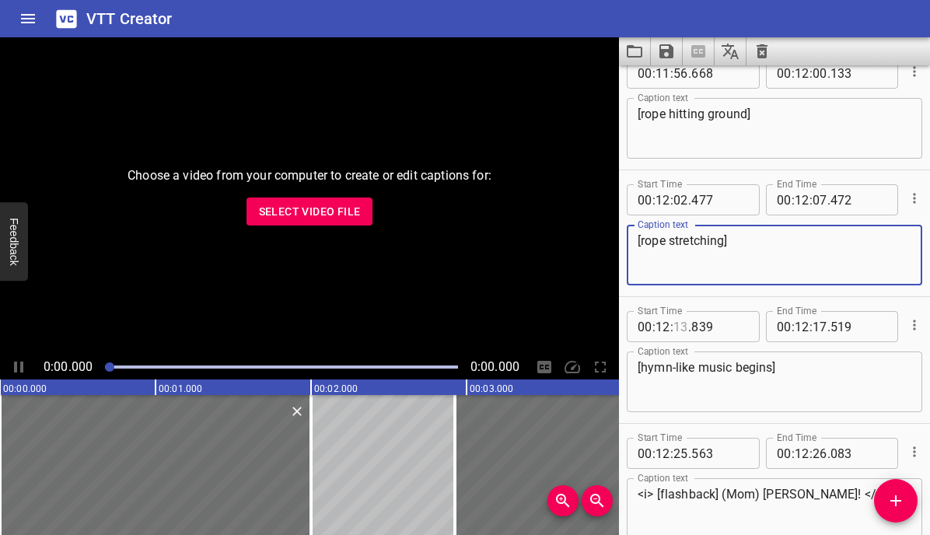
click at [683, 326] on input "number" at bounding box center [681, 326] width 15 height 31
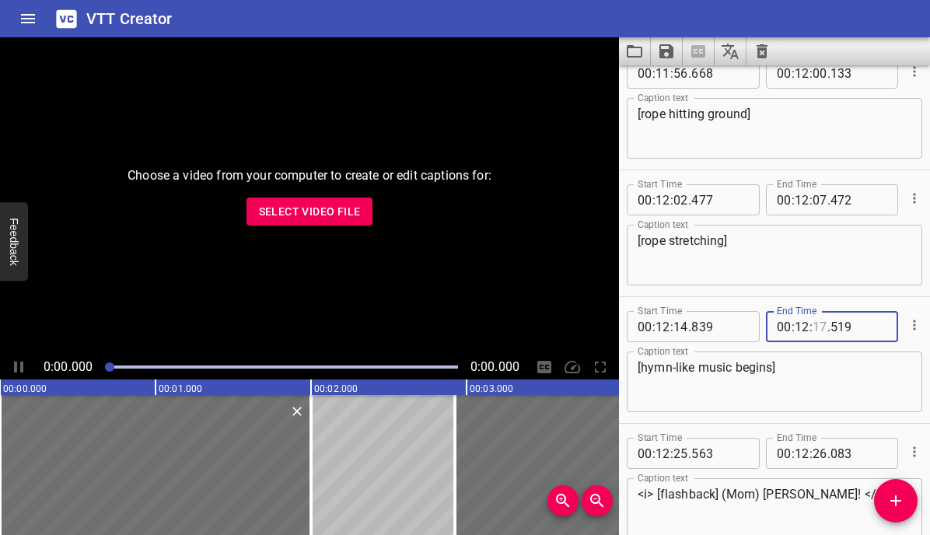
click at [818, 325] on input "number" at bounding box center [820, 326] width 15 height 31
click at [682, 453] on input "number" at bounding box center [681, 453] width 15 height 31
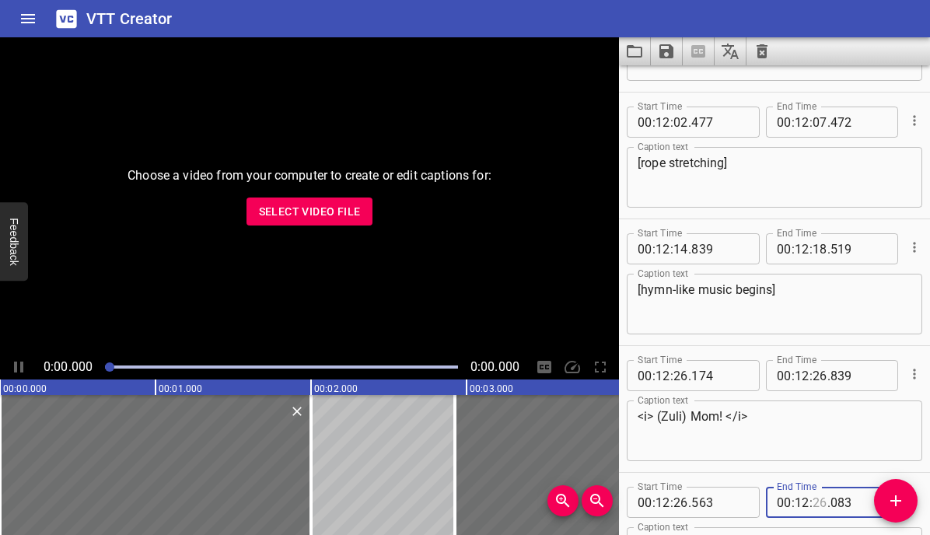
scroll to position [13763, 0]
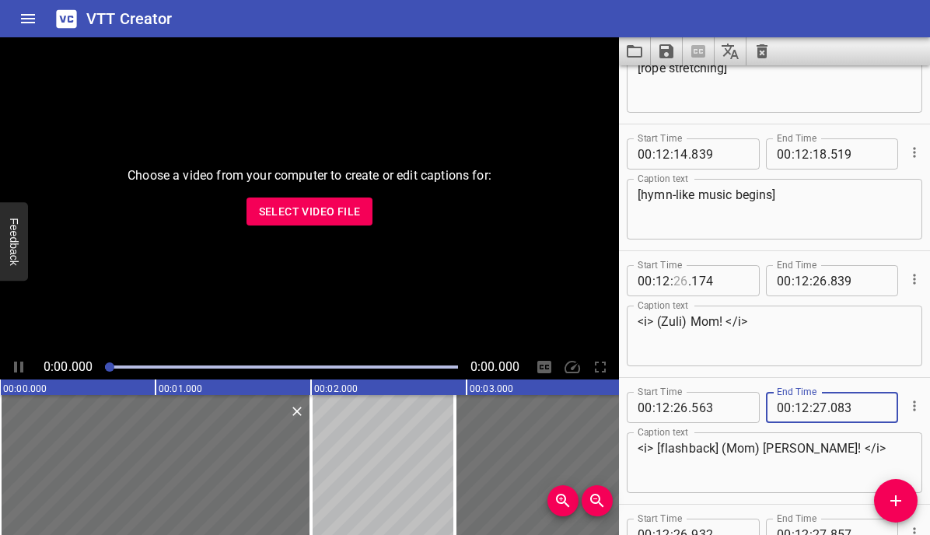
click at [680, 279] on input "number" at bounding box center [681, 280] width 15 height 31
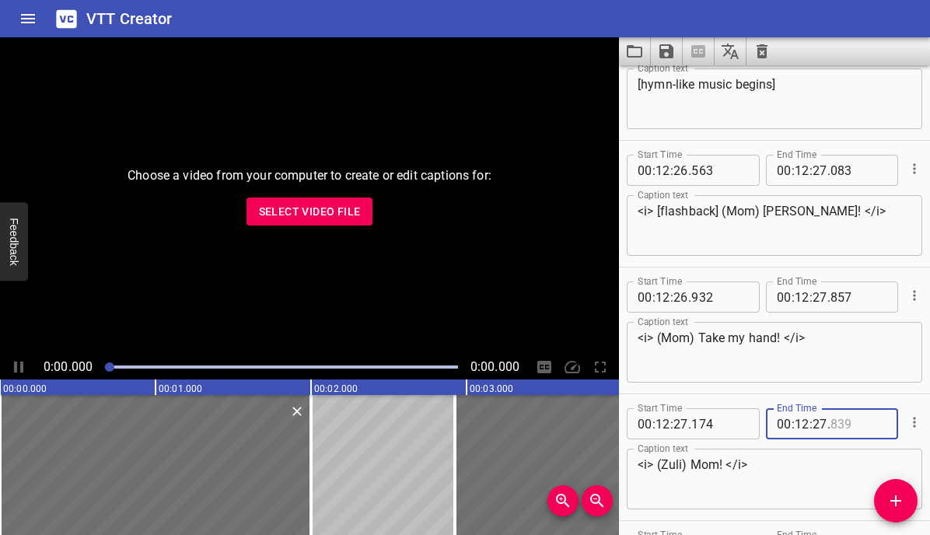
scroll to position [13876, 0]
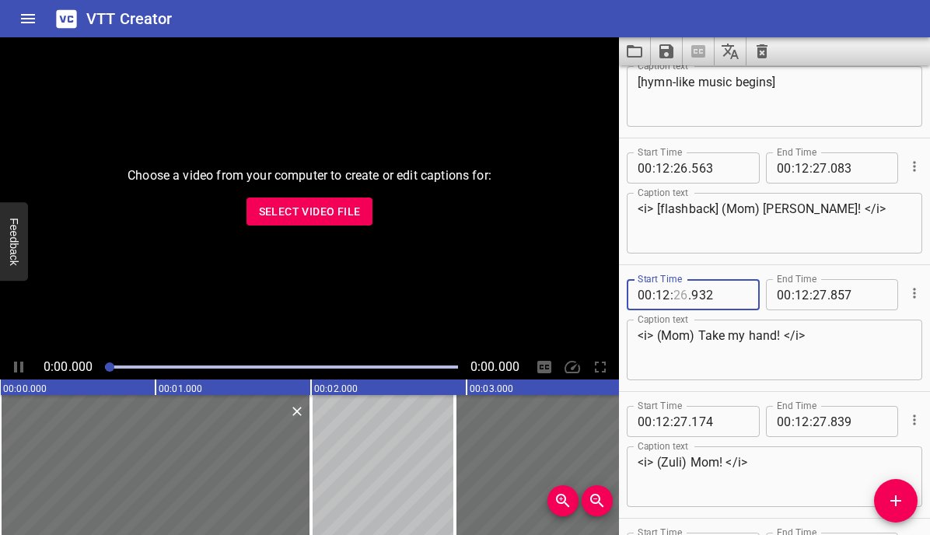
click at [680, 296] on input "number" at bounding box center [681, 294] width 15 height 31
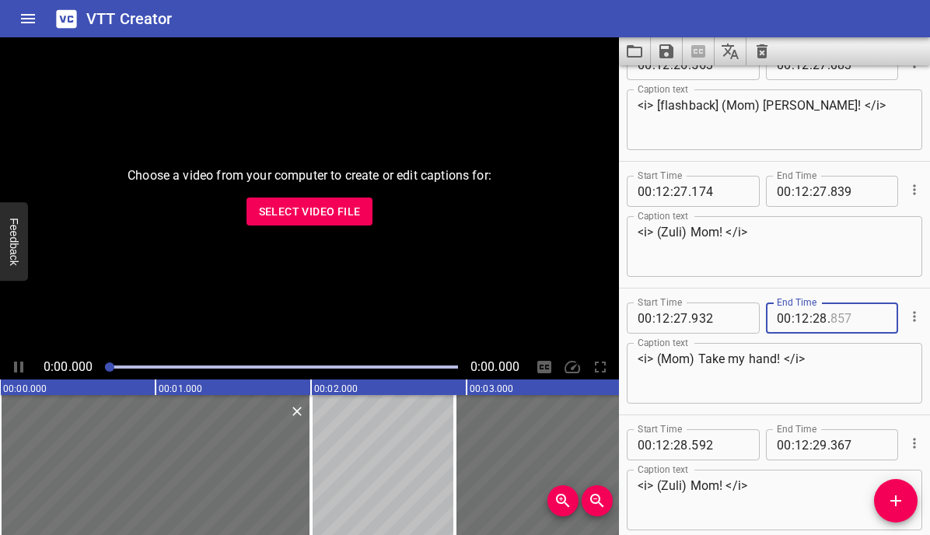
scroll to position [14011, 0]
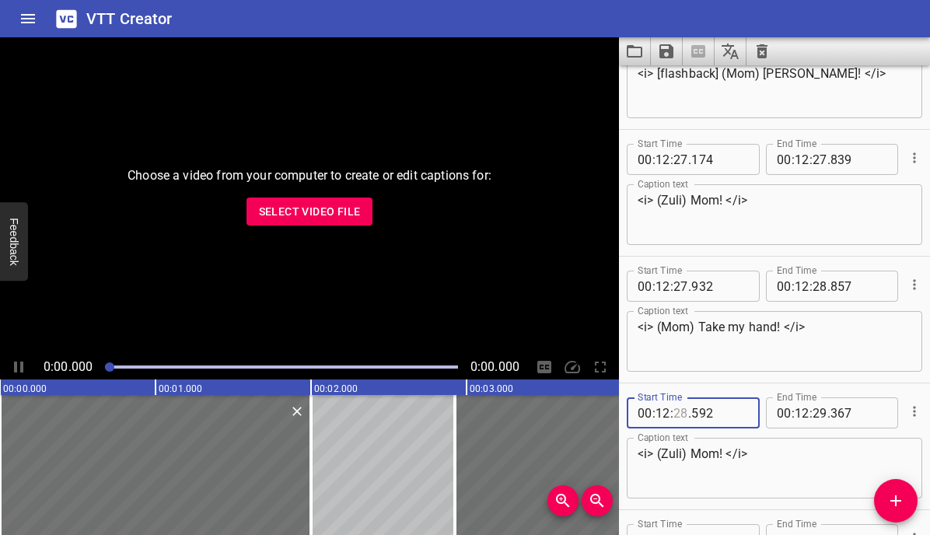
click at [682, 413] on input "number" at bounding box center [681, 412] width 15 height 31
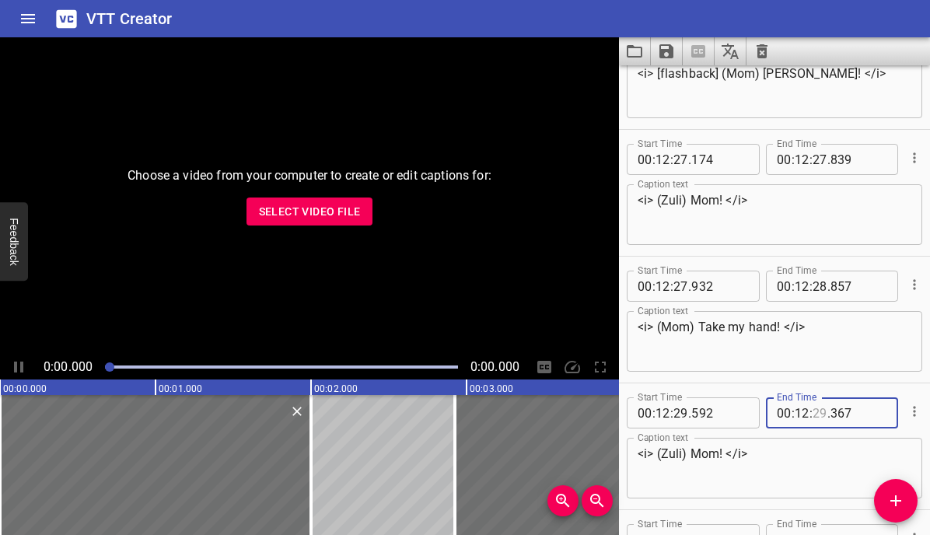
click at [817, 413] on input "number" at bounding box center [820, 412] width 15 height 31
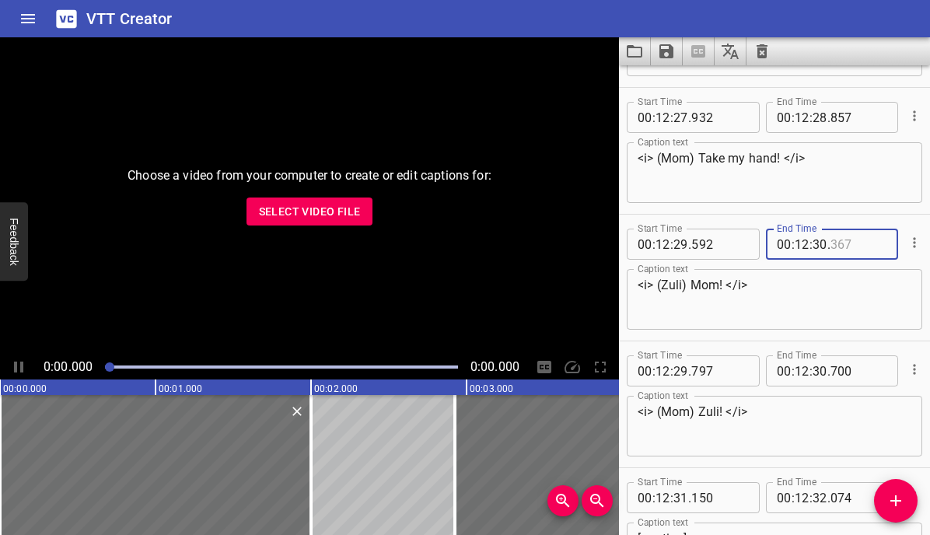
scroll to position [14212, 0]
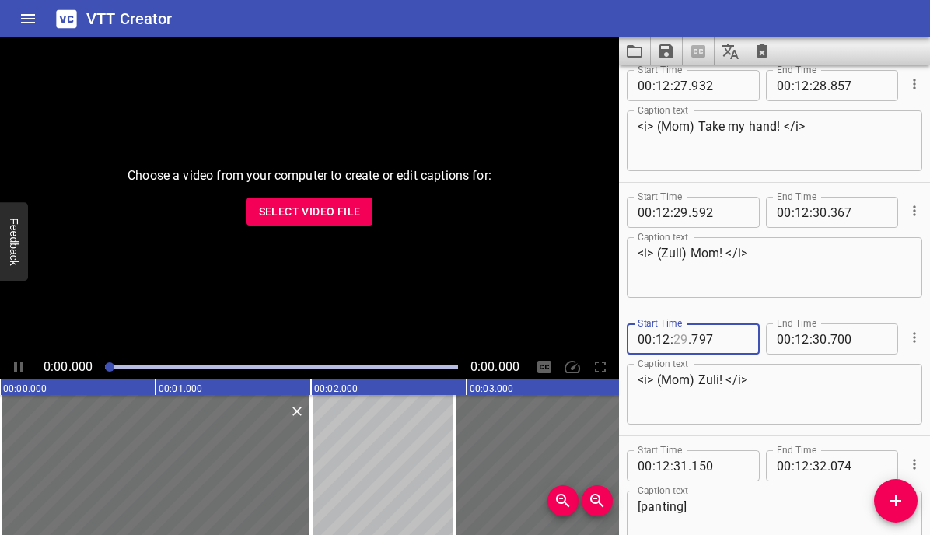
click at [679, 339] on input "number" at bounding box center [681, 339] width 15 height 31
click at [818, 337] on input "number" at bounding box center [820, 339] width 15 height 31
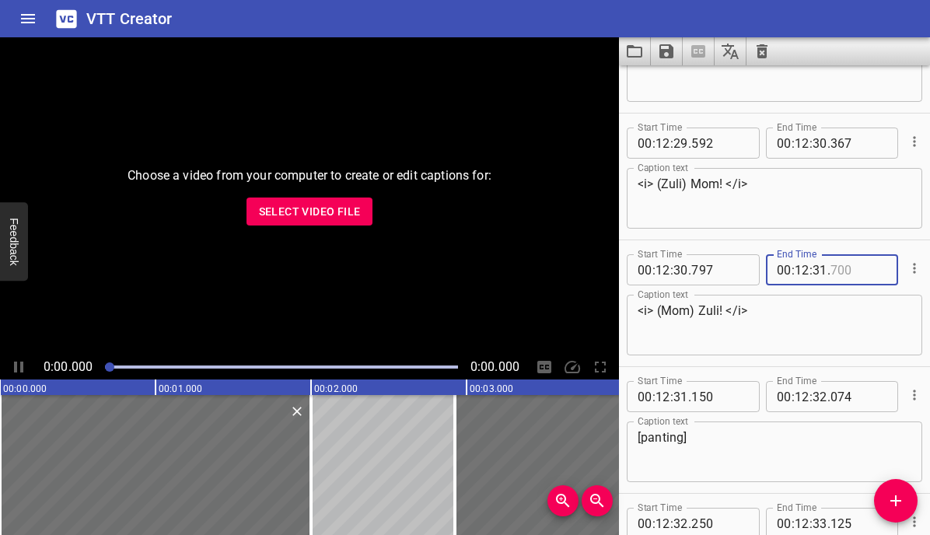
scroll to position [14289, 0]
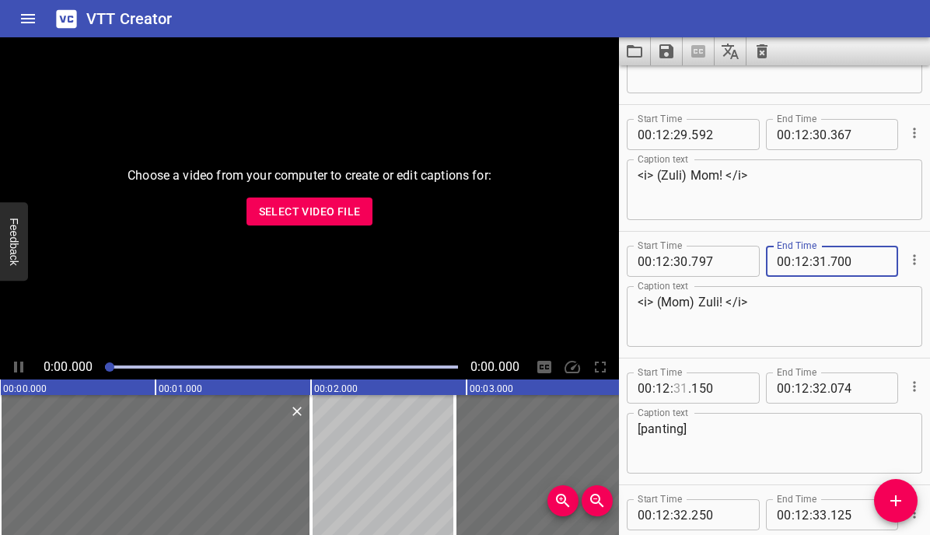
click at [679, 387] on input "number" at bounding box center [681, 388] width 15 height 31
click at [819, 388] on input "number" at bounding box center [820, 388] width 15 height 31
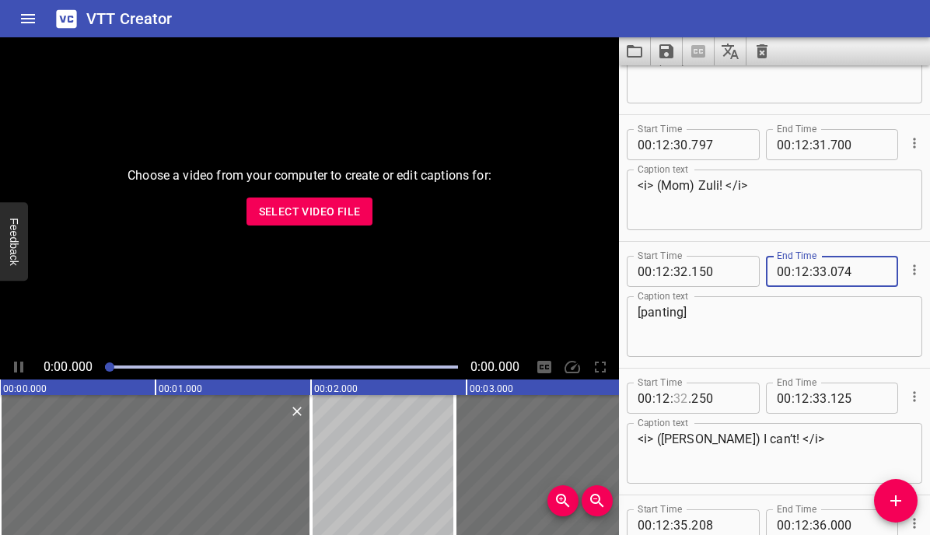
click at [681, 397] on input "number" at bounding box center [681, 398] width 15 height 31
click at [817, 399] on input "number" at bounding box center [820, 398] width 15 height 31
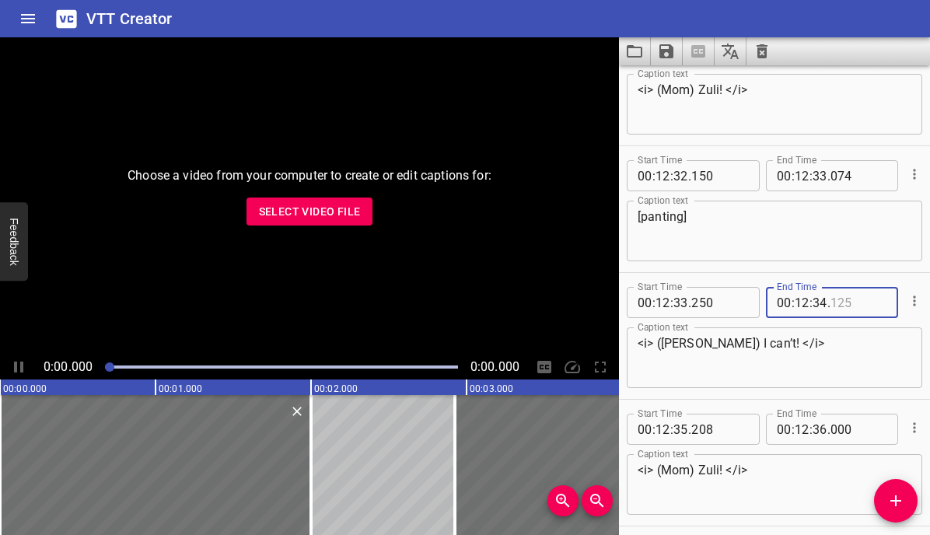
scroll to position [14527, 0]
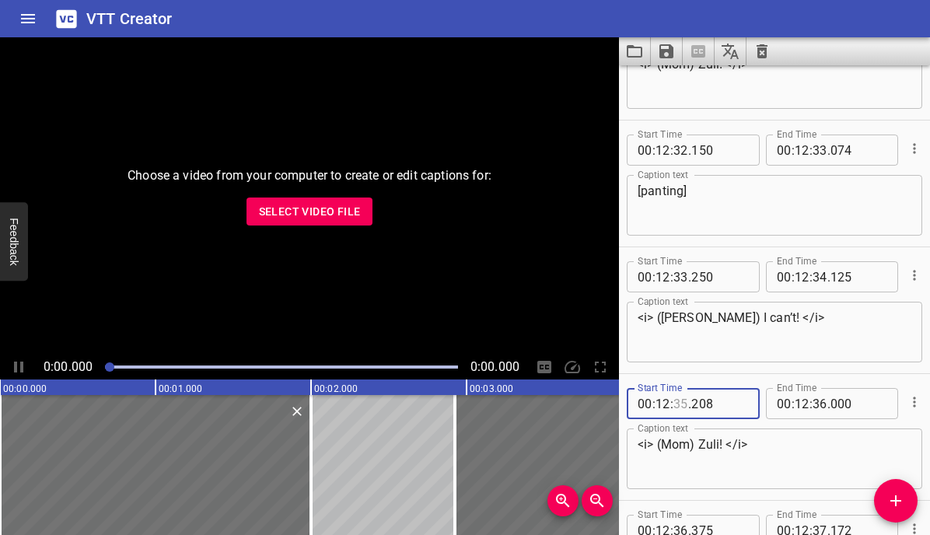
click at [681, 407] on input "number" at bounding box center [681, 403] width 15 height 31
click at [823, 404] on input "number" at bounding box center [820, 403] width 15 height 31
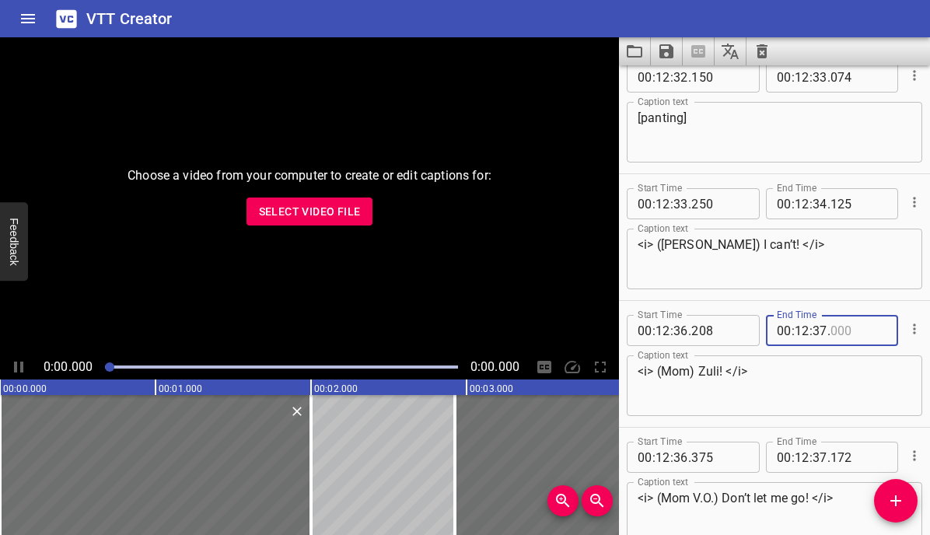
scroll to position [14641, 0]
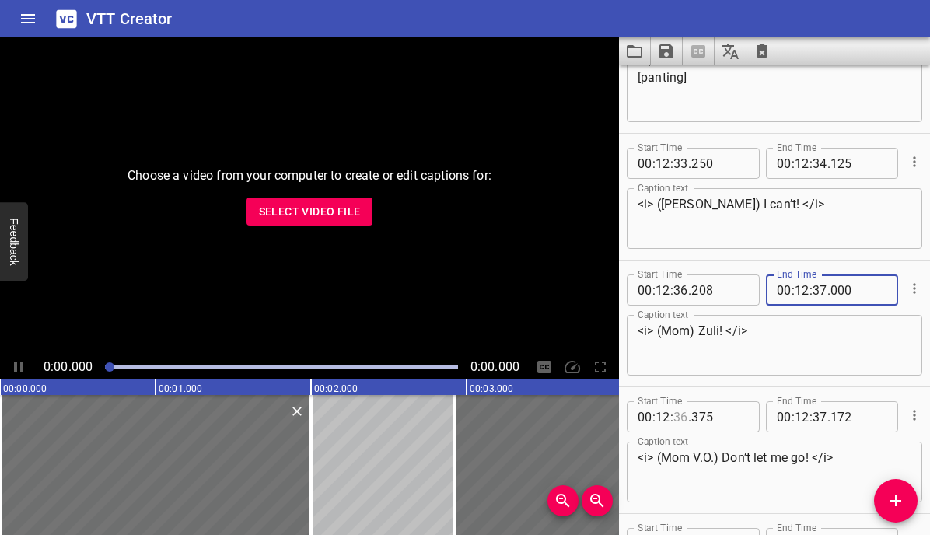
click at [683, 415] on input "number" at bounding box center [681, 416] width 15 height 31
click at [824, 418] on input "number" at bounding box center [820, 416] width 15 height 31
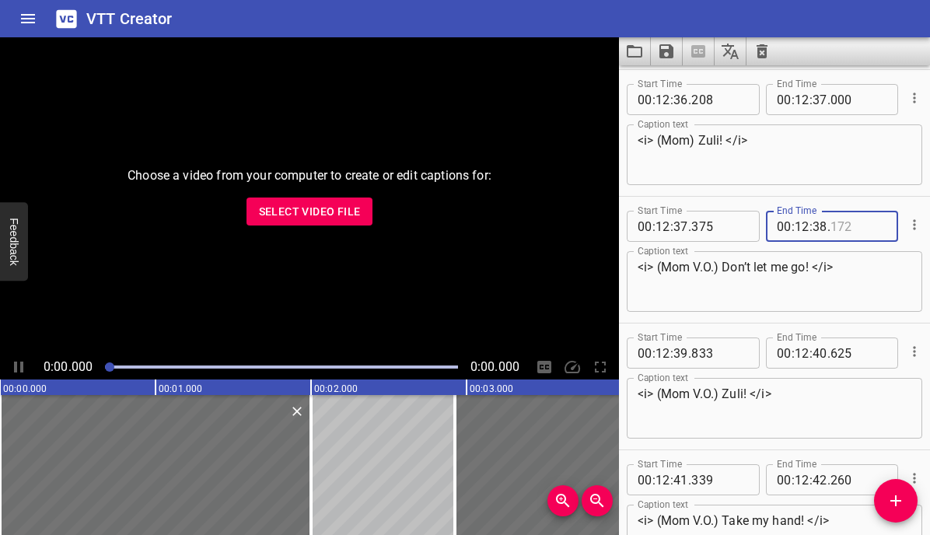
scroll to position [14832, 0]
click at [682, 350] on input "number" at bounding box center [681, 352] width 15 height 31
click at [821, 353] on input "number" at bounding box center [820, 352] width 15 height 31
click at [681, 479] on input "number" at bounding box center [681, 479] width 15 height 31
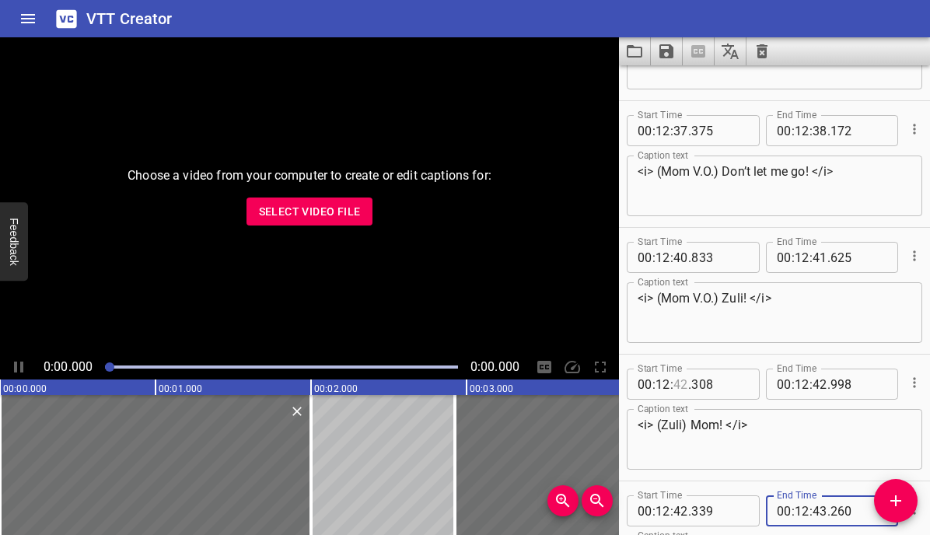
click at [680, 386] on input "number" at bounding box center [681, 384] width 15 height 31
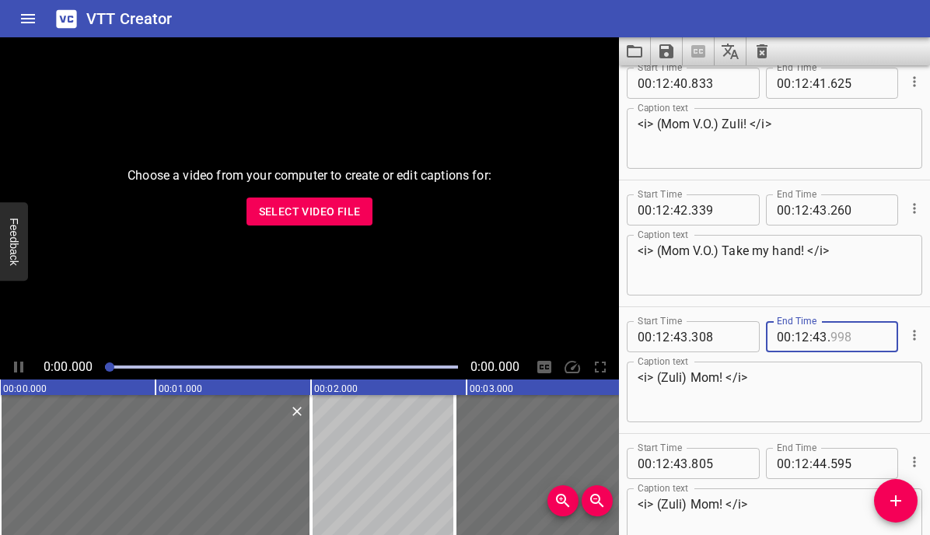
scroll to position [15104, 0]
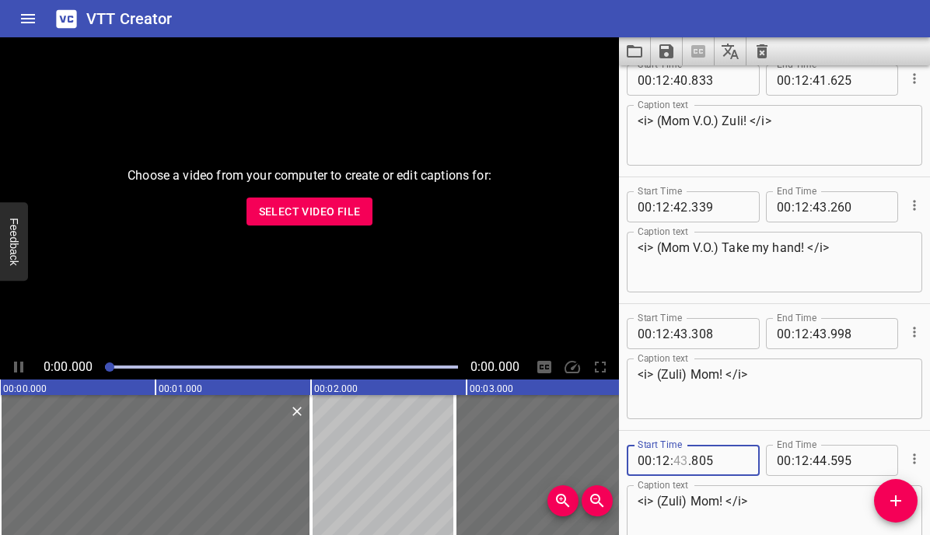
click at [681, 460] on input "number" at bounding box center [681, 460] width 15 height 31
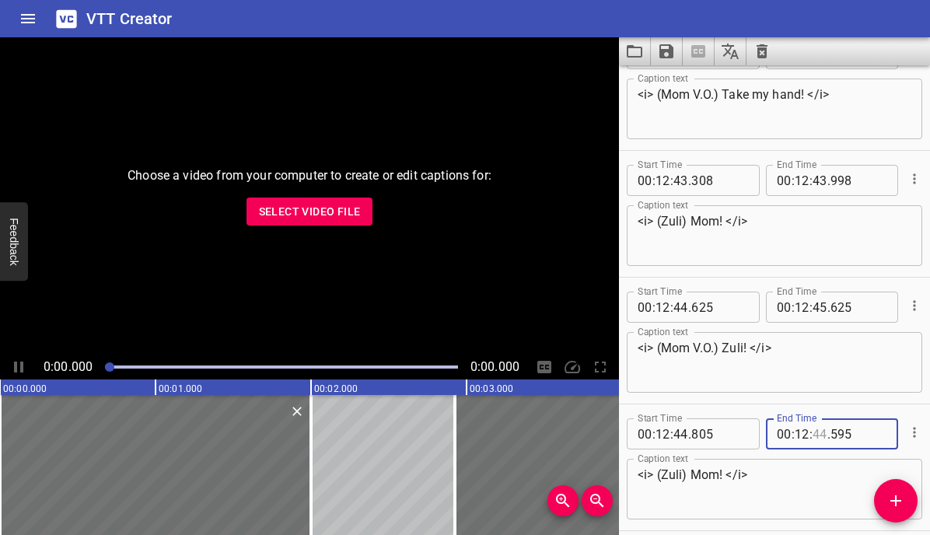
scroll to position [15260, 0]
click at [682, 304] on input "number" at bounding box center [681, 304] width 15 height 31
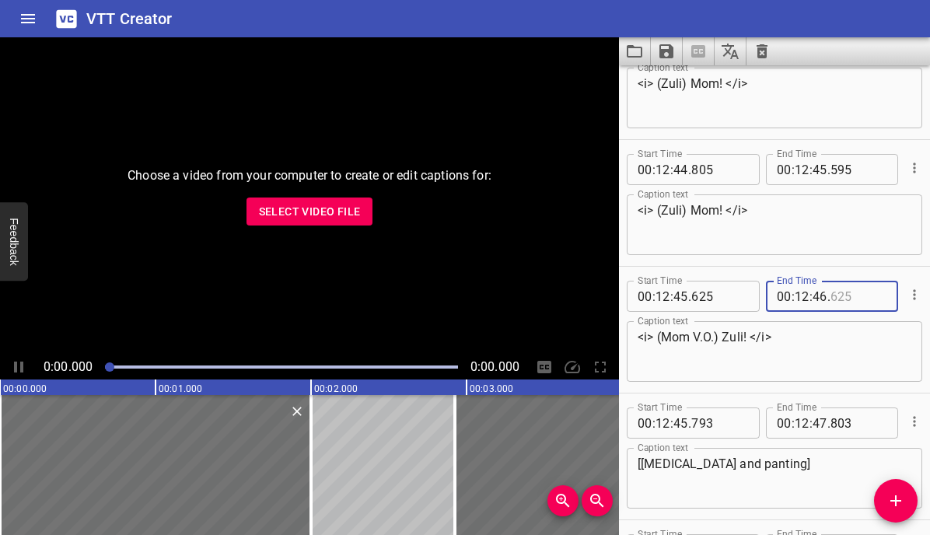
scroll to position [15397, 0]
click at [677, 419] on input "number" at bounding box center [681, 421] width 15 height 31
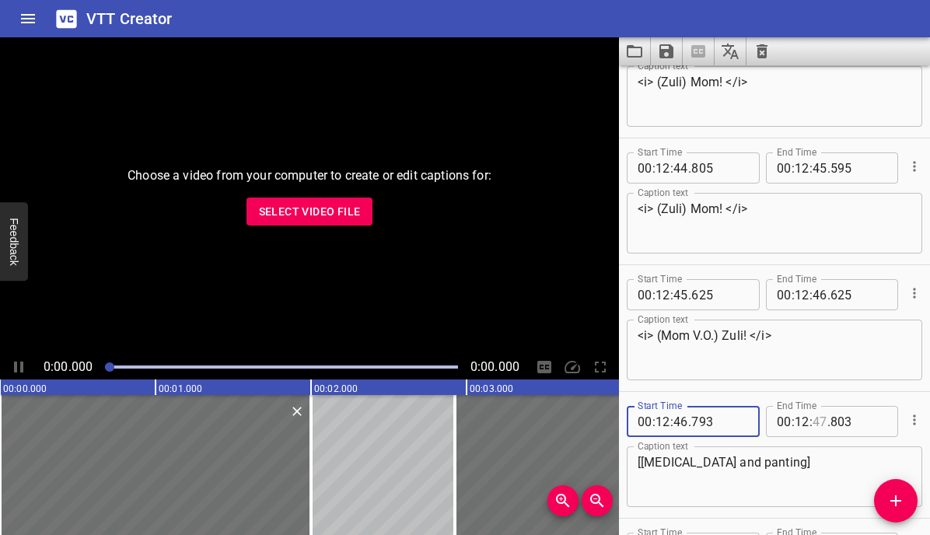
click at [819, 422] on input "number" at bounding box center [820, 421] width 15 height 31
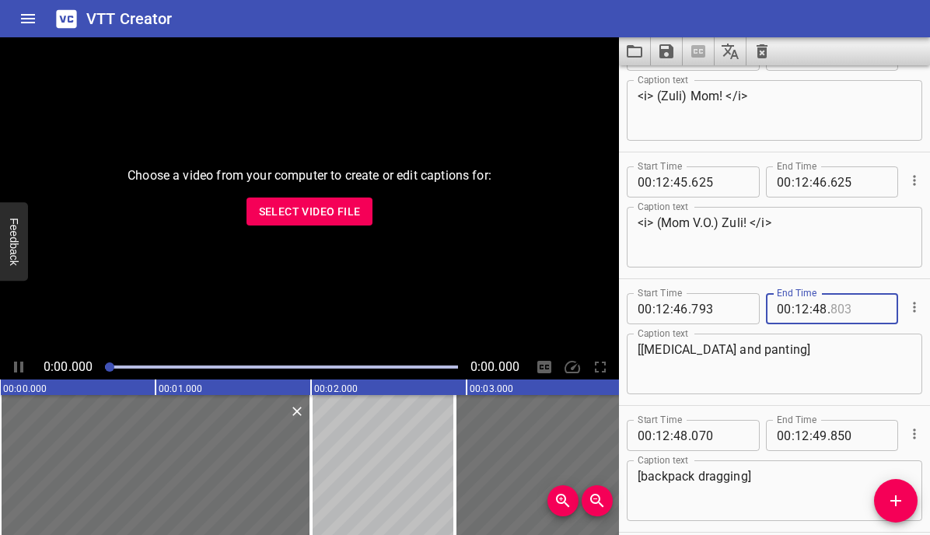
scroll to position [15514, 0]
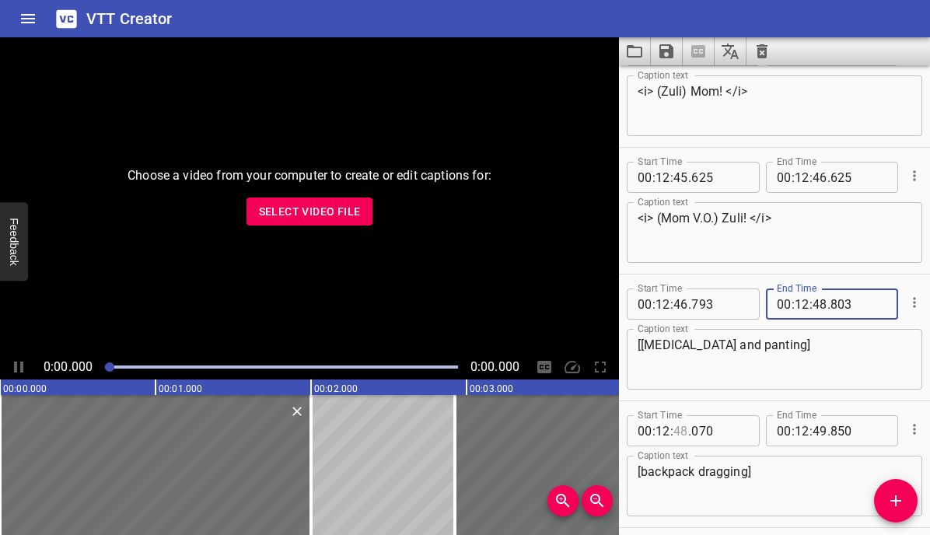
click at [682, 430] on input "number" at bounding box center [681, 430] width 15 height 31
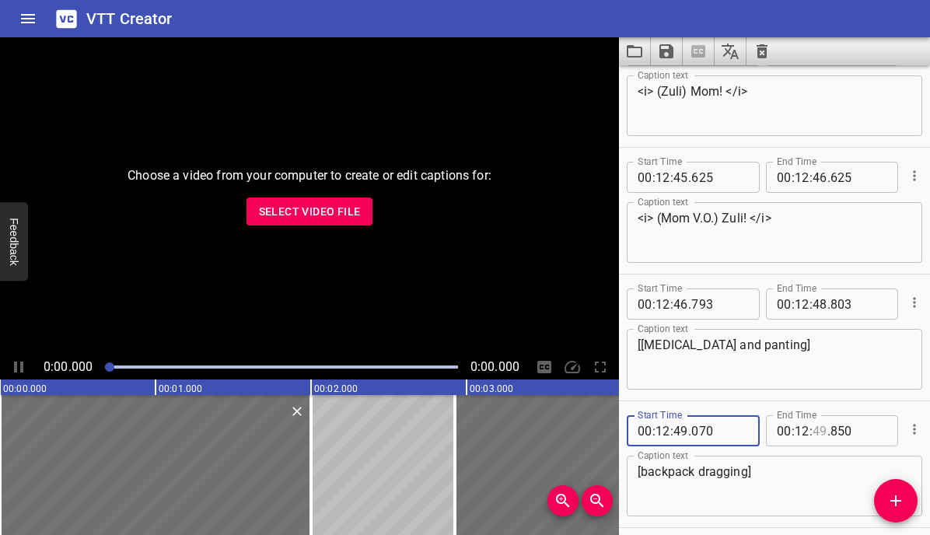
click at [824, 429] on input "number" at bounding box center [820, 430] width 15 height 31
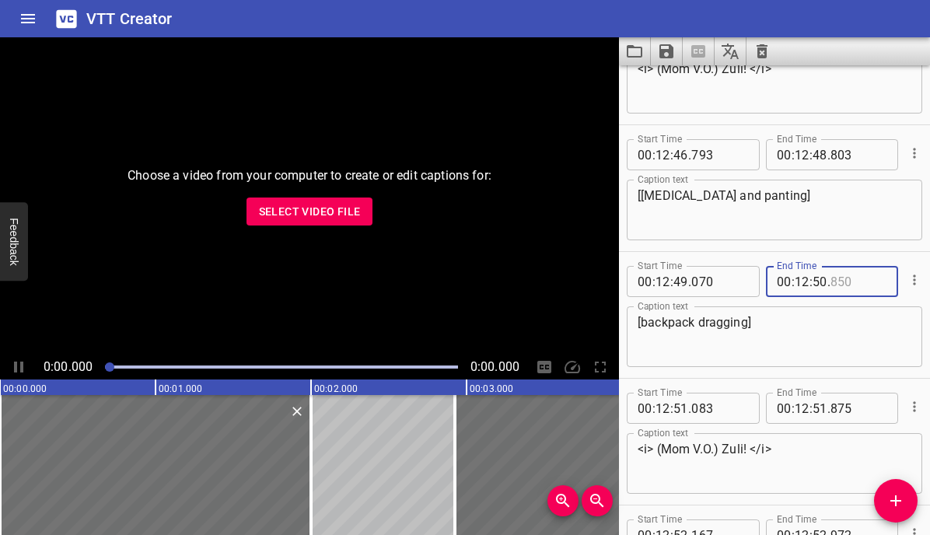
scroll to position [15731, 0]
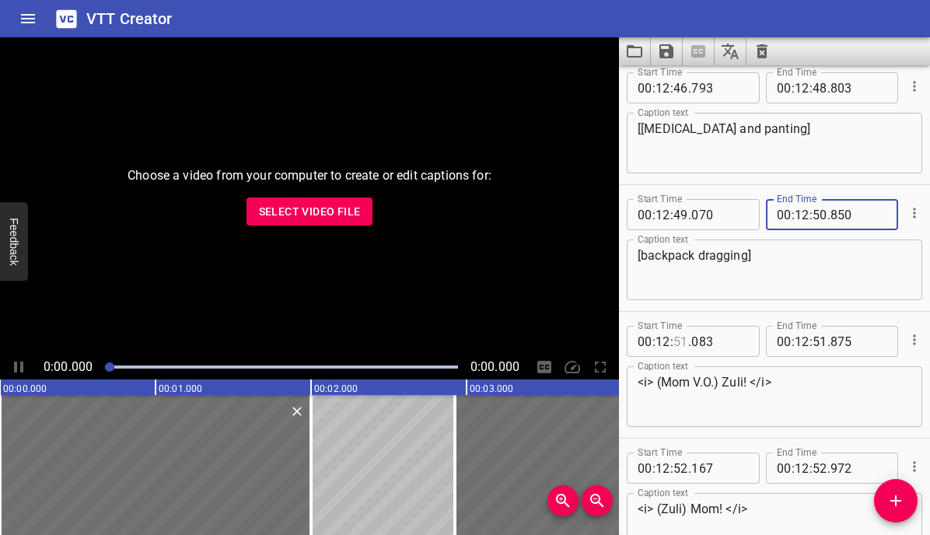
click at [682, 341] on input "number" at bounding box center [681, 341] width 15 height 31
click at [818, 340] on input "number" at bounding box center [820, 341] width 15 height 31
click at [685, 462] on input "number" at bounding box center [681, 468] width 15 height 31
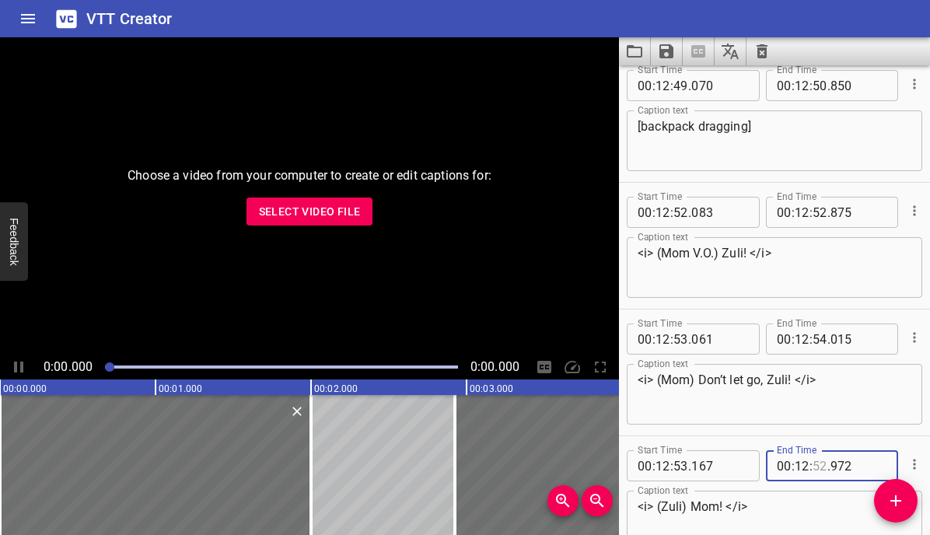
scroll to position [15871, 0]
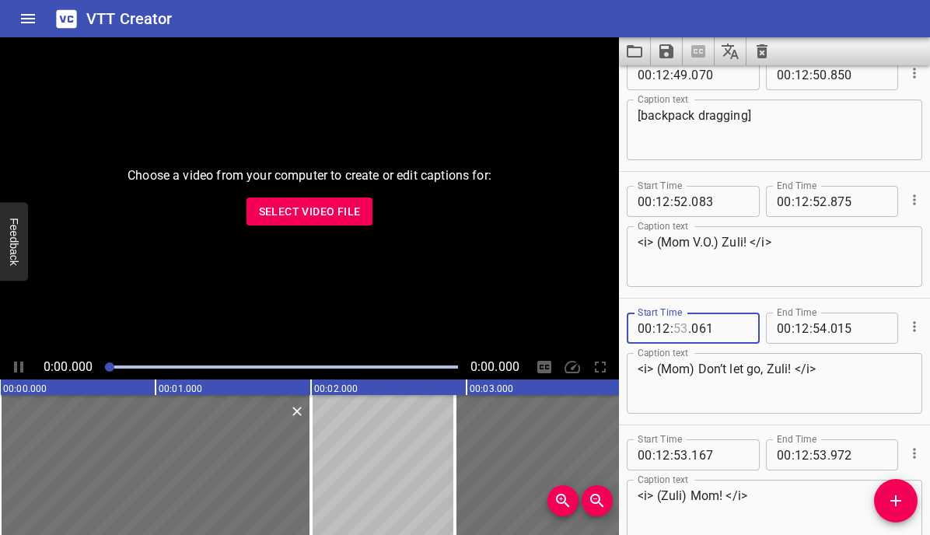
click at [682, 331] on input "number" at bounding box center [681, 328] width 15 height 31
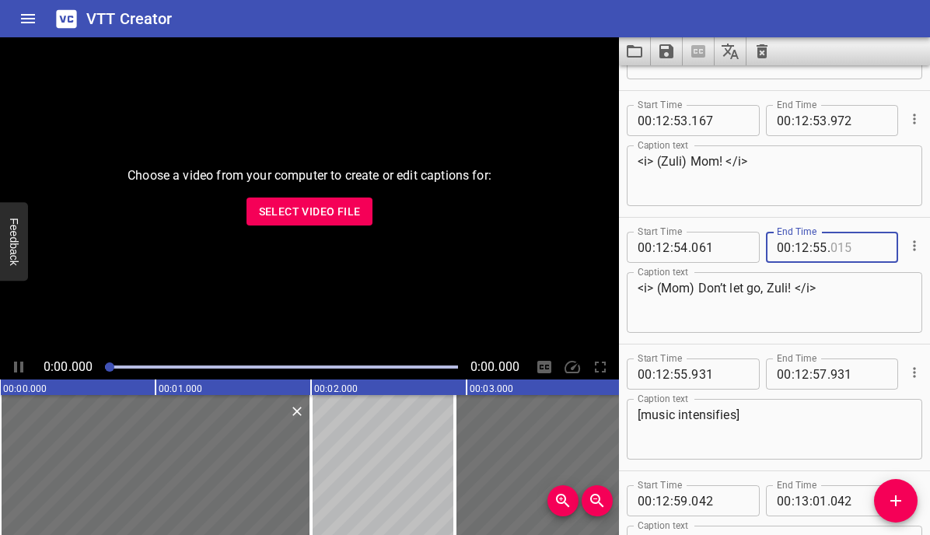
scroll to position [16079, 0]
click at [677, 369] on input "number" at bounding box center [681, 373] width 15 height 31
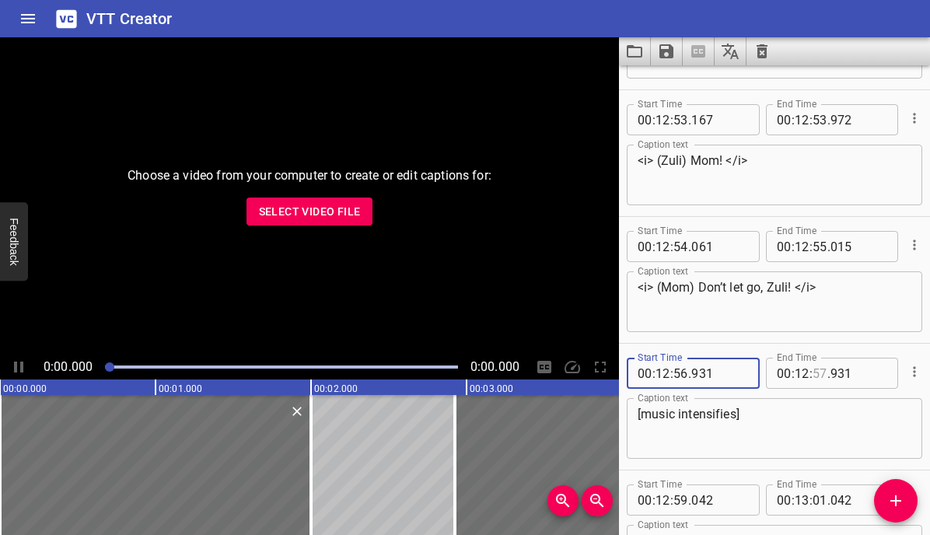
click at [820, 373] on input "number" at bounding box center [820, 373] width 15 height 31
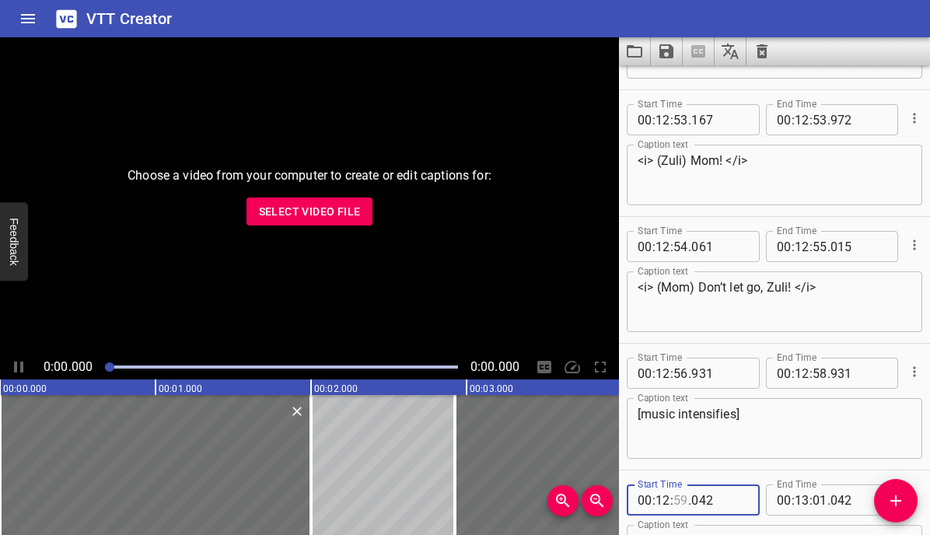
click at [681, 494] on input "number" at bounding box center [681, 500] width 15 height 31
click at [661, 497] on input "number" at bounding box center [663, 500] width 15 height 31
click at [821, 497] on input "number" at bounding box center [820, 500] width 15 height 31
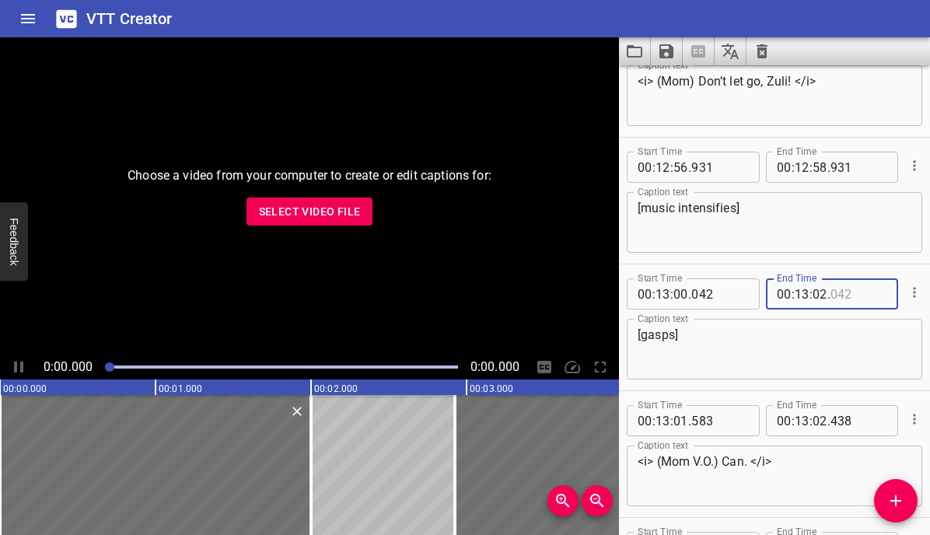
scroll to position [16340, 0]
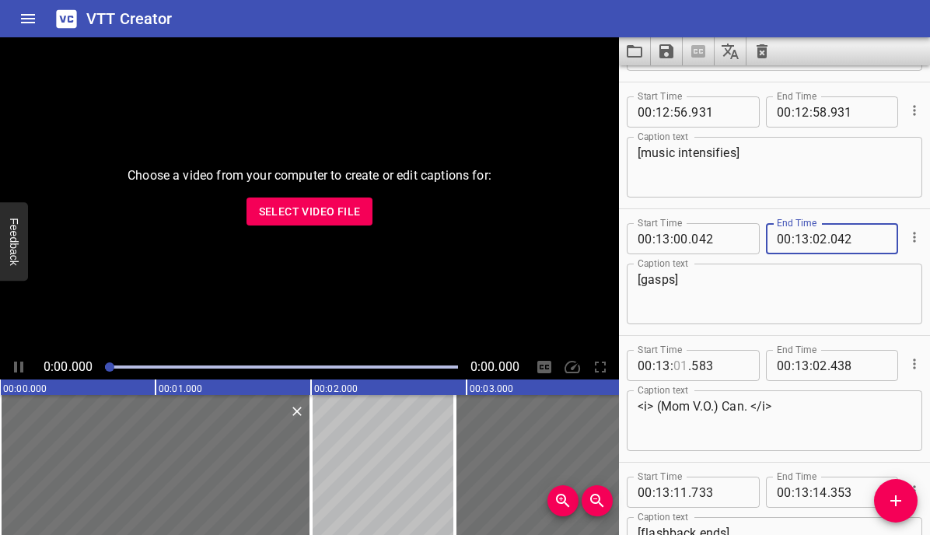
click at [681, 364] on input "number" at bounding box center [681, 365] width 15 height 31
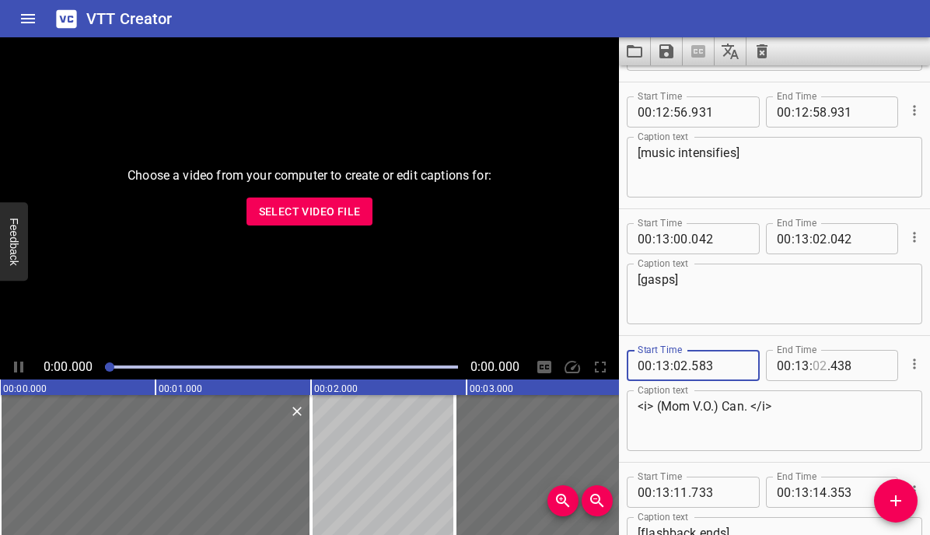
click at [817, 368] on input "number" at bounding box center [820, 365] width 15 height 31
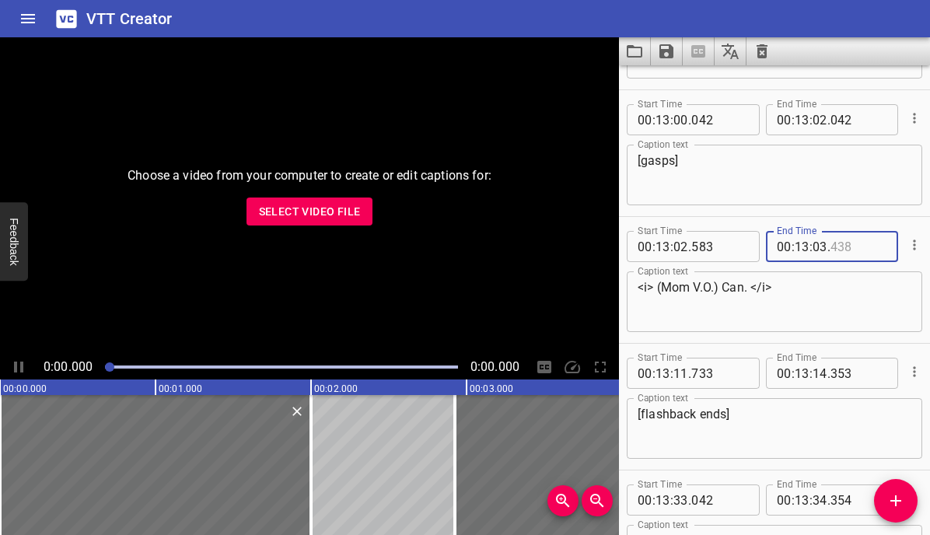
scroll to position [16486, 0]
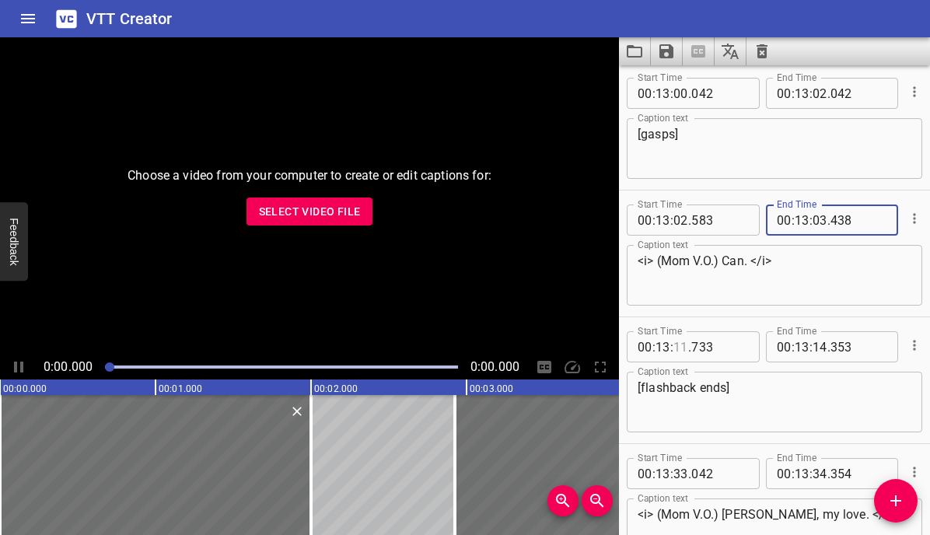
click at [677, 345] on input "number" at bounding box center [681, 346] width 15 height 31
click at [819, 347] on input "number" at bounding box center [820, 346] width 15 height 31
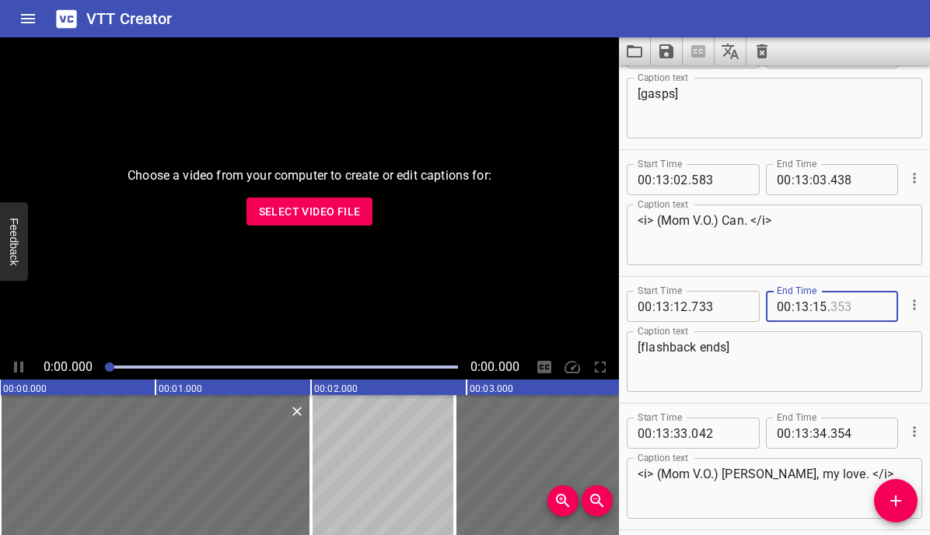
scroll to position [16535, 0]
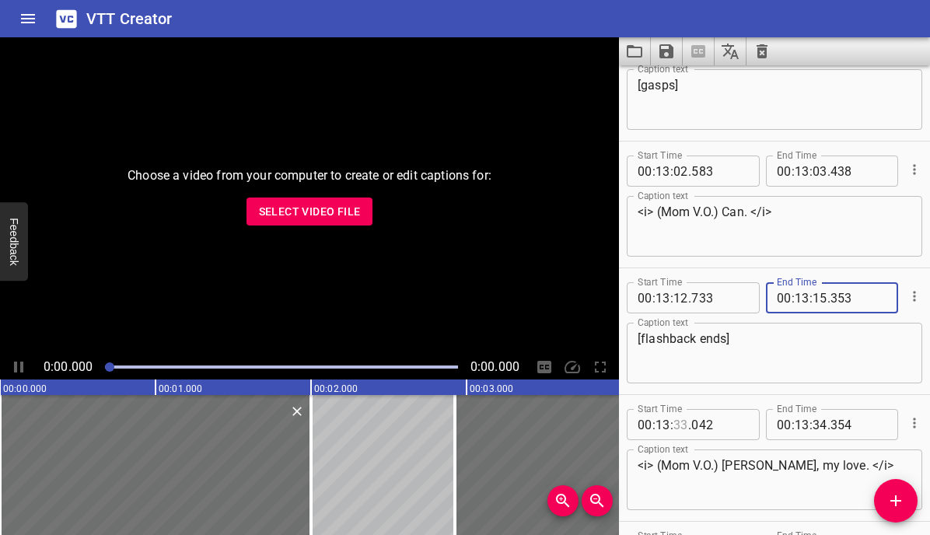
click at [679, 418] on input "number" at bounding box center [681, 424] width 15 height 31
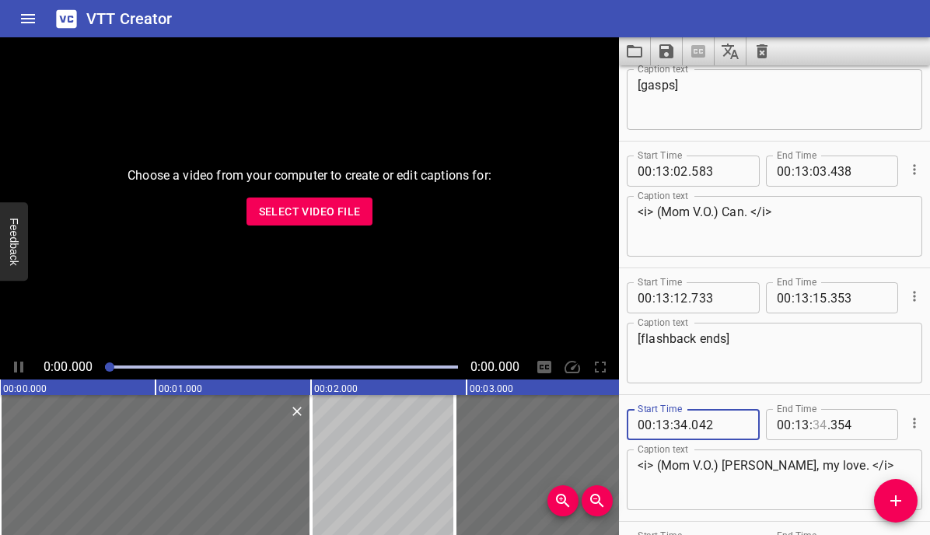
click at [824, 421] on input "number" at bounding box center [820, 424] width 15 height 31
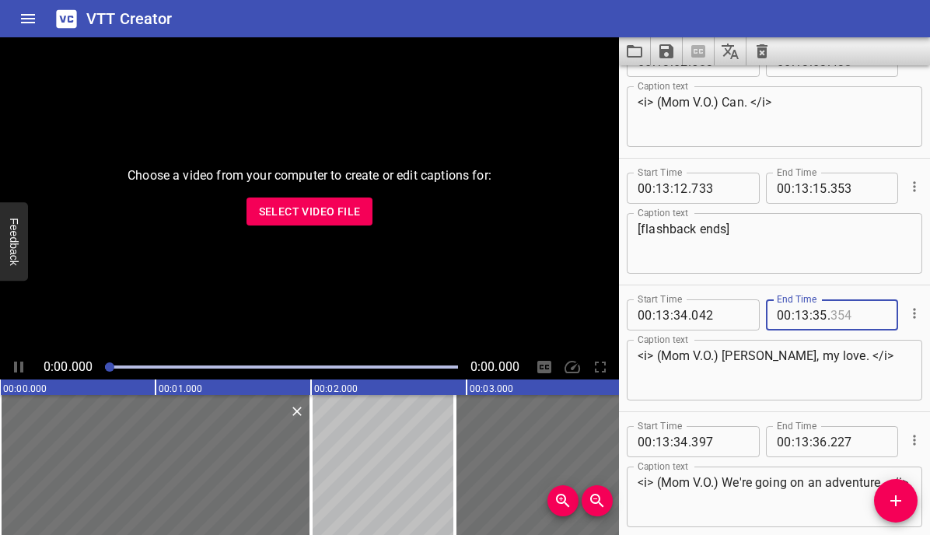
scroll to position [16663, 0]
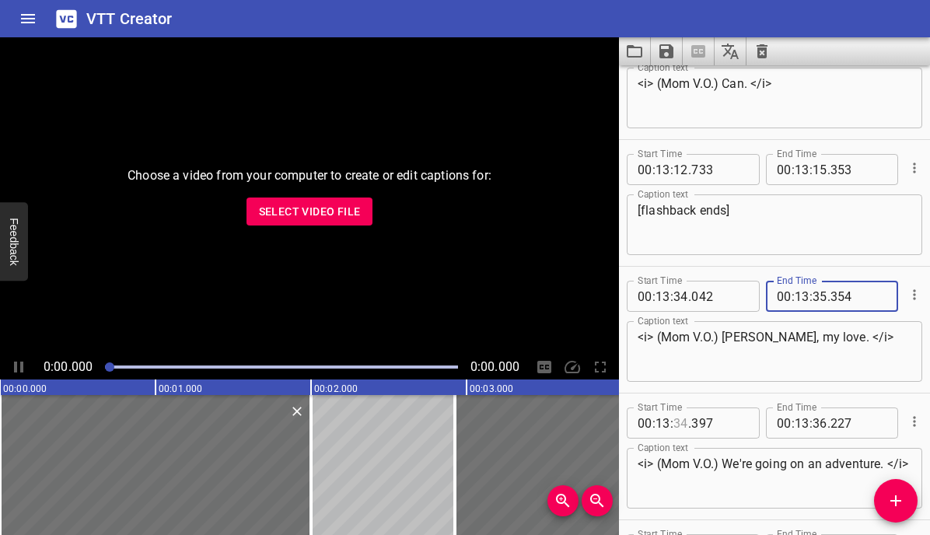
click at [684, 422] on input "number" at bounding box center [681, 423] width 15 height 31
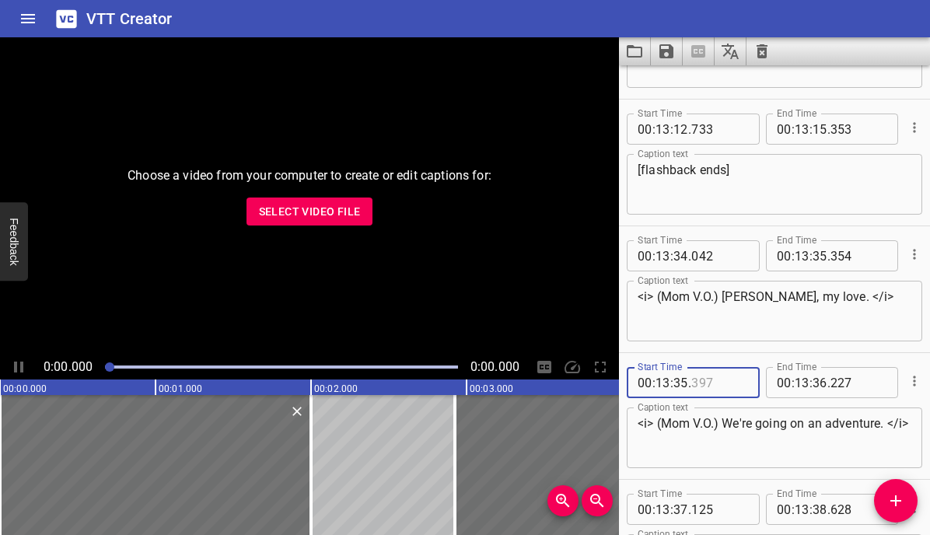
scroll to position [16707, 0]
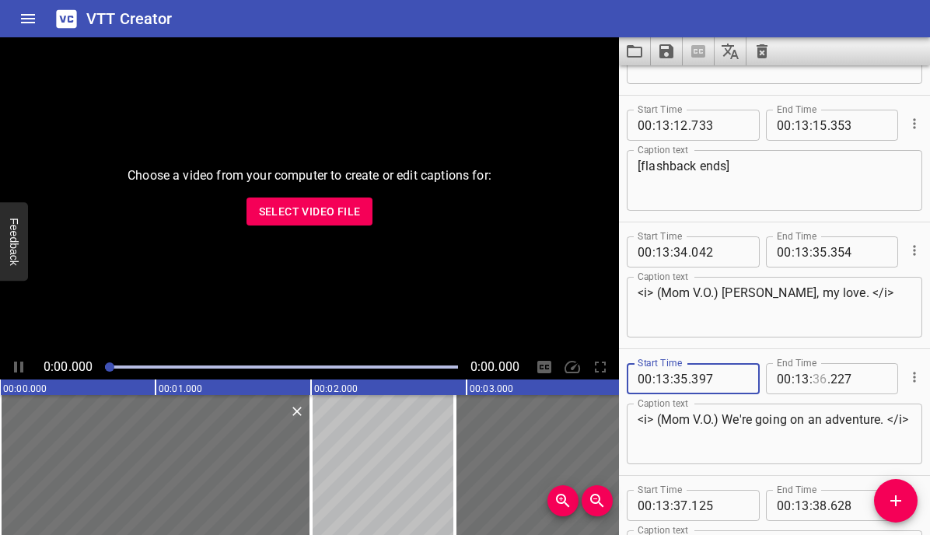
click at [818, 378] on input "number" at bounding box center [820, 378] width 15 height 31
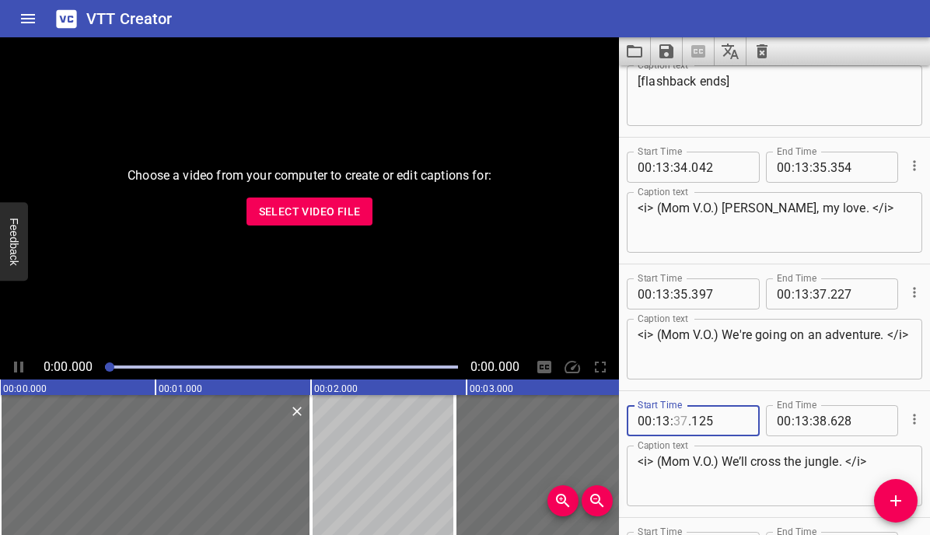
click at [681, 420] on input "number" at bounding box center [681, 420] width 15 height 31
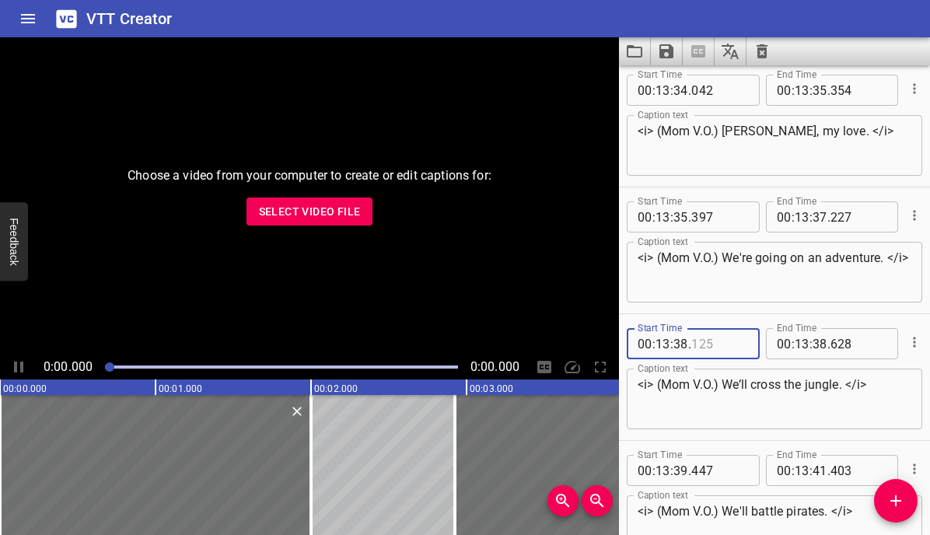
scroll to position [16881, 0]
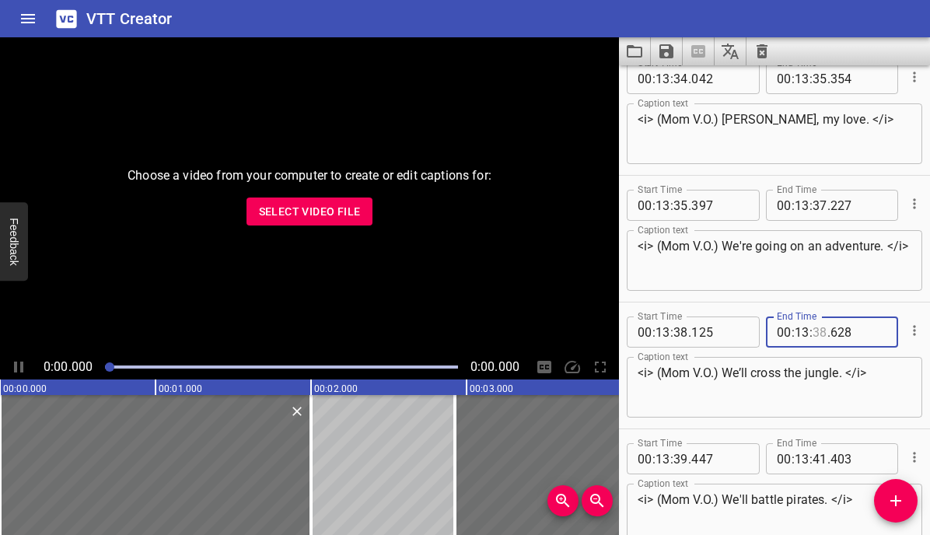
click at [819, 330] on input "number" at bounding box center [820, 332] width 15 height 31
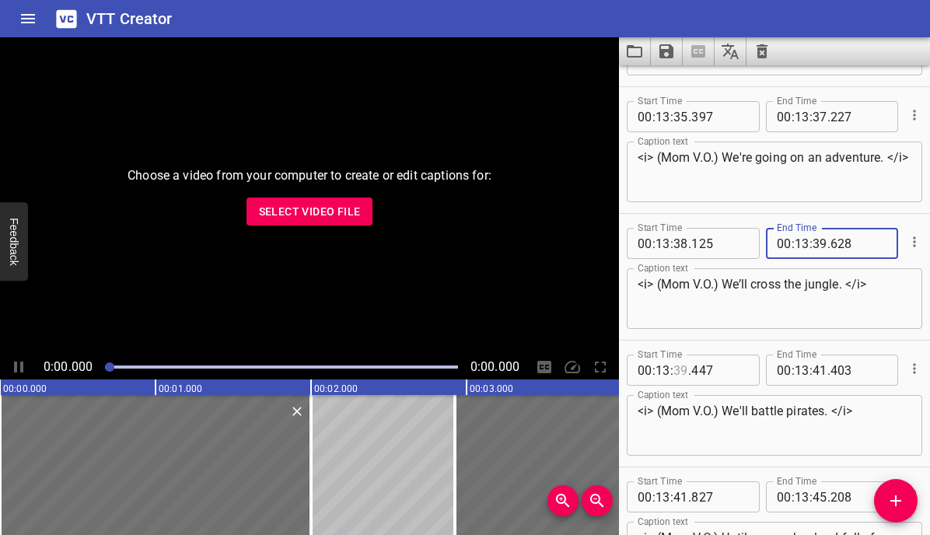
click at [681, 372] on input "number" at bounding box center [681, 370] width 15 height 31
click at [819, 366] on input "number" at bounding box center [820, 370] width 15 height 31
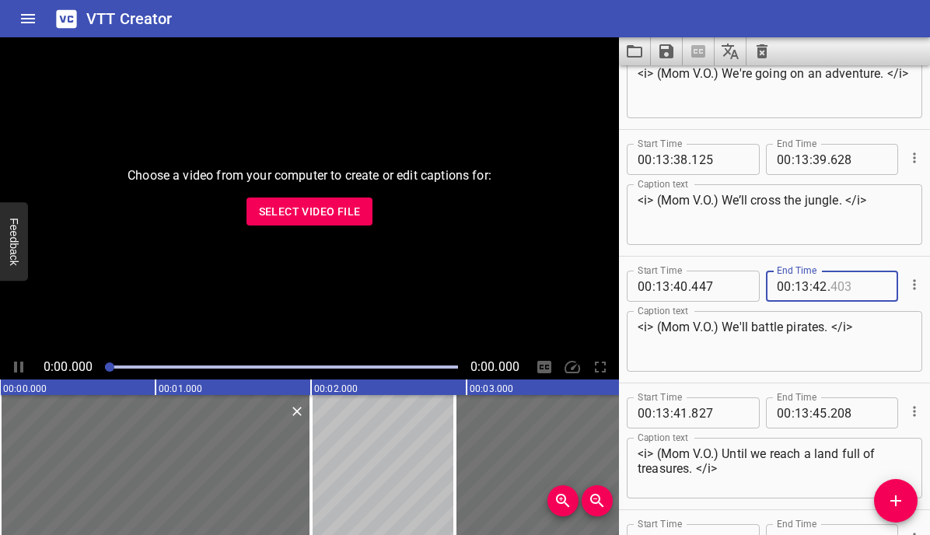
scroll to position [17088, 0]
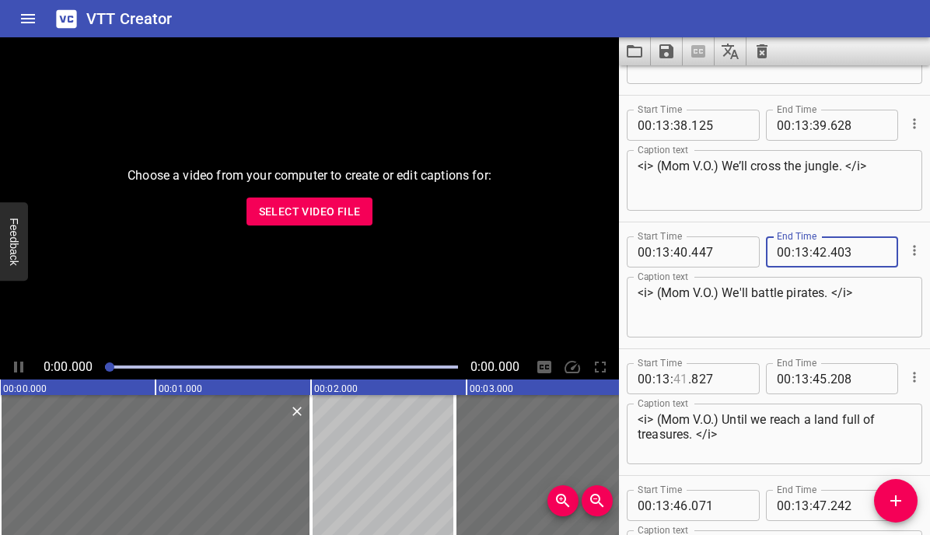
click at [679, 380] on input "number" at bounding box center [681, 378] width 15 height 31
click at [819, 380] on input "number" at bounding box center [820, 378] width 15 height 31
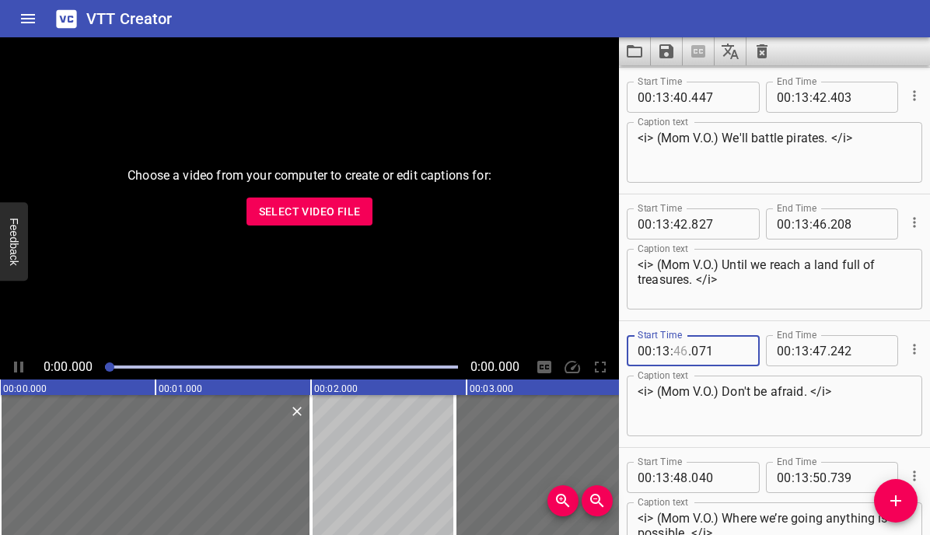
click at [684, 350] on input "number" at bounding box center [681, 350] width 15 height 31
click at [824, 348] on input "number" at bounding box center [820, 350] width 15 height 31
click at [681, 478] on input "number" at bounding box center [681, 477] width 15 height 31
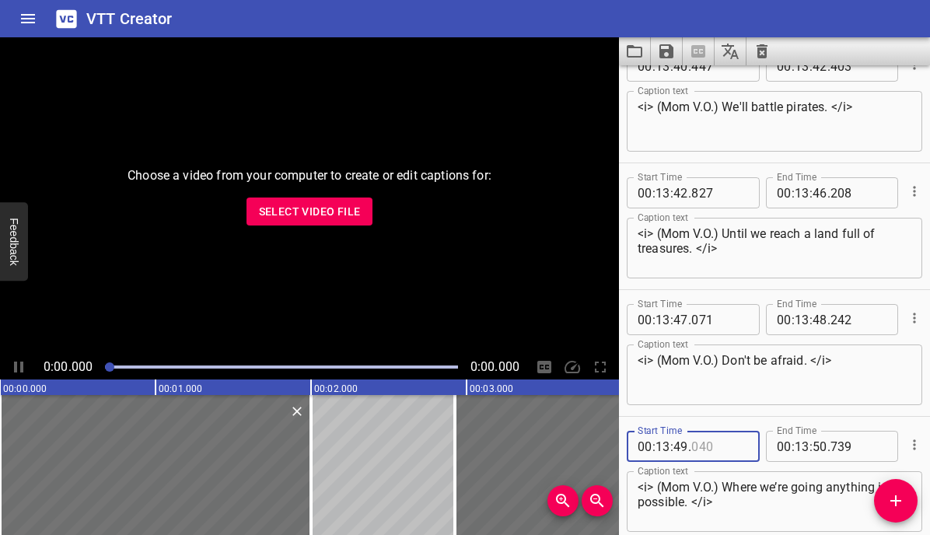
scroll to position [17288, 0]
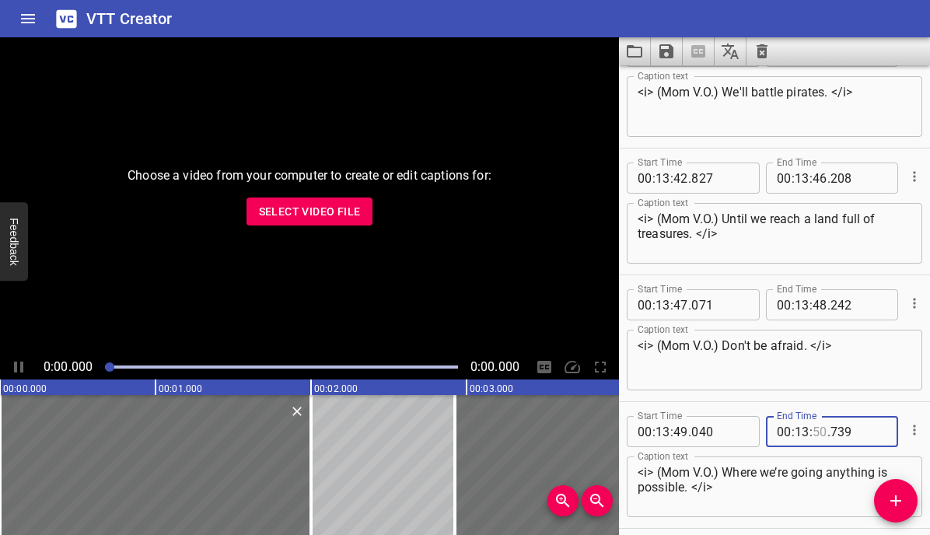
click at [819, 436] on input "number" at bounding box center [820, 431] width 15 height 31
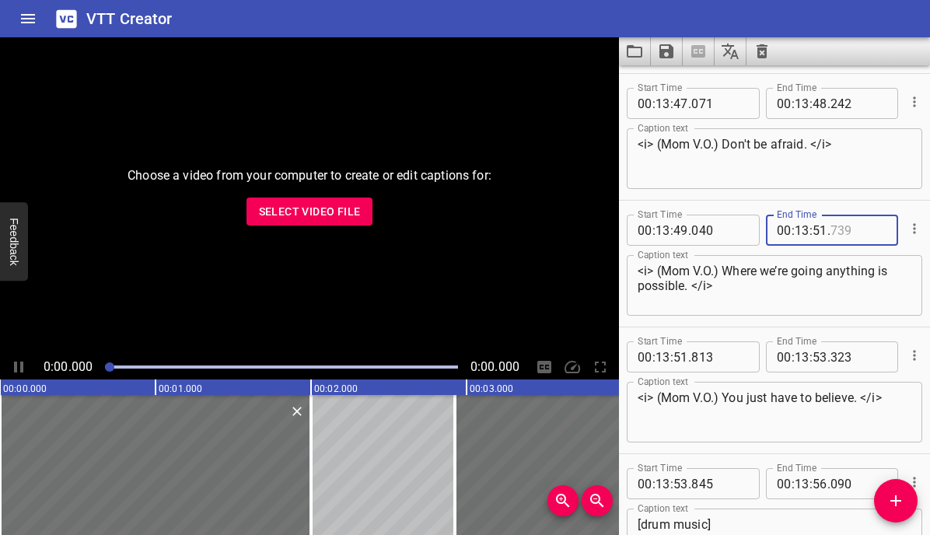
scroll to position [17502, 0]
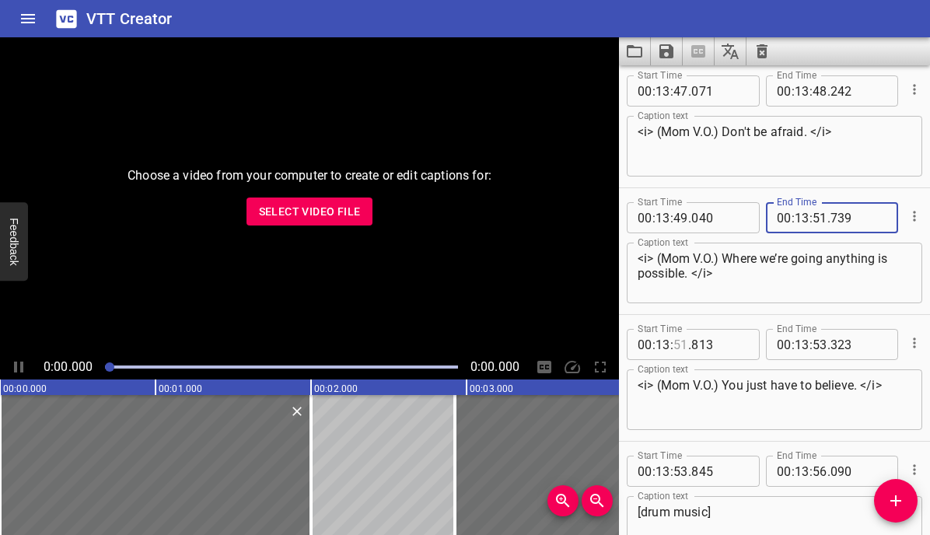
click at [679, 343] on input "number" at bounding box center [681, 344] width 15 height 31
click at [818, 345] on input "number" at bounding box center [820, 344] width 15 height 31
click at [684, 466] on input "number" at bounding box center [681, 471] width 15 height 31
click at [821, 474] on input "number" at bounding box center [820, 471] width 15 height 31
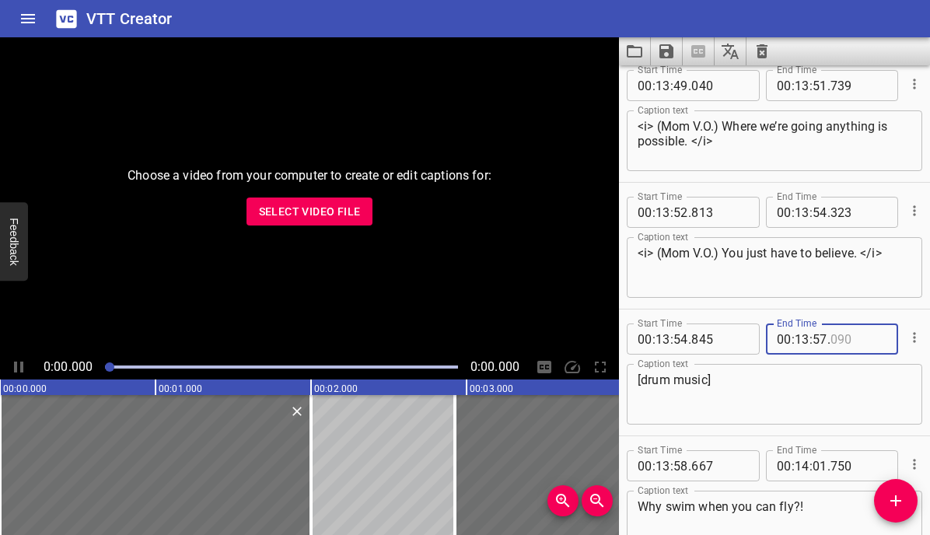
scroll to position [17719, 0]
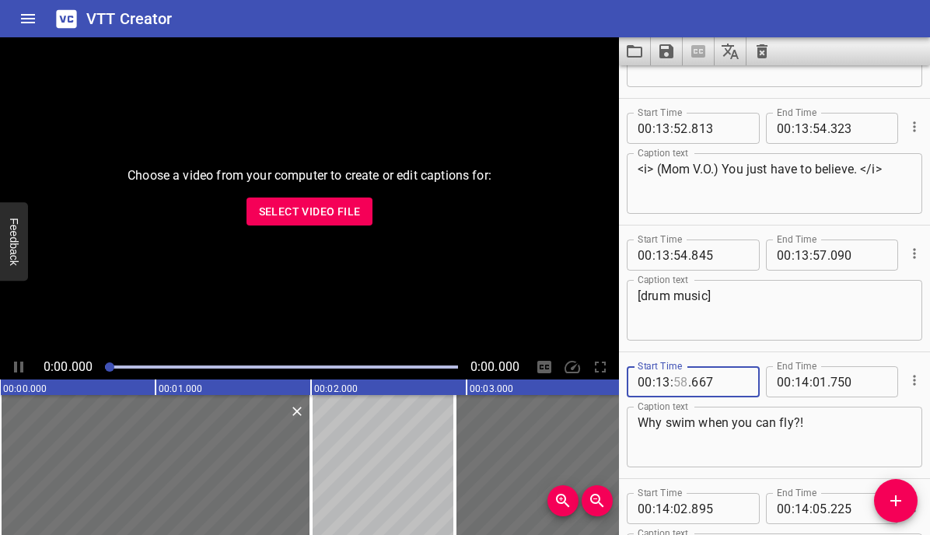
click at [681, 383] on input "number" at bounding box center [681, 381] width 15 height 31
click at [819, 383] on input "number" at bounding box center [820, 381] width 15 height 31
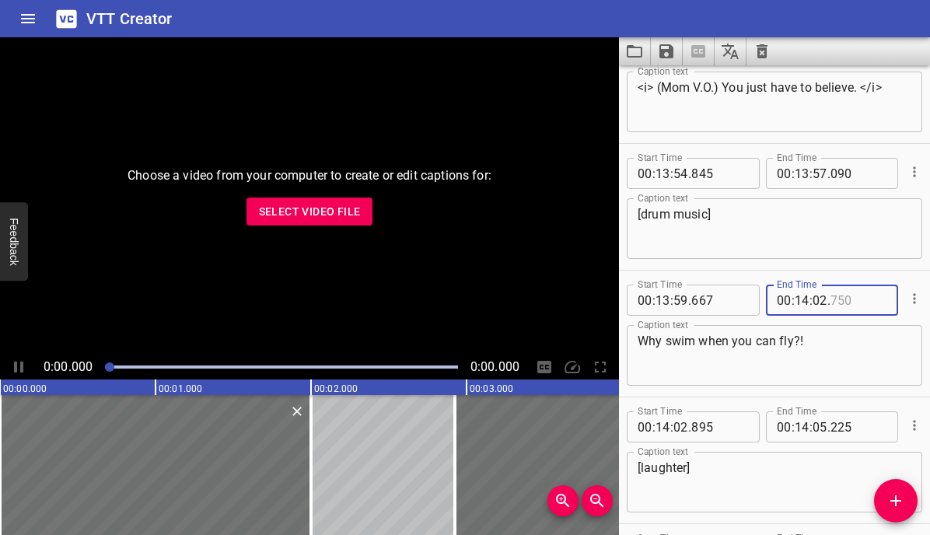
scroll to position [17832, 0]
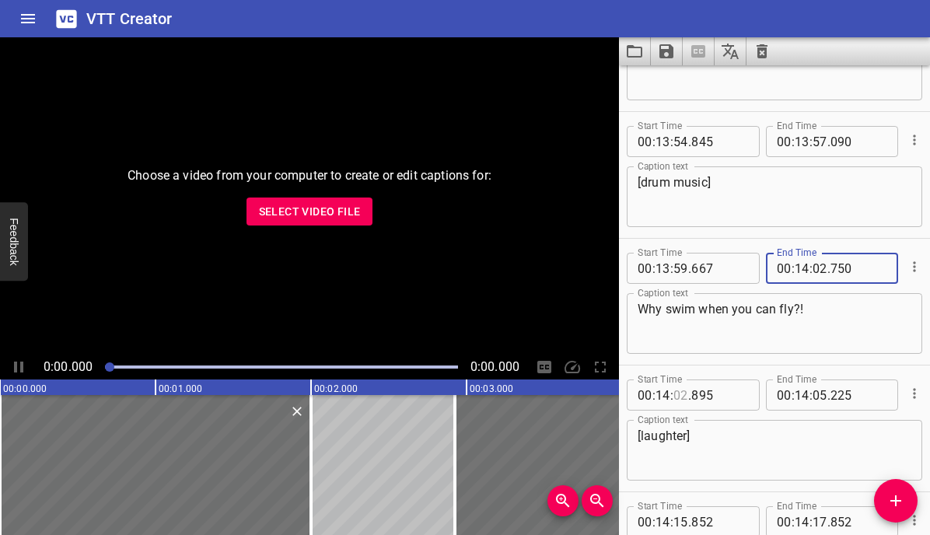
click at [681, 394] on input "number" at bounding box center [681, 395] width 15 height 31
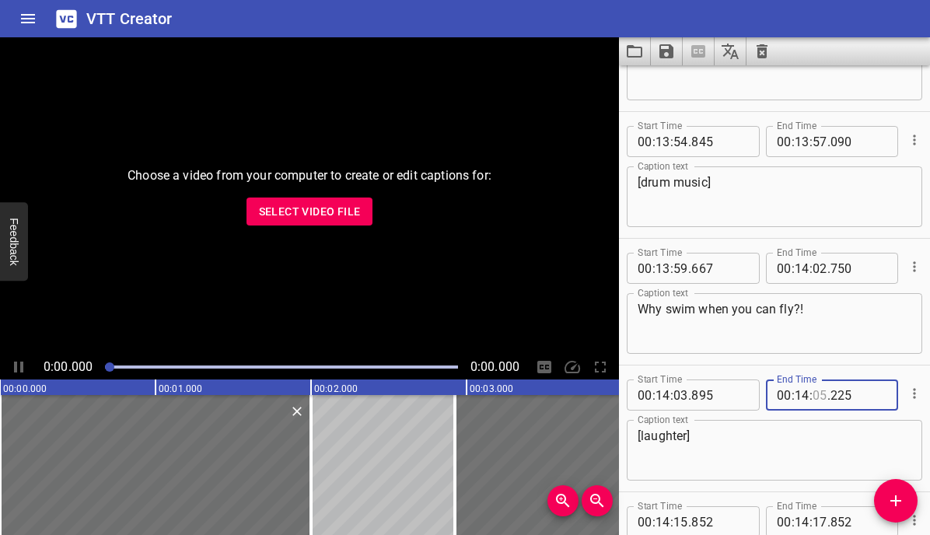
click at [818, 393] on input "number" at bounding box center [820, 395] width 15 height 31
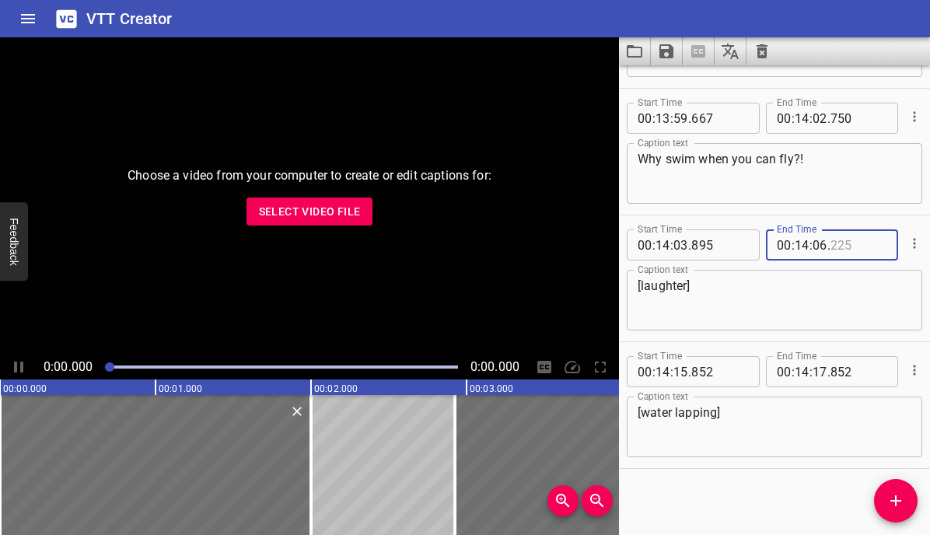
scroll to position [17986, 0]
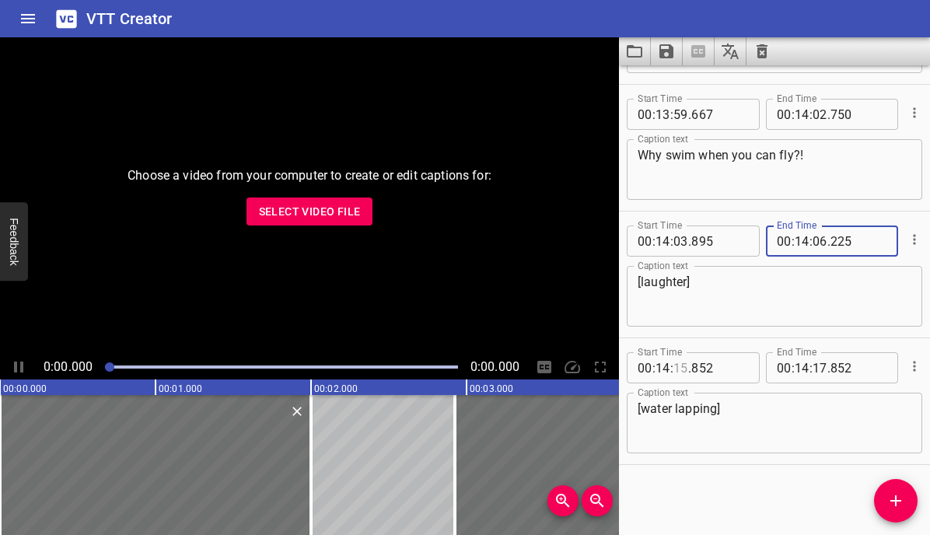
click at [682, 369] on input "number" at bounding box center [681, 367] width 15 height 31
click at [820, 368] on input "number" at bounding box center [820, 367] width 15 height 31
click at [803, 410] on textarea "[water lapping]" at bounding box center [775, 423] width 274 height 44
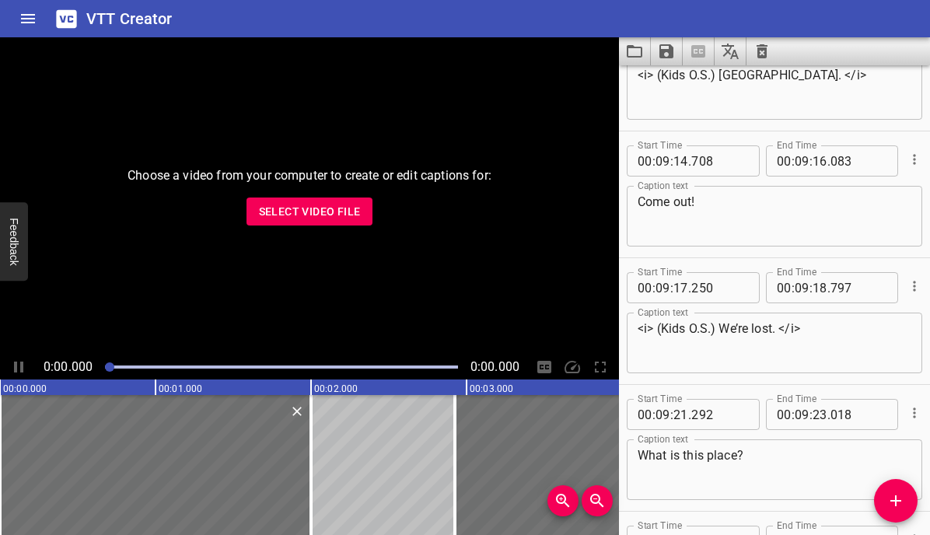
scroll to position [11131, 0]
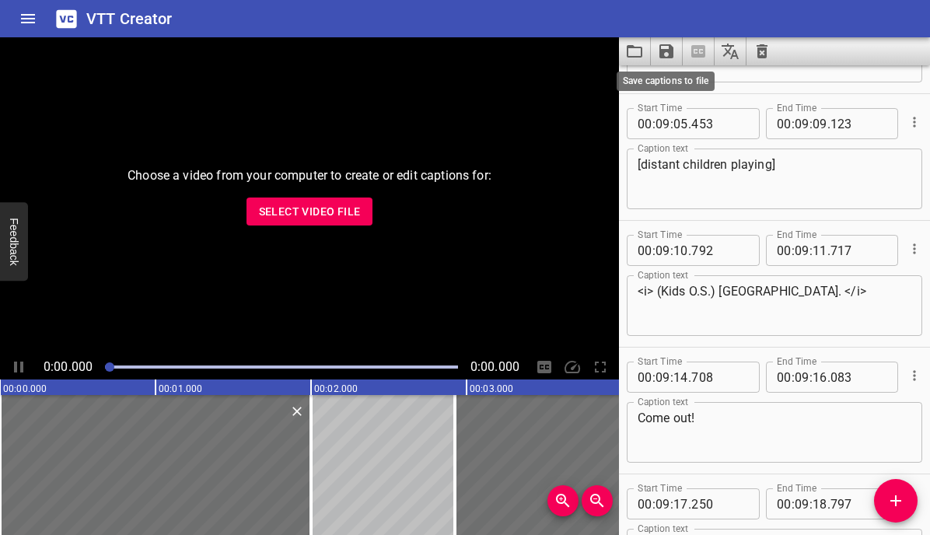
click at [668, 44] on icon "Save captions to file" at bounding box center [666, 51] width 19 height 19
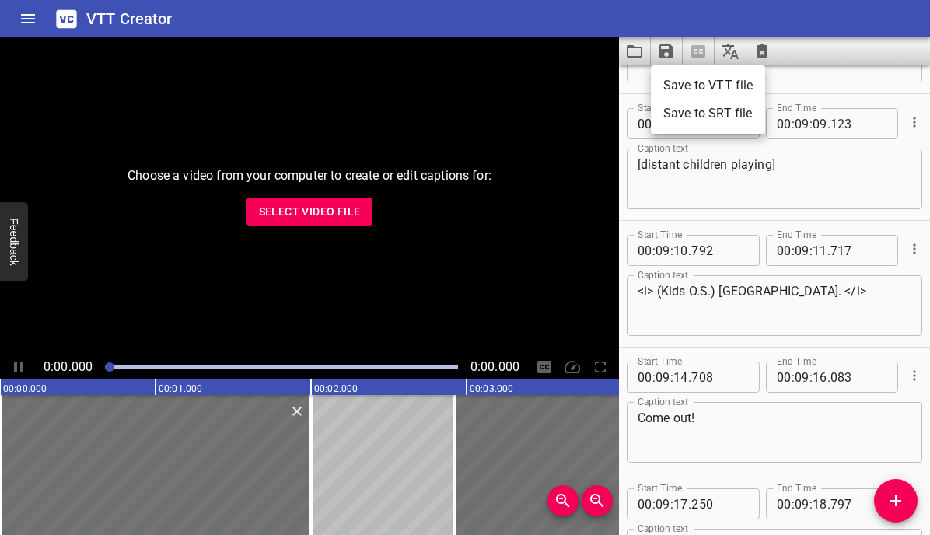
click at [688, 75] on li "Save to VTT file" at bounding box center [708, 86] width 114 height 28
